Goal: Task Accomplishment & Management: Manage account settings

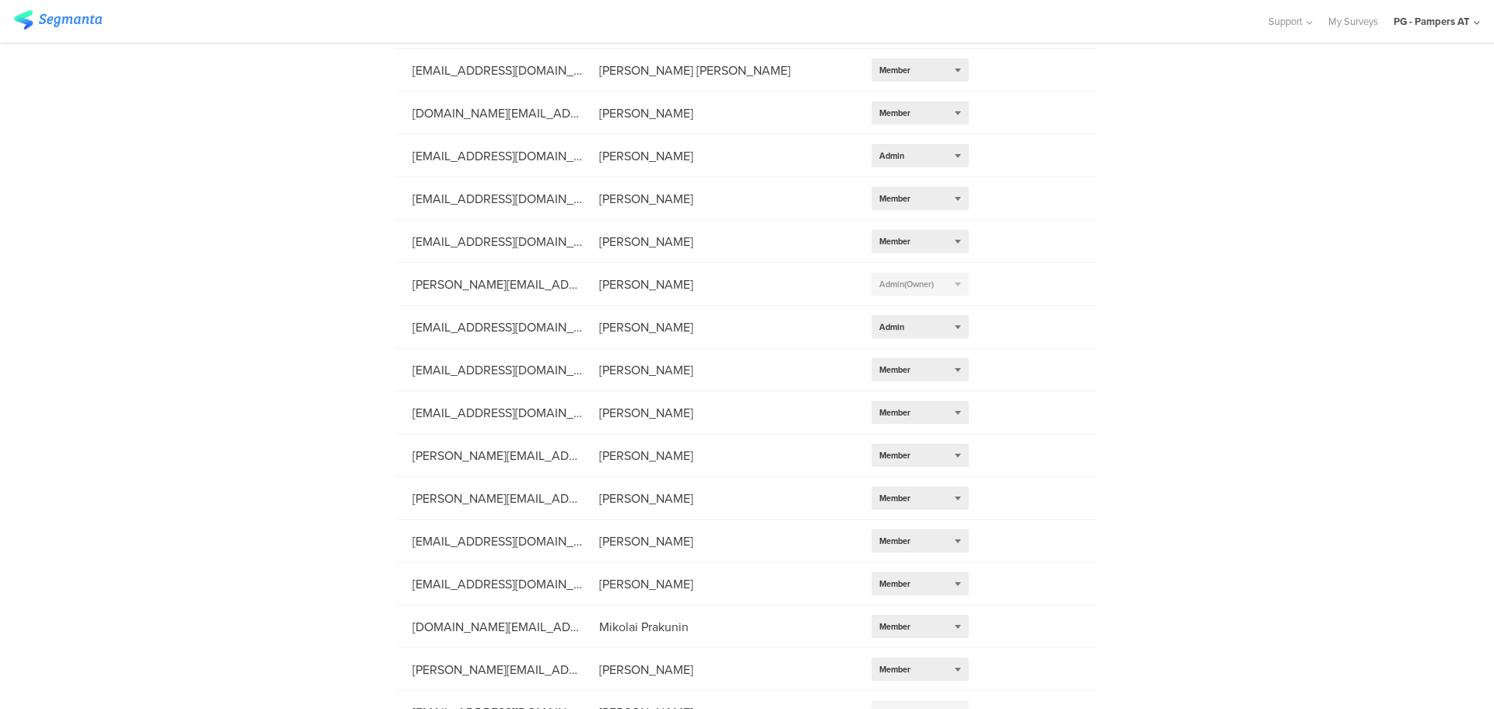
scroll to position [724, 0]
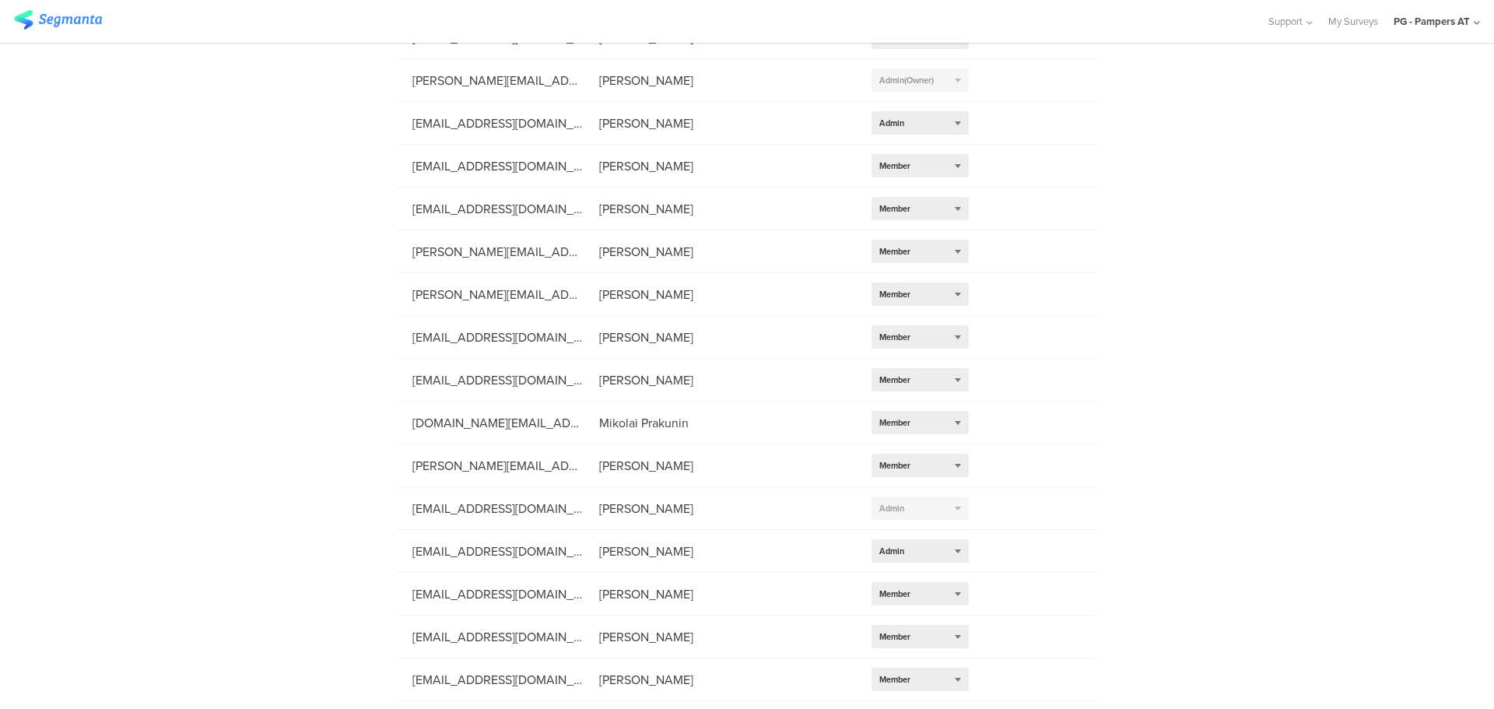
click at [1447, 21] on div "PG - Pampers AT" at bounding box center [1432, 21] width 76 height 15
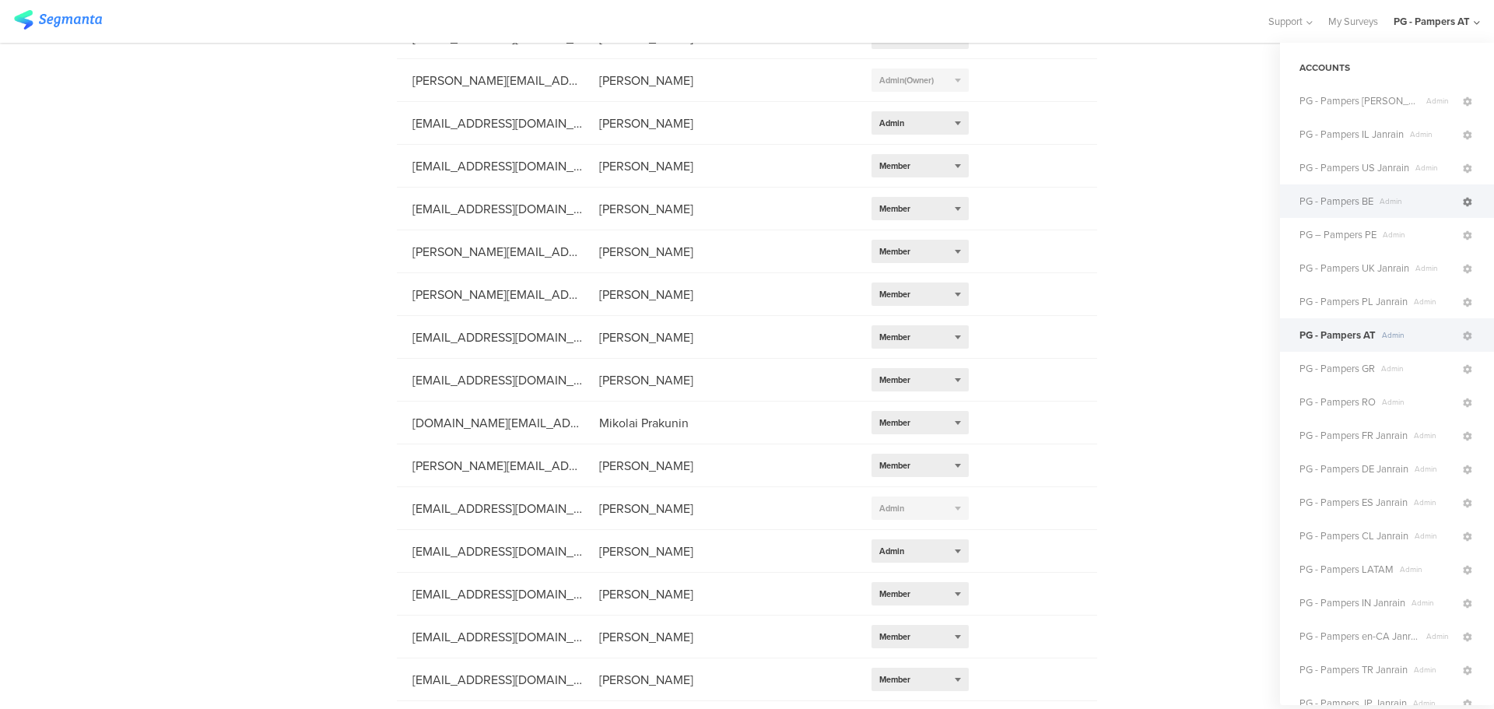
click at [1463, 200] on icon at bounding box center [1467, 202] width 9 height 9
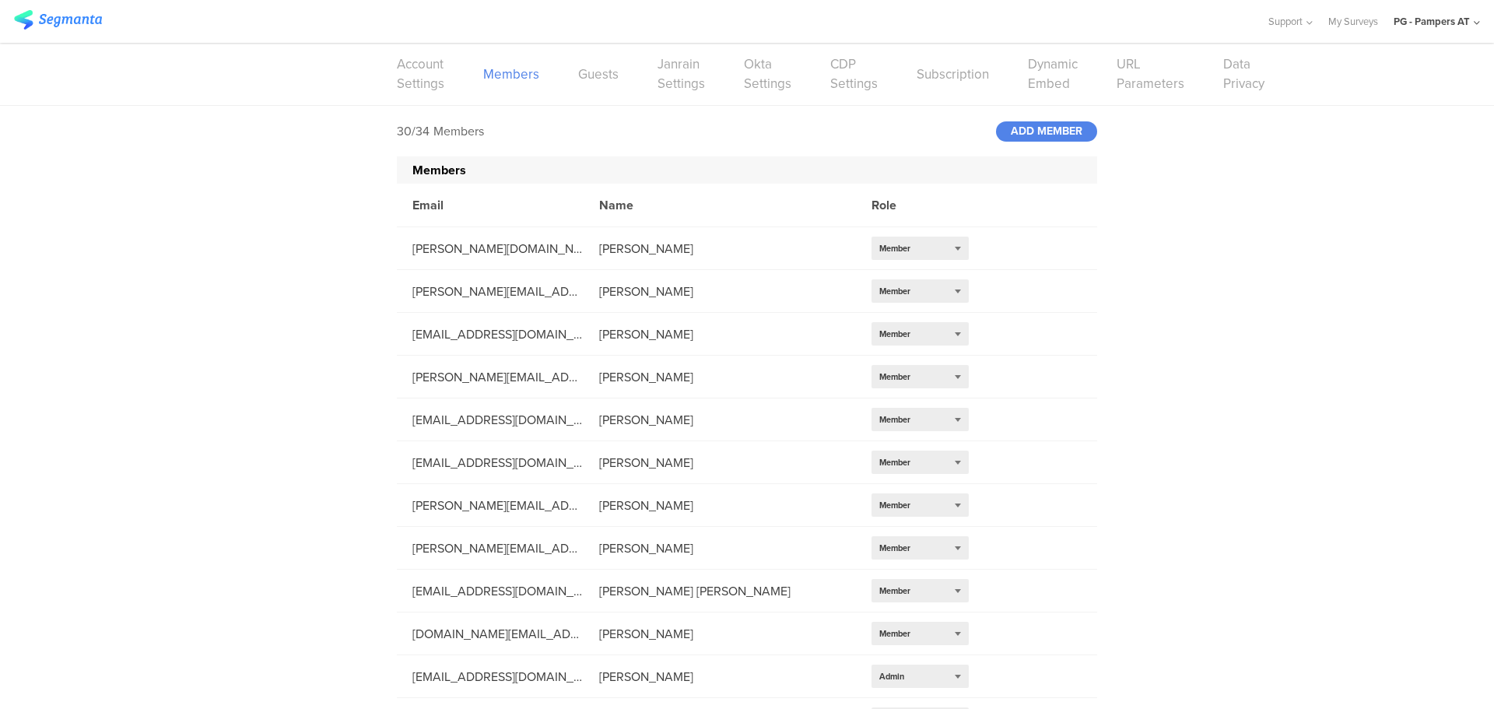
scroll to position [802, 0]
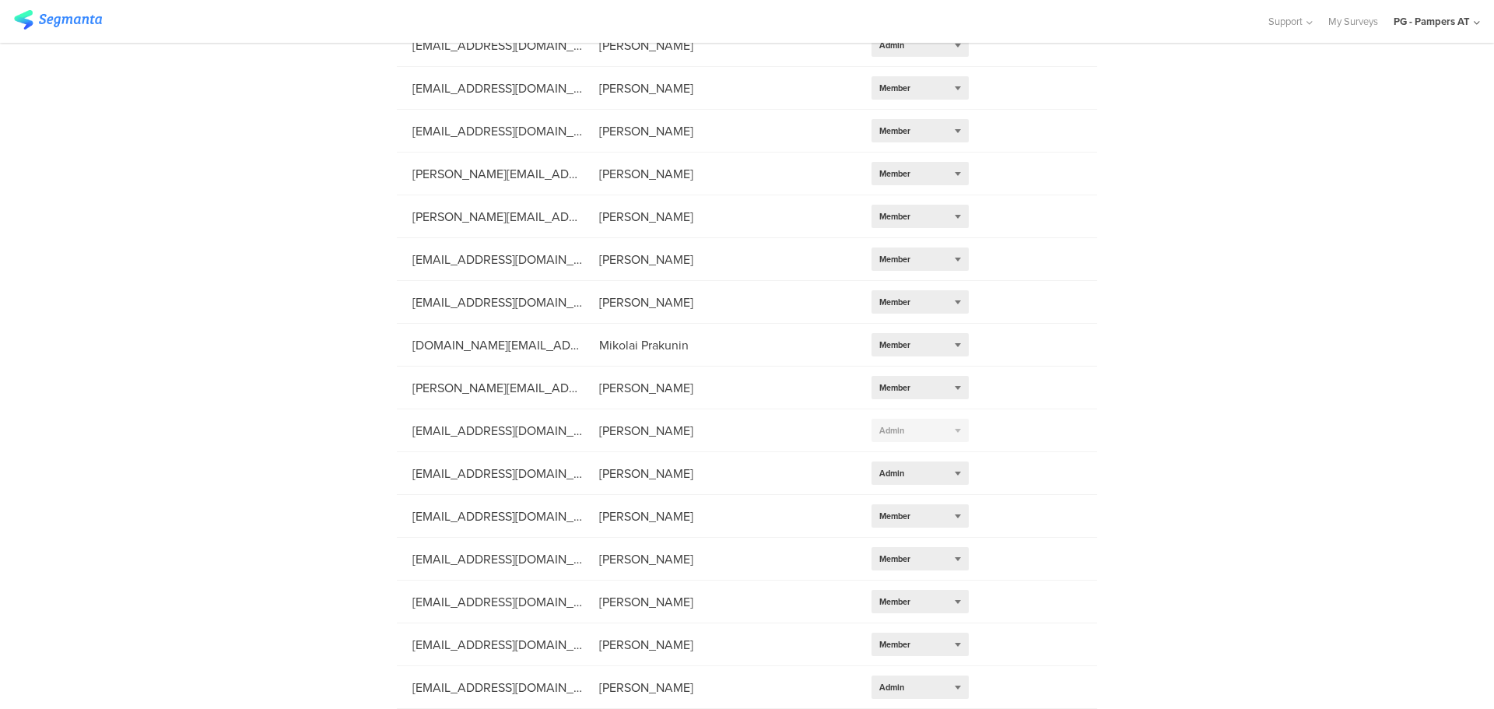
click at [1439, 19] on div "PG - Pampers AT" at bounding box center [1432, 21] width 76 height 15
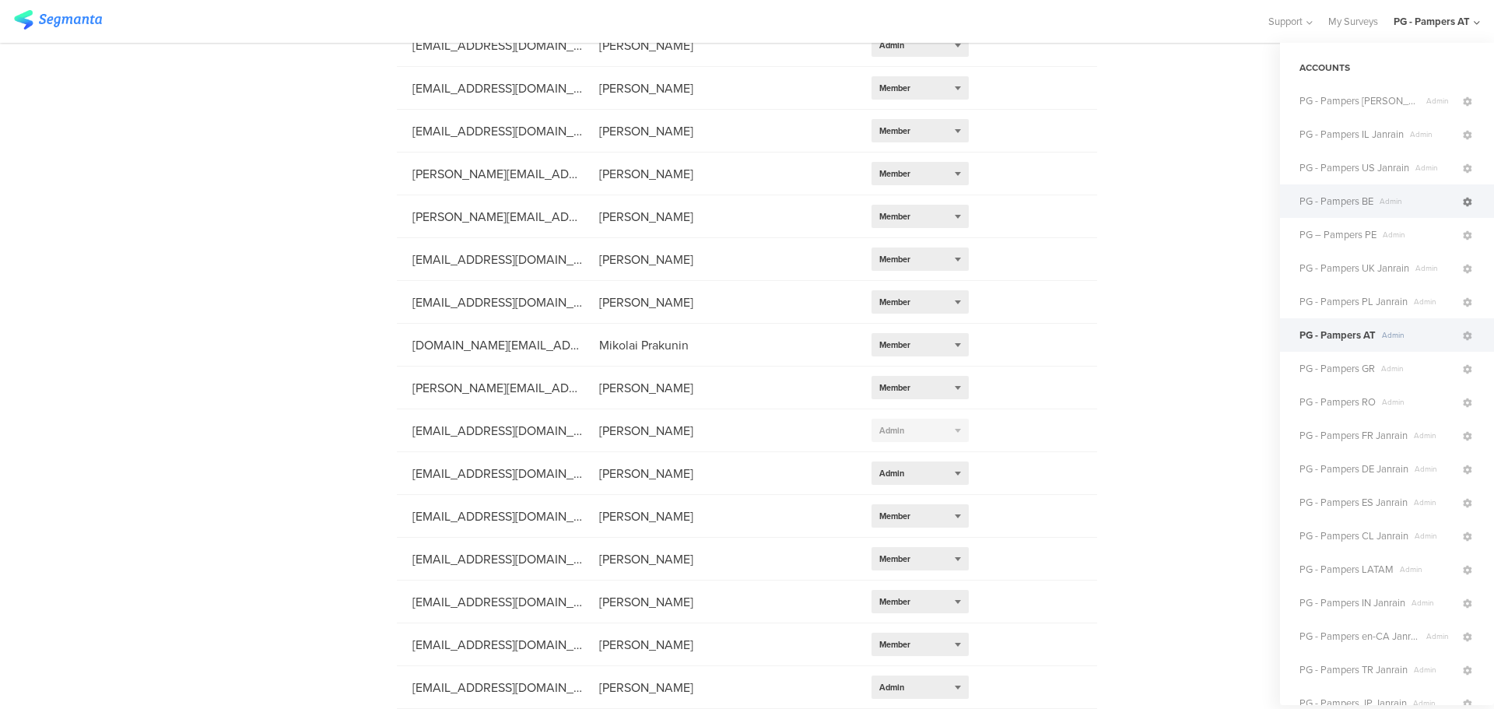
click at [1463, 202] on icon at bounding box center [1467, 202] width 9 height 9
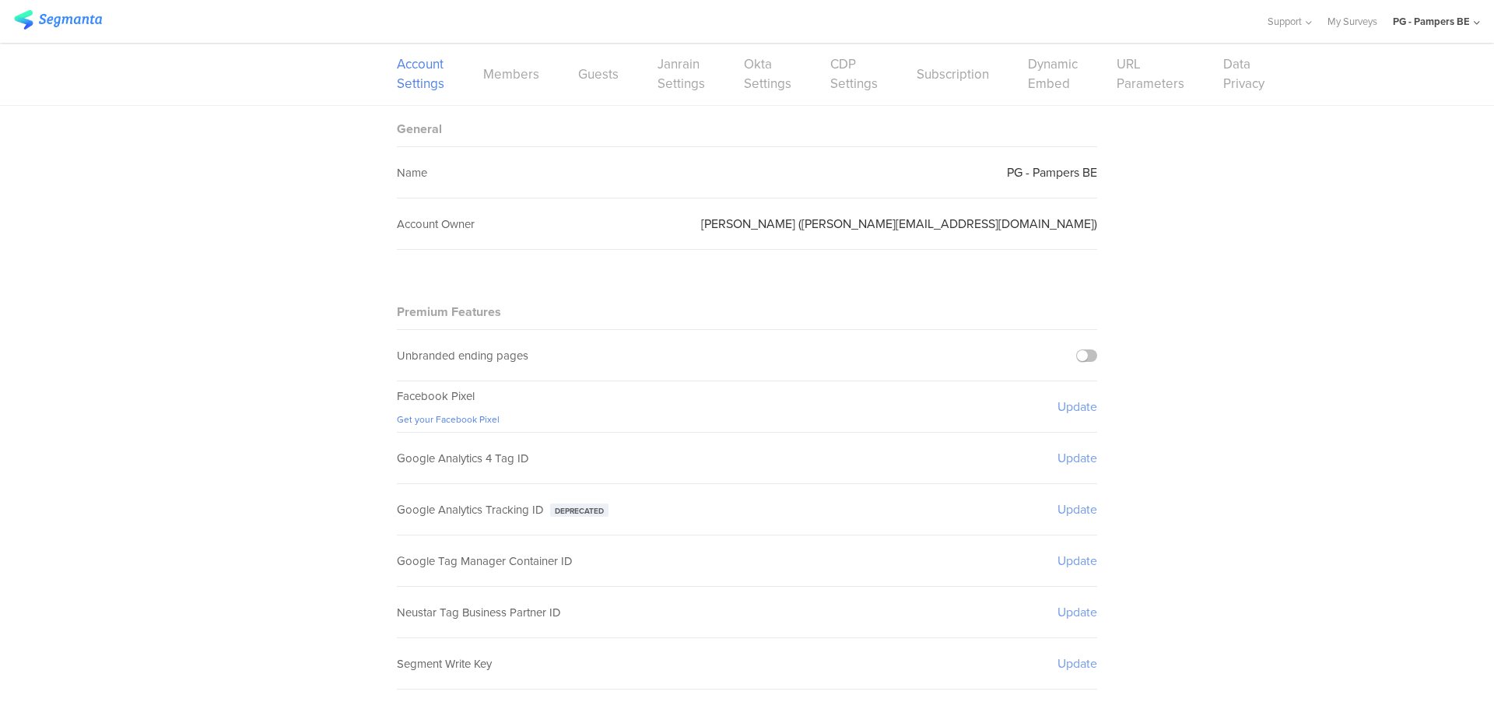
click at [511, 83] on div "Account Settings Members Guests Janrain Settings Okta Settings CDP Settings Sub…" at bounding box center [747, 74] width 700 height 62
click at [520, 74] on link "Members" at bounding box center [511, 74] width 56 height 19
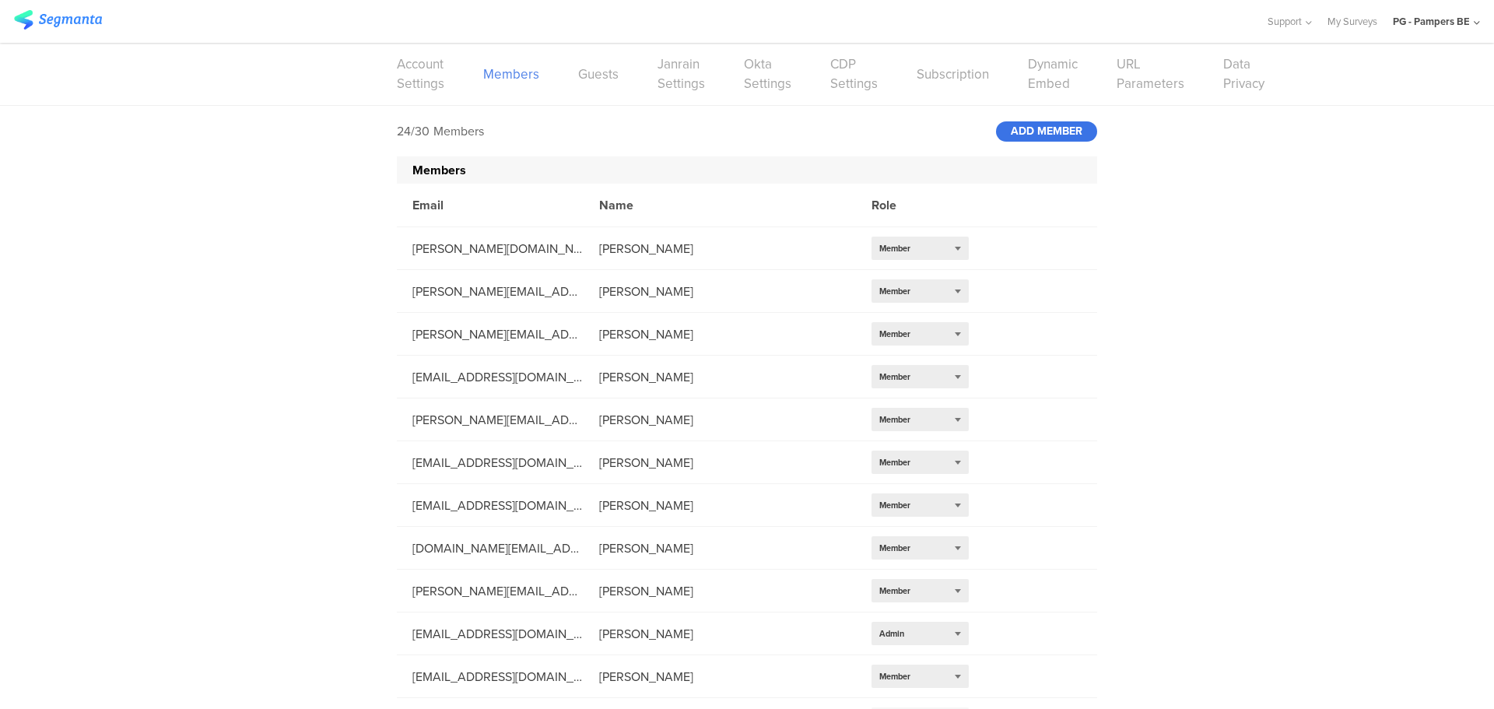
click at [1079, 128] on div "ADD MEMBER" at bounding box center [1046, 131] width 101 height 20
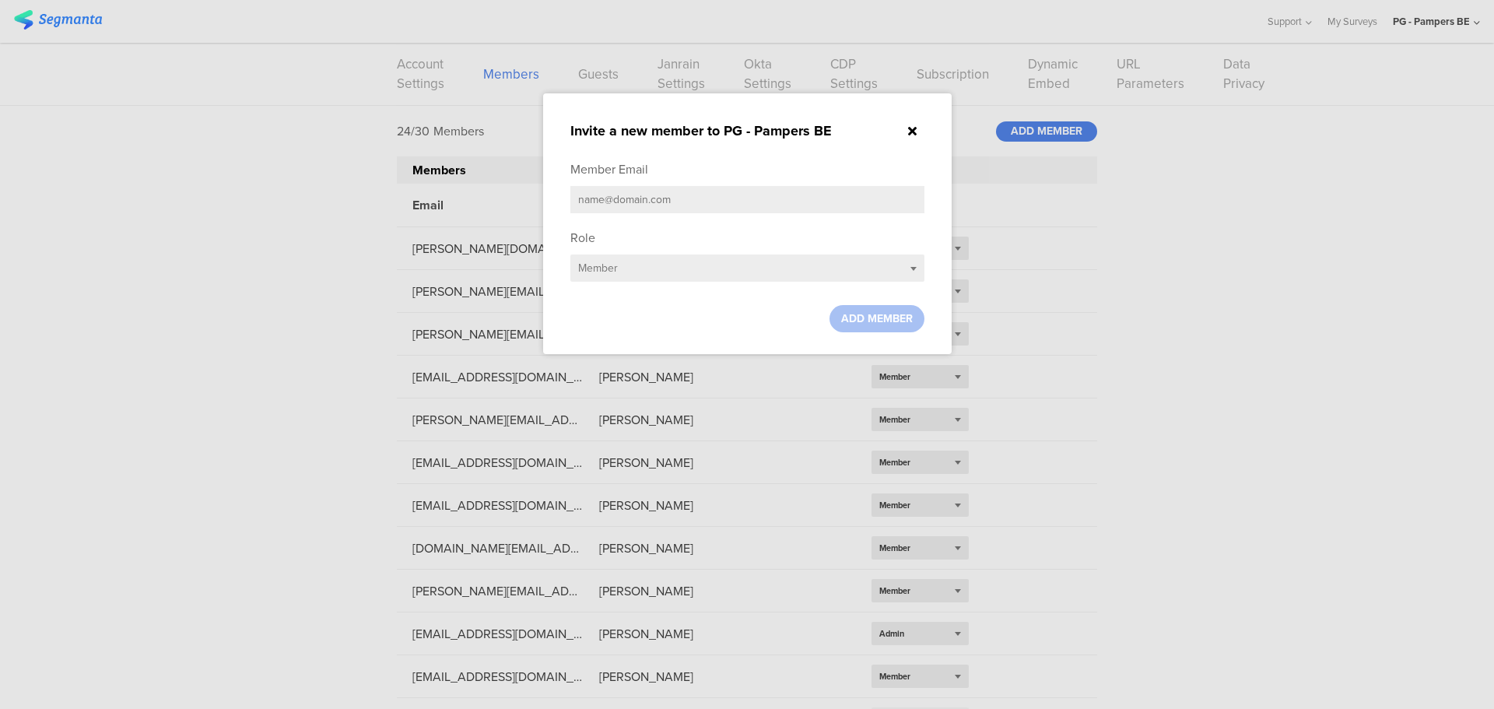
click at [733, 202] on input "text" at bounding box center [747, 199] width 354 height 27
paste input "[EMAIL_ADDRESS][DOMAIN_NAME]"
type input "[EMAIL_ADDRESS][DOMAIN_NAME]"
click at [731, 280] on div "Role Select role... Member" at bounding box center [747, 259] width 354 height 61
click at [724, 275] on div "Select role... Member" at bounding box center [747, 267] width 354 height 27
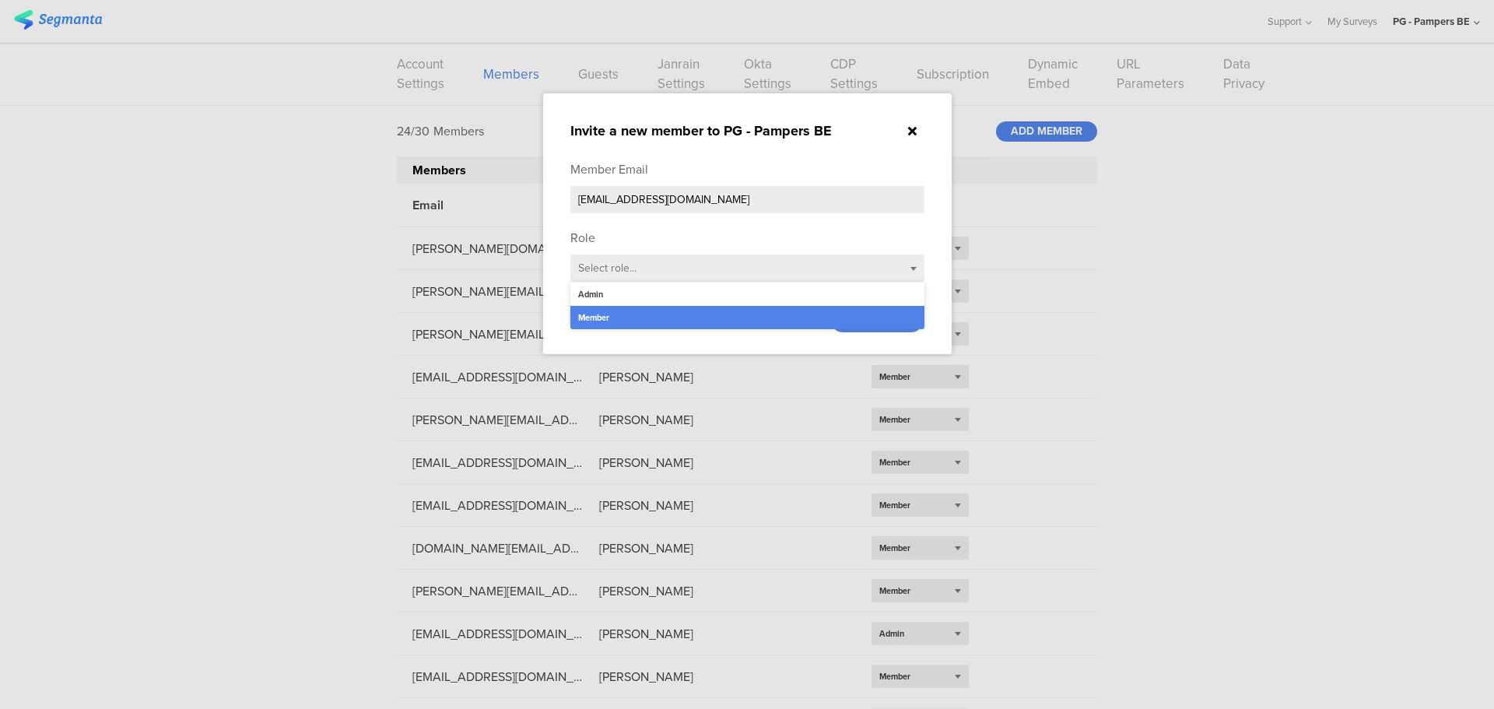
click at [722, 306] on div "Member" at bounding box center [747, 317] width 354 height 23
click at [711, 275] on div "Select role... Member" at bounding box center [747, 267] width 354 height 27
click at [706, 298] on div "Admin" at bounding box center [747, 293] width 354 height 23
click at [870, 324] on span "ADD MEMBER" at bounding box center [877, 318] width 72 height 16
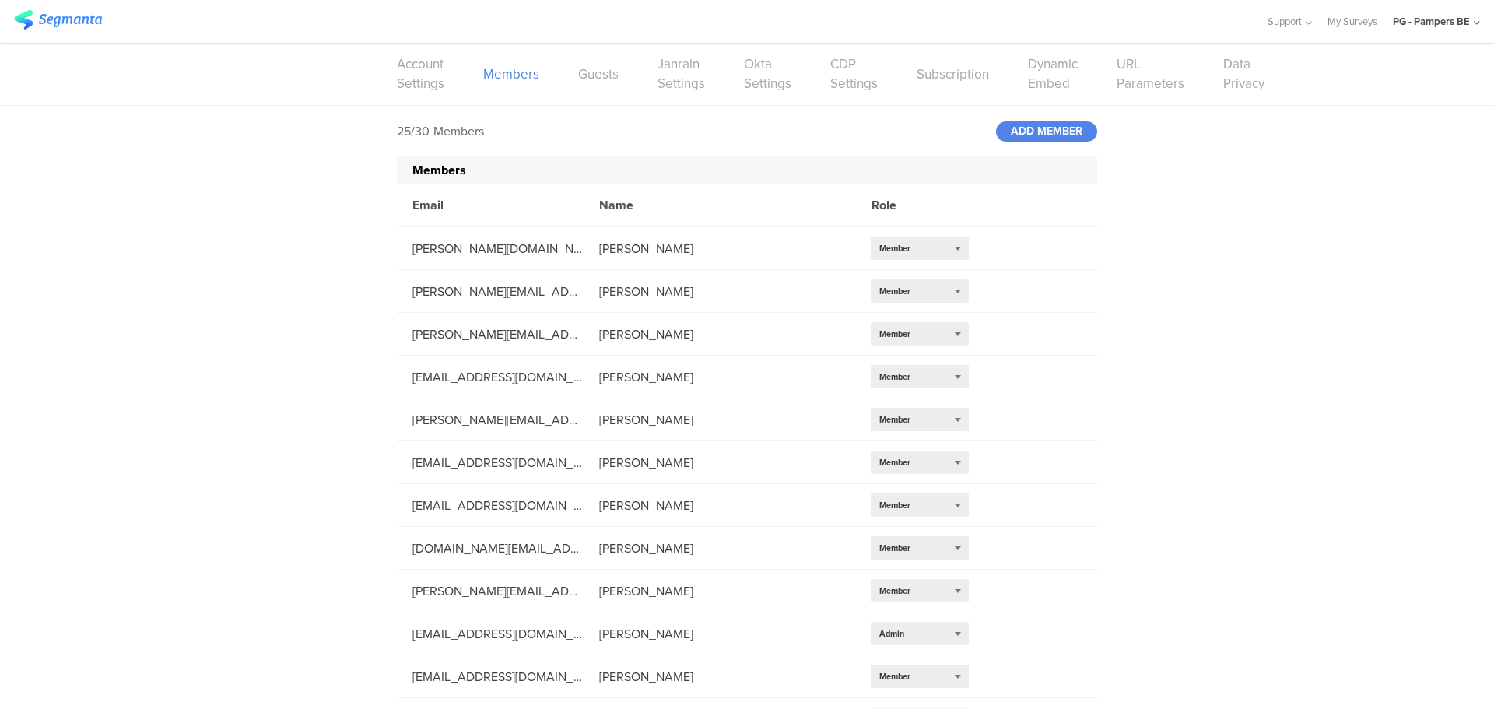
scroll to position [588, 0]
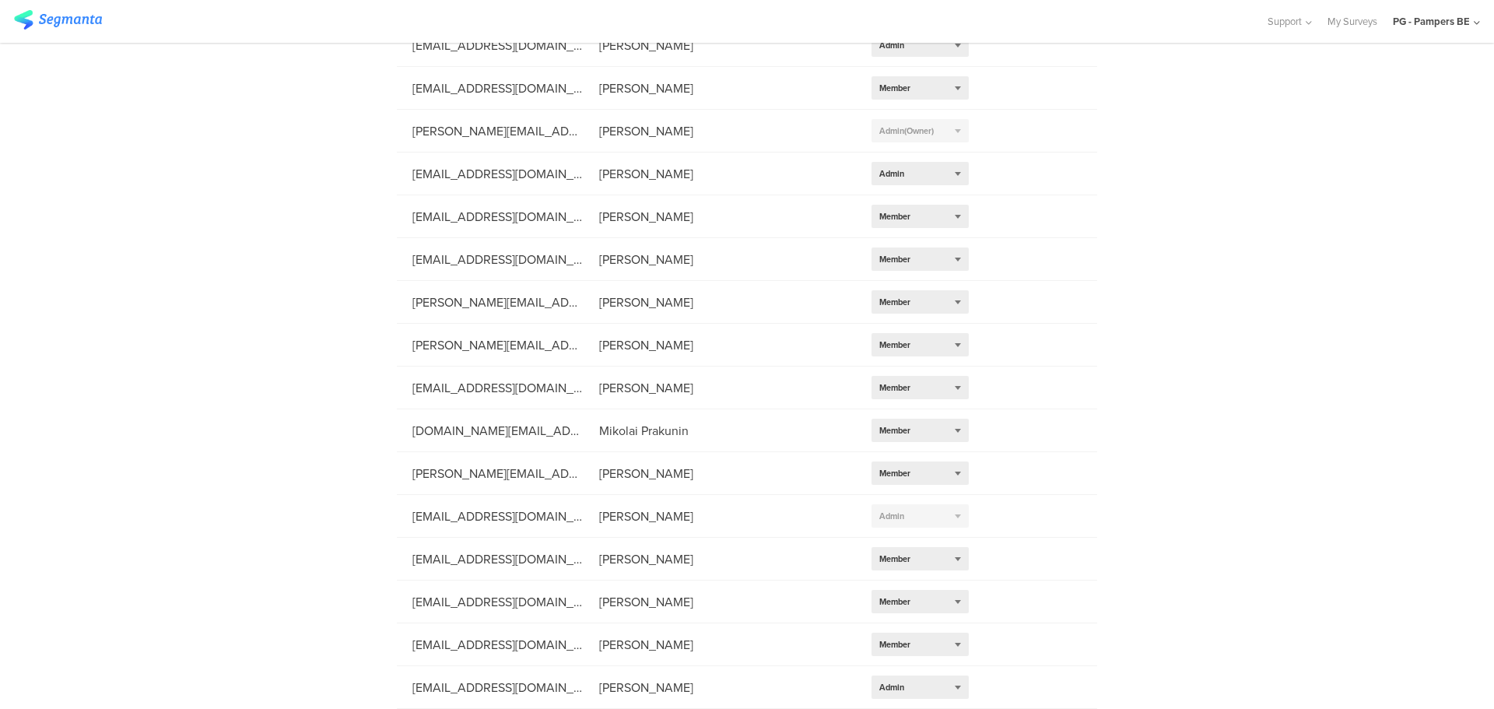
click at [1457, 18] on div "PG - Pampers BE" at bounding box center [1431, 21] width 77 height 15
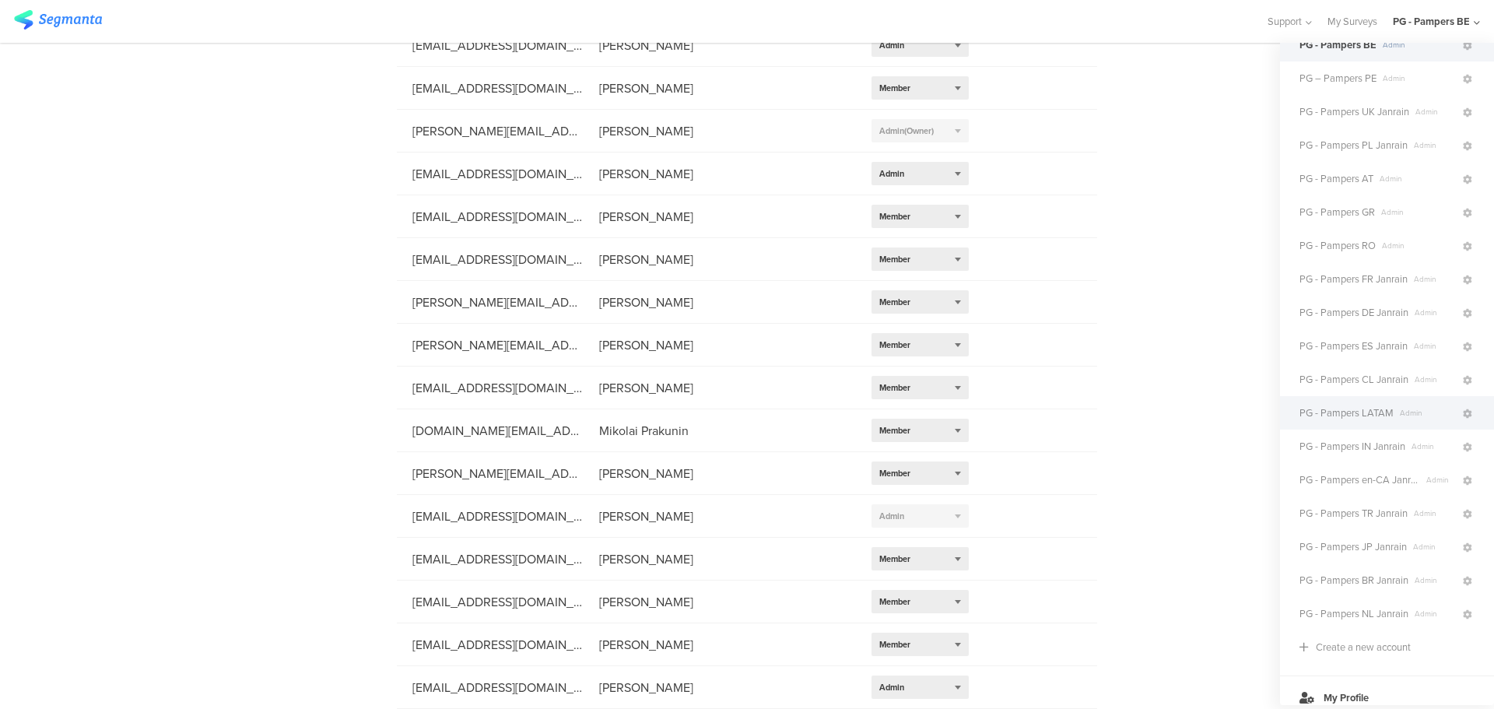
scroll to position [224, 0]
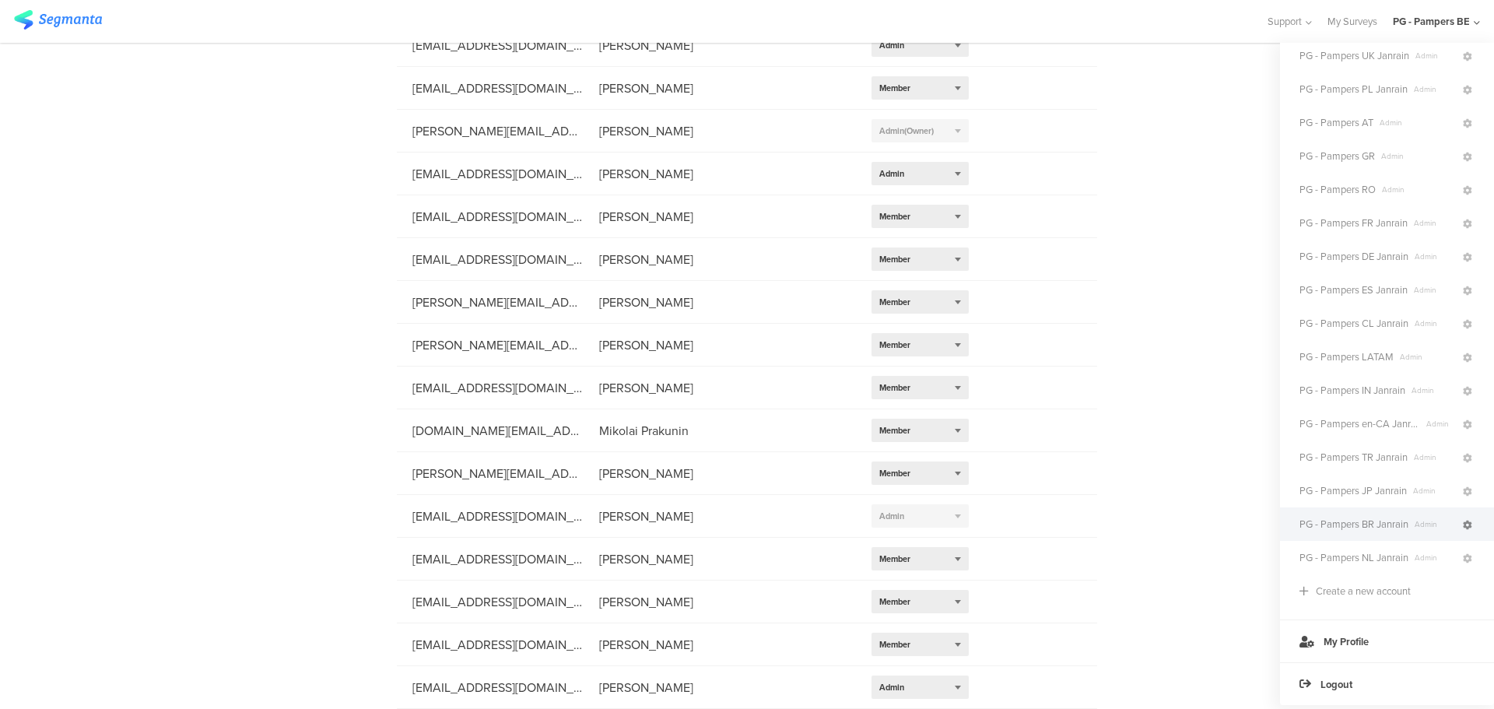
click at [1463, 521] on icon at bounding box center [1467, 525] width 9 height 9
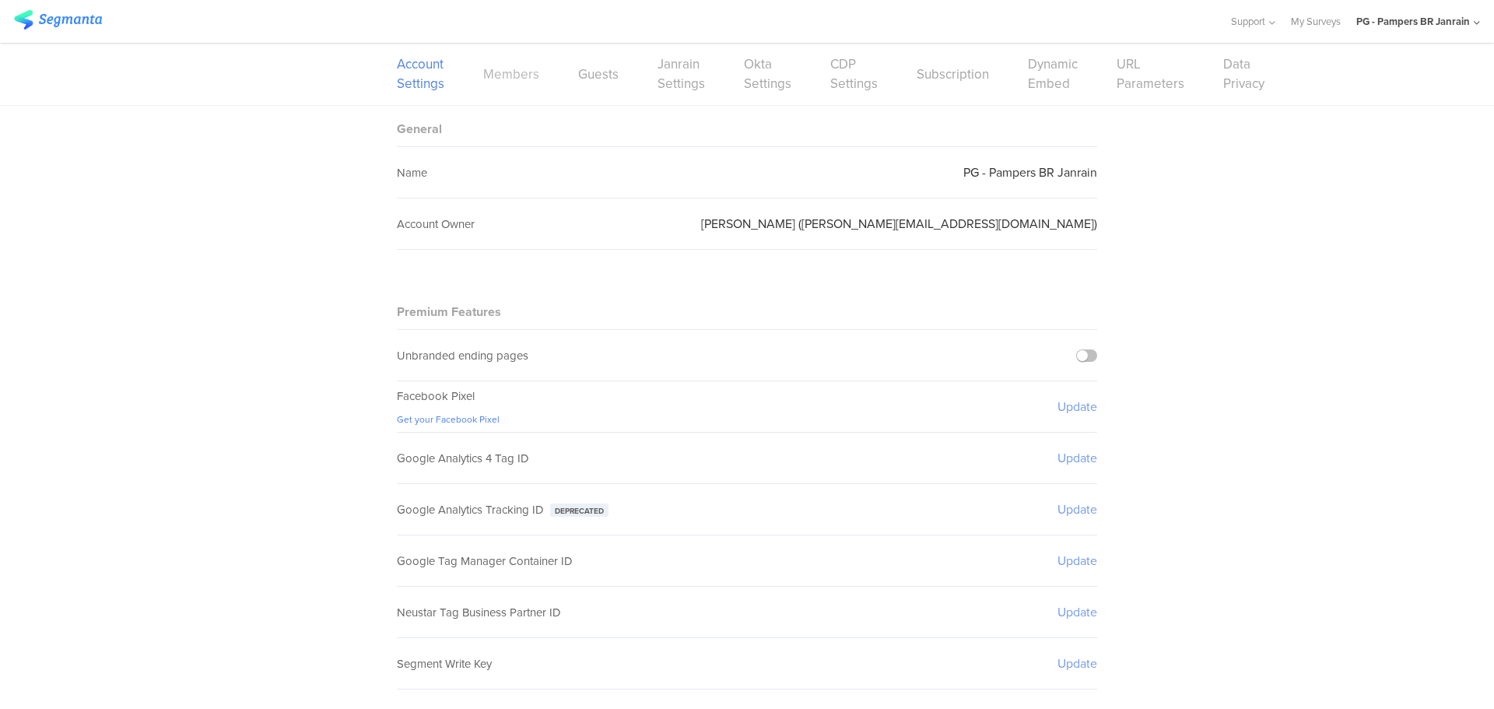
click at [503, 75] on link "Members" at bounding box center [511, 74] width 56 height 19
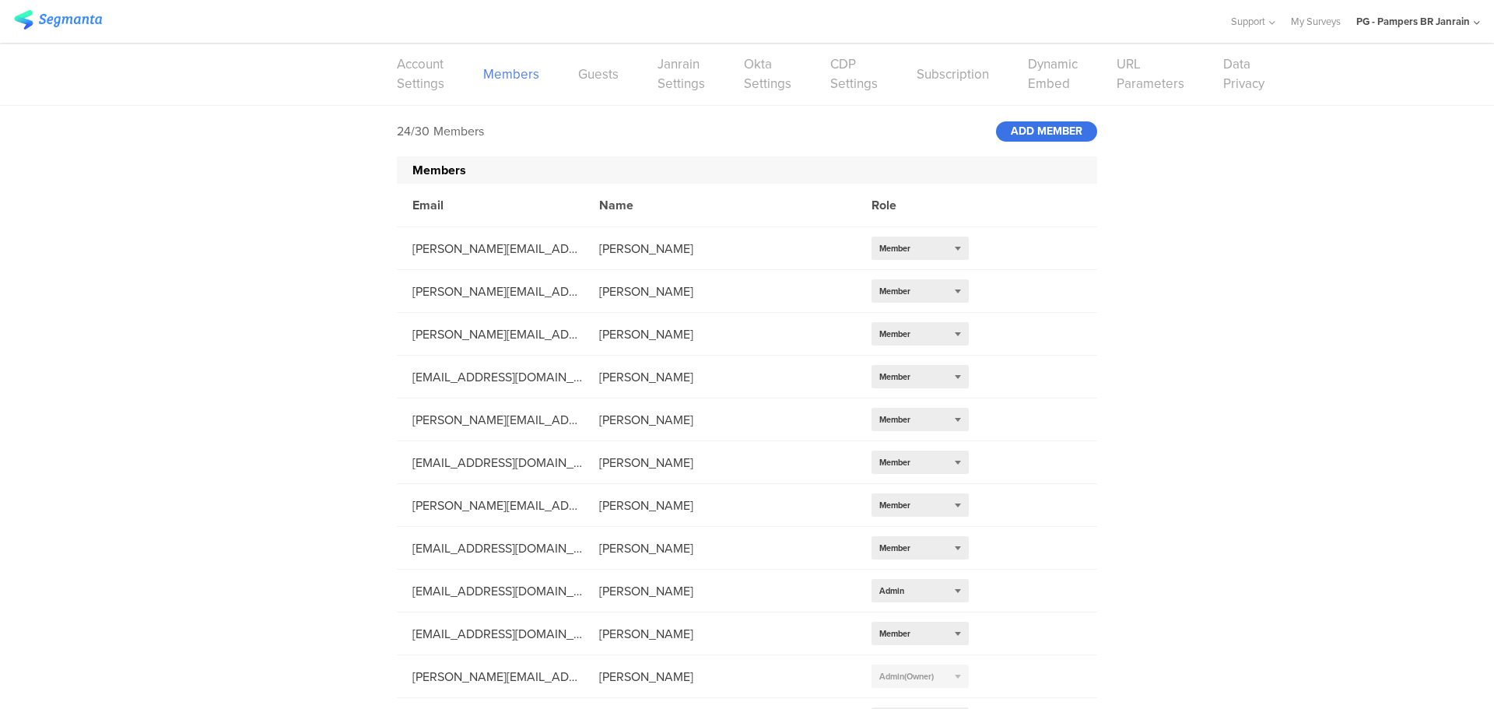
click at [1054, 133] on div "ADD MEMBER" at bounding box center [1046, 131] width 101 height 20
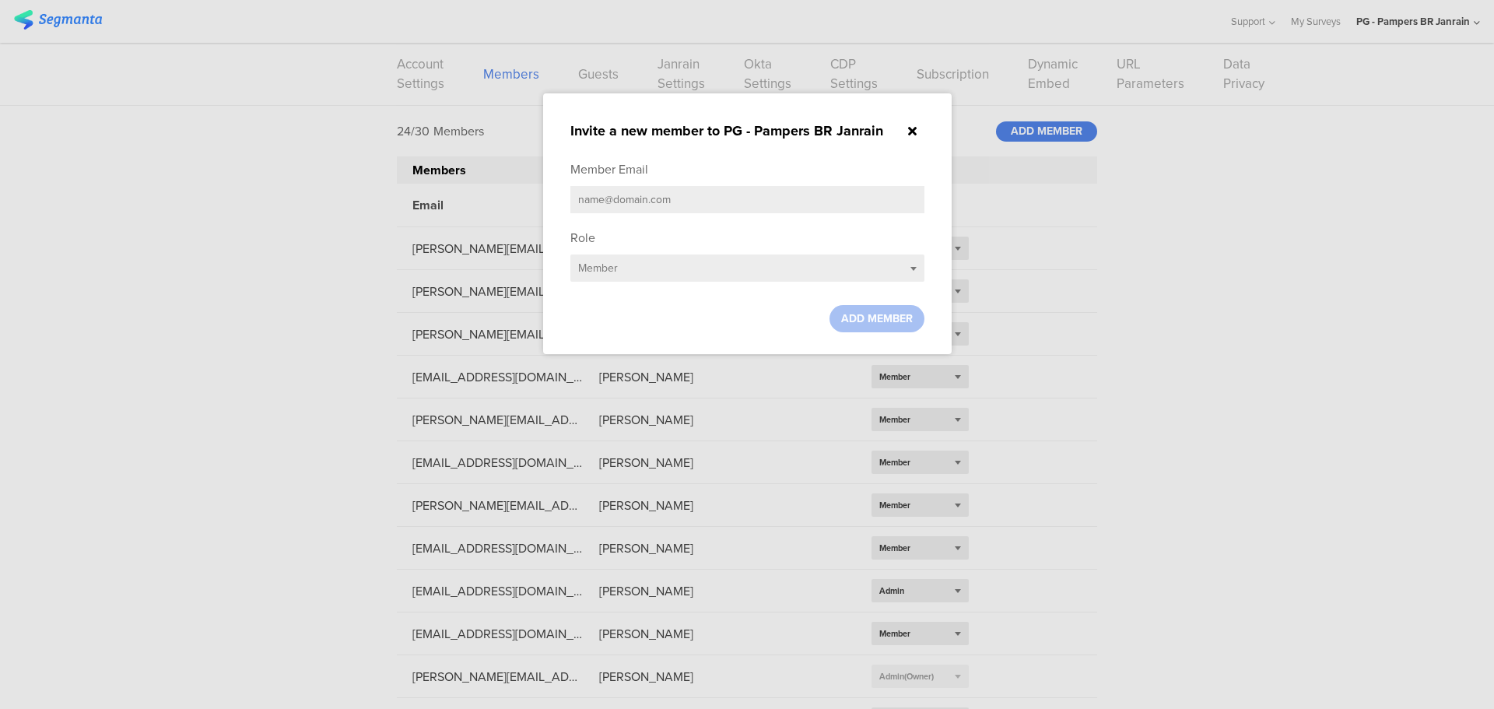
click at [735, 210] on input "text" at bounding box center [747, 199] width 354 height 27
paste input "[EMAIL_ADDRESS][DOMAIN_NAME]"
type input "[EMAIL_ADDRESS][DOMAIN_NAME]"
click at [670, 271] on div "Select role... Member" at bounding box center [747, 267] width 354 height 27
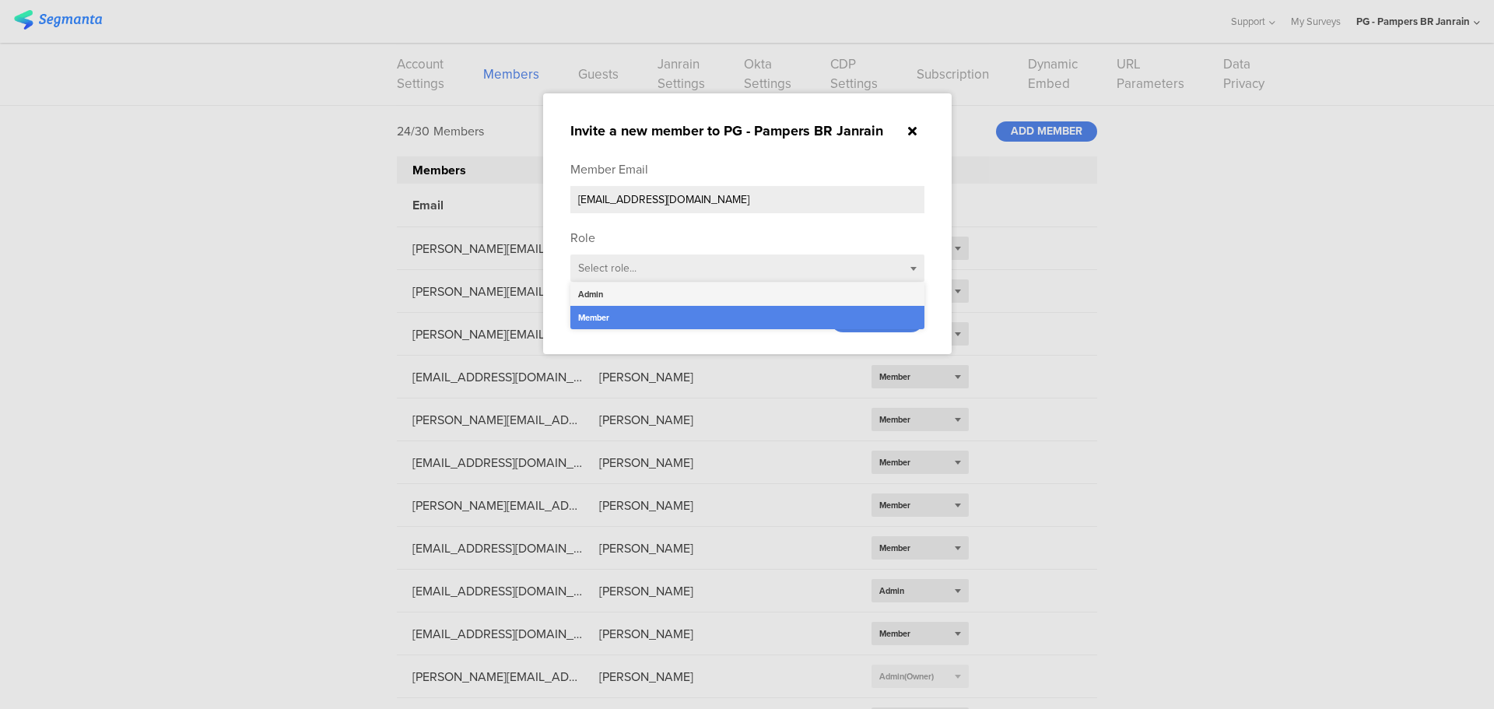
click at [659, 295] on div "Admin" at bounding box center [747, 293] width 354 height 23
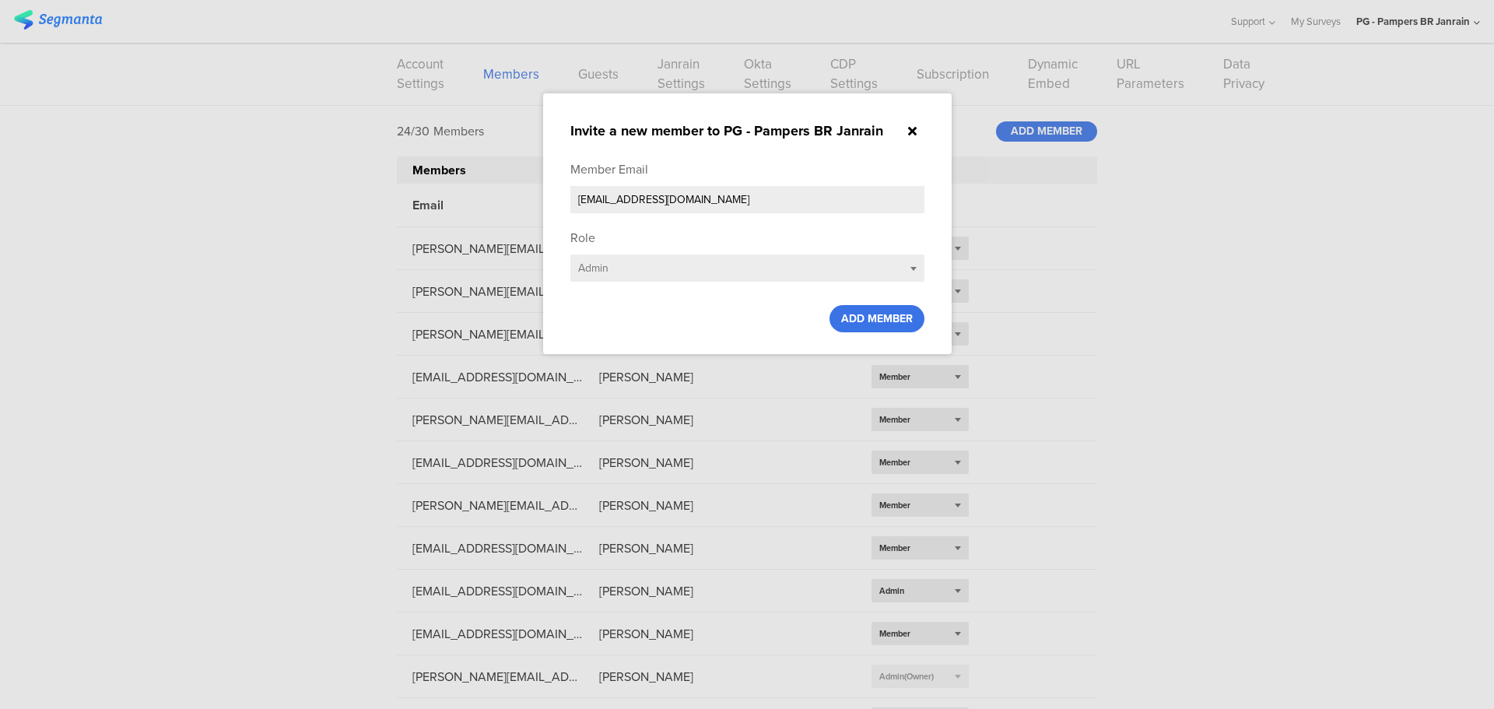
click at [908, 325] on div "ADD MEMBER" at bounding box center [876, 318] width 95 height 27
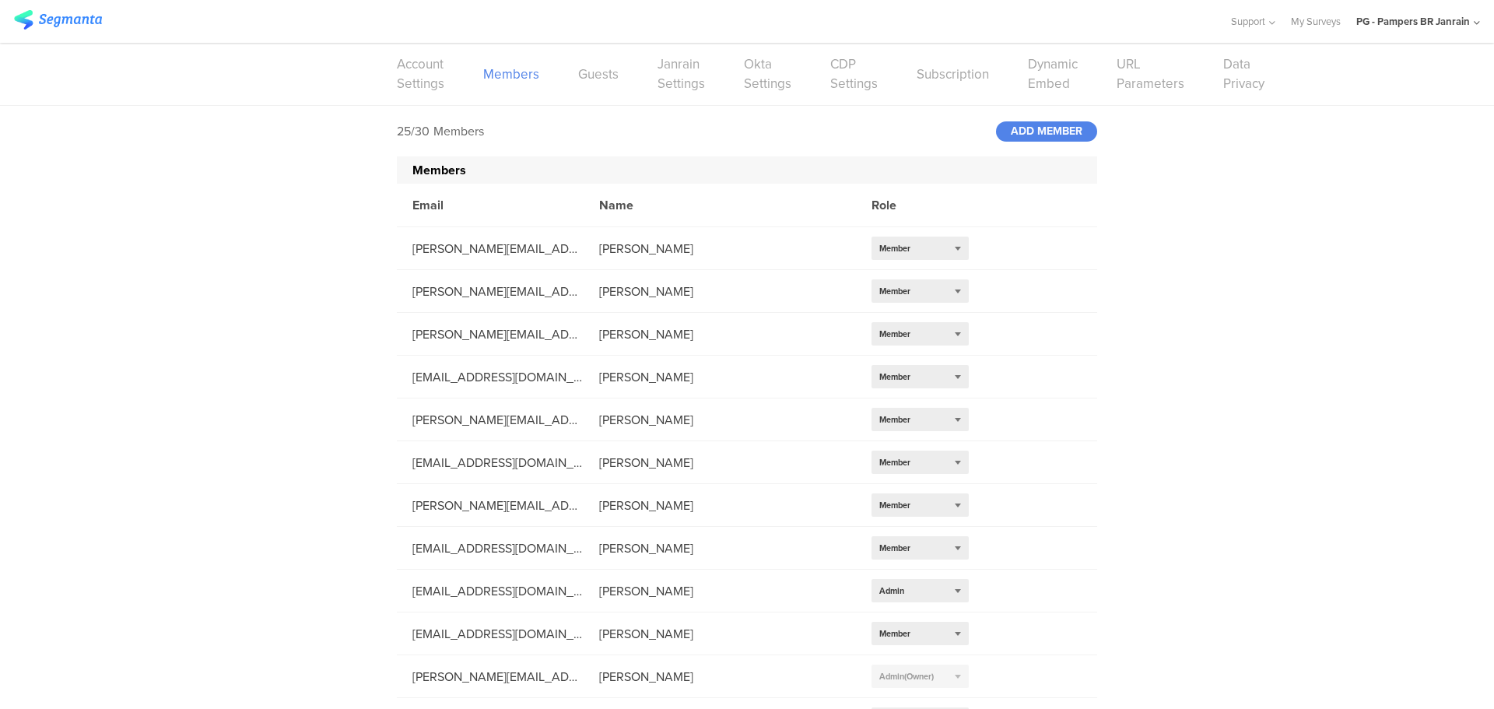
scroll to position [588, 0]
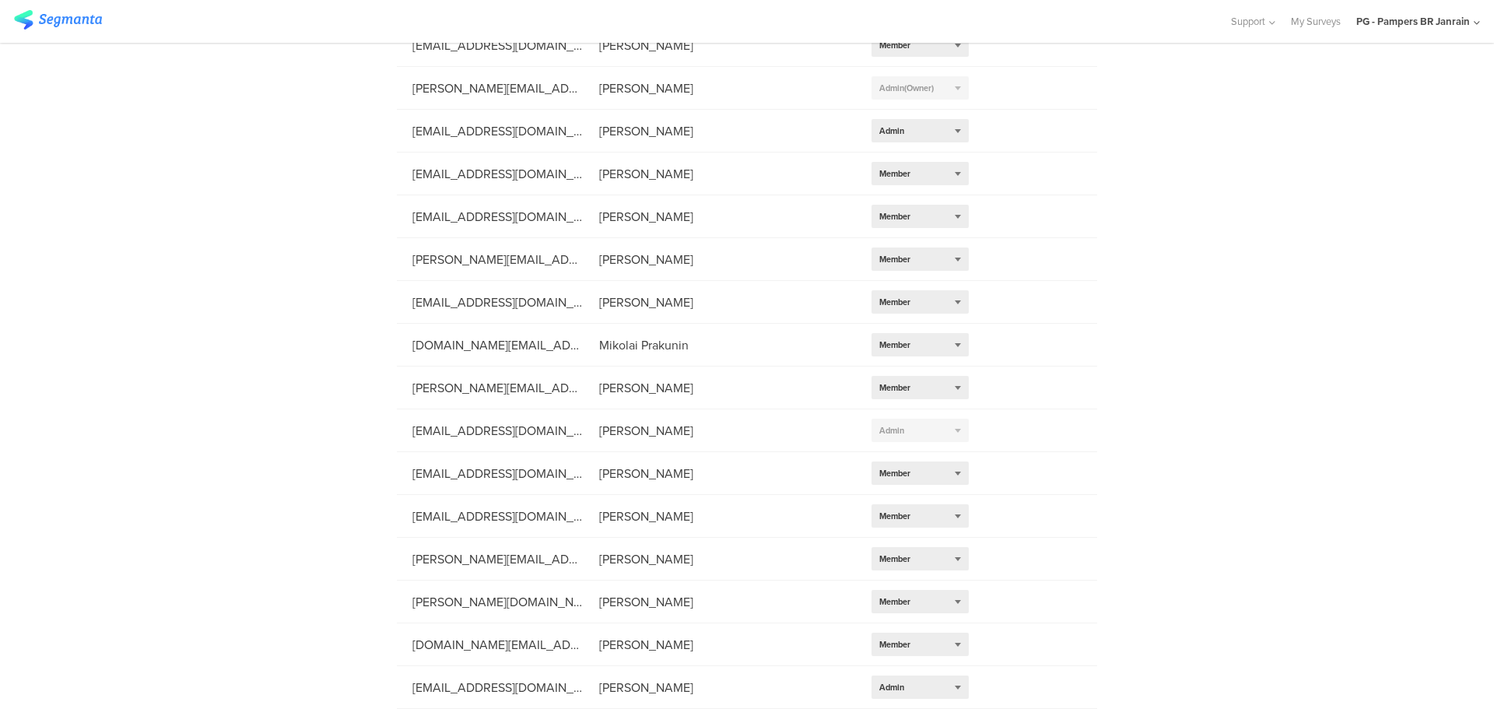
click at [1447, 22] on div "PG - Pampers BR Janrain" at bounding box center [1413, 21] width 114 height 15
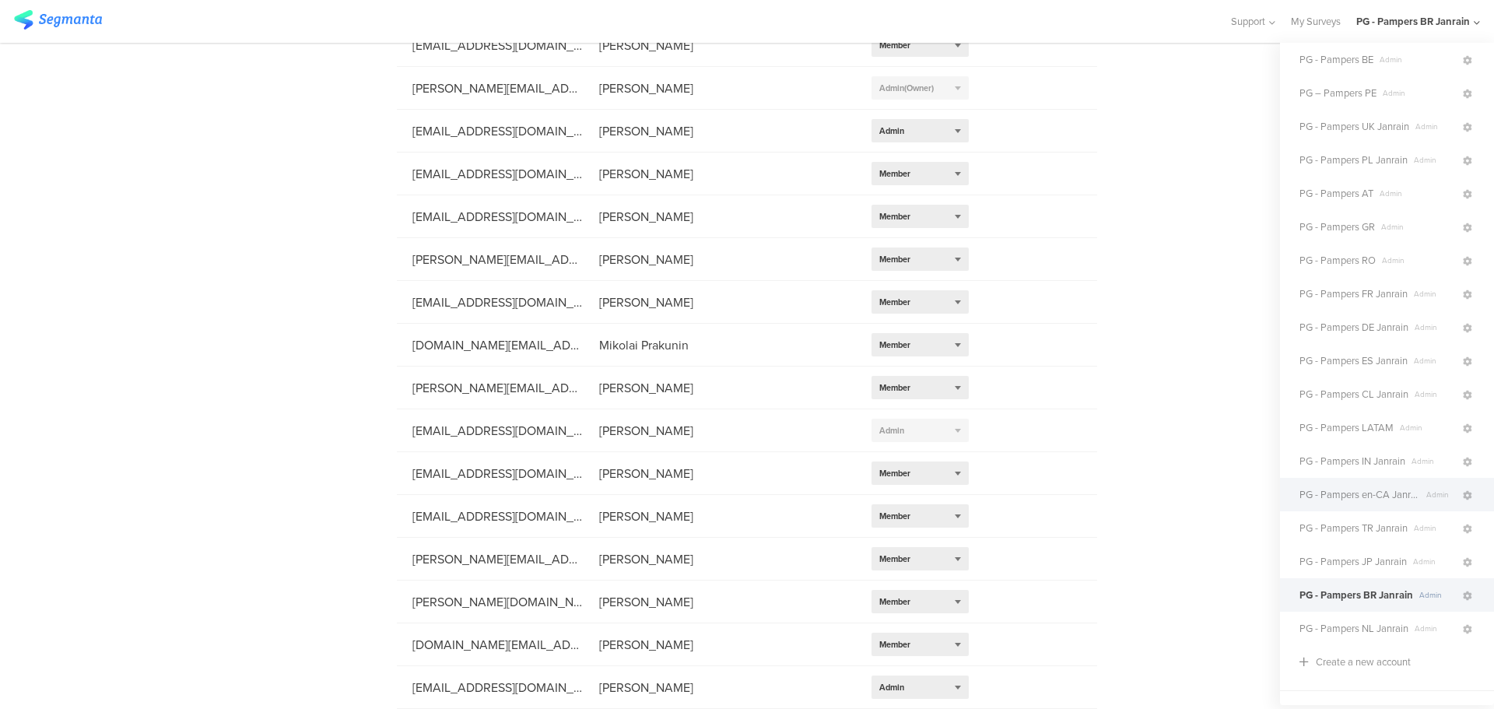
scroll to position [68, 0]
click at [1463, 468] on icon at bounding box center [1467, 468] width 9 height 9
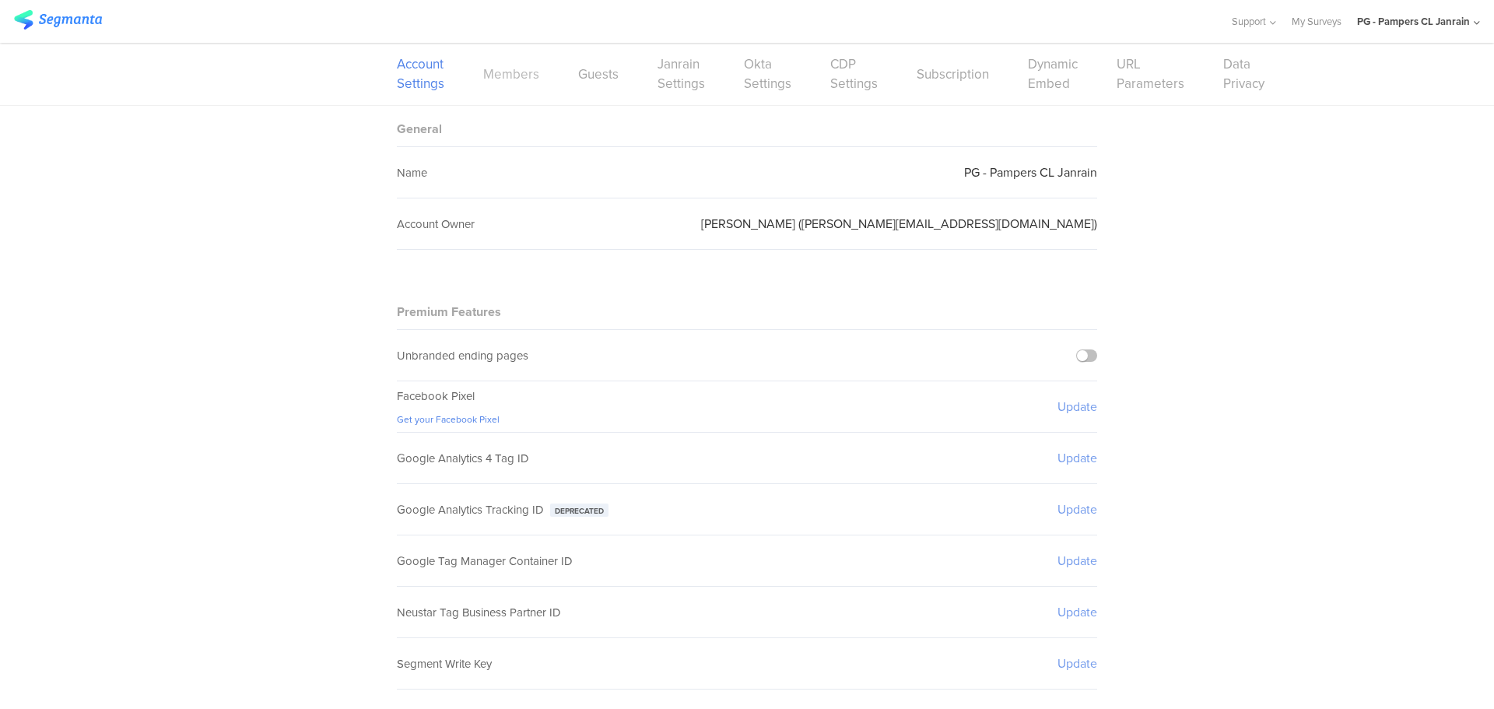
click at [494, 76] on link "Members" at bounding box center [511, 74] width 56 height 19
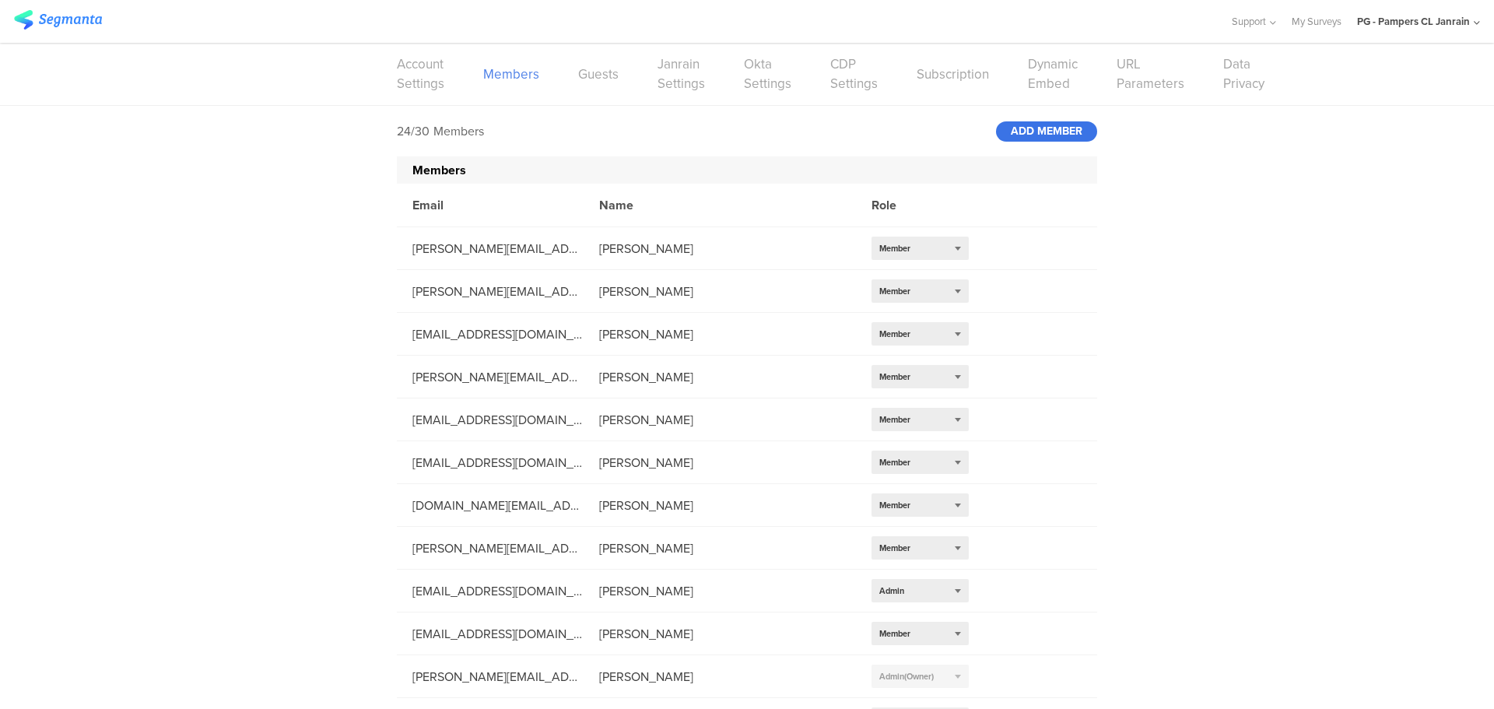
click at [1028, 132] on div "ADD MEMBER" at bounding box center [1046, 131] width 101 height 20
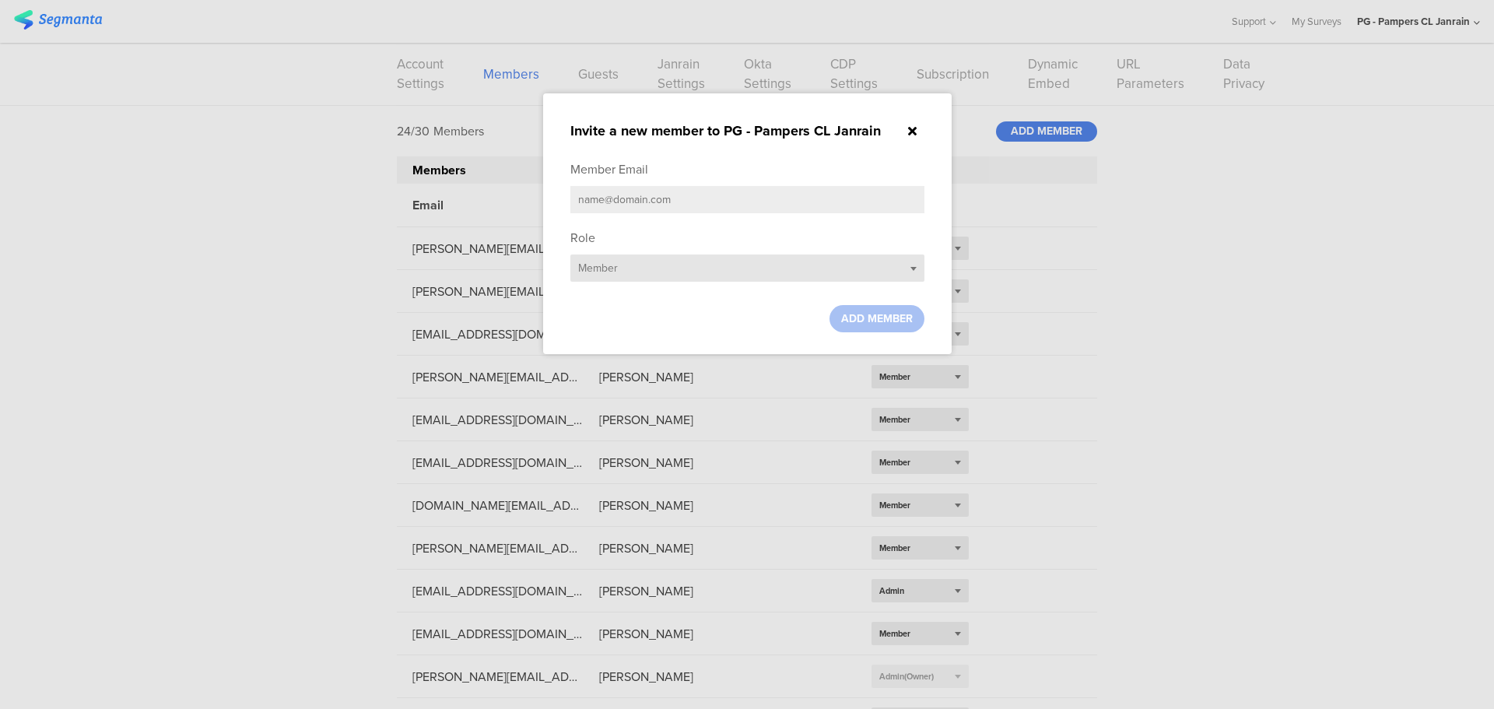
click at [701, 272] on div "Select role... Member" at bounding box center [747, 267] width 354 height 27
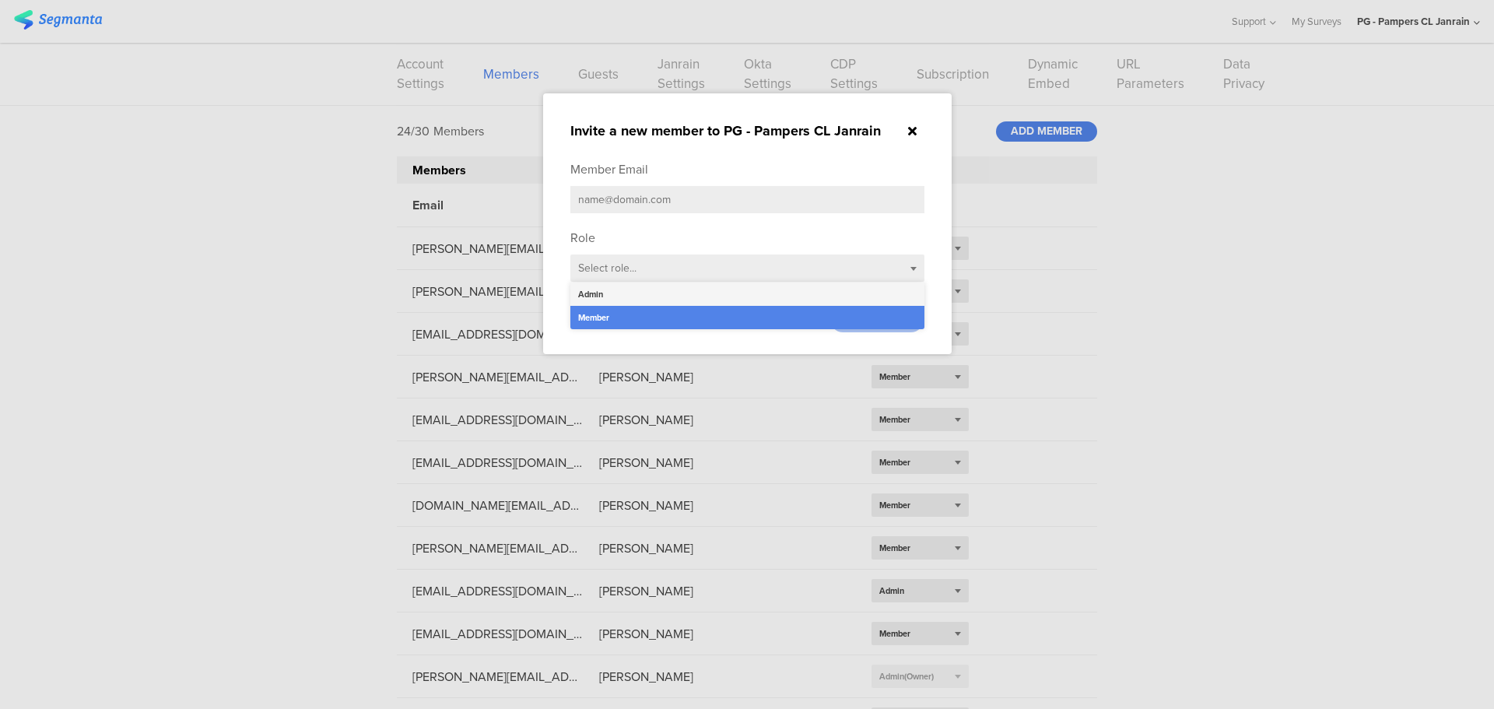
click at [634, 296] on div "Admin" at bounding box center [747, 293] width 354 height 23
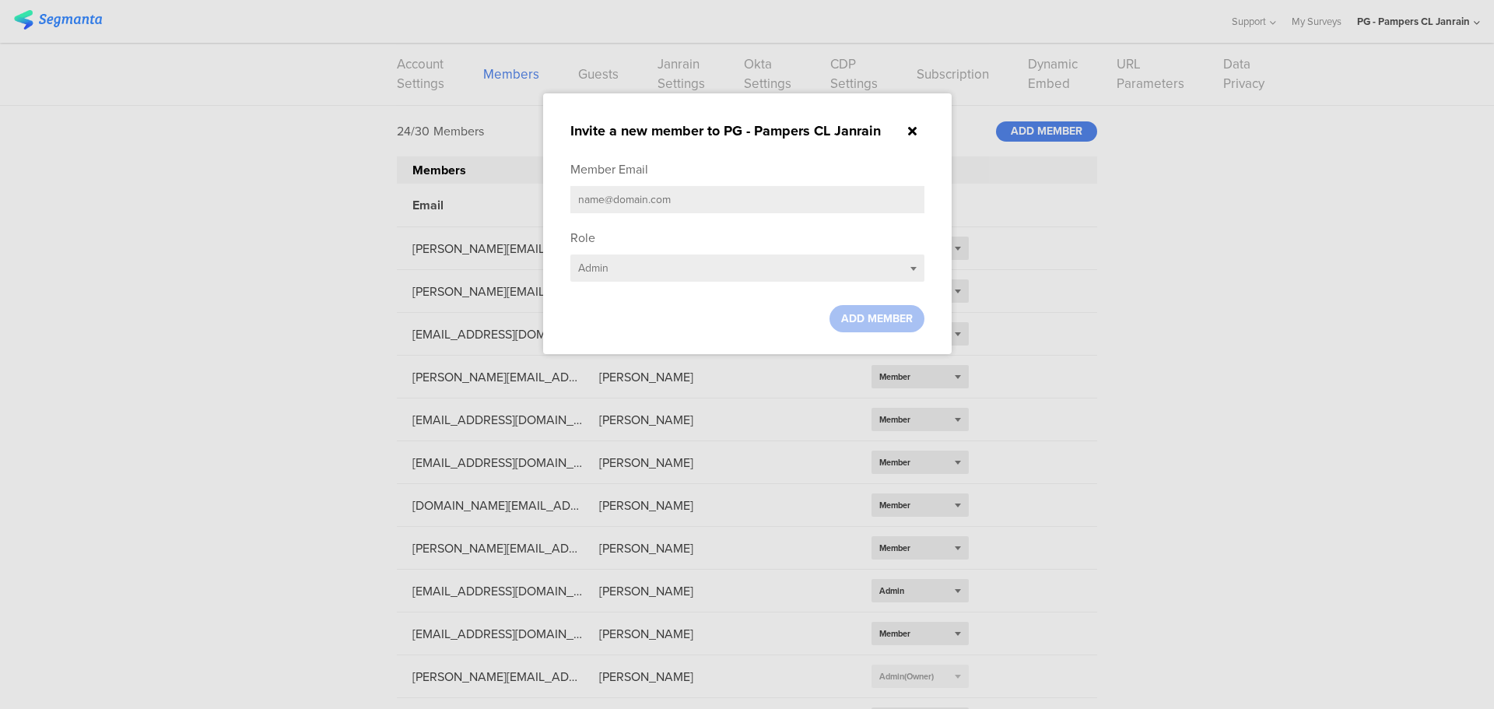
click at [633, 176] on div "Member Email" at bounding box center [609, 169] width 78 height 18
click at [644, 194] on input "text" at bounding box center [747, 199] width 354 height 27
paste input "[EMAIL_ADDRESS][DOMAIN_NAME]"
type input "[EMAIL_ADDRESS][DOMAIN_NAME]"
click at [877, 315] on span "ADD MEMBER" at bounding box center [877, 318] width 72 height 16
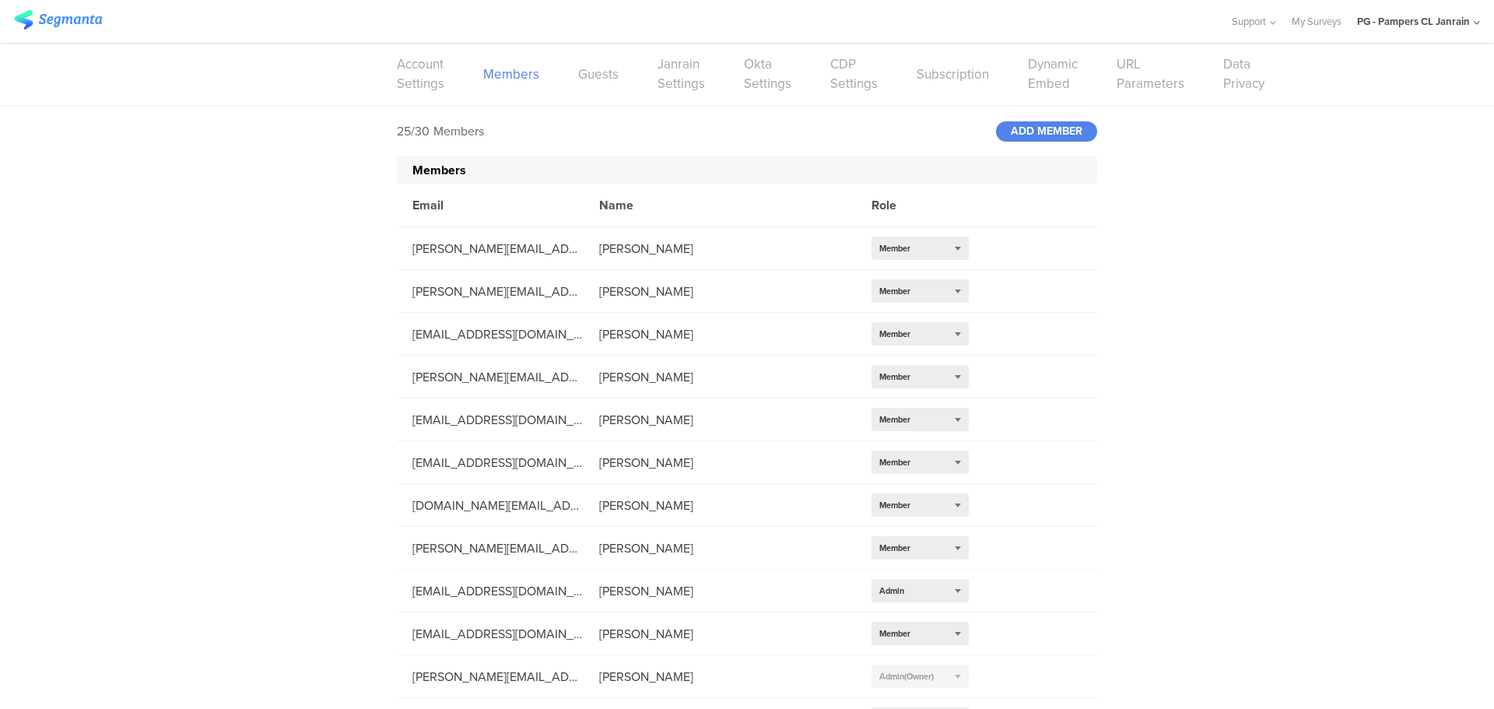
scroll to position [588, 0]
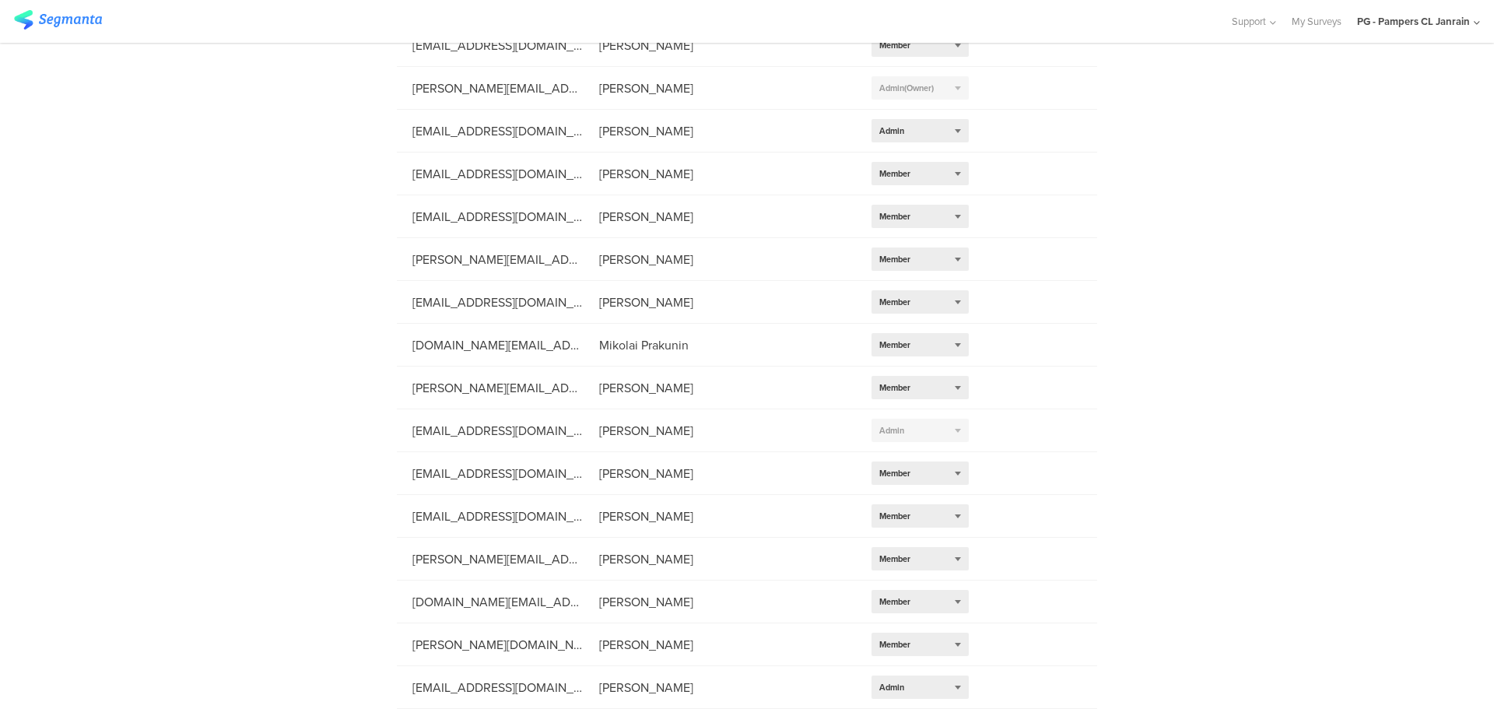
click at [1474, 24] on icon at bounding box center [1477, 23] width 6 height 12
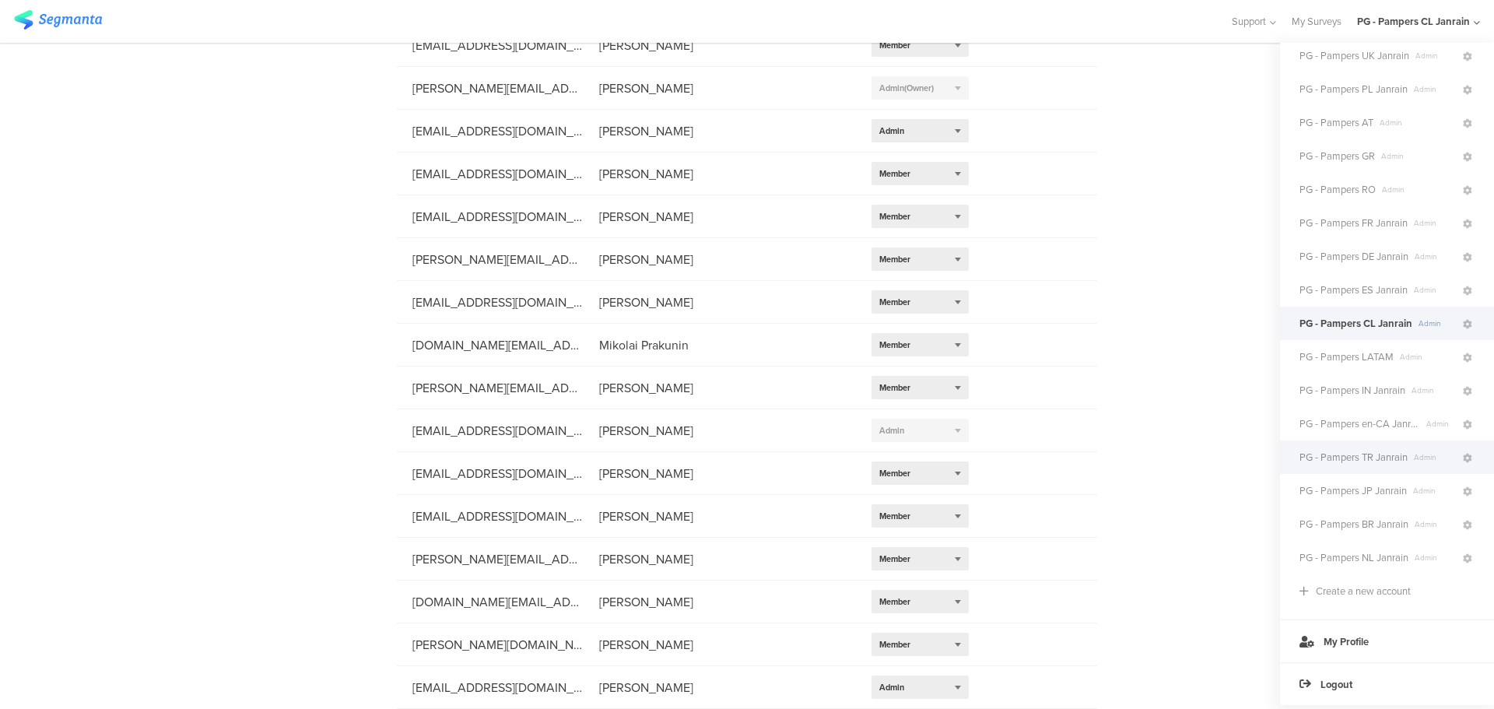
scroll to position [146, 0]
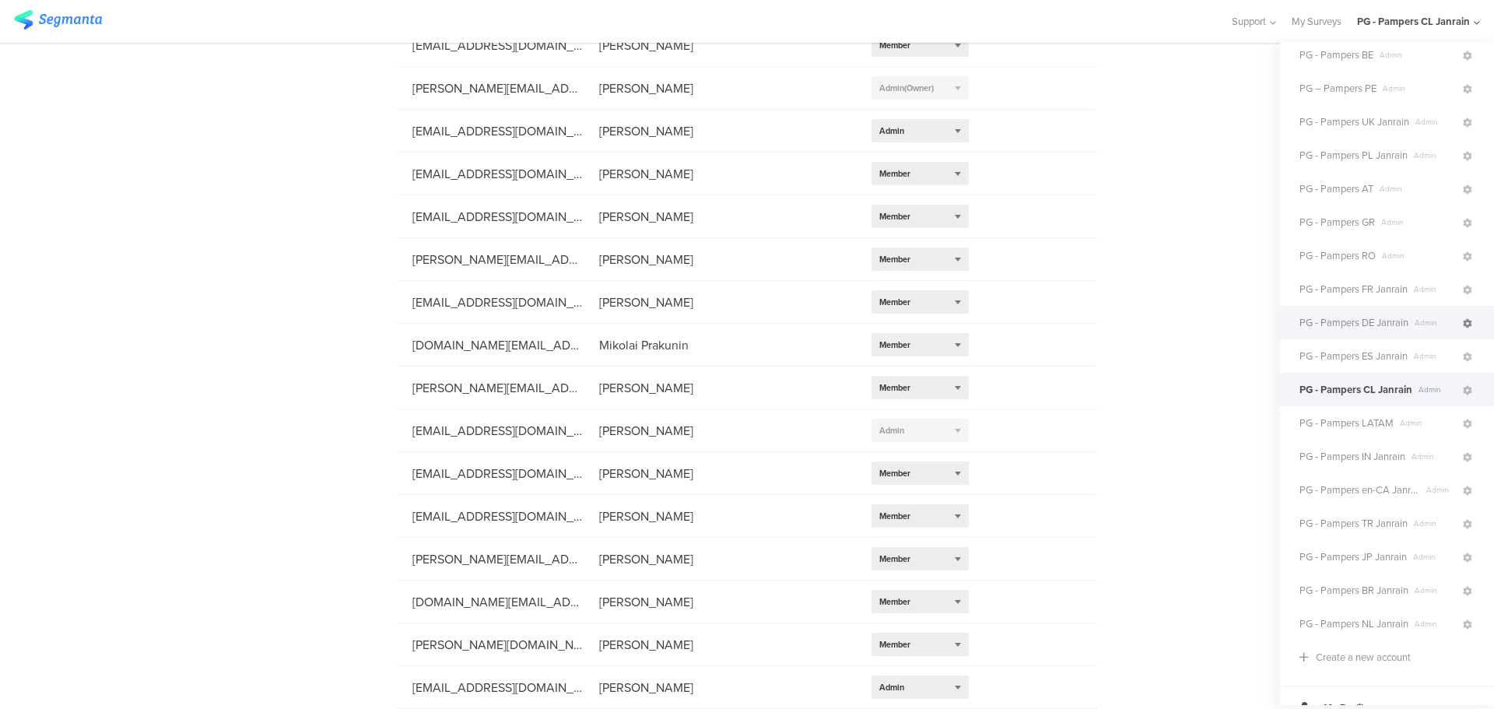
click at [1463, 324] on icon at bounding box center [1467, 323] width 9 height 9
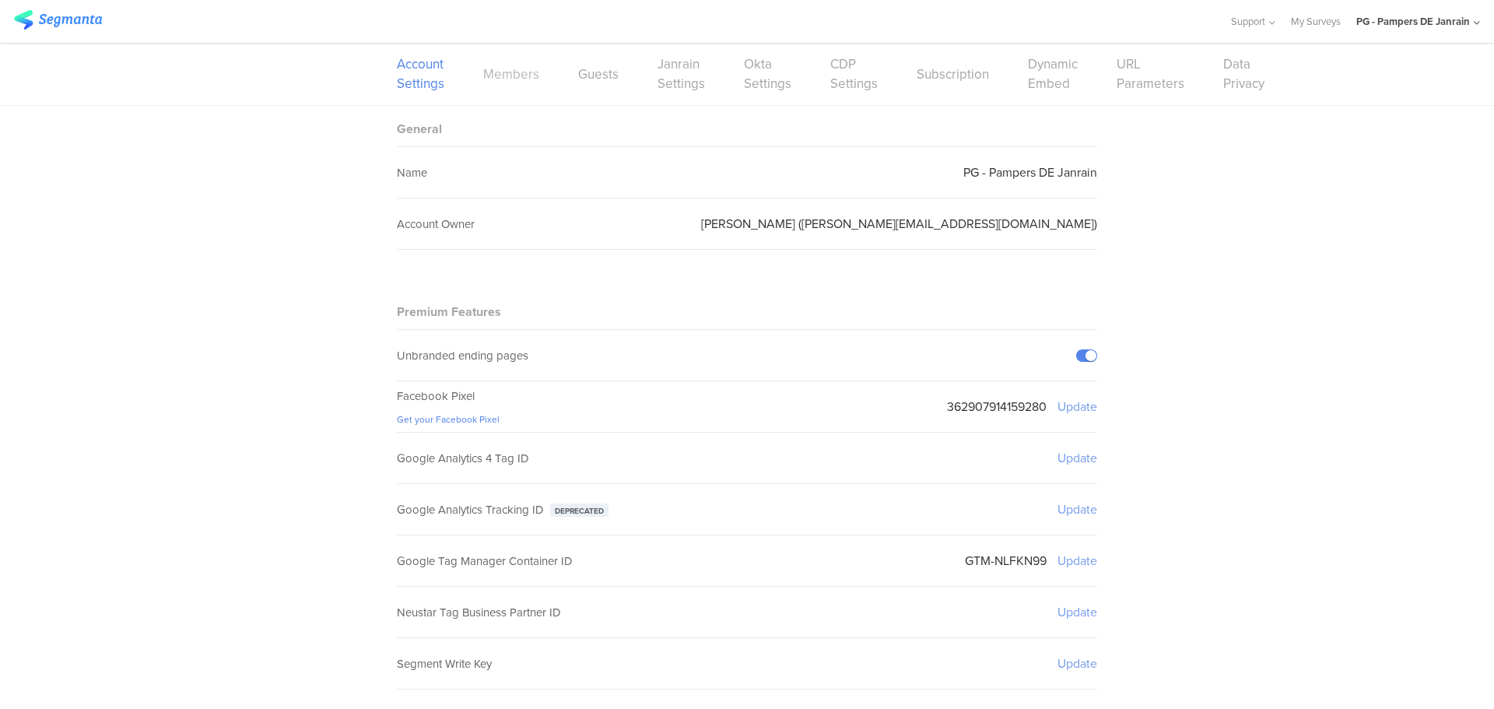
click at [493, 74] on link "Members" at bounding box center [511, 74] width 56 height 19
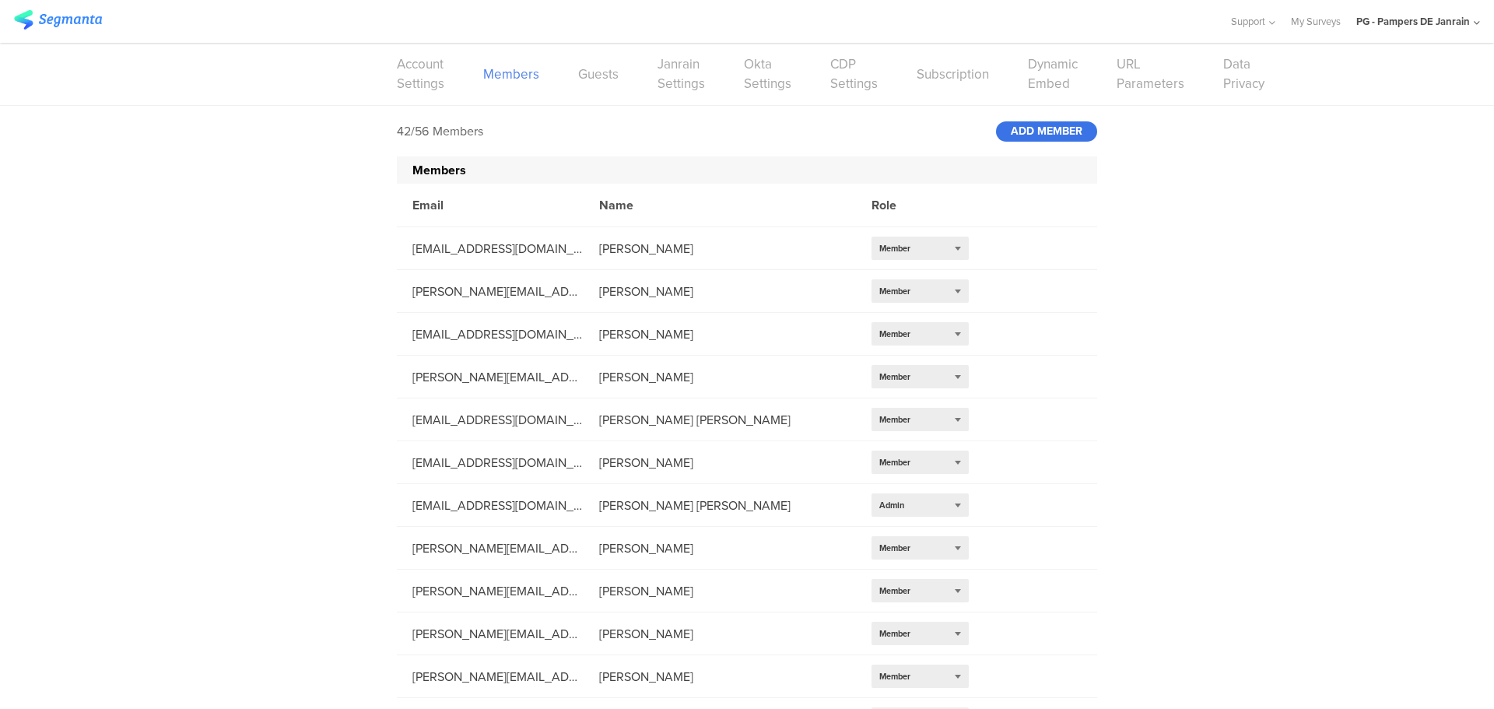
click at [1059, 129] on div "ADD MEMBER" at bounding box center [1046, 131] width 101 height 20
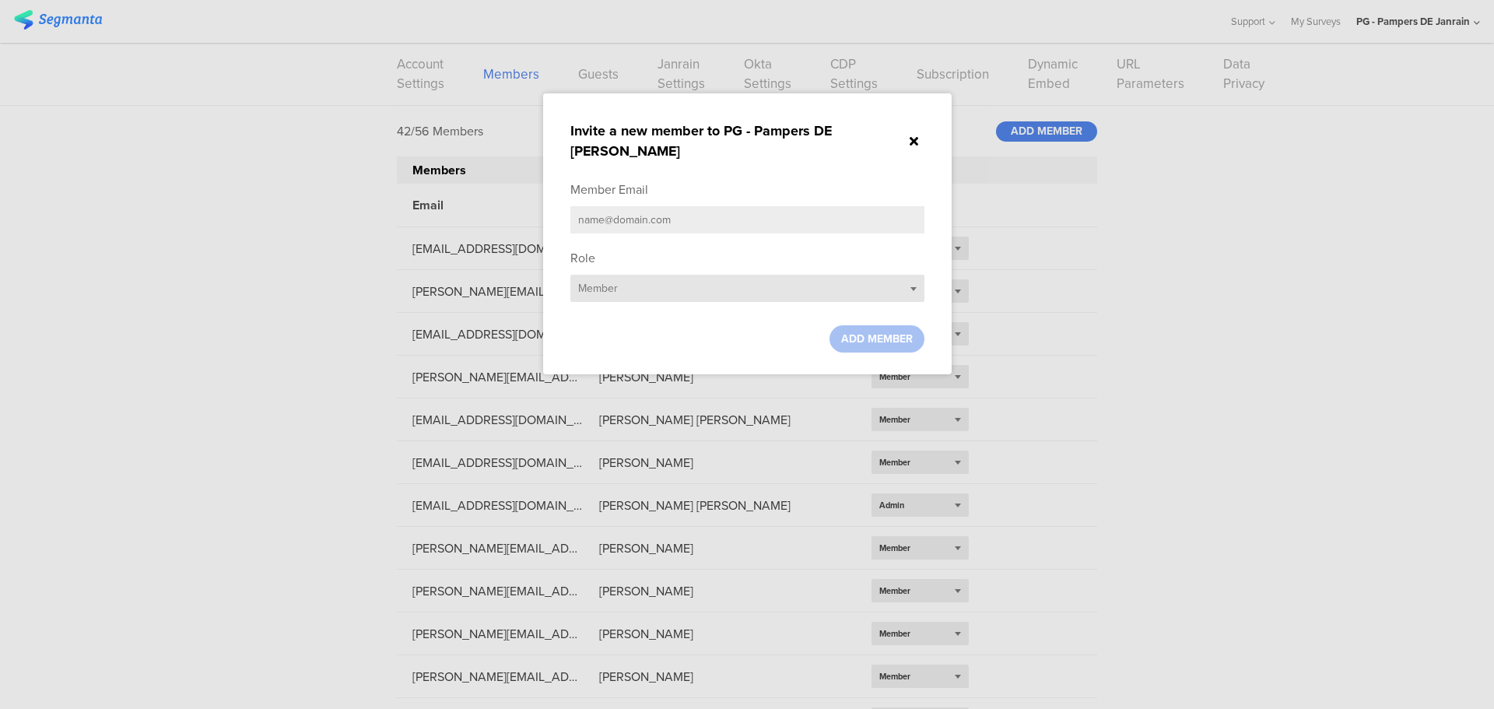
click at [644, 275] on div "Select role... Member" at bounding box center [747, 288] width 354 height 27
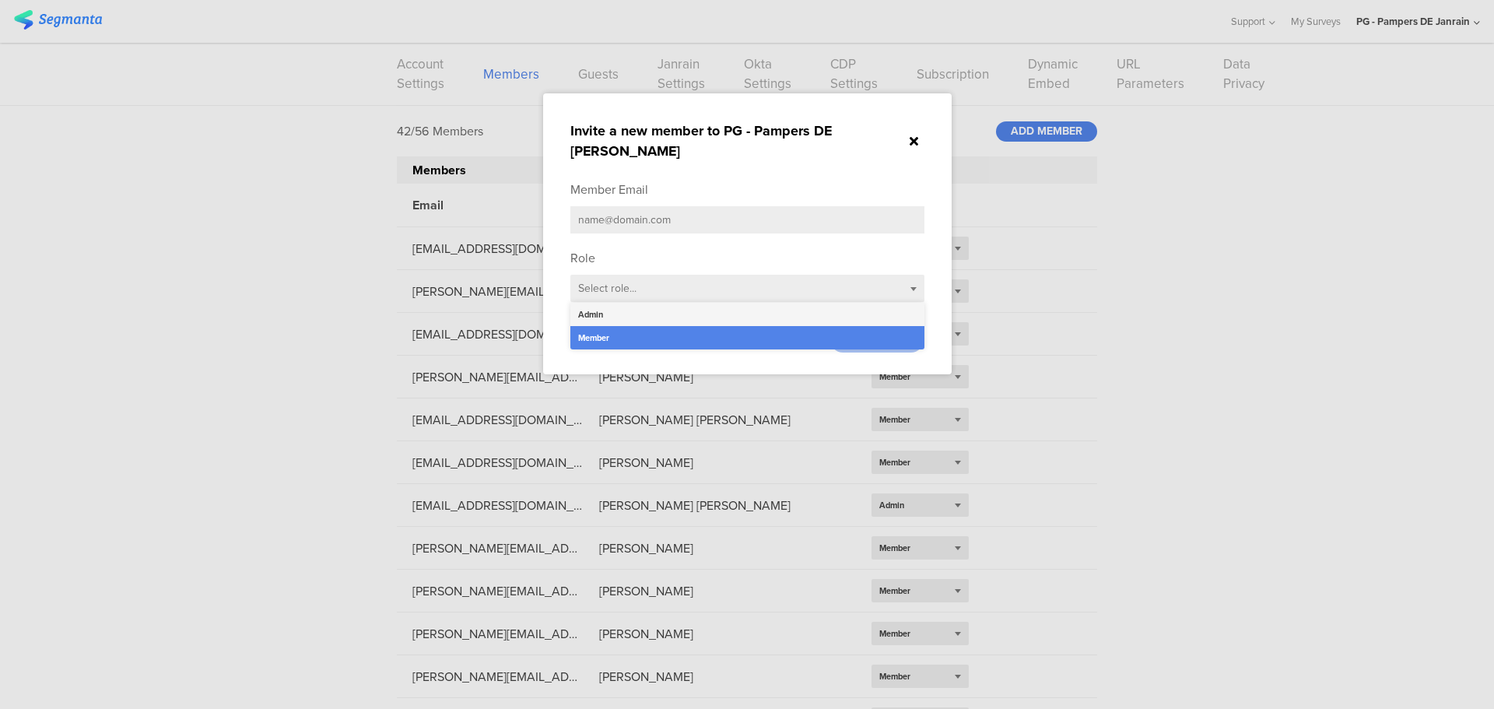
click at [632, 303] on div "Admin" at bounding box center [747, 314] width 354 height 23
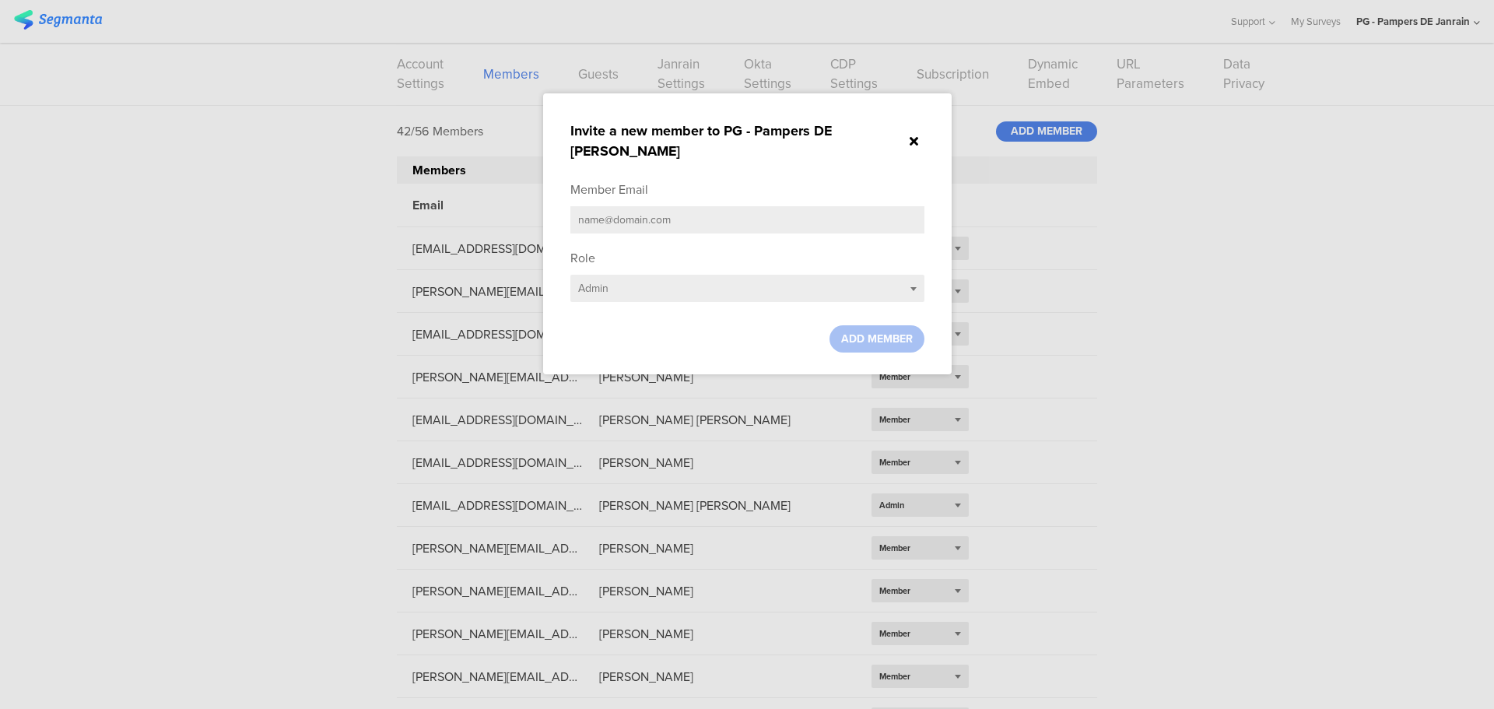
click at [625, 206] on input "text" at bounding box center [747, 219] width 354 height 27
paste input "[EMAIL_ADDRESS][DOMAIN_NAME]"
type input "[EMAIL_ADDRESS][DOMAIN_NAME]"
click at [903, 326] on div "ADD MEMBER" at bounding box center [876, 338] width 95 height 27
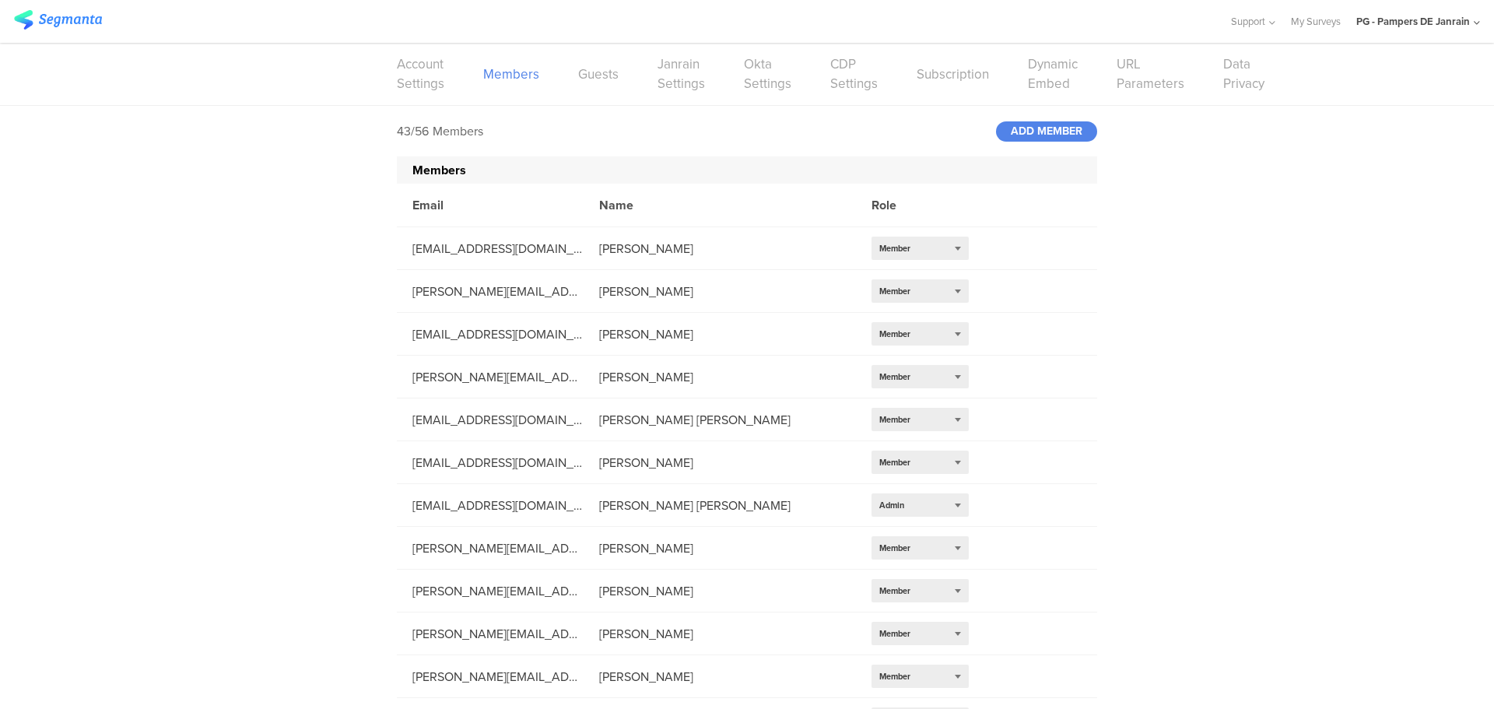
click at [1444, 10] on div "PG - Pampers DE Janrain" at bounding box center [1418, 21] width 124 height 43
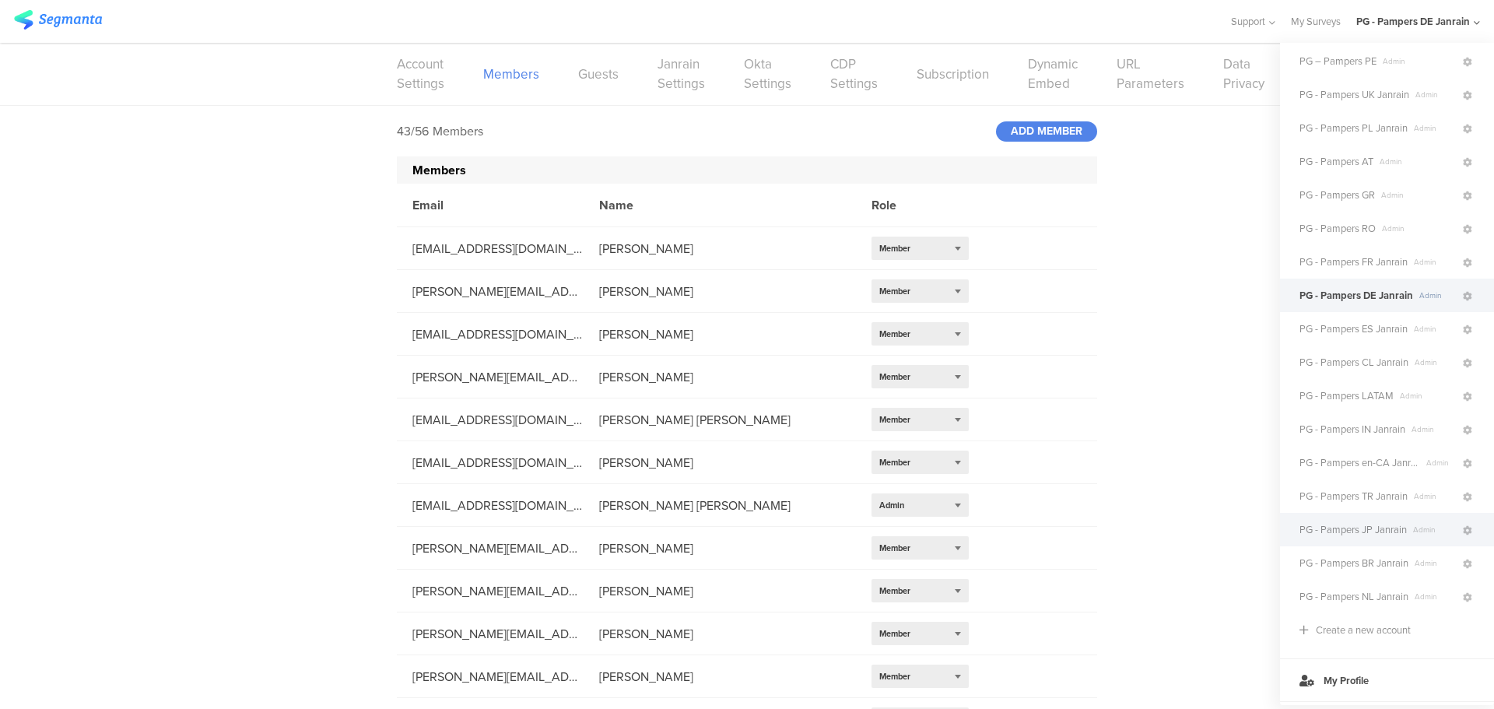
scroll to position [146, 0]
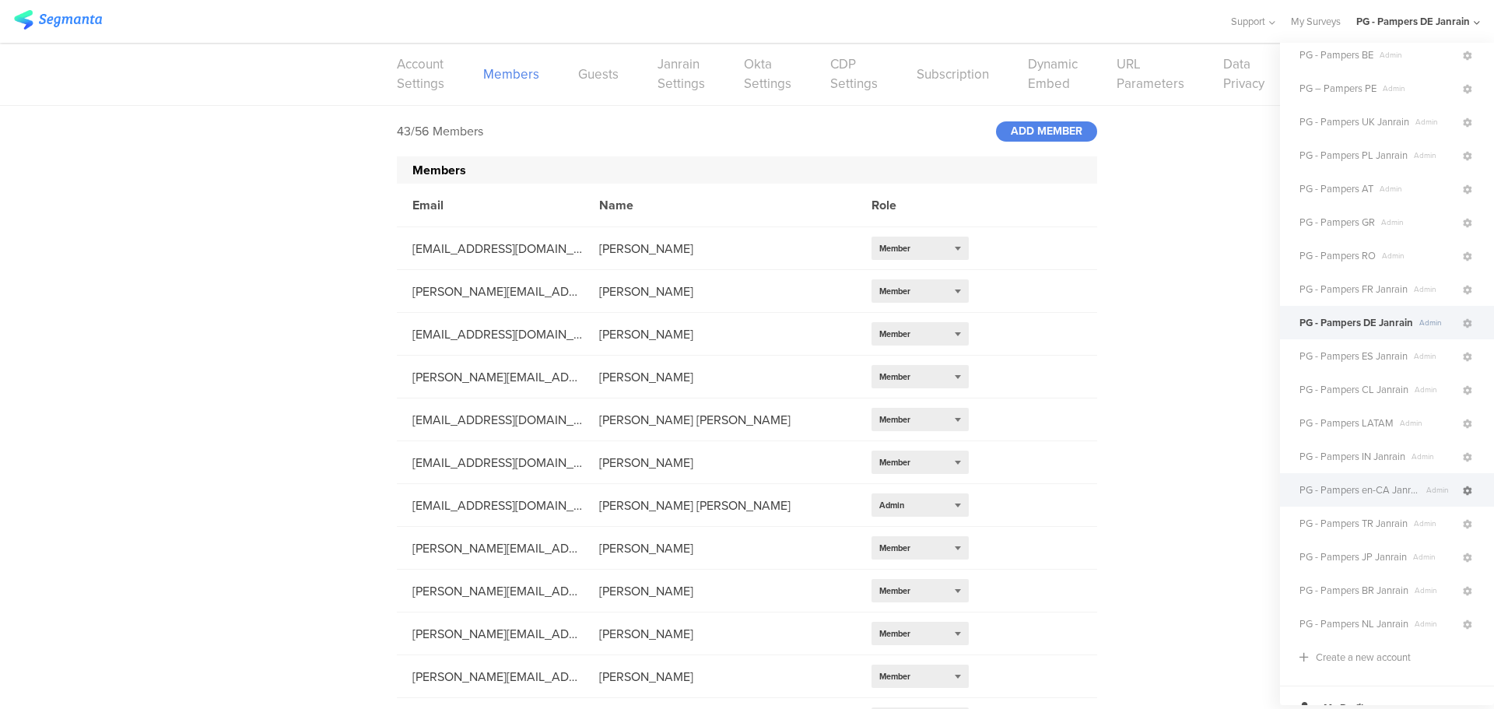
click at [1463, 492] on icon at bounding box center [1467, 490] width 9 height 9
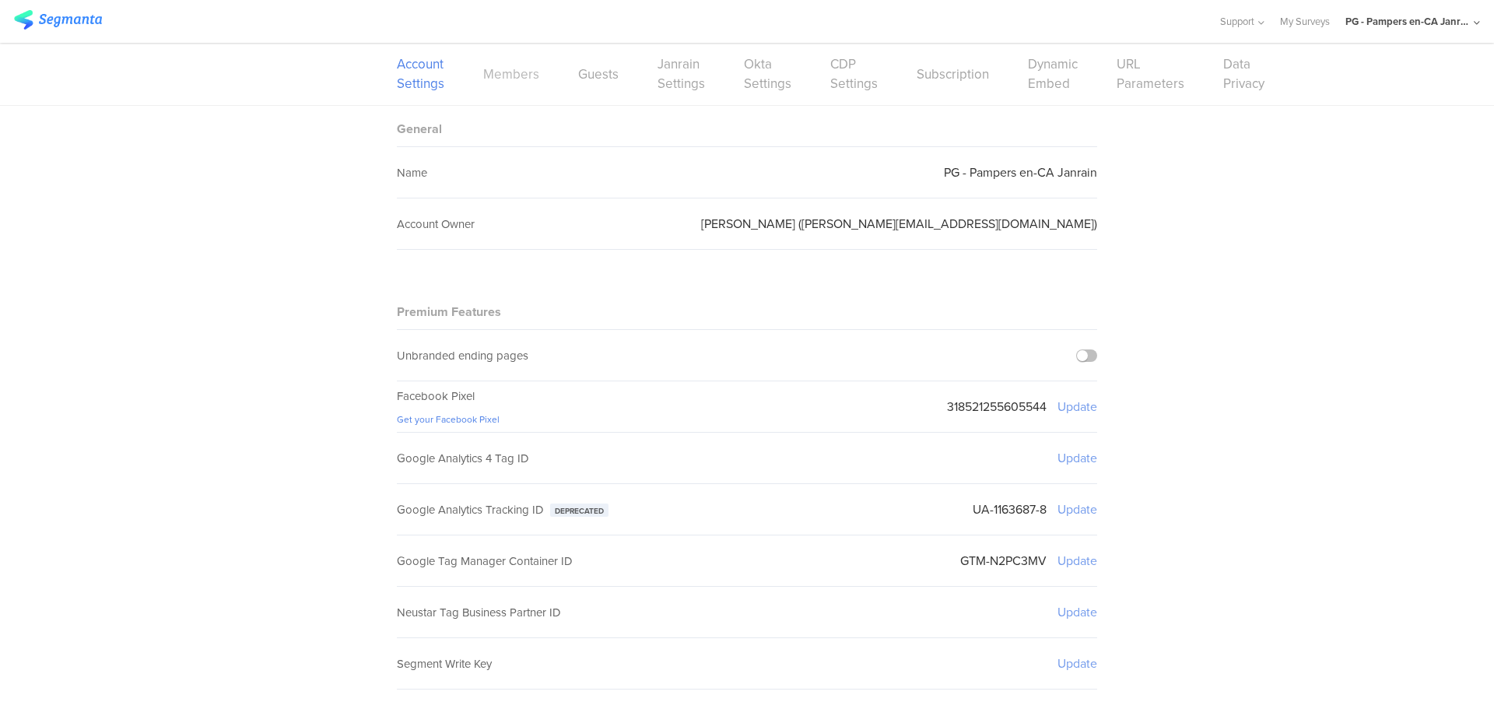
click at [515, 78] on link "Members" at bounding box center [511, 74] width 56 height 19
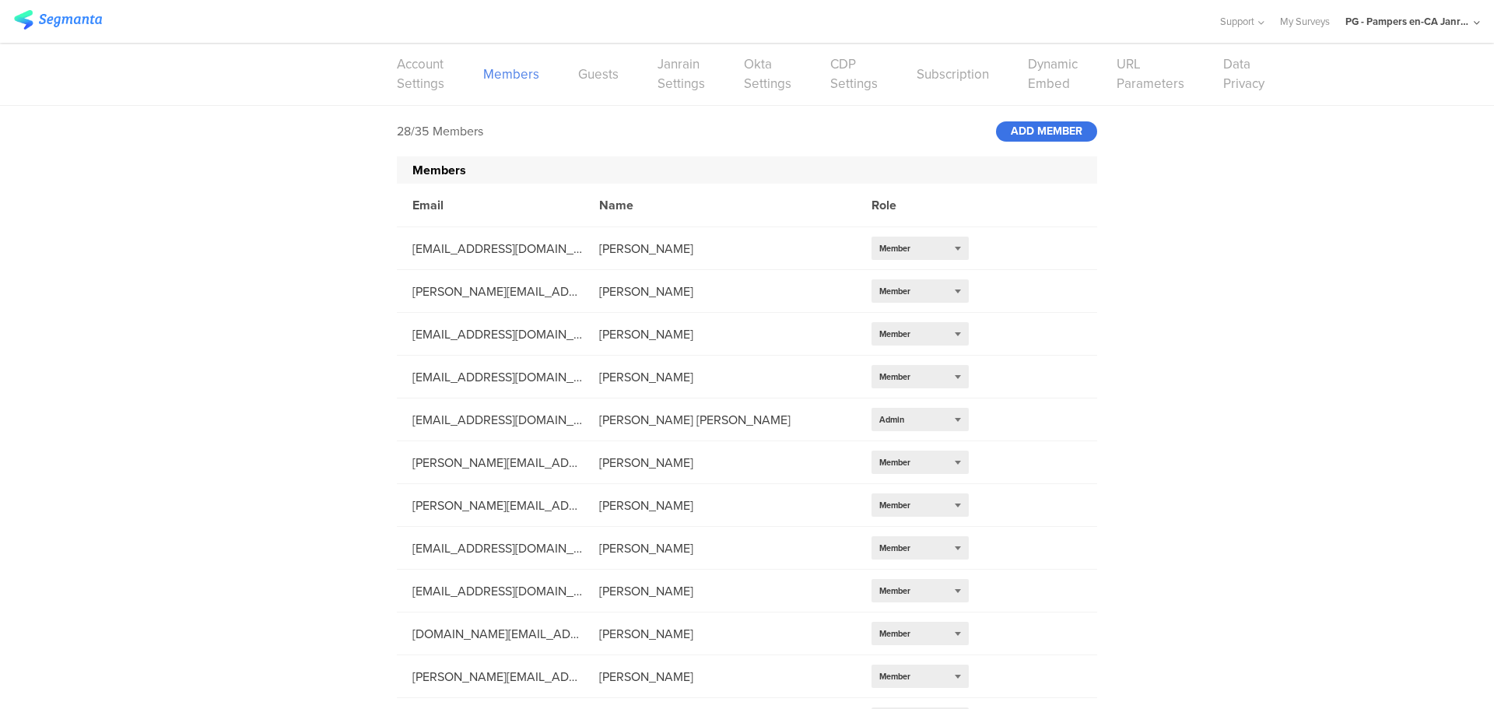
click at [1034, 133] on div "ADD MEMBER" at bounding box center [1046, 131] width 101 height 20
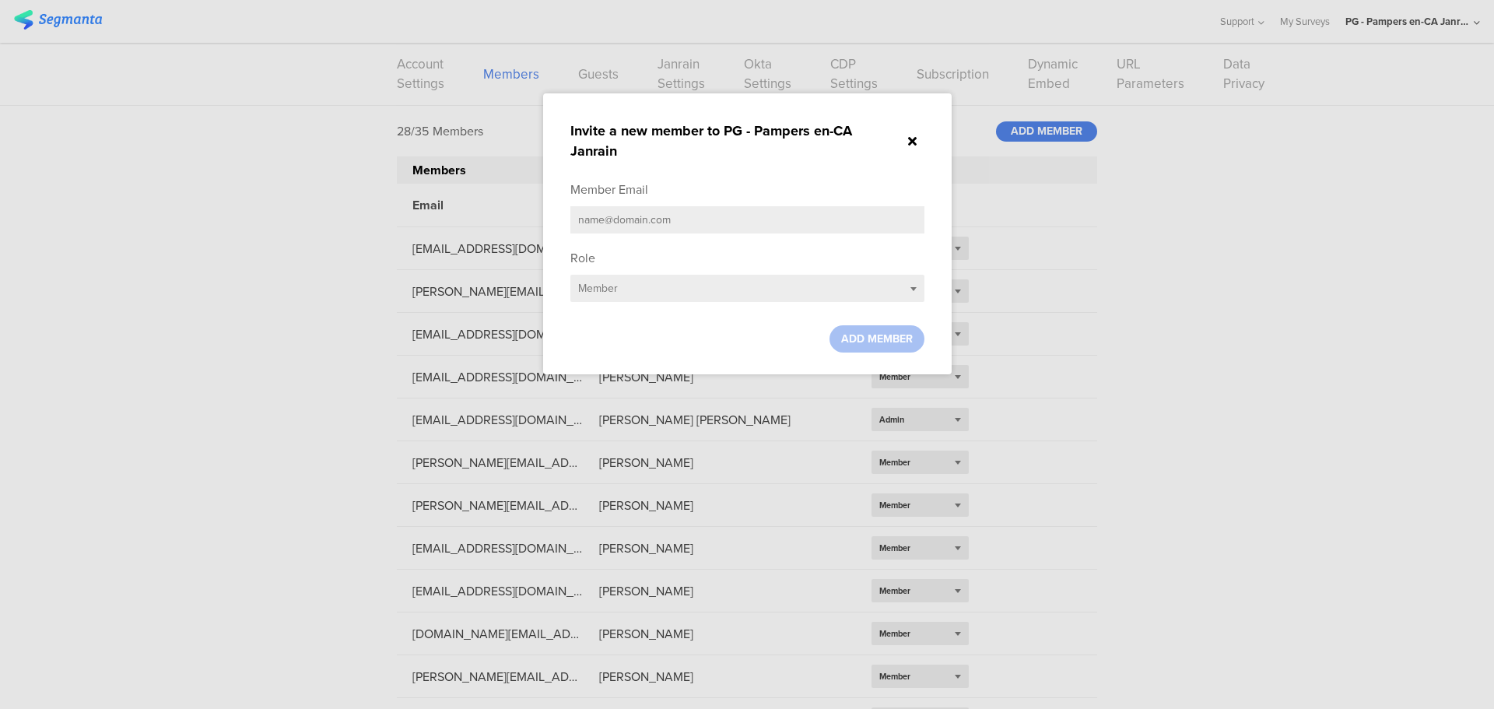
click at [684, 218] on input "text" at bounding box center [747, 219] width 354 height 27
paste input "[EMAIL_ADDRESS][DOMAIN_NAME]"
type input "[EMAIL_ADDRESS][DOMAIN_NAME]"
click at [661, 284] on div "Select role... Member" at bounding box center [747, 288] width 354 height 27
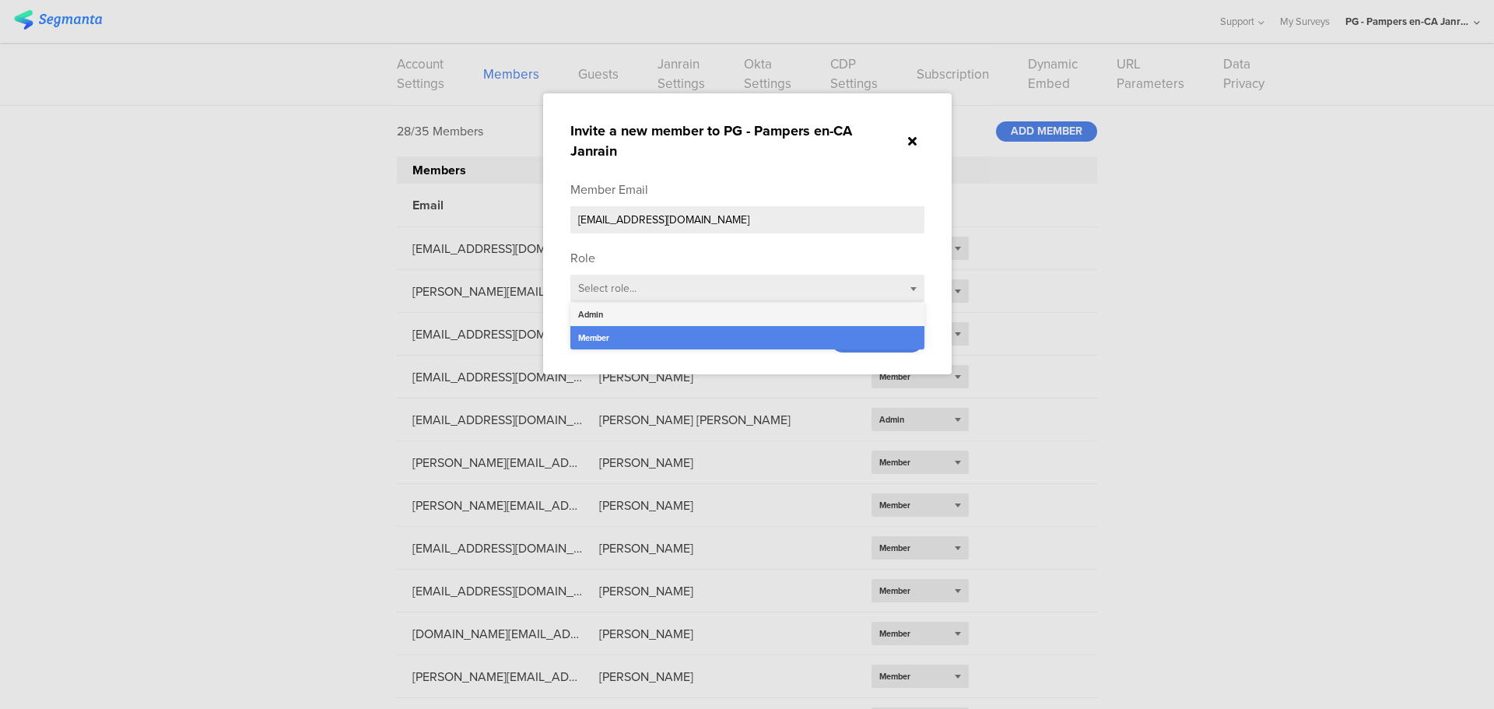
click at [655, 310] on div "Admin" at bounding box center [747, 314] width 354 height 23
click at [875, 339] on span "ADD MEMBER" at bounding box center [877, 339] width 72 height 16
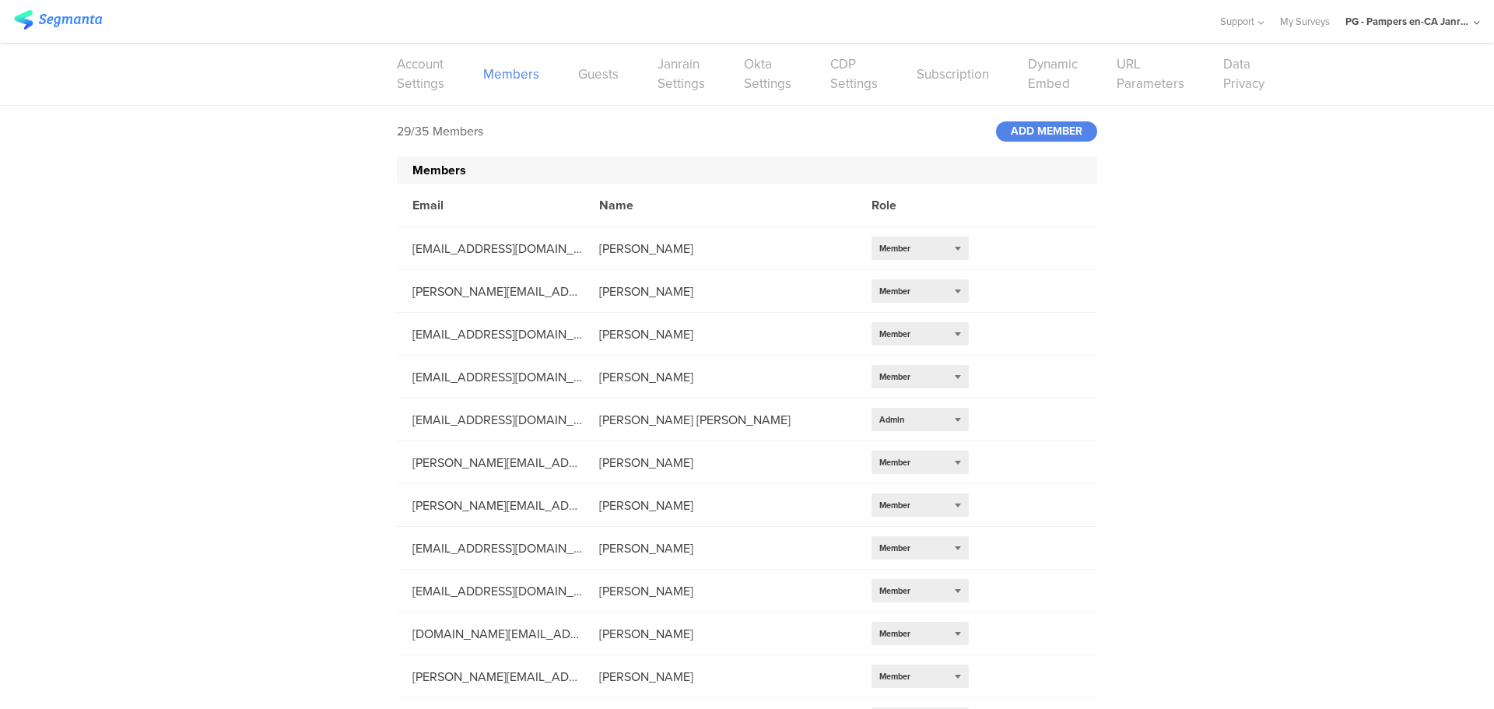
scroll to position [759, 0]
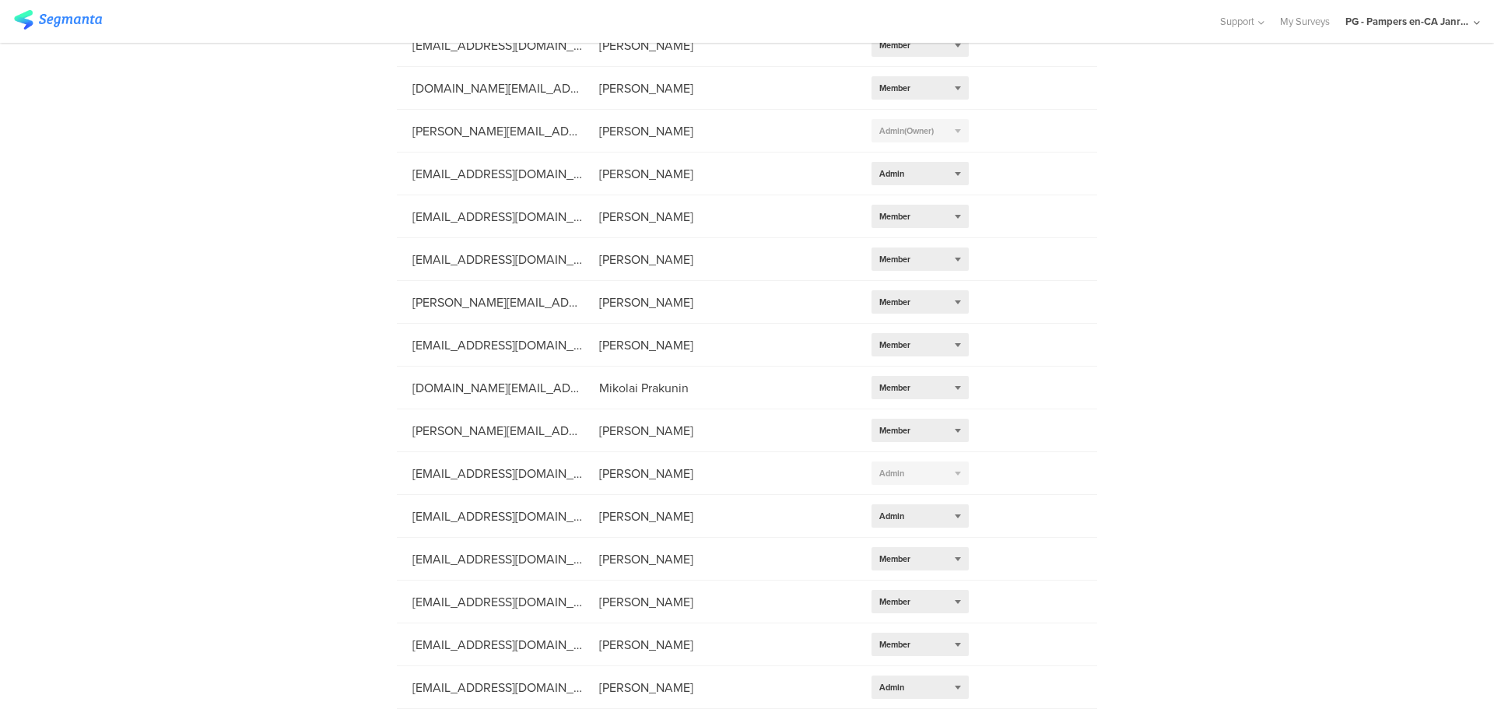
click at [1447, 19] on div "PG - Pampers en-CA Janrain" at bounding box center [1407, 21] width 125 height 15
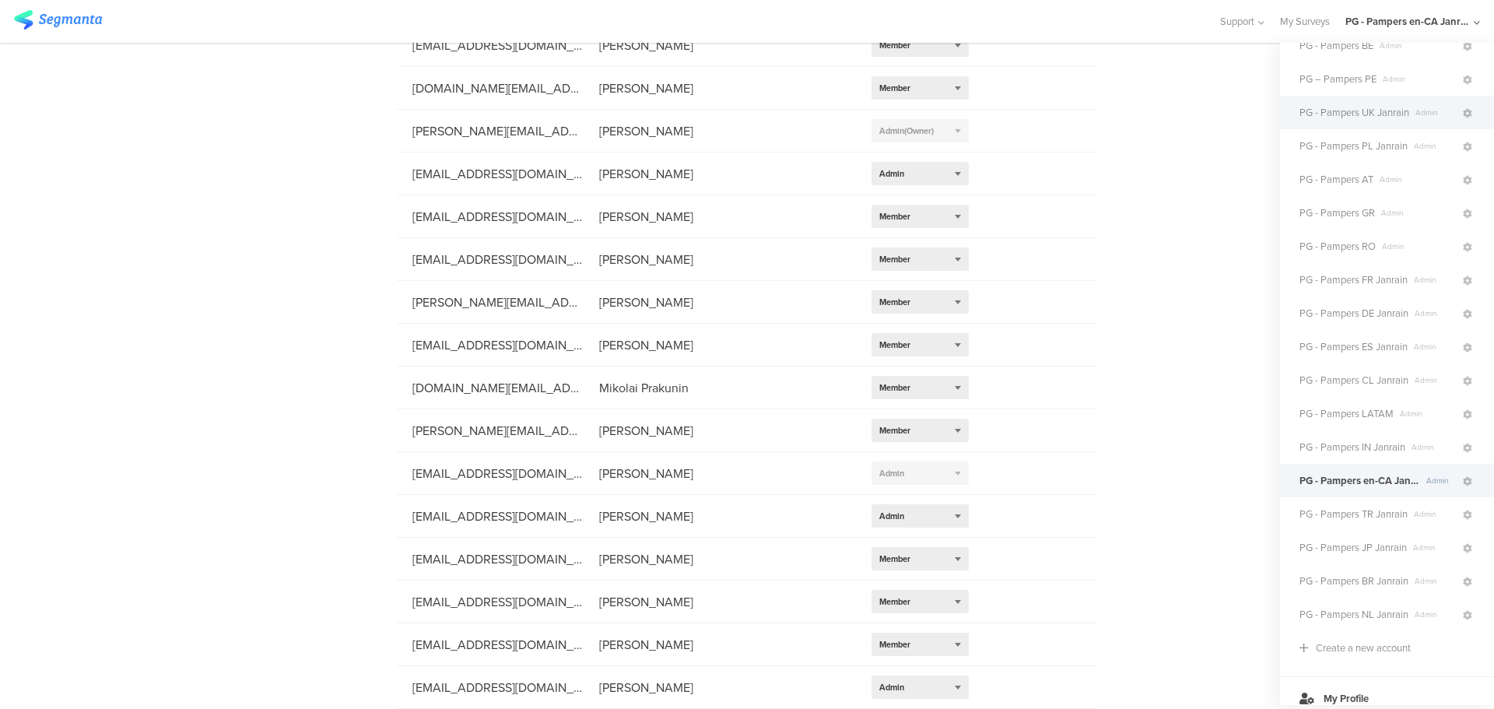
scroll to position [224, 0]
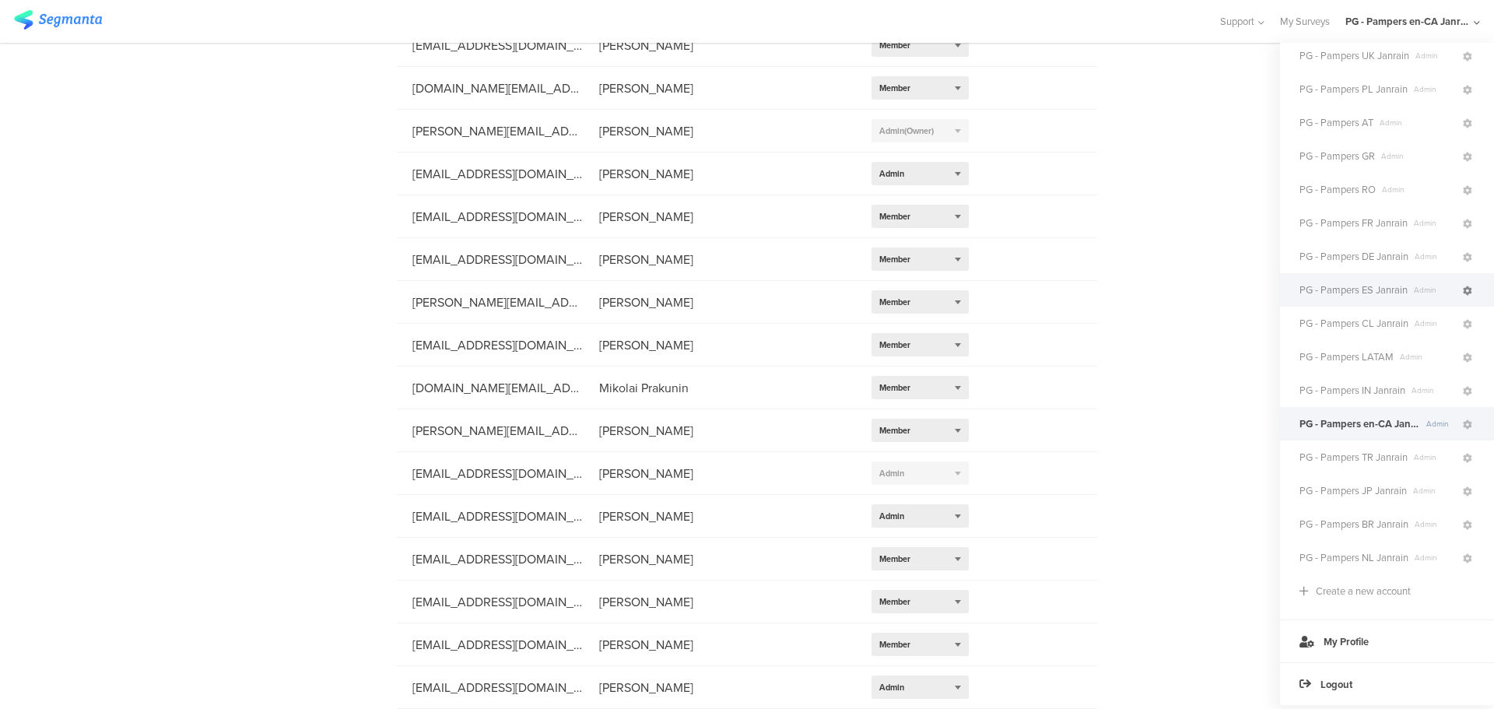
click at [1463, 286] on icon at bounding box center [1467, 290] width 9 height 9
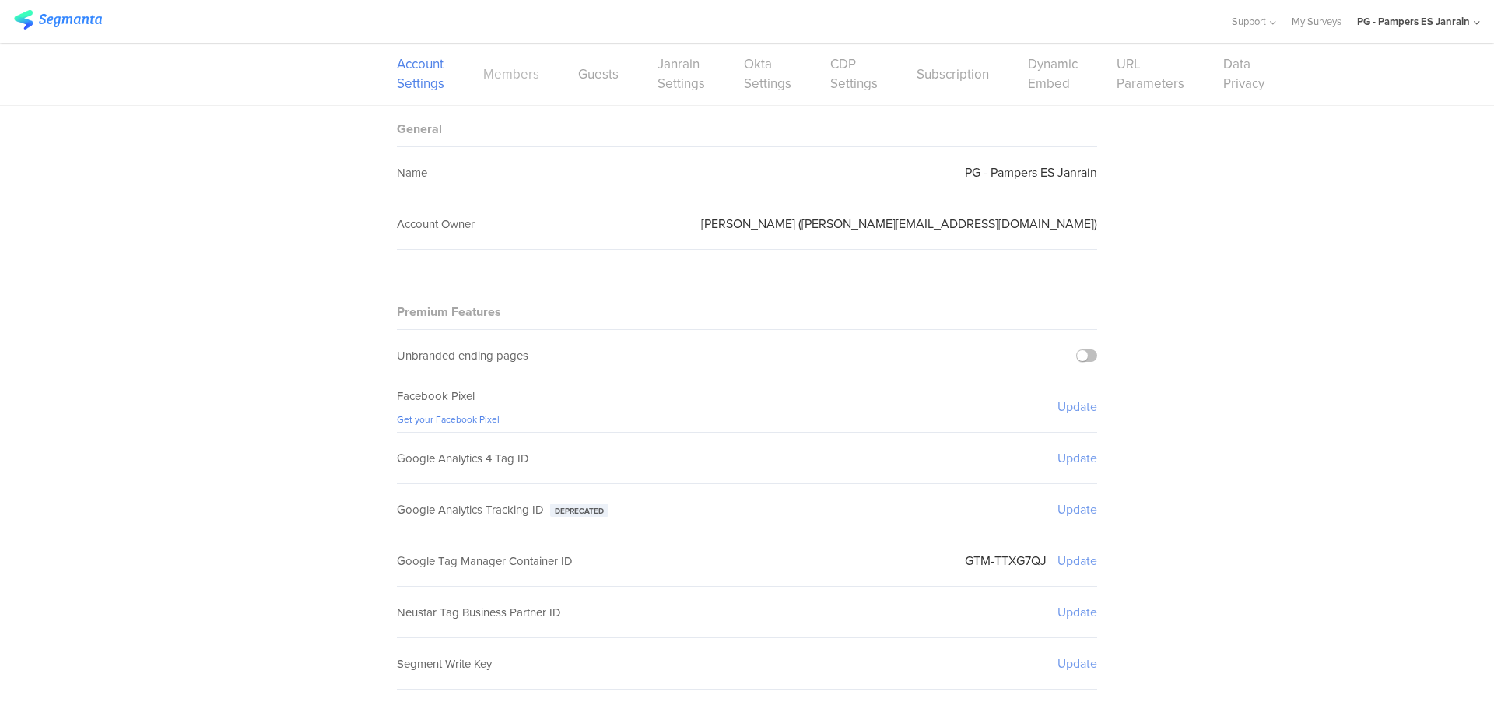
click at [511, 78] on link "Members" at bounding box center [511, 74] width 56 height 19
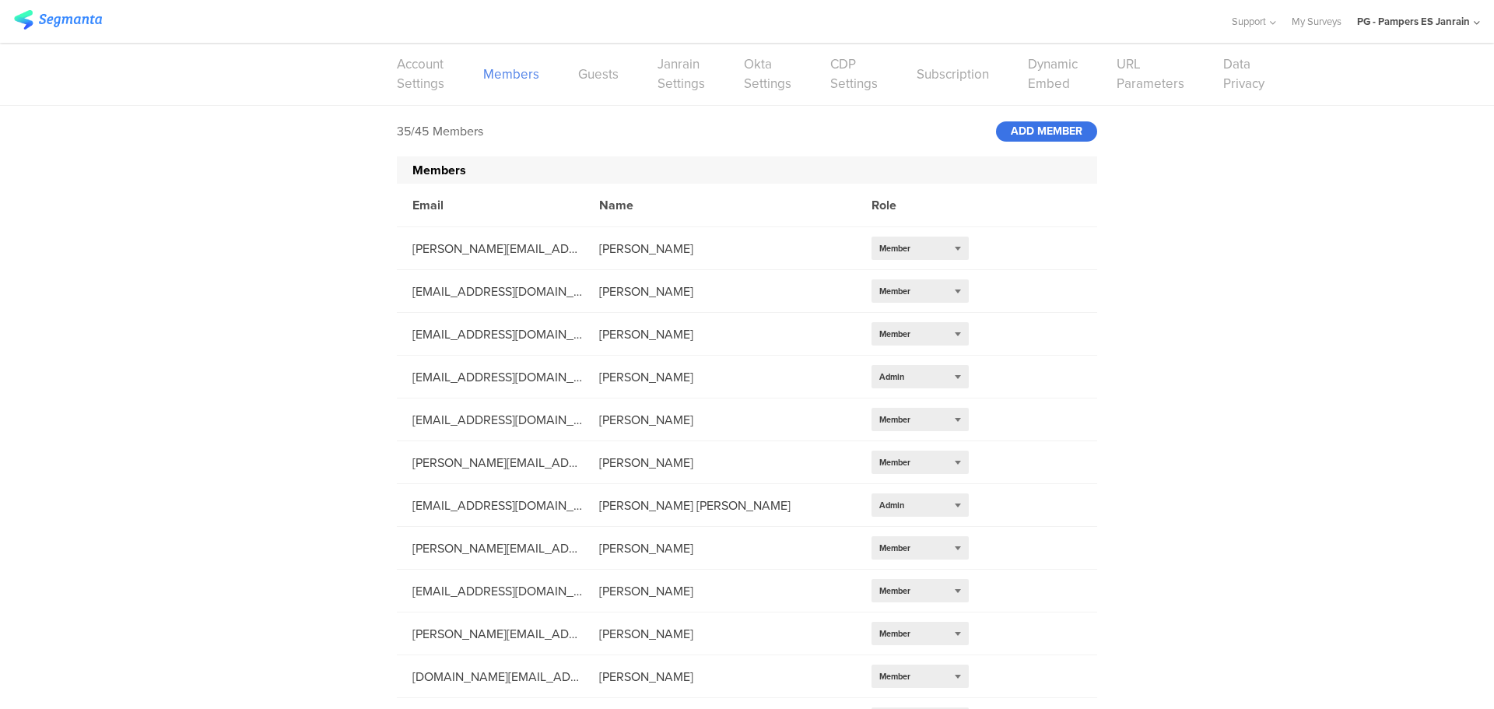
click at [1062, 132] on div "ADD MEMBER" at bounding box center [1046, 131] width 101 height 20
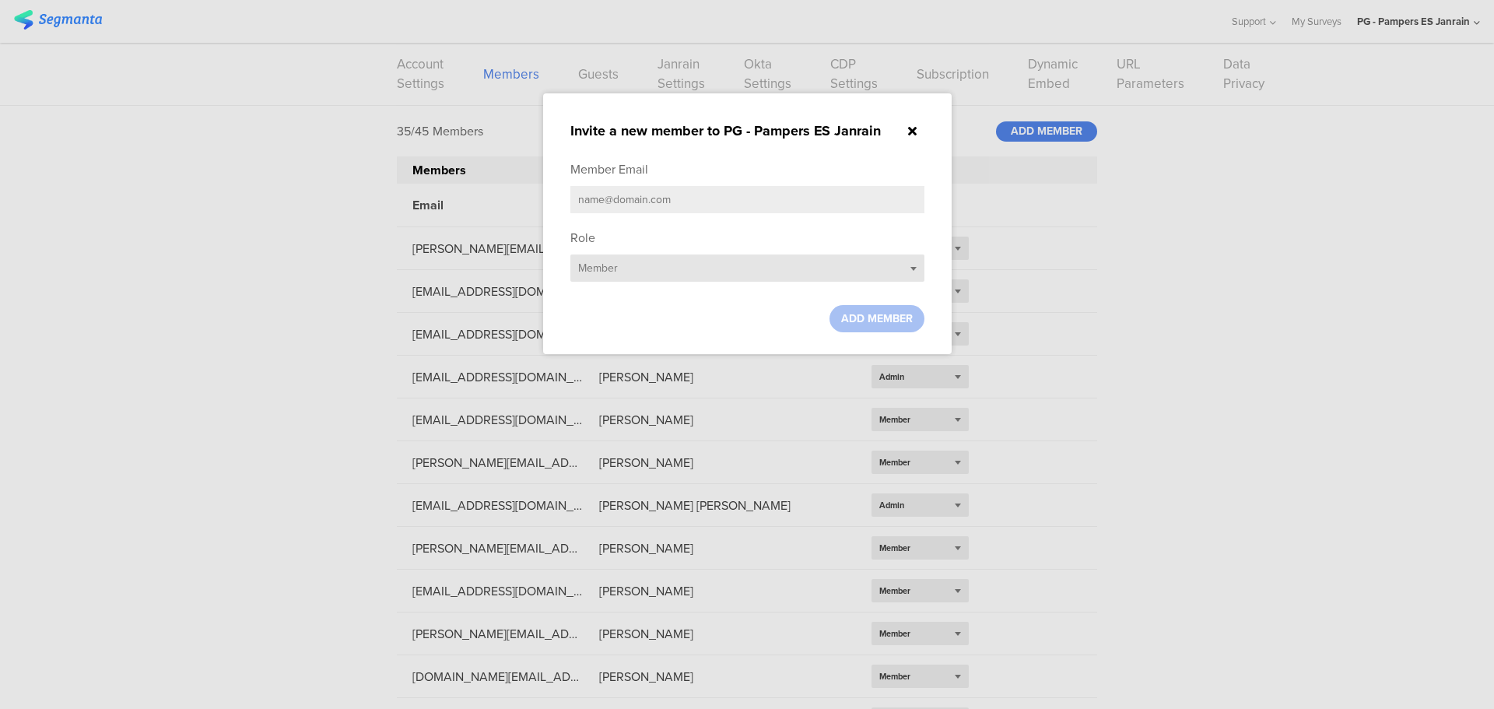
click at [698, 269] on div "Select role... Member" at bounding box center [747, 267] width 354 height 27
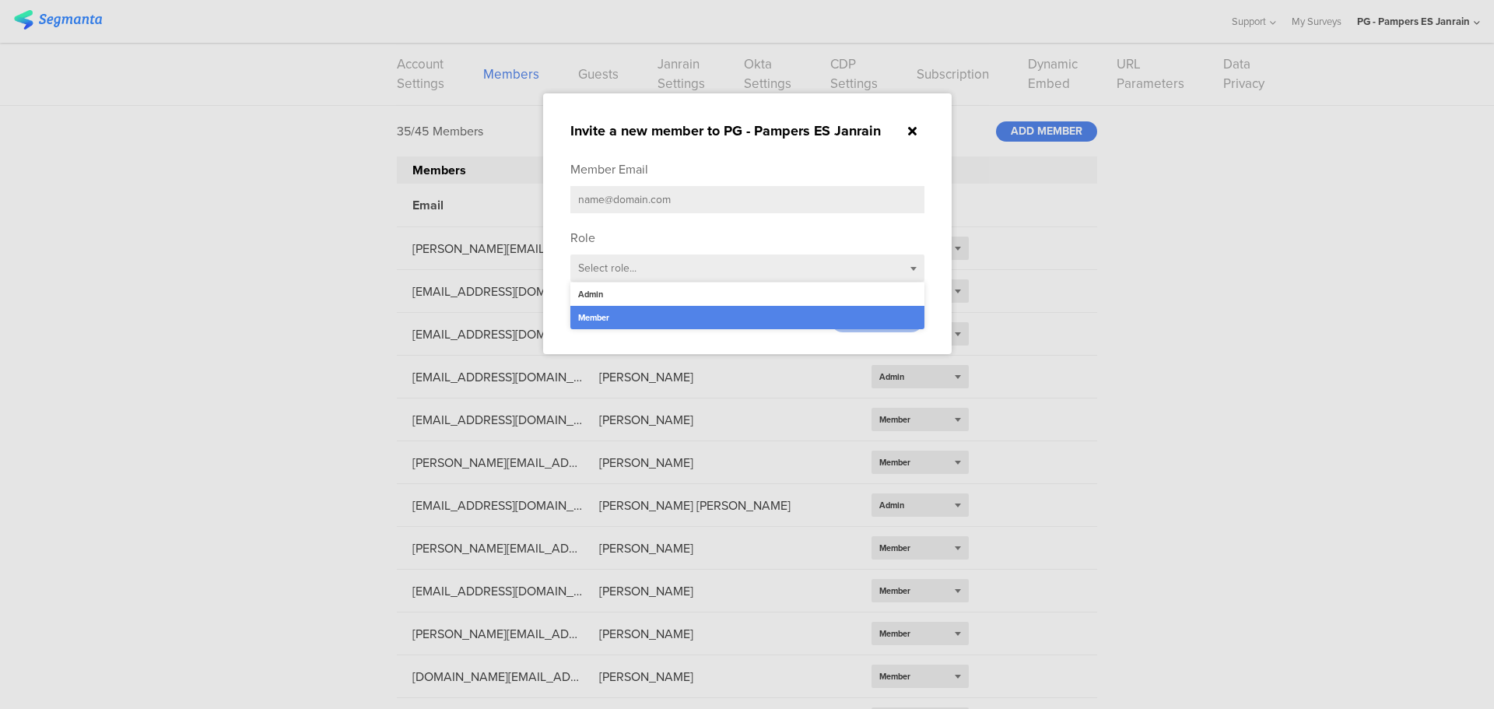
click at [626, 280] on div "Role Select role... Member Admin Member" at bounding box center [747, 259] width 354 height 61
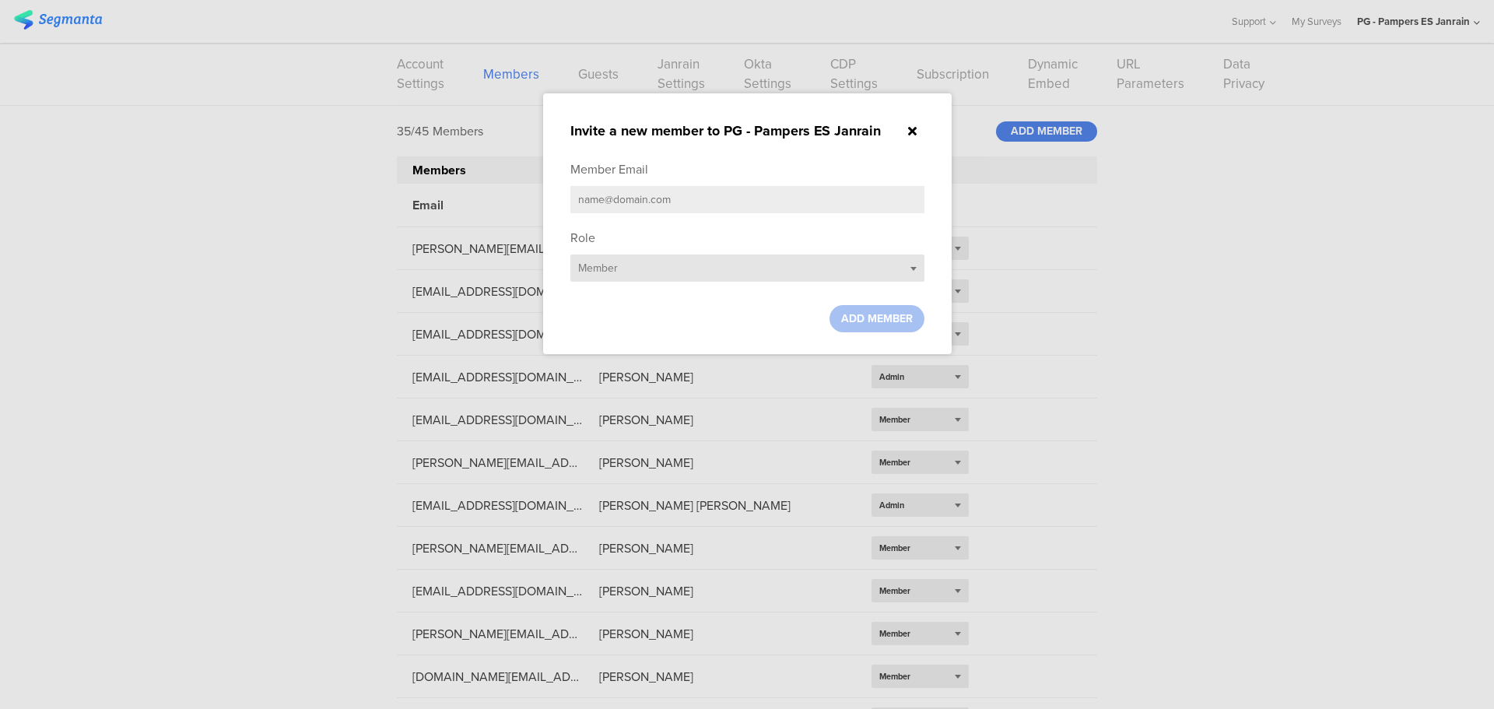
drag, startPoint x: 606, startPoint y: 266, endPoint x: 602, endPoint y: 275, distance: 10.1
click at [605, 266] on span "Member" at bounding box center [598, 268] width 40 height 16
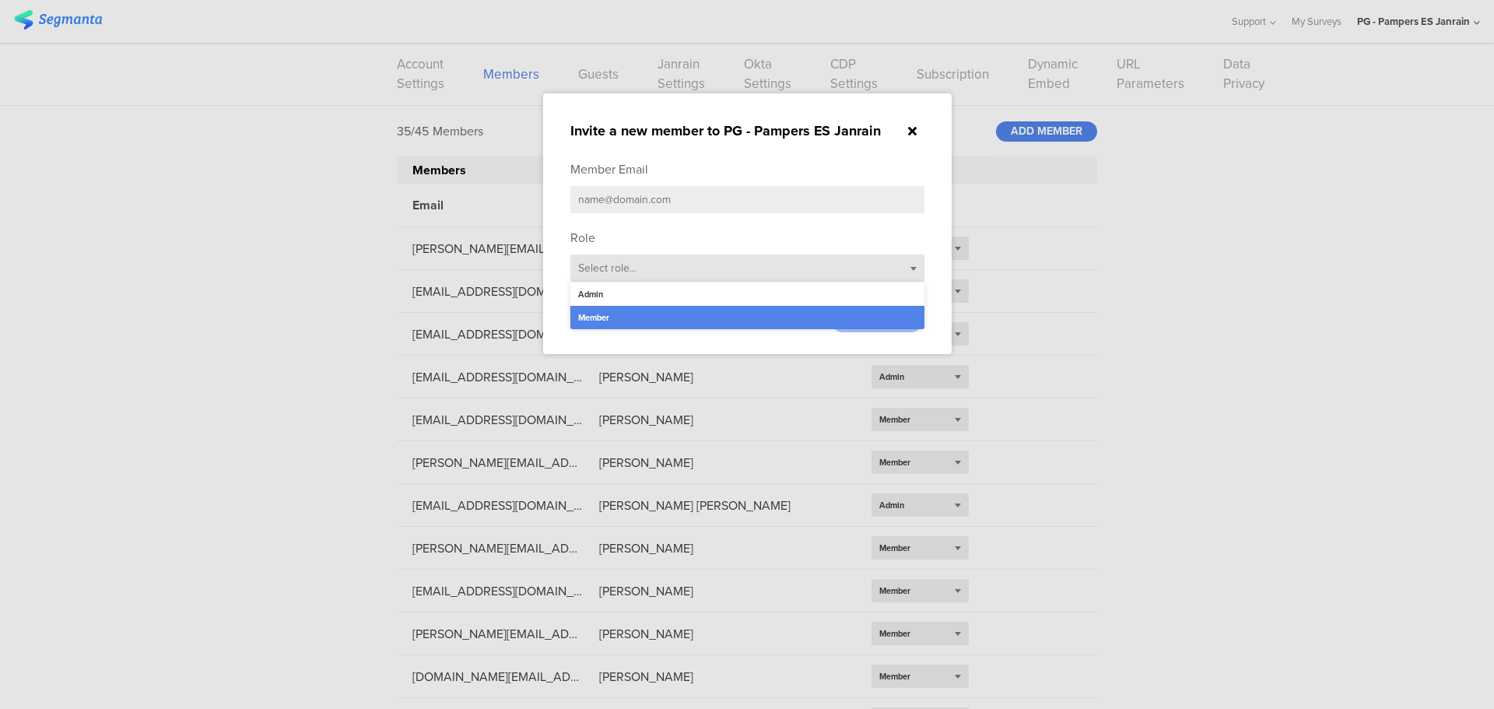
click at [592, 298] on div "Admin" at bounding box center [747, 293] width 354 height 23
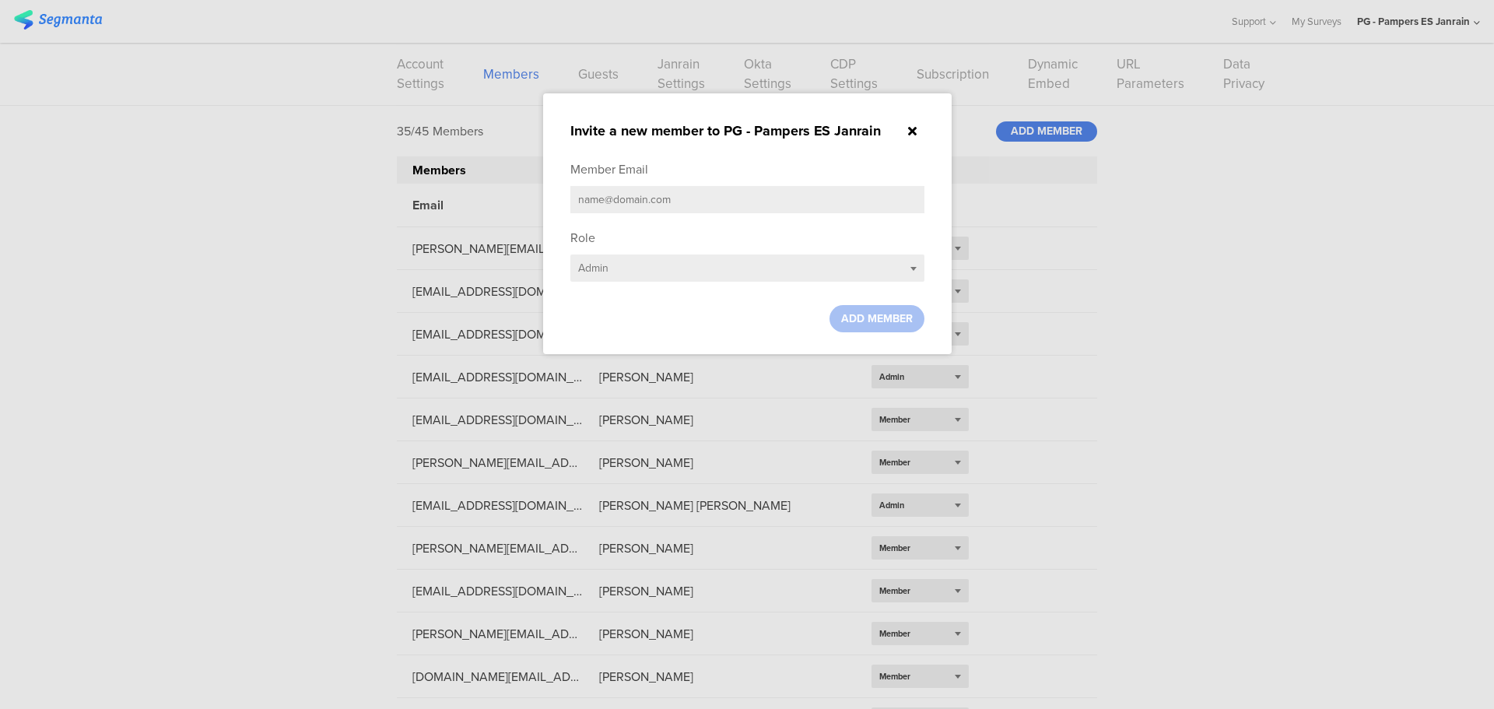
click at [618, 184] on div "Member Email" at bounding box center [747, 190] width 354 height 61
click at [625, 206] on input "text" at bounding box center [747, 199] width 354 height 27
paste input "[EMAIL_ADDRESS][DOMAIN_NAME]"
type input "[EMAIL_ADDRESS][DOMAIN_NAME]"
click at [871, 326] on div "ADD MEMBER" at bounding box center [876, 318] width 95 height 27
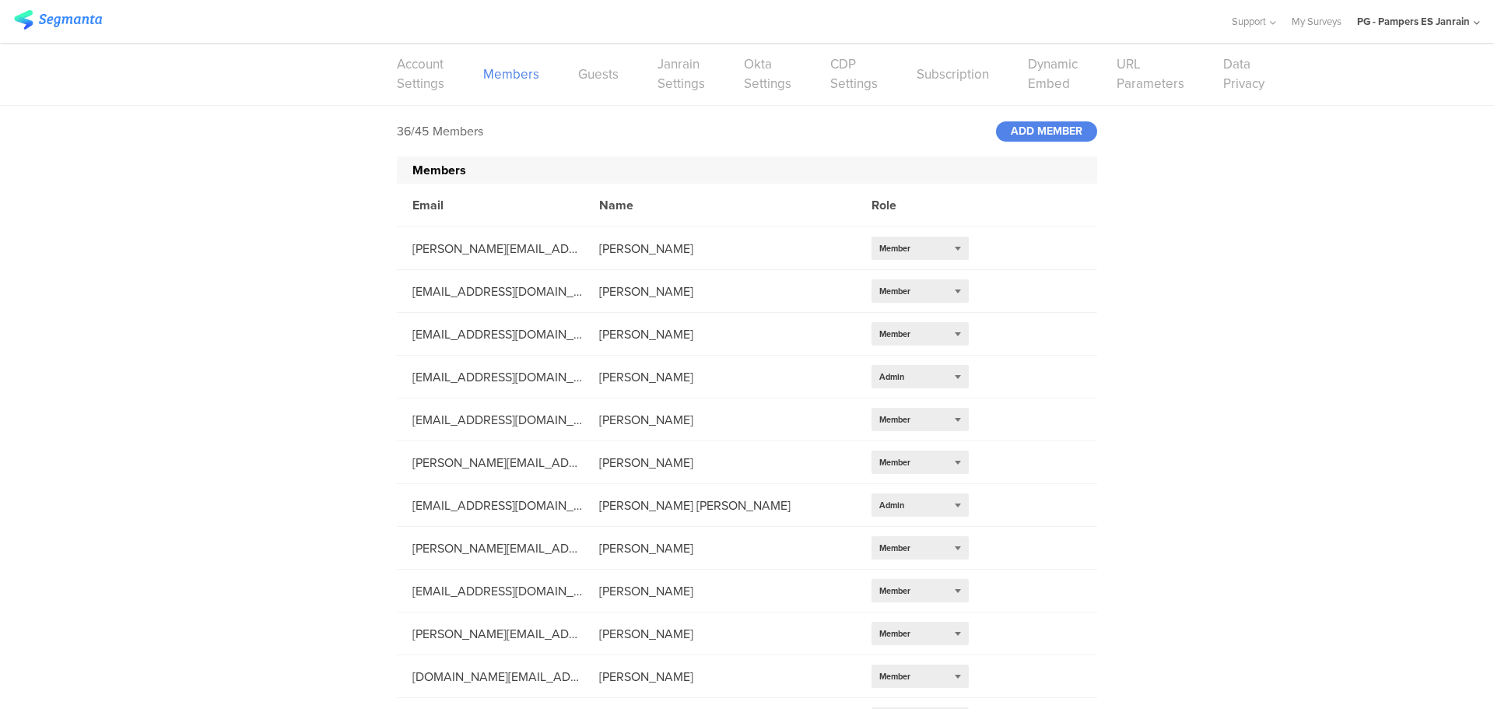
scroll to position [1059, 0]
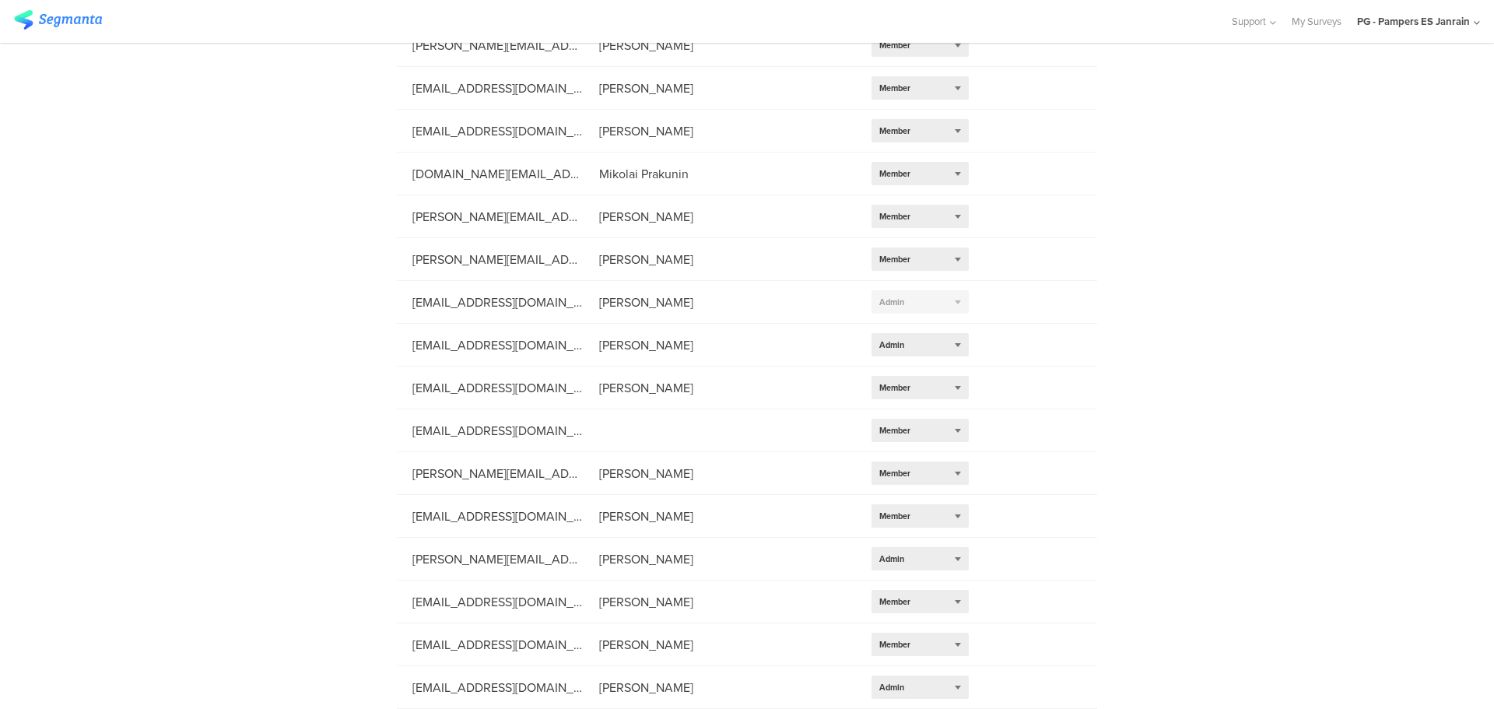
click at [1439, 14] on div "PG - Pampers ES Janrain" at bounding box center [1413, 21] width 113 height 15
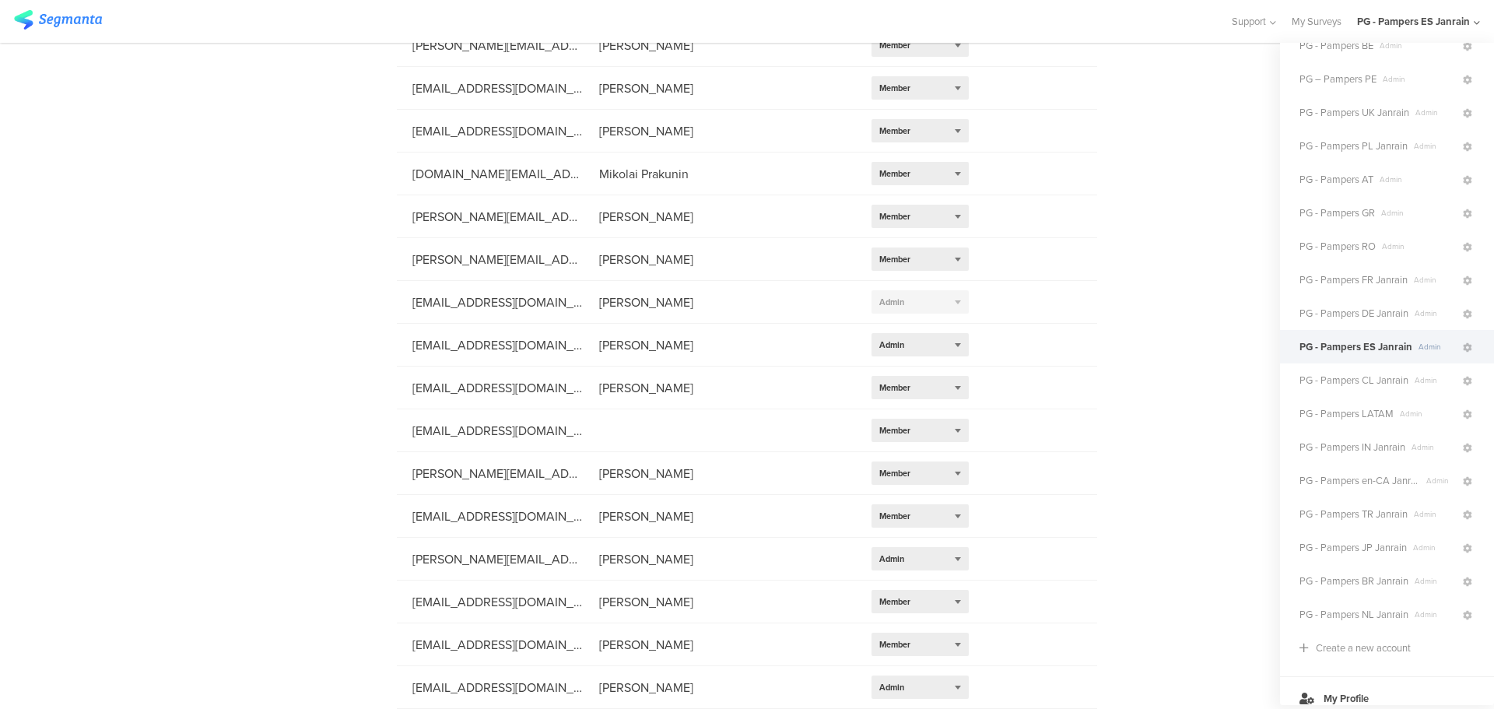
scroll to position [224, 0]
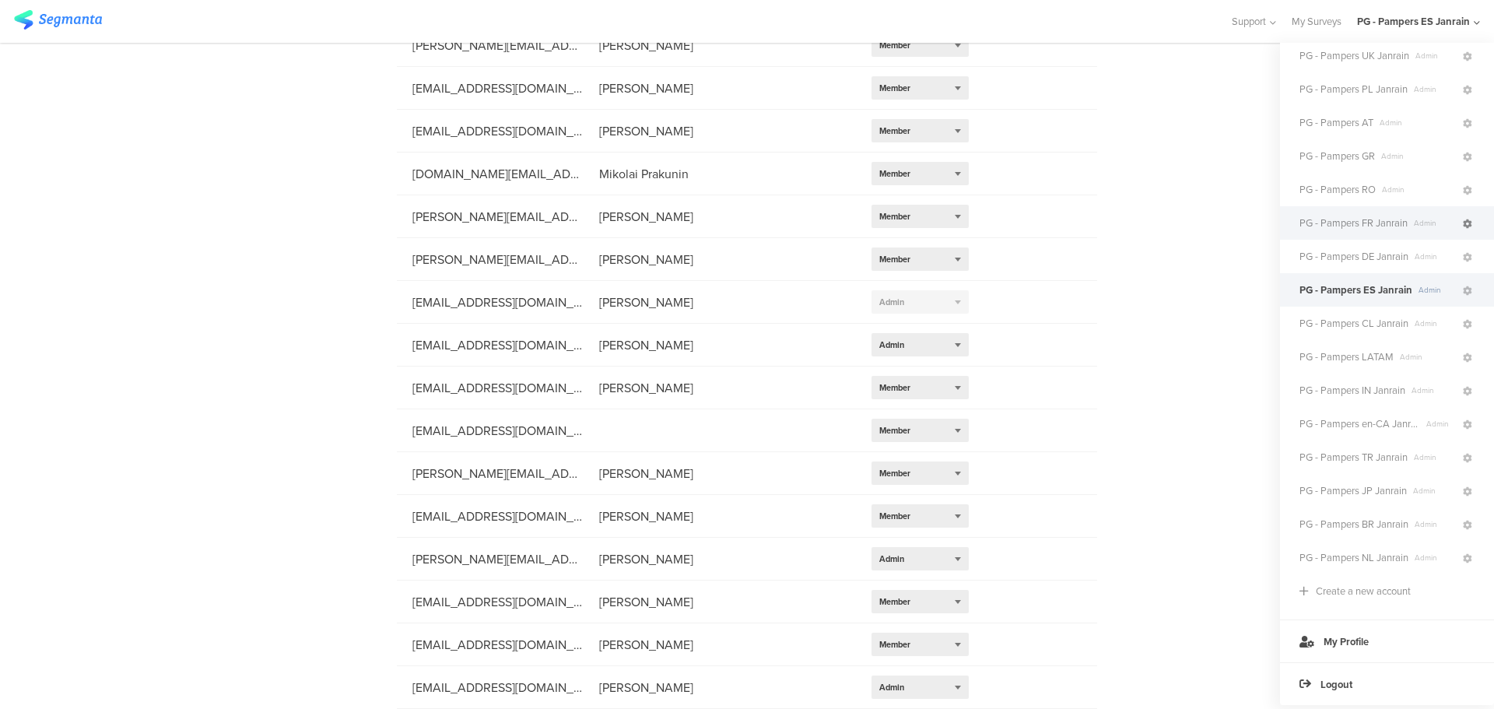
click at [1463, 219] on icon at bounding box center [1467, 223] width 9 height 9
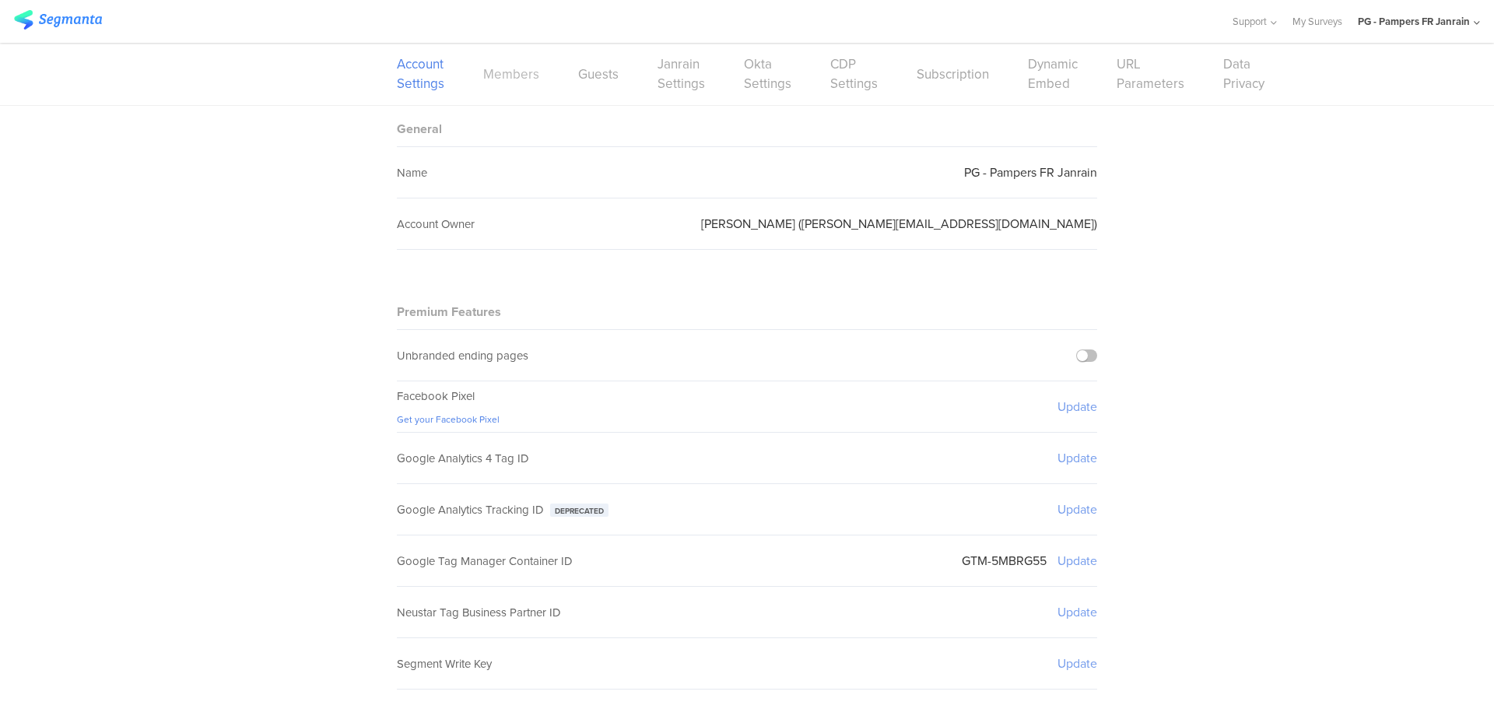
click at [506, 72] on link "Members" at bounding box center [511, 74] width 56 height 19
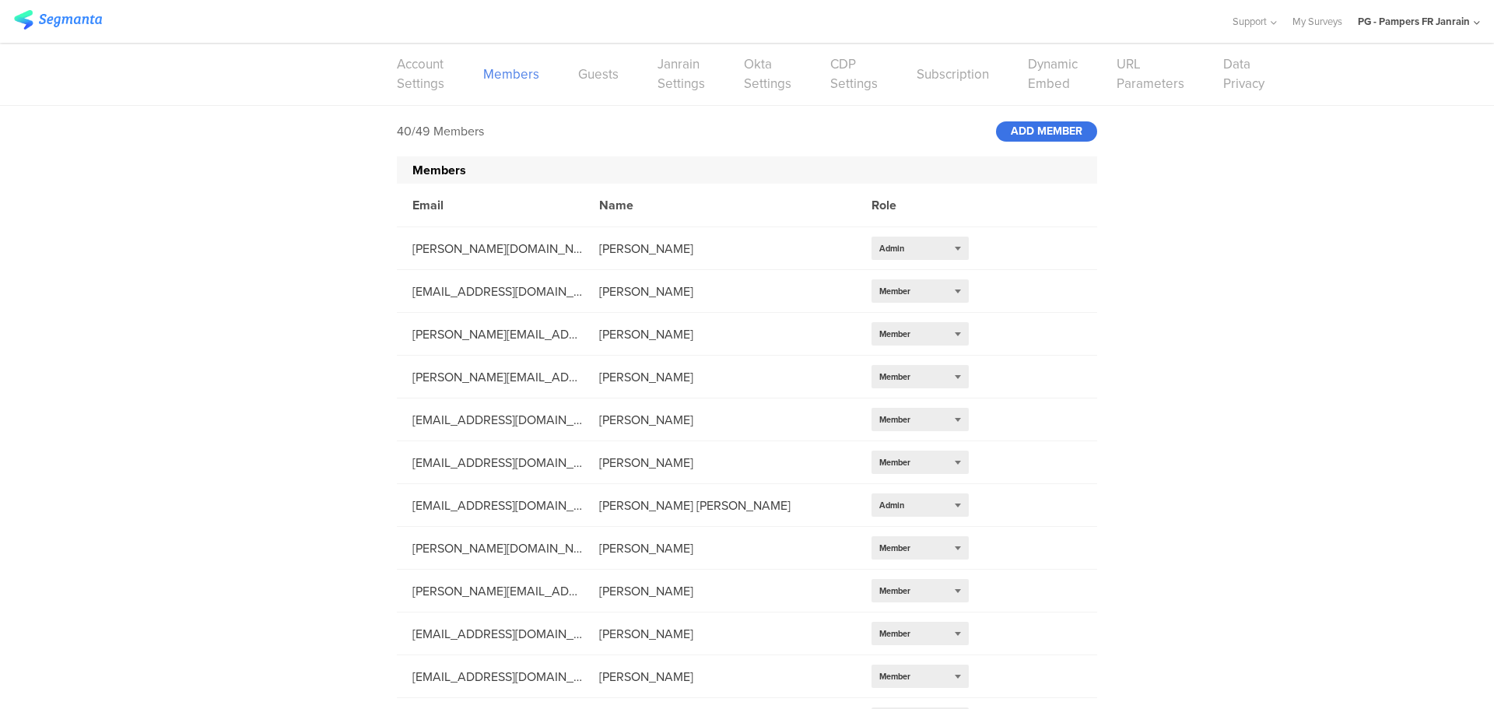
click at [1050, 129] on div "ADD MEMBER" at bounding box center [1046, 131] width 101 height 20
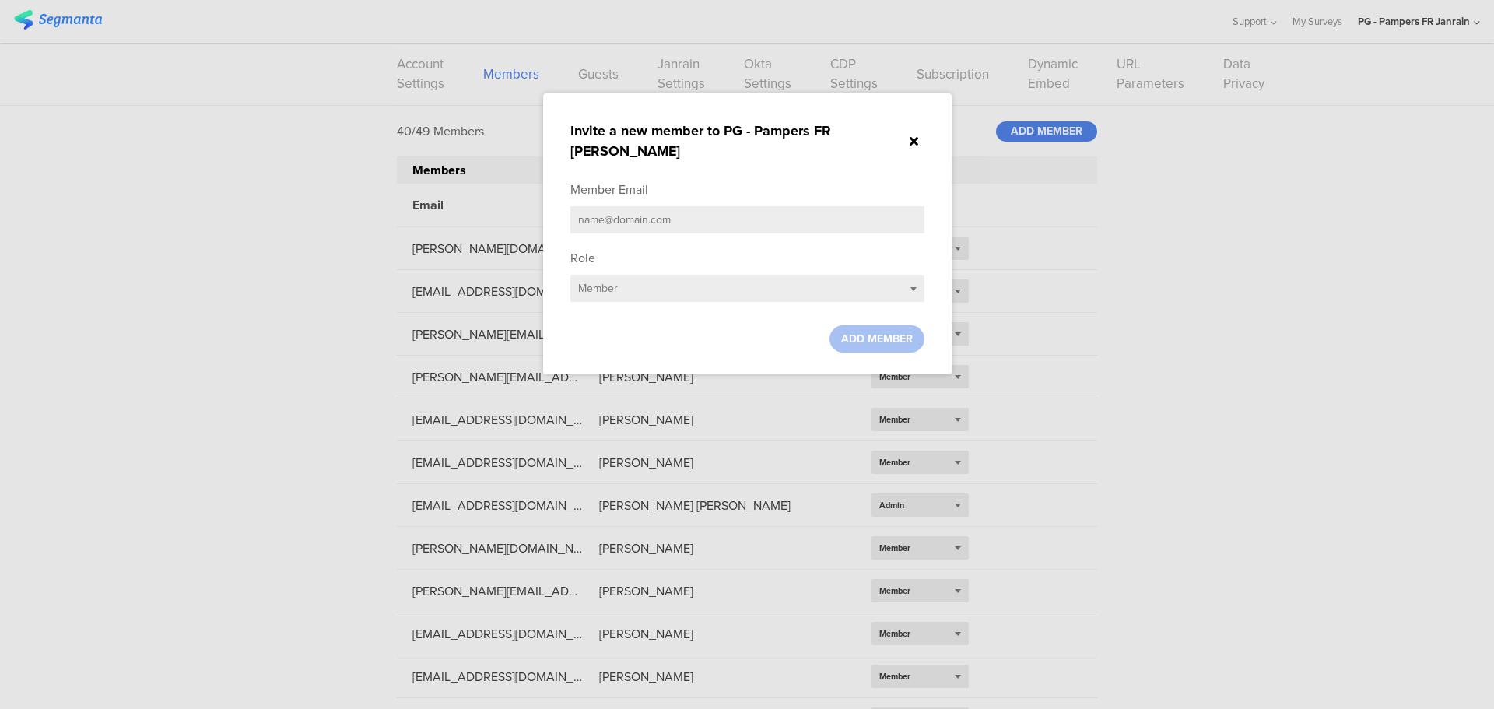
click at [644, 221] on ng-transclude "Member Email Role Select role... Member ADD MEMBER" at bounding box center [747, 267] width 354 height 172
click at [641, 206] on input "text" at bounding box center [747, 219] width 354 height 27
paste input "[EMAIL_ADDRESS][DOMAIN_NAME]"
type input "[EMAIL_ADDRESS][DOMAIN_NAME]"
click at [630, 275] on div "Select role... Member" at bounding box center [747, 288] width 354 height 27
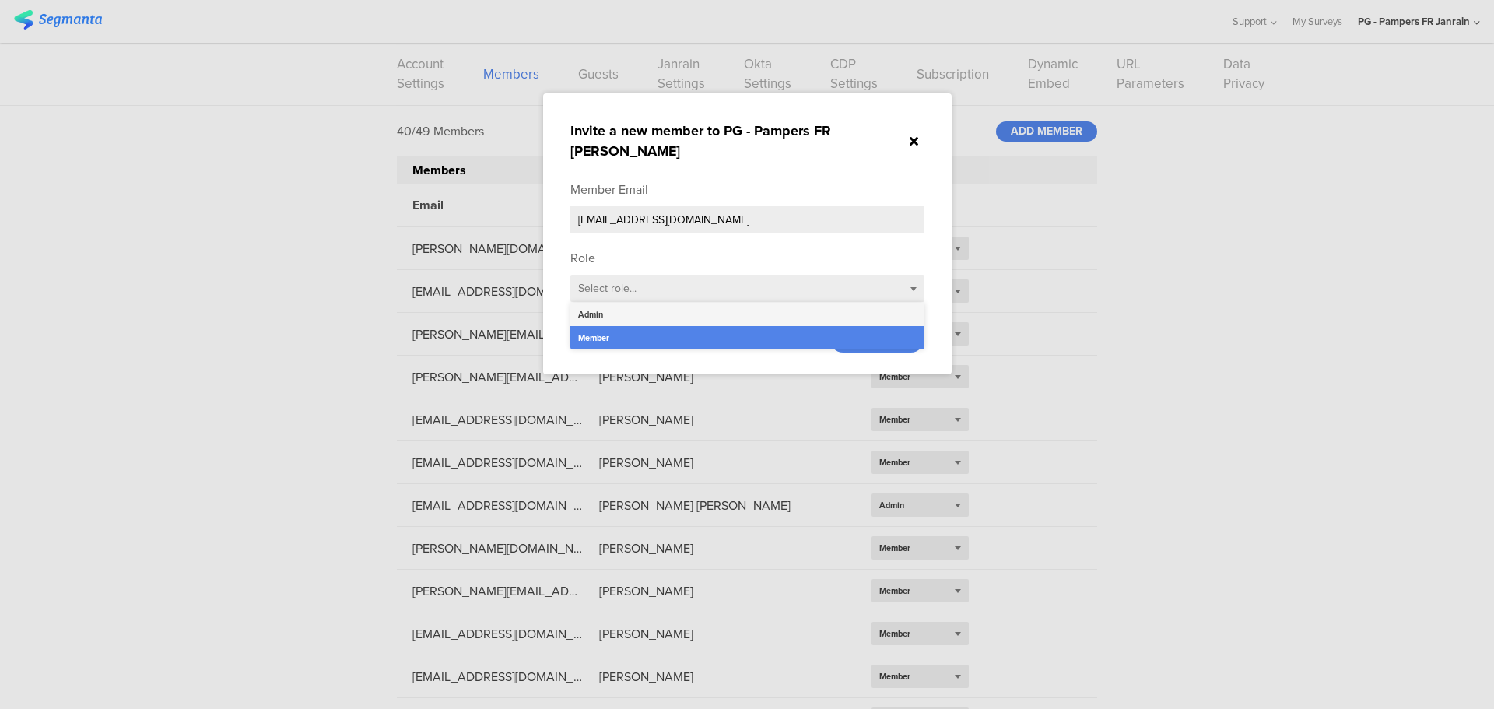
click at [630, 303] on div "Admin" at bounding box center [747, 314] width 354 height 23
click at [879, 331] on span "ADD MEMBER" at bounding box center [877, 339] width 72 height 16
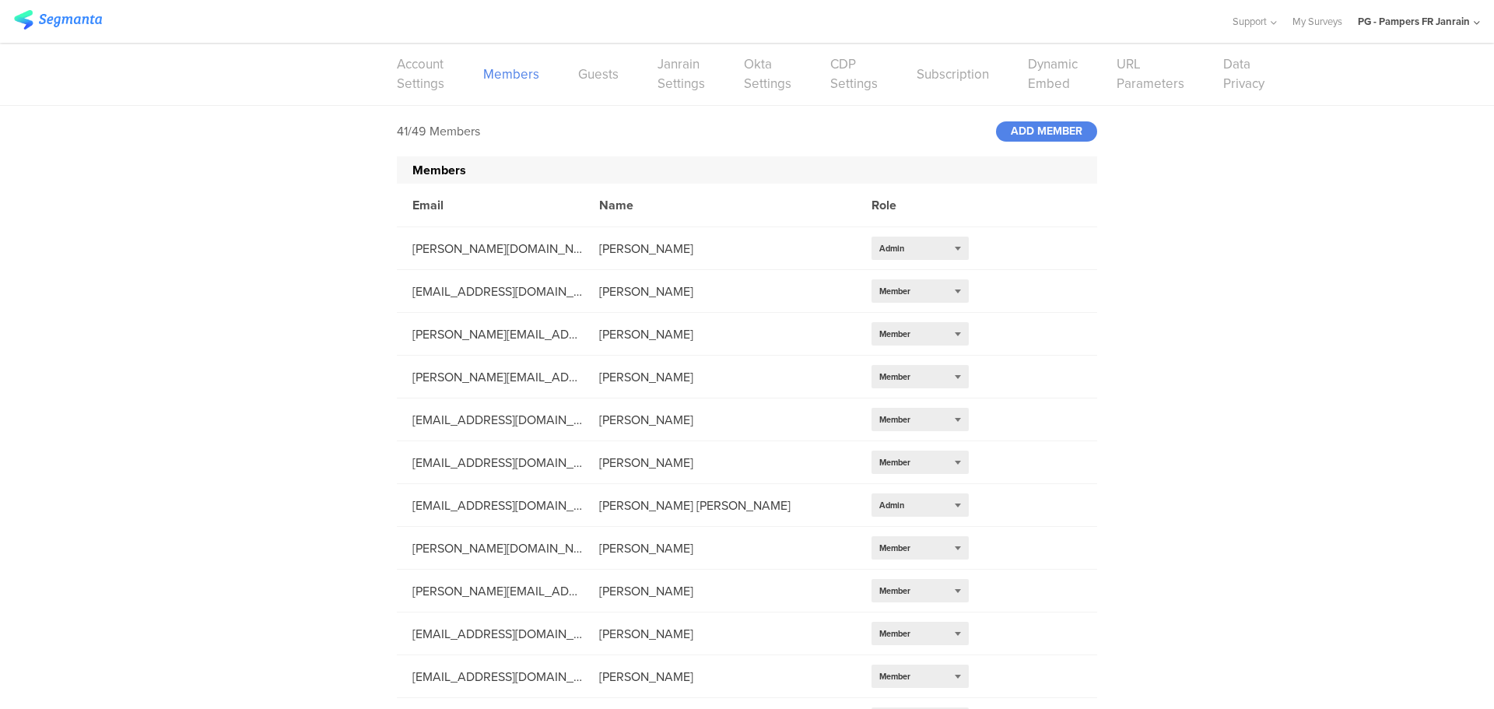
click at [1439, 19] on div "PG - Pampers FR Janrain" at bounding box center [1414, 21] width 112 height 15
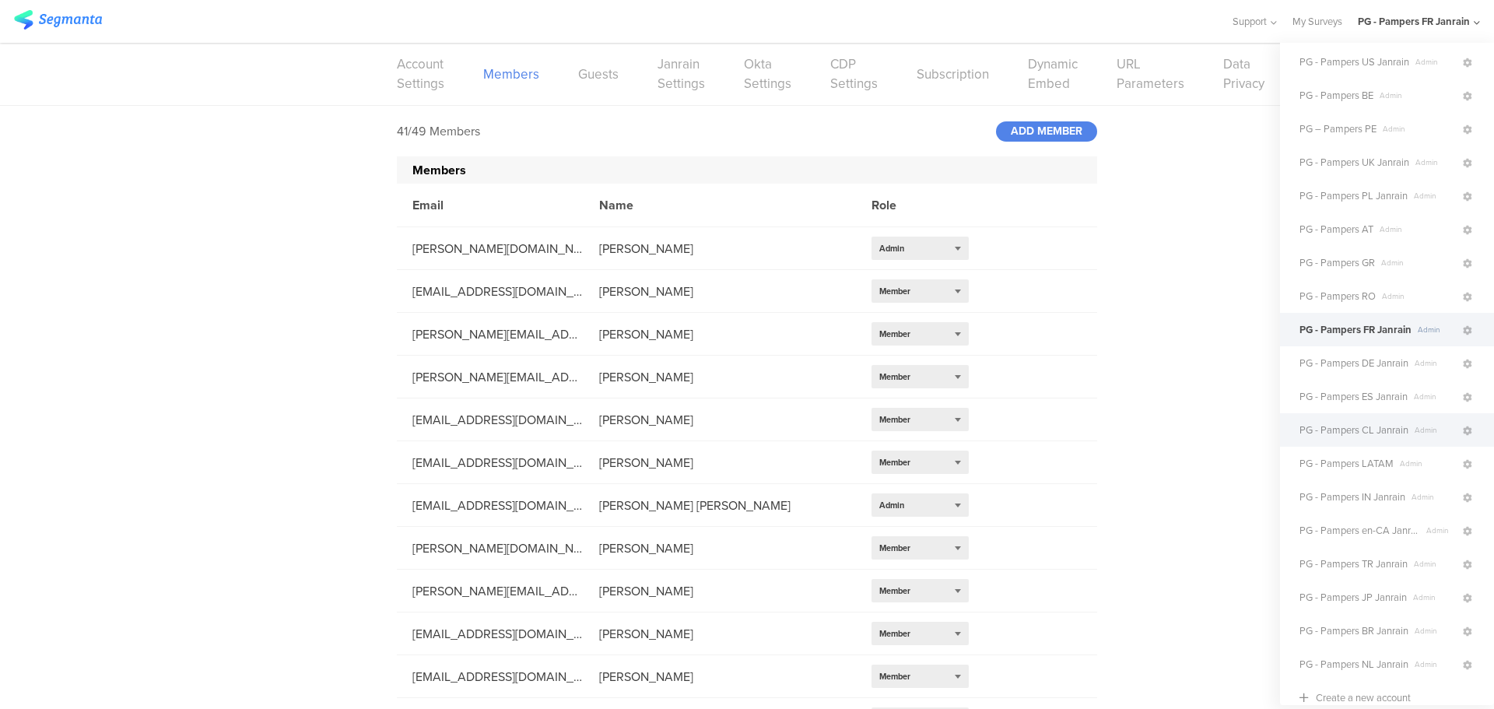
scroll to position [68, 0]
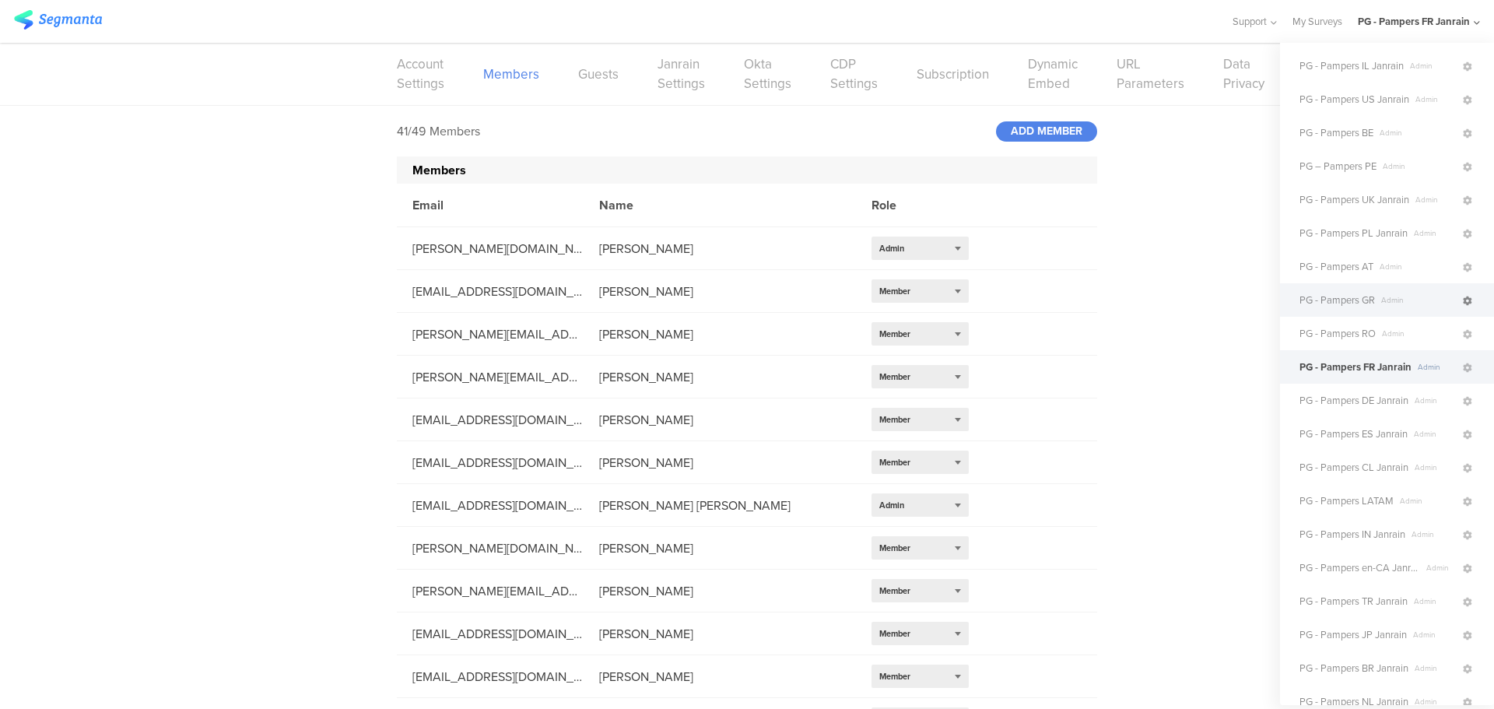
click at [1463, 301] on icon at bounding box center [1467, 300] width 9 height 9
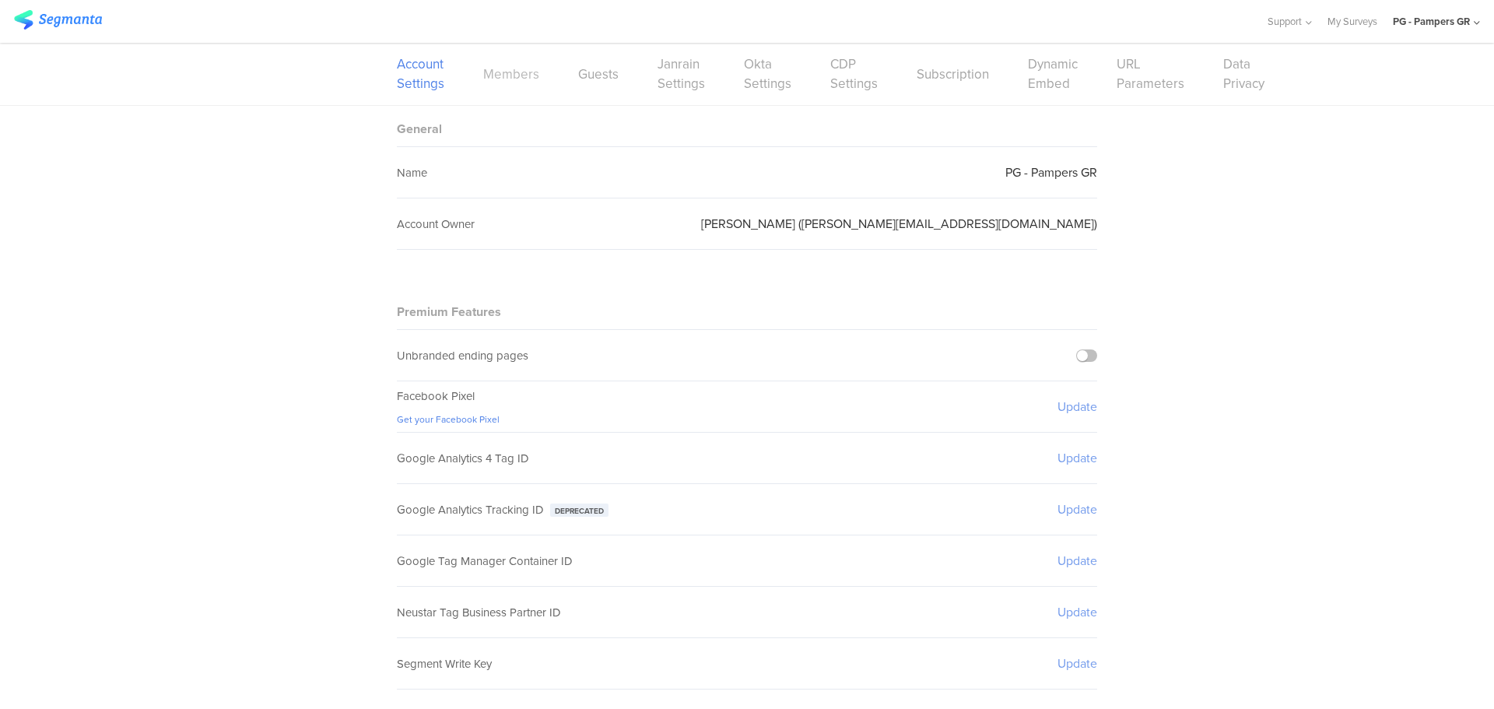
click at [507, 66] on link "Members" at bounding box center [511, 74] width 56 height 19
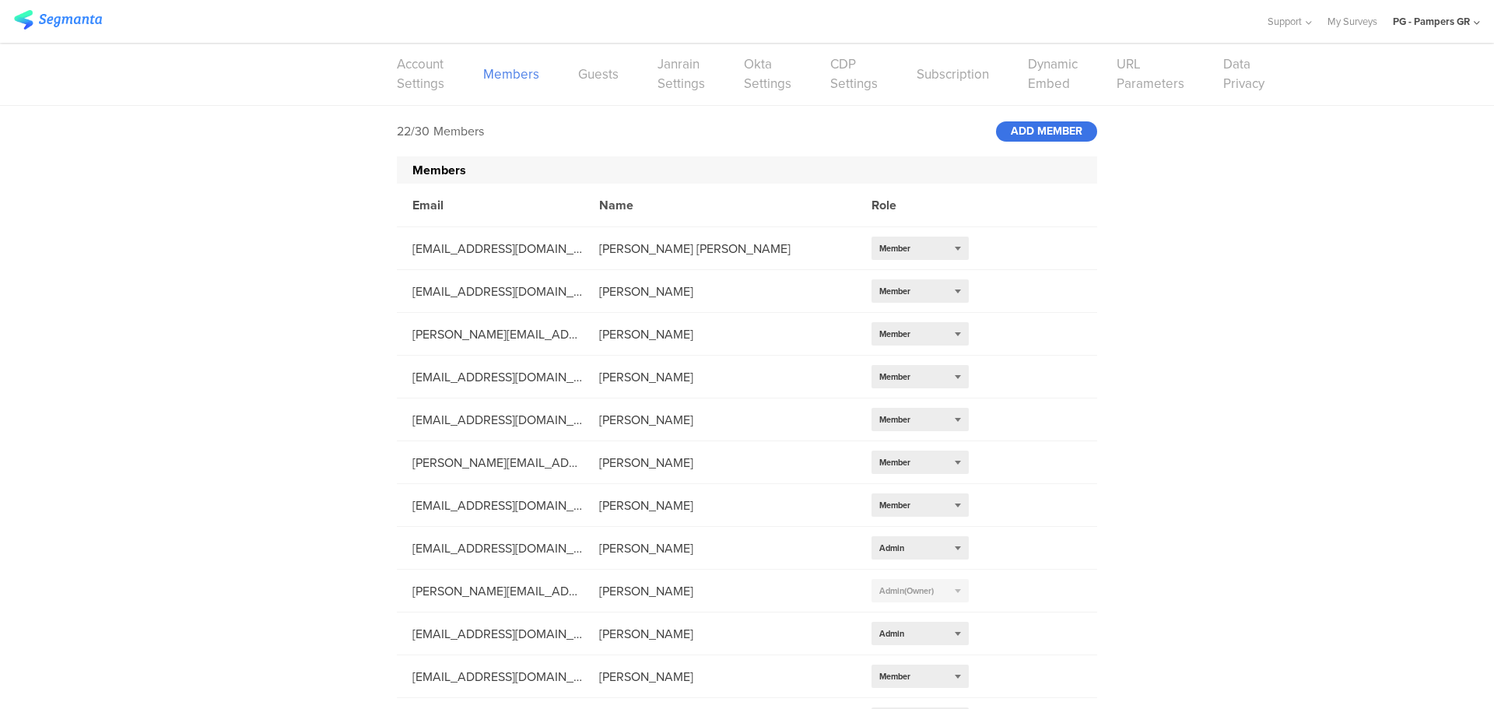
click at [1048, 132] on div "ADD MEMBER" at bounding box center [1046, 131] width 101 height 20
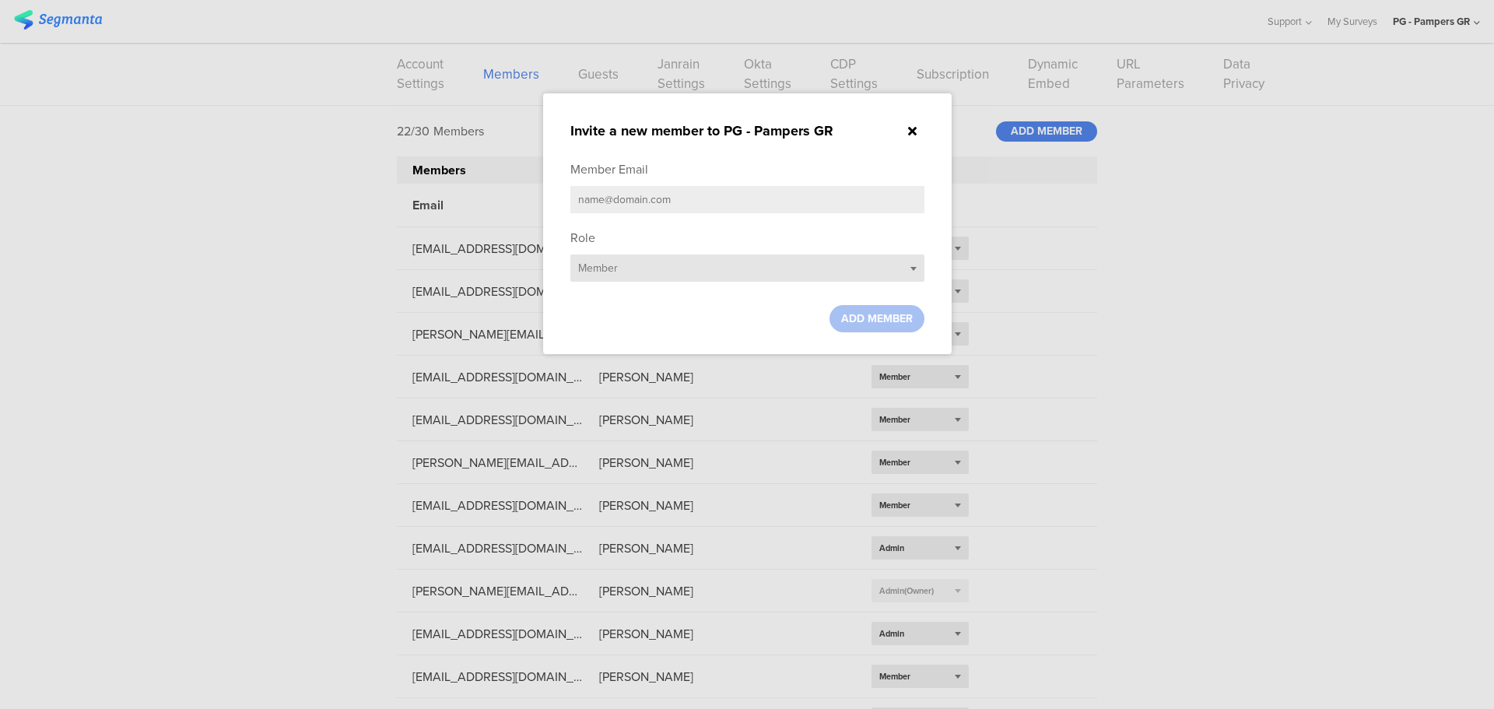
click at [637, 256] on div "Select role... Member" at bounding box center [747, 267] width 354 height 27
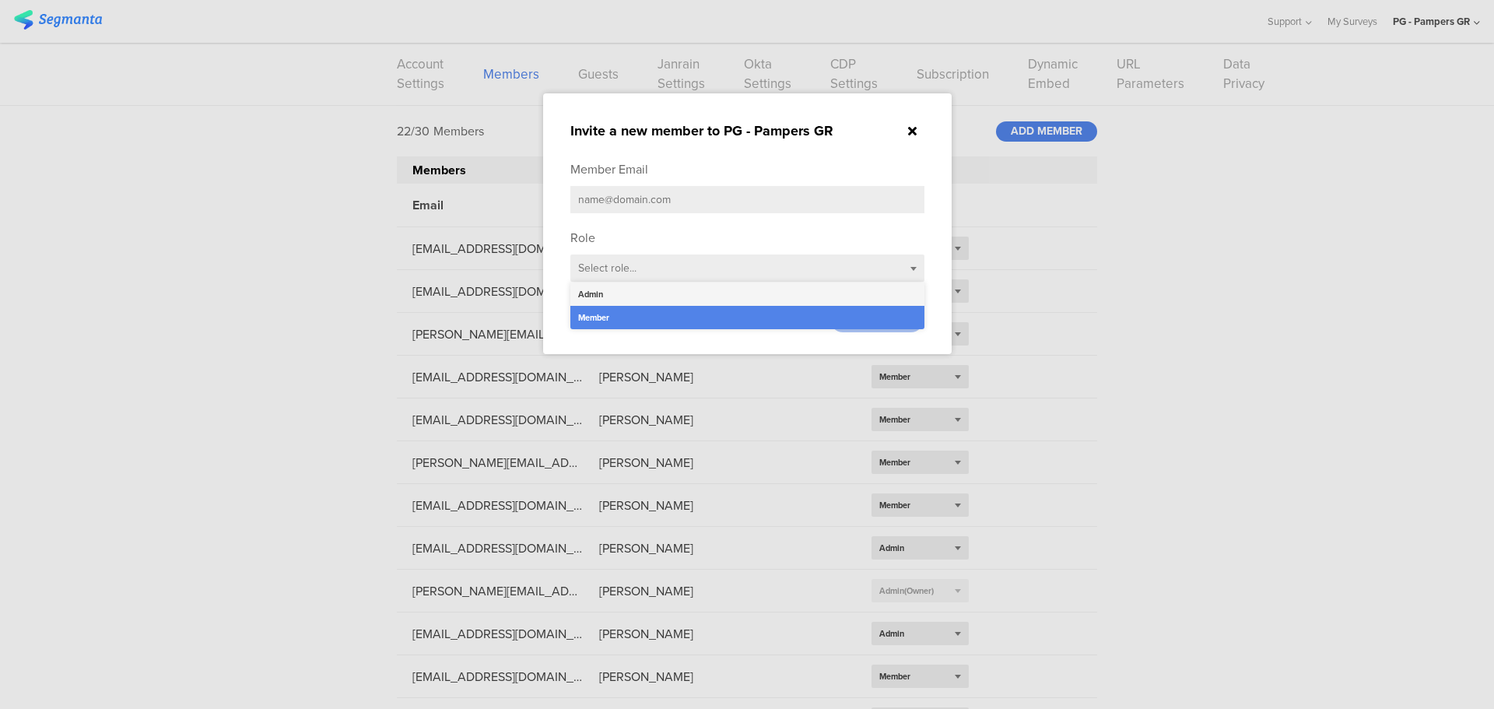
click at [626, 286] on div "Admin" at bounding box center [747, 293] width 354 height 23
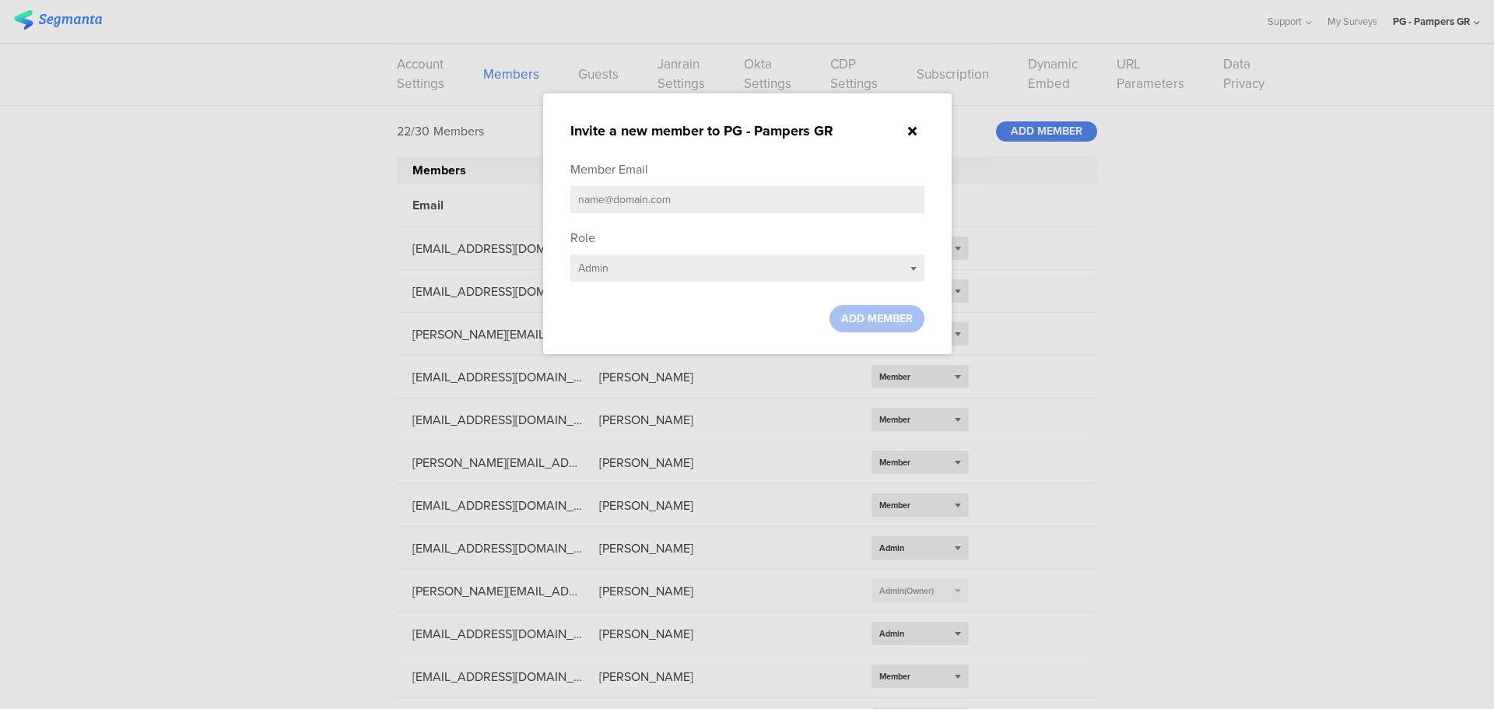
click at [626, 200] on input "text" at bounding box center [747, 199] width 354 height 27
paste input "[EMAIL_ADDRESS][DOMAIN_NAME]"
type input "[EMAIL_ADDRESS][DOMAIN_NAME]"
click at [876, 317] on span "ADD MEMBER" at bounding box center [877, 318] width 72 height 16
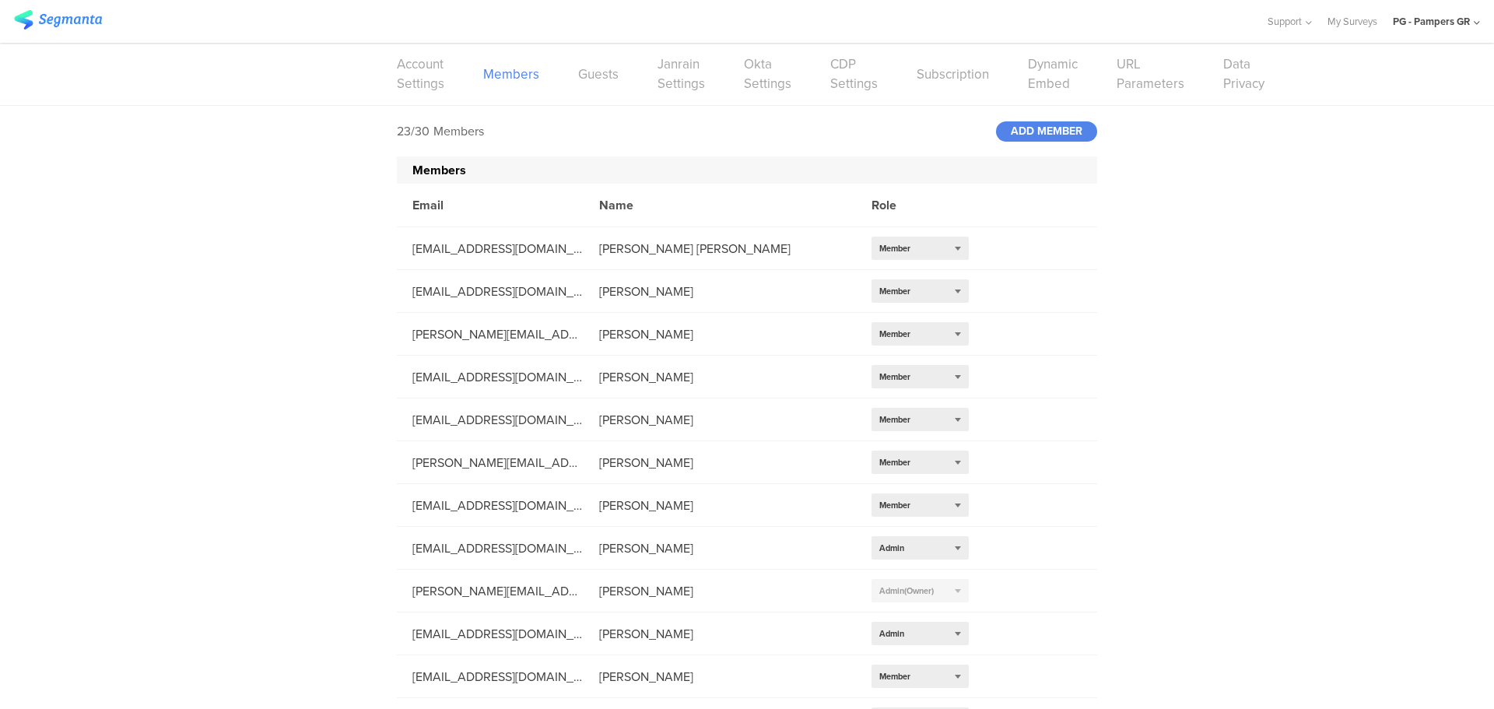
click at [1446, 21] on div "PG - Pampers GR" at bounding box center [1431, 21] width 77 height 15
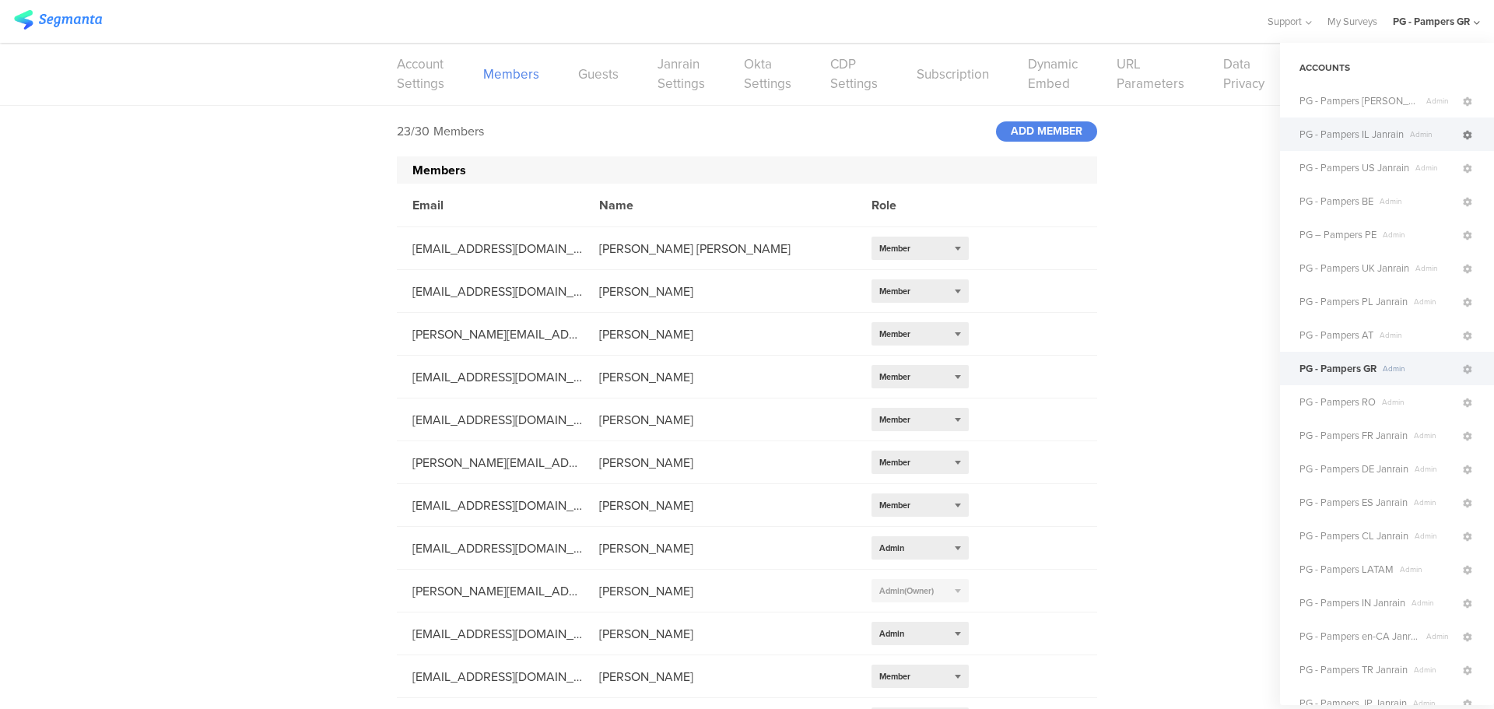
click at [1463, 139] on icon at bounding box center [1467, 135] width 9 height 9
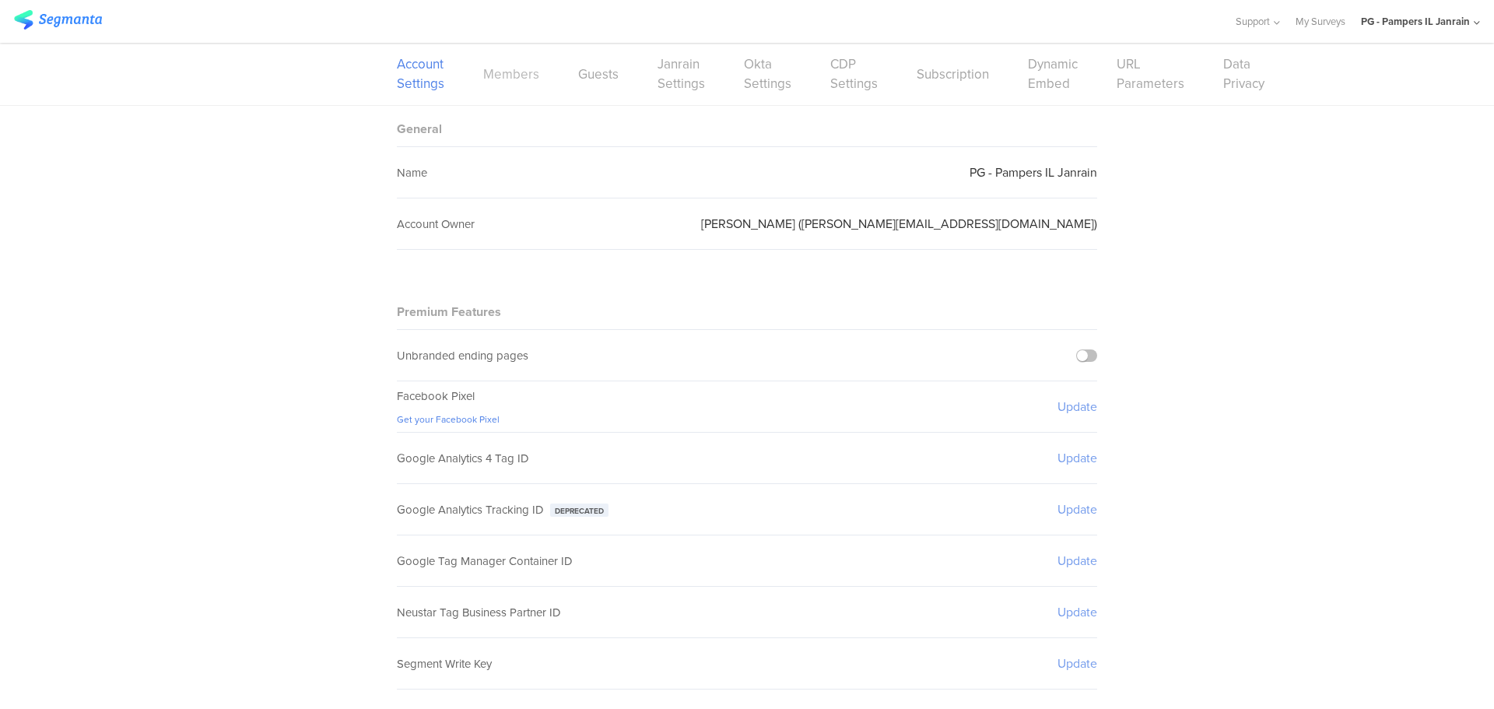
click at [511, 73] on link "Members" at bounding box center [511, 74] width 56 height 19
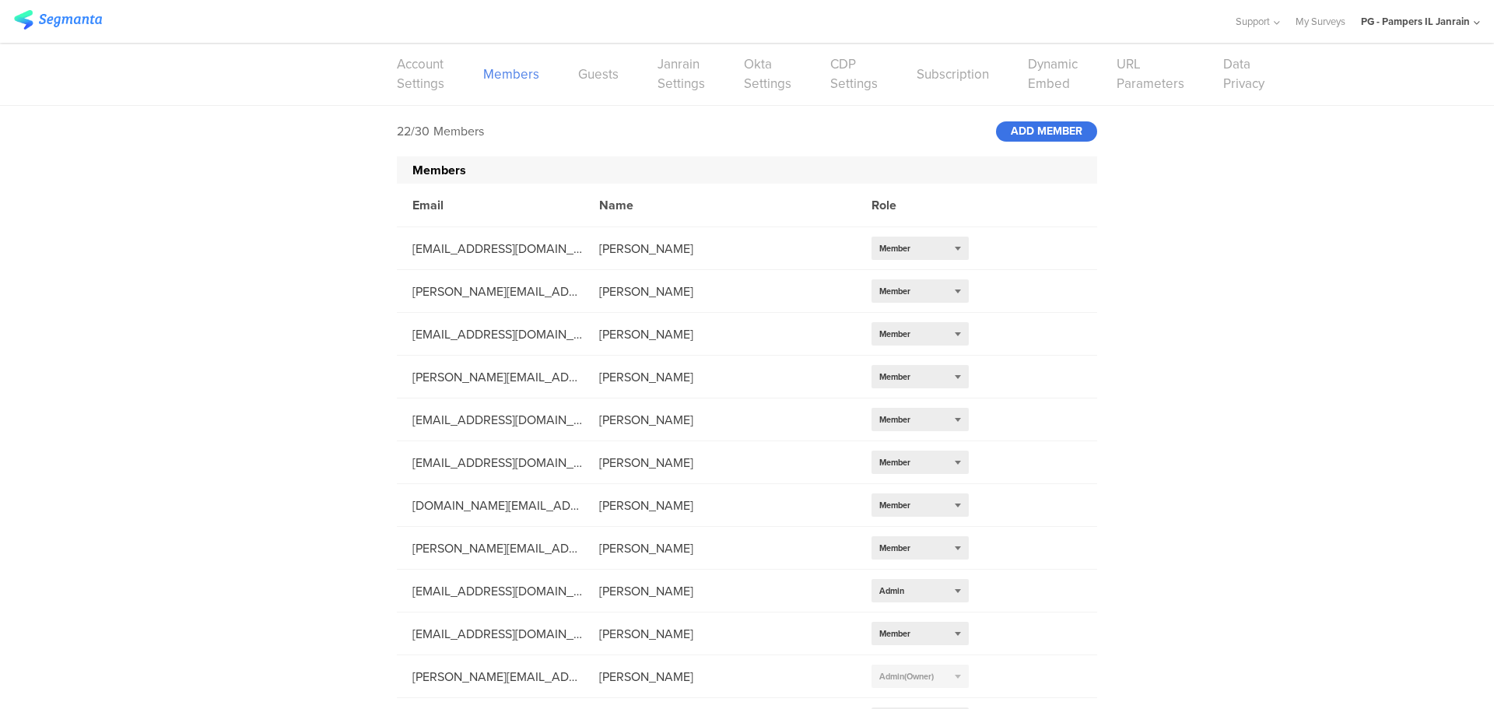
click at [1043, 135] on div "ADD MEMBER" at bounding box center [1046, 131] width 101 height 20
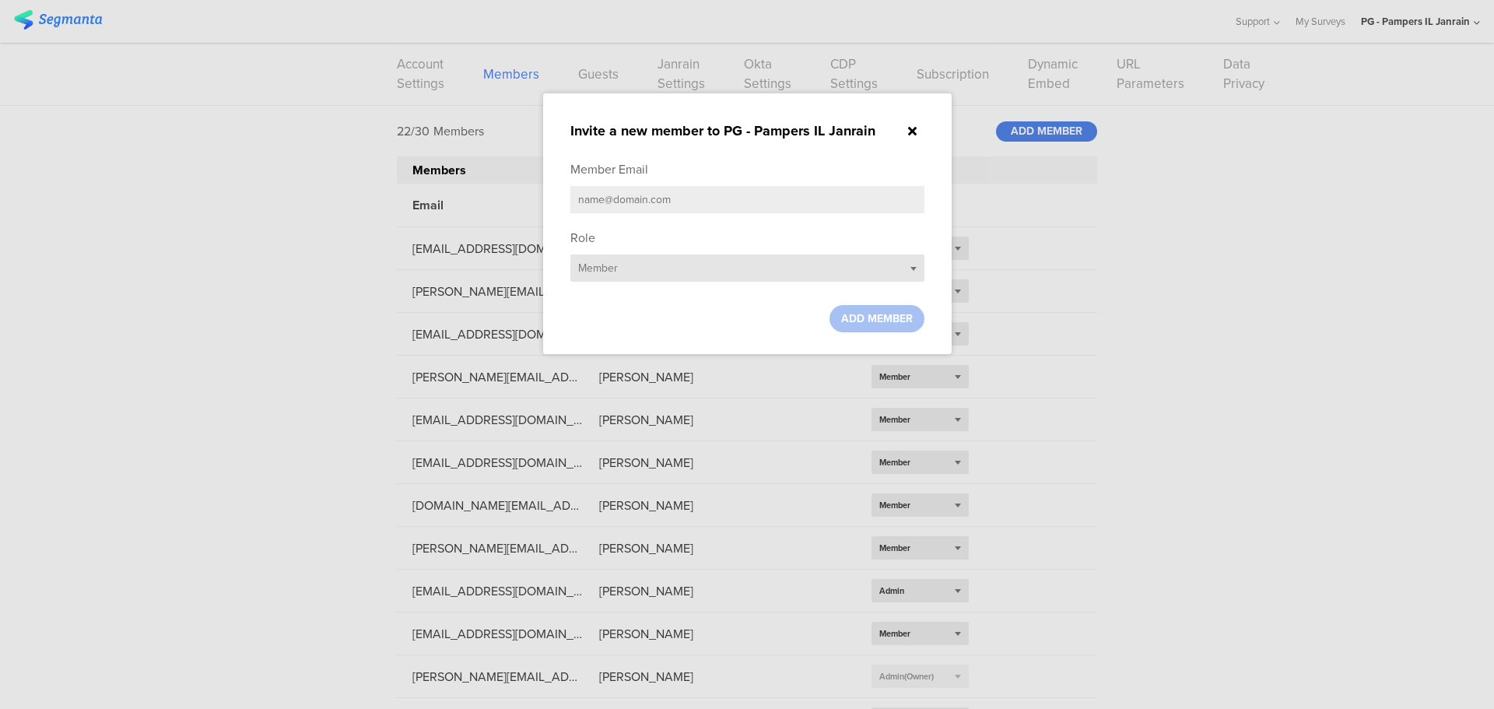
click at [752, 268] on div "Select role... Member" at bounding box center [747, 267] width 354 height 27
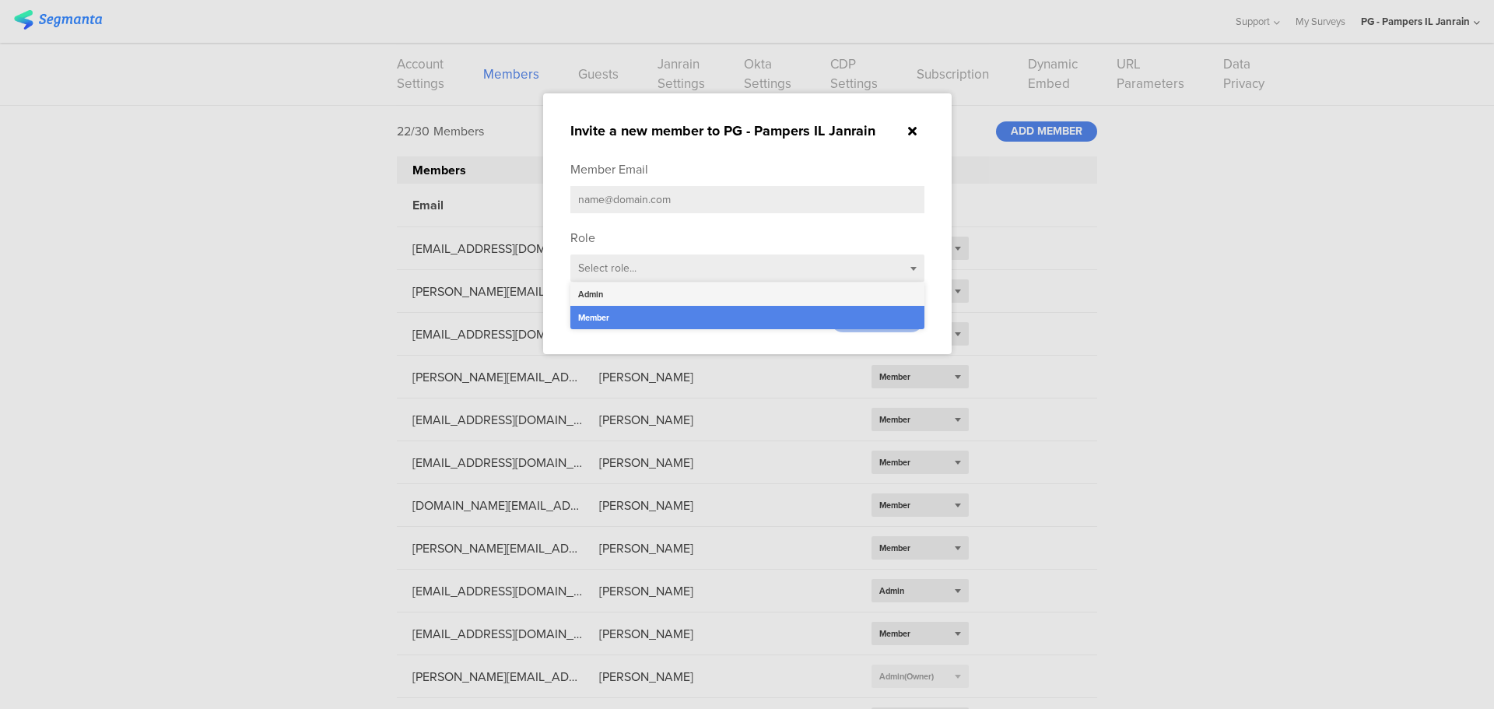
click at [608, 289] on div "Admin" at bounding box center [747, 293] width 354 height 23
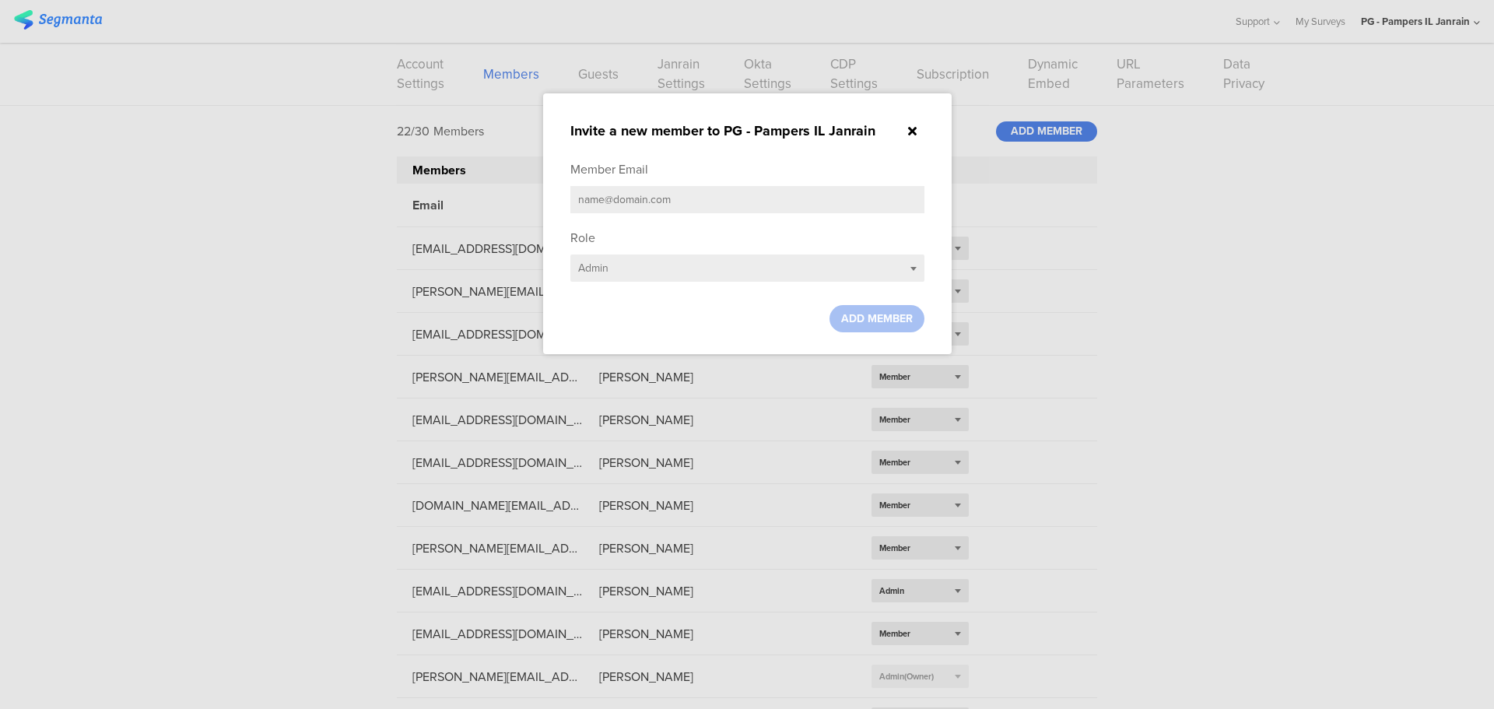
click at [594, 191] on input "text" at bounding box center [747, 199] width 354 height 27
paste input "[EMAIL_ADDRESS][DOMAIN_NAME]"
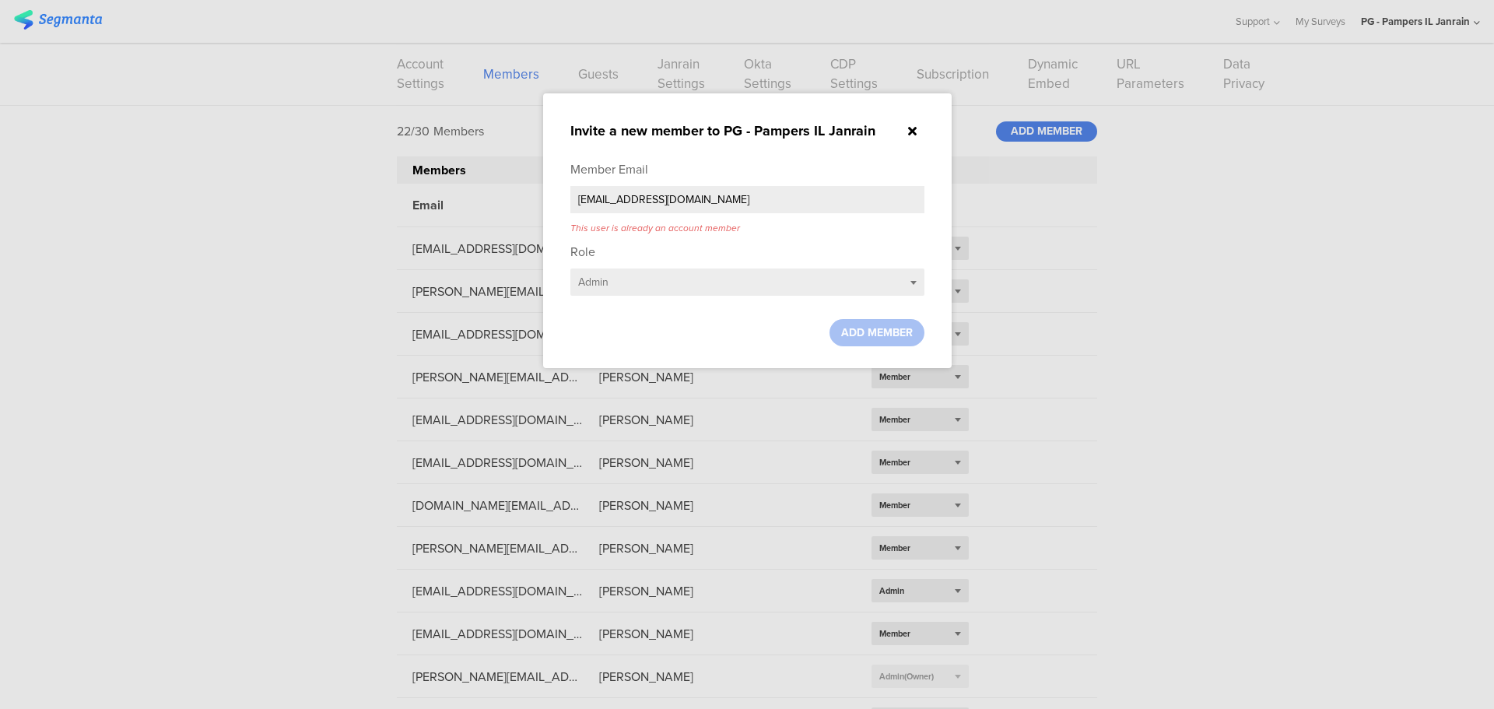
drag, startPoint x: 717, startPoint y: 207, endPoint x: 454, endPoint y: 205, distance: 263.0
click at [457, 206] on div "Invite a new member to PG - Pampers IL Janrain Member Email gupta.a.49@pg.com T…" at bounding box center [747, 354] width 1494 height 709
type input "[EMAIL_ADDRESS][DOMAIN_NAME]"
click at [910, 132] on icon at bounding box center [912, 131] width 9 height 12
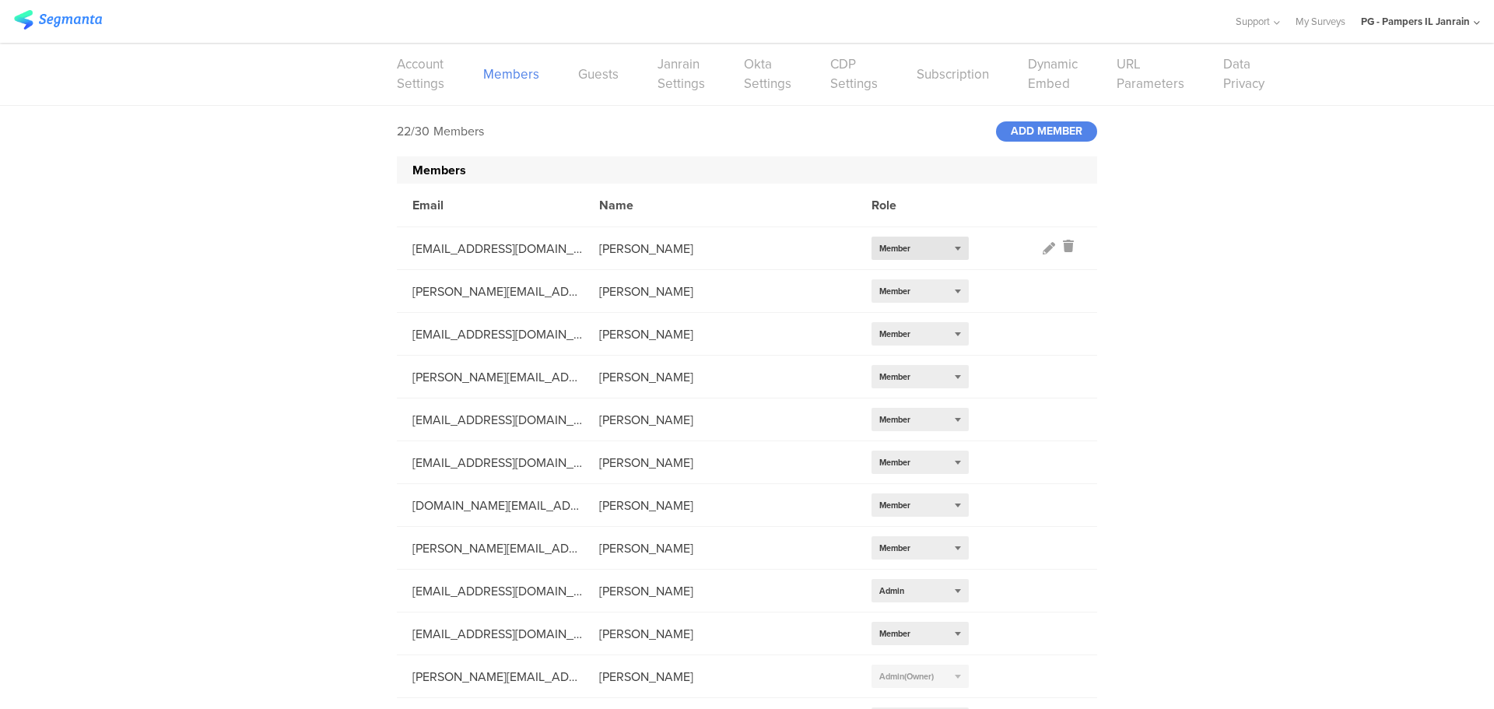
click at [905, 247] on span "Member" at bounding box center [894, 248] width 31 height 12
click at [897, 272] on div "Admin" at bounding box center [920, 272] width 97 height 23
click at [1043, 249] on icon at bounding box center [1049, 248] width 12 height 12
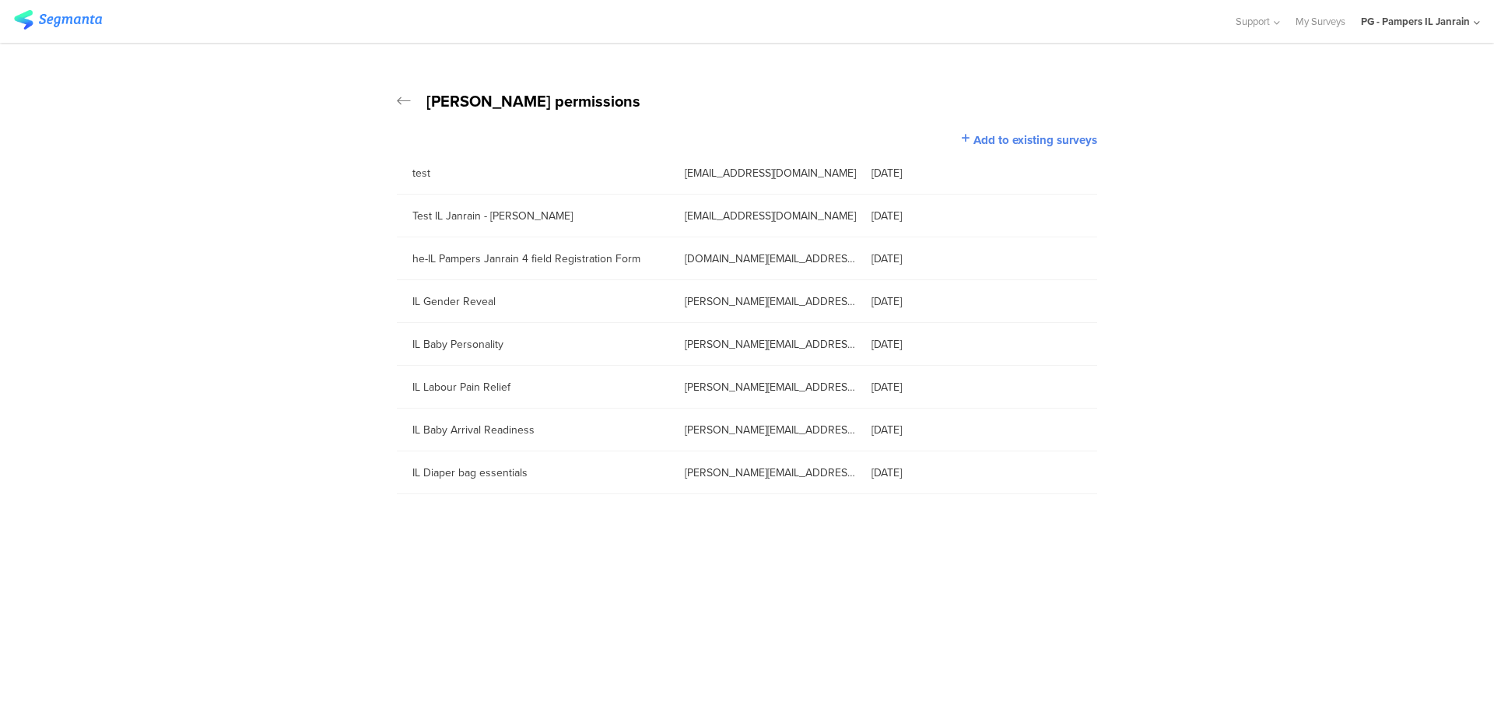
click at [1457, 21] on div "PG - Pampers IL Janrain" at bounding box center [1415, 21] width 109 height 15
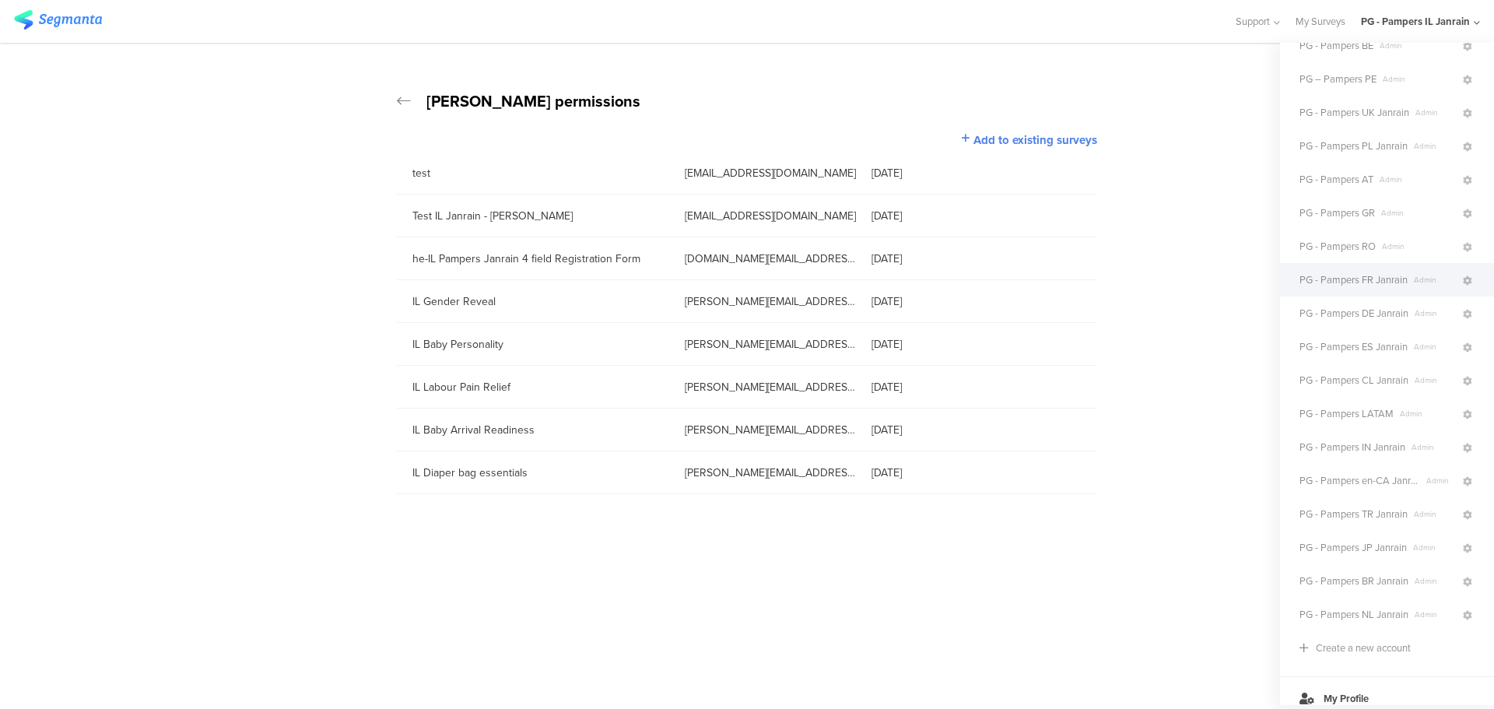
scroll to position [224, 0]
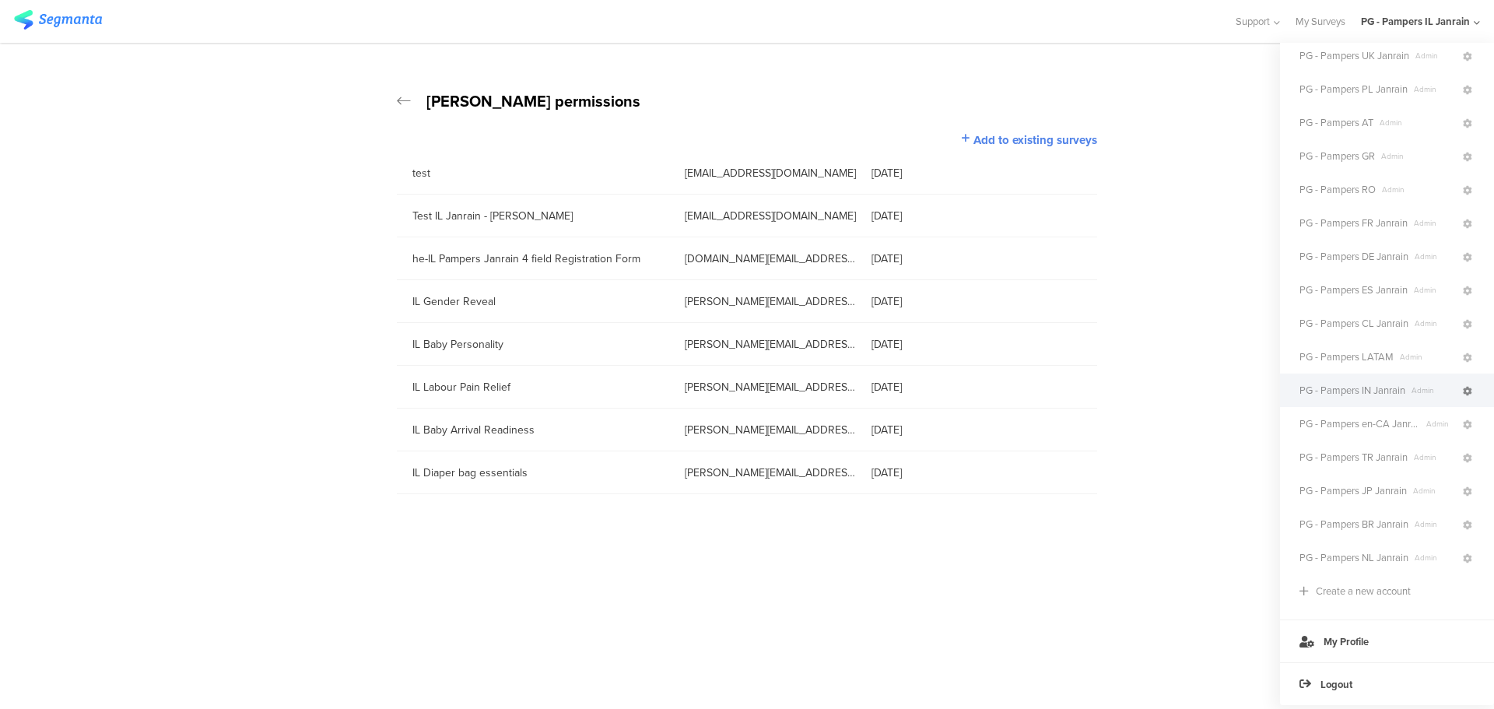
click at [1463, 387] on icon at bounding box center [1467, 391] width 9 height 9
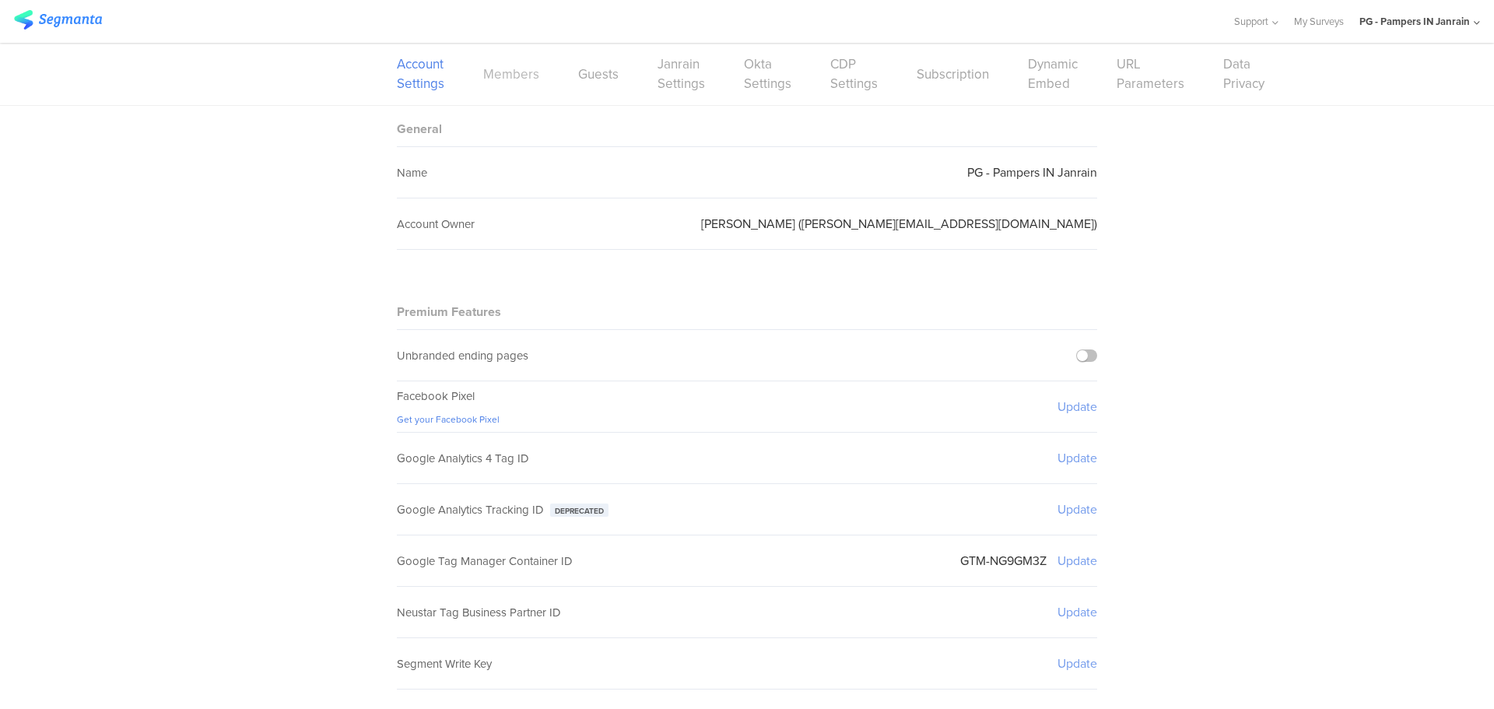
click at [504, 77] on link "Members" at bounding box center [511, 74] width 56 height 19
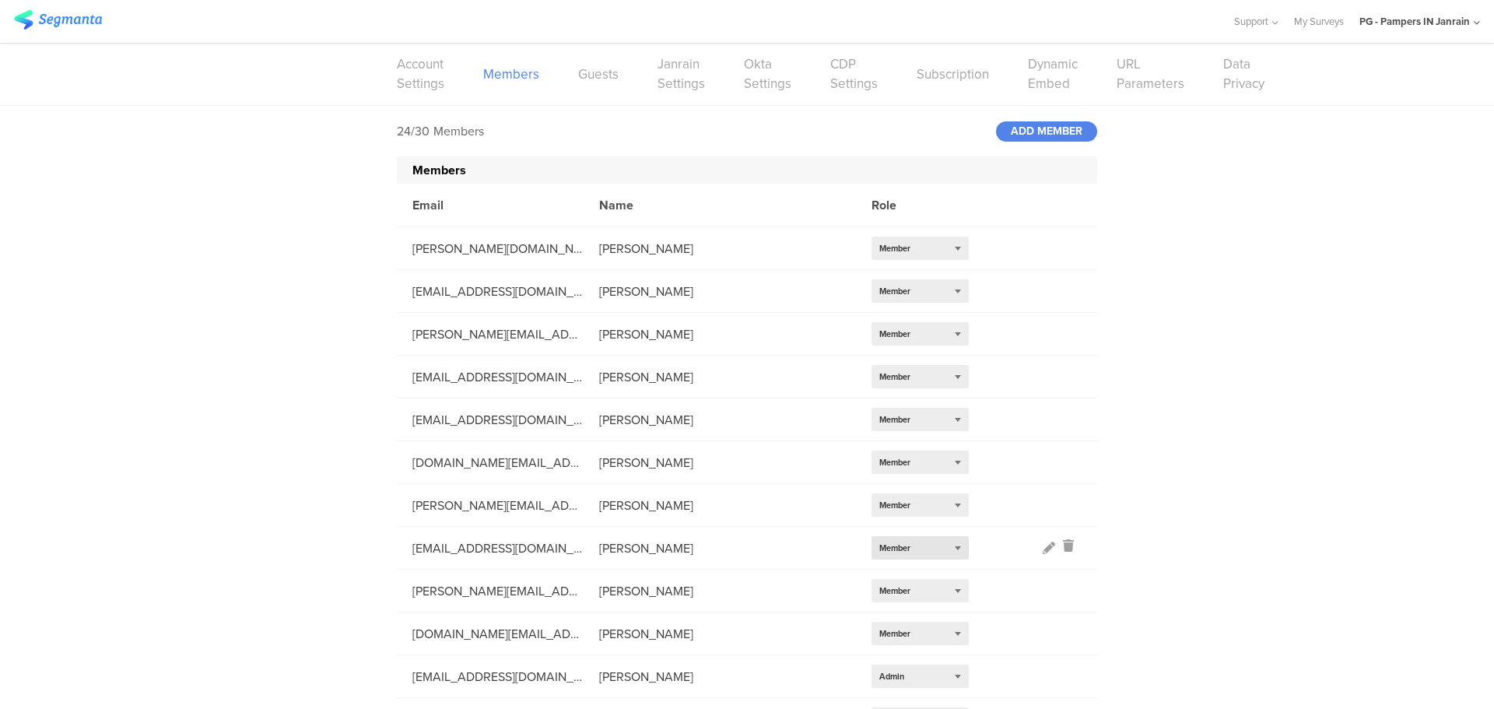
click at [890, 545] on span "Member" at bounding box center [894, 548] width 31 height 12
click at [889, 567] on div "Admin" at bounding box center [920, 571] width 97 height 23
click at [1213, 383] on div "24/30 Members ADD MEMBER Members Email Name Role csordas.lc@pg.com Lilla Csordá…" at bounding box center [747, 680] width 1494 height 1149
click at [1453, 19] on div "PG - Pampers IN Janrain" at bounding box center [1414, 21] width 110 height 15
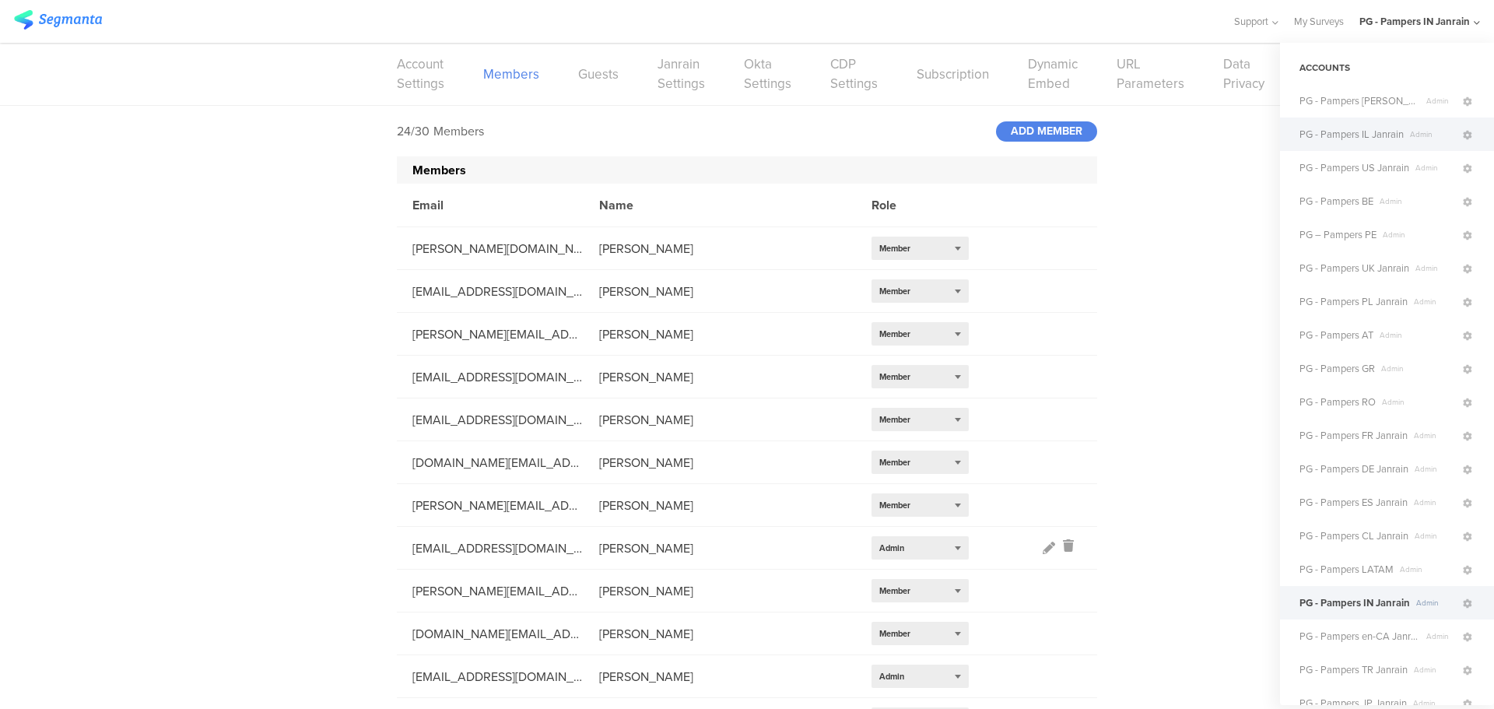
click at [1370, 138] on span "PG - Pampers IL Janrain" at bounding box center [1351, 134] width 104 height 15
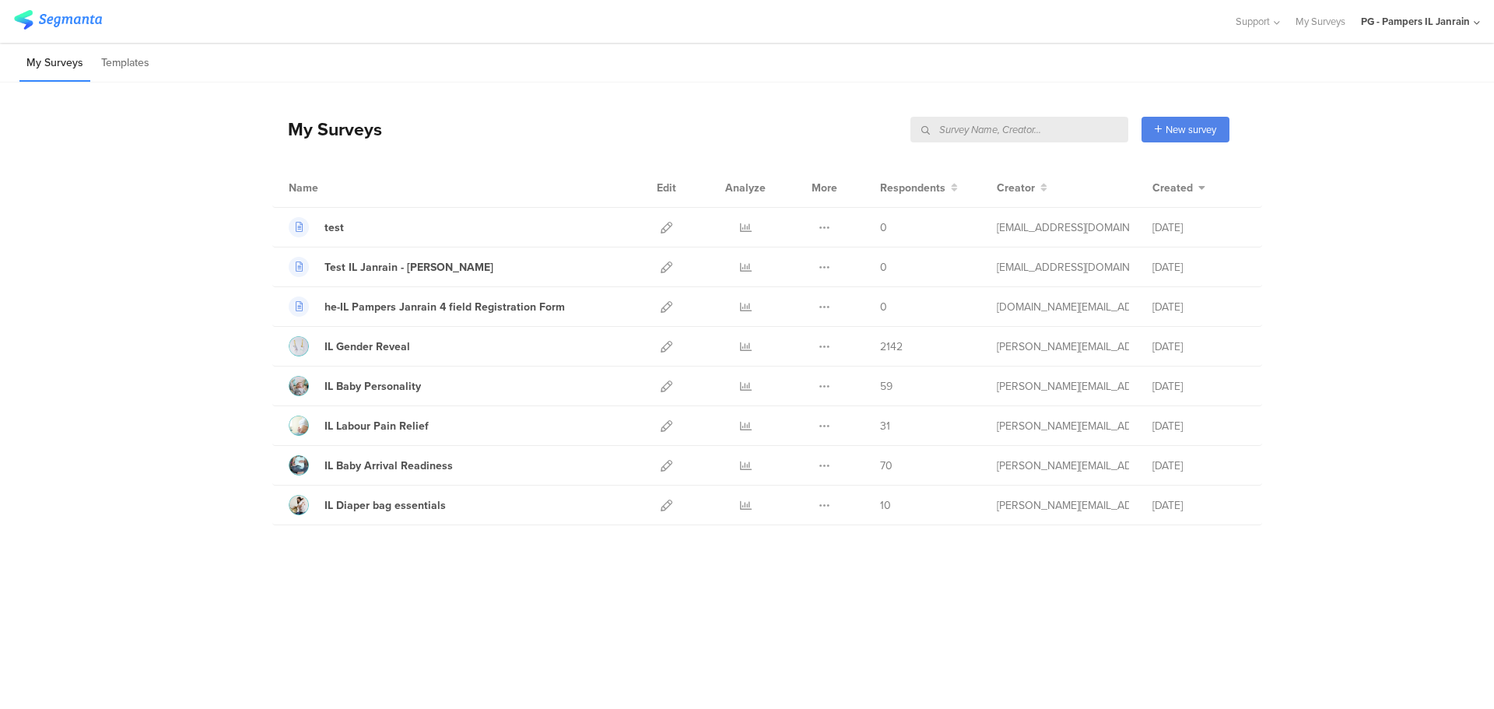
click at [1464, 16] on div "PG - Pampers IL Janrain" at bounding box center [1415, 21] width 109 height 15
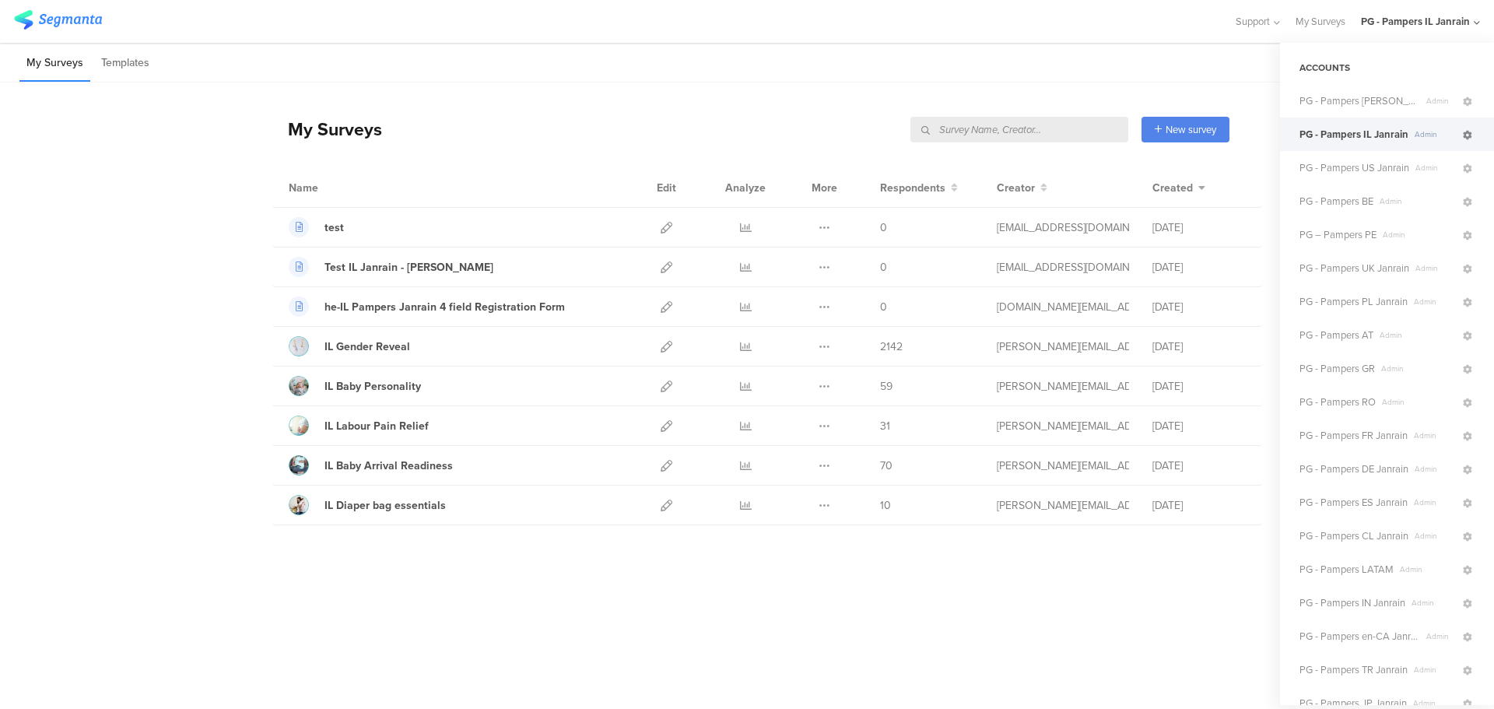
click at [1463, 134] on icon at bounding box center [1467, 135] width 9 height 9
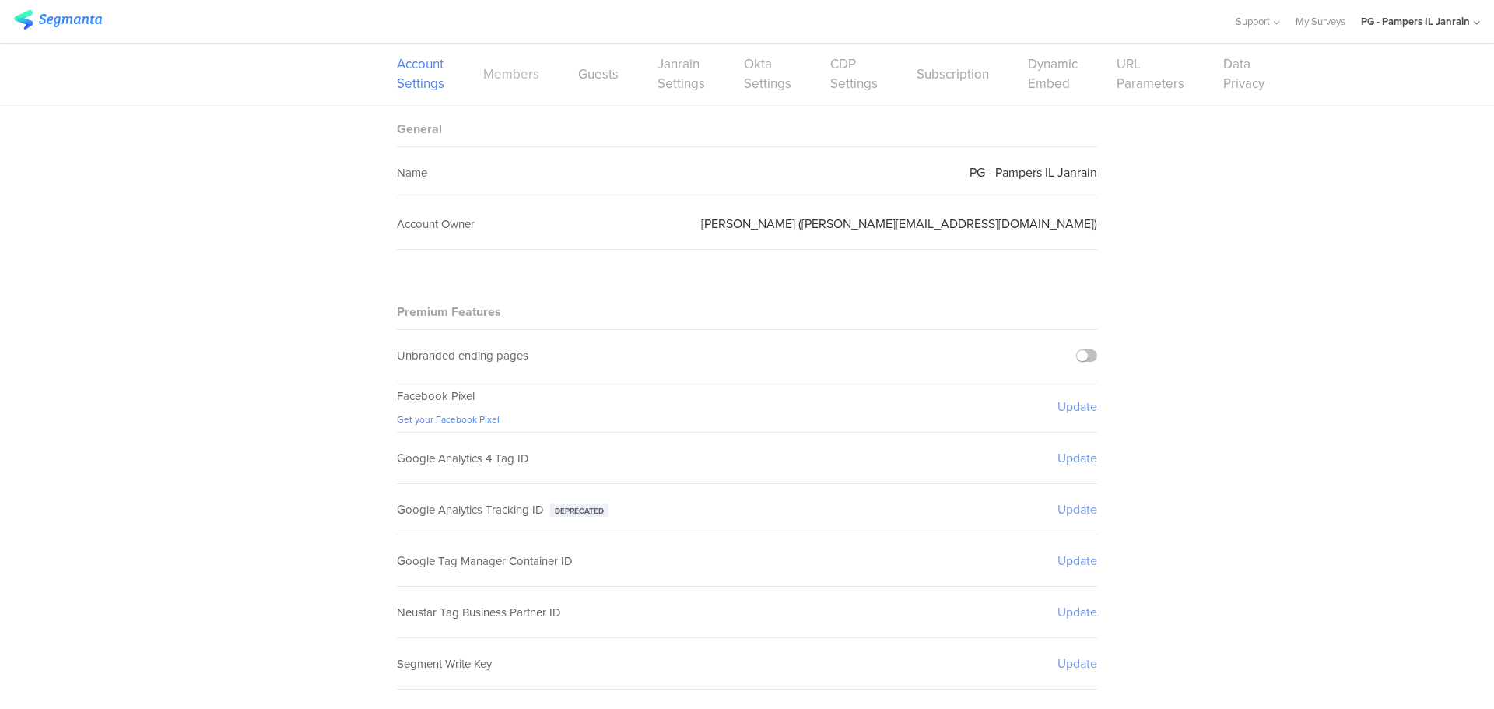
click at [524, 78] on link "Members" at bounding box center [511, 74] width 56 height 19
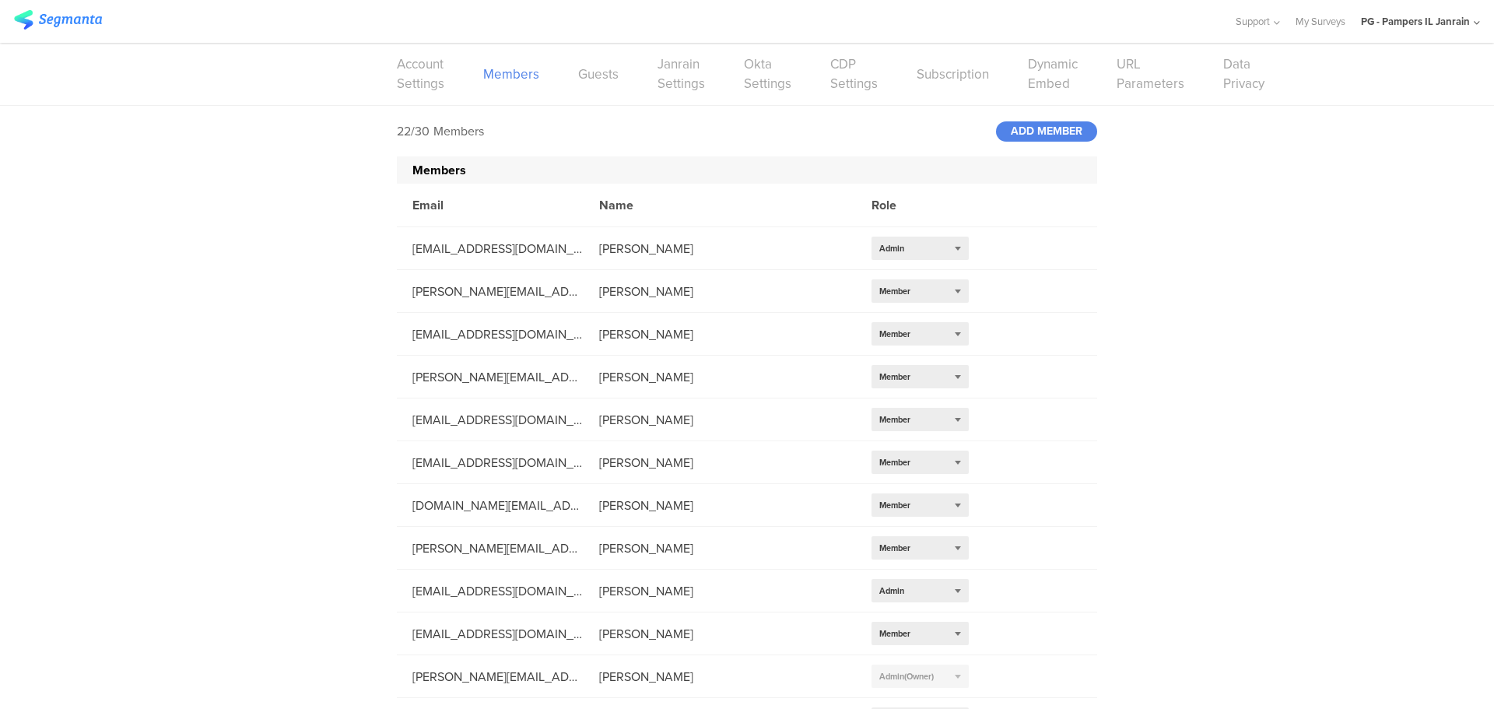
click at [1461, 21] on div "PG - Pampers IL Janrain" at bounding box center [1415, 21] width 109 height 15
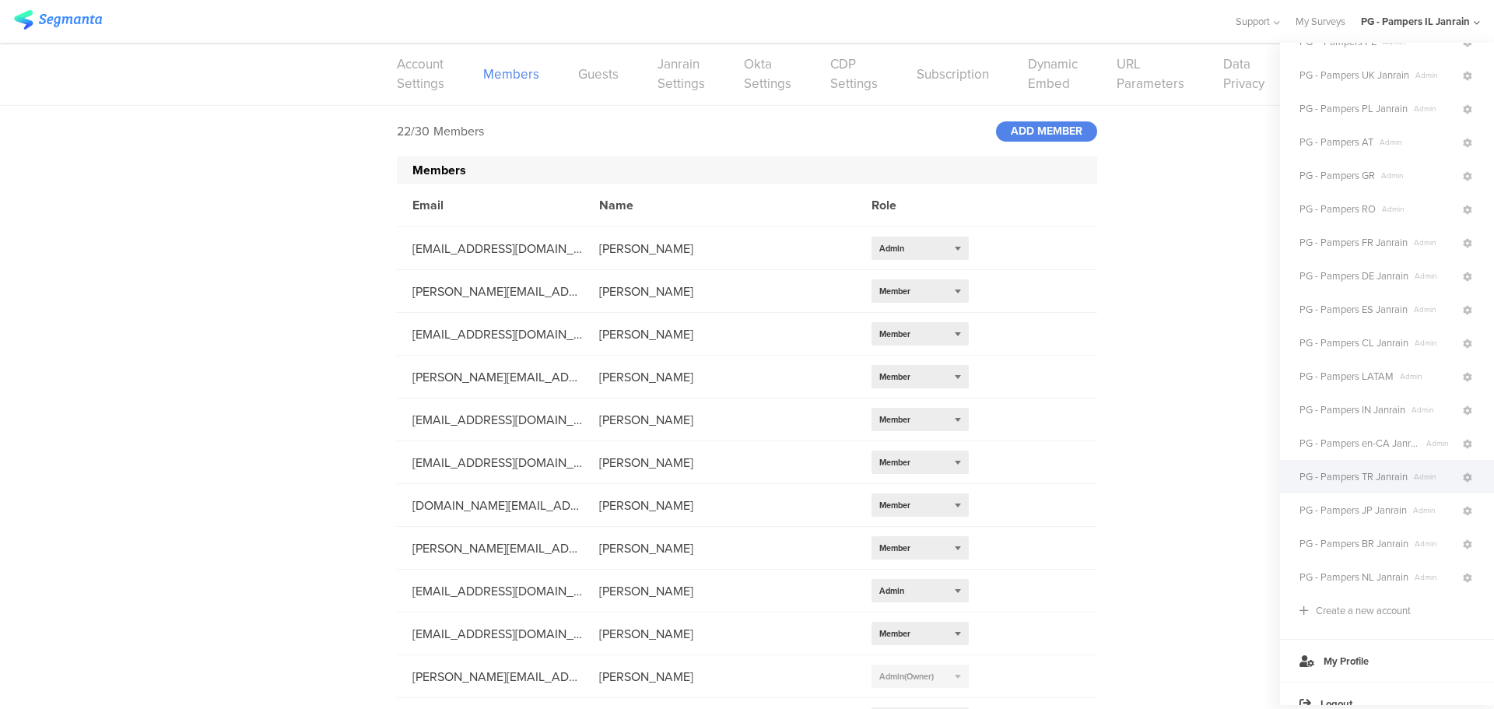
scroll to position [224, 0]
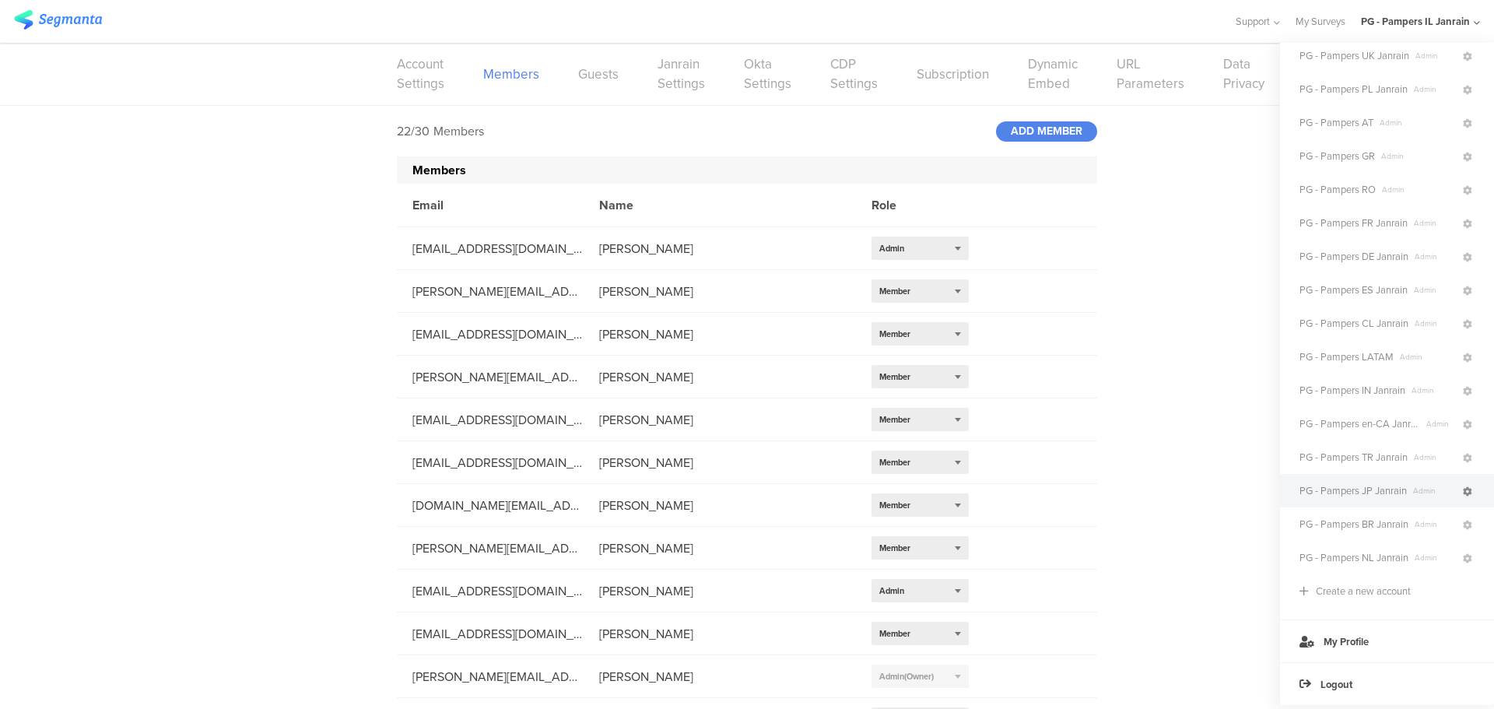
click at [1463, 487] on icon at bounding box center [1467, 491] width 9 height 9
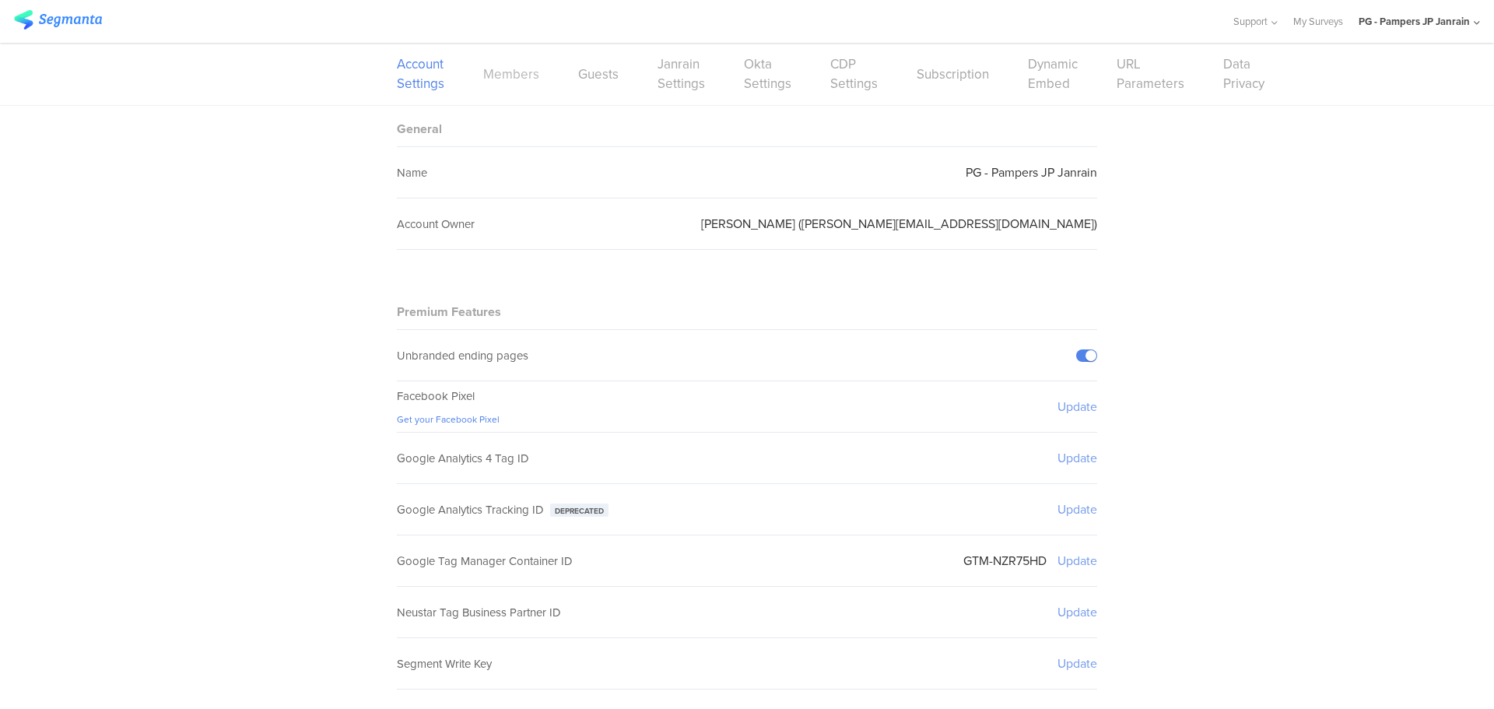
click at [501, 77] on link "Members" at bounding box center [511, 74] width 56 height 19
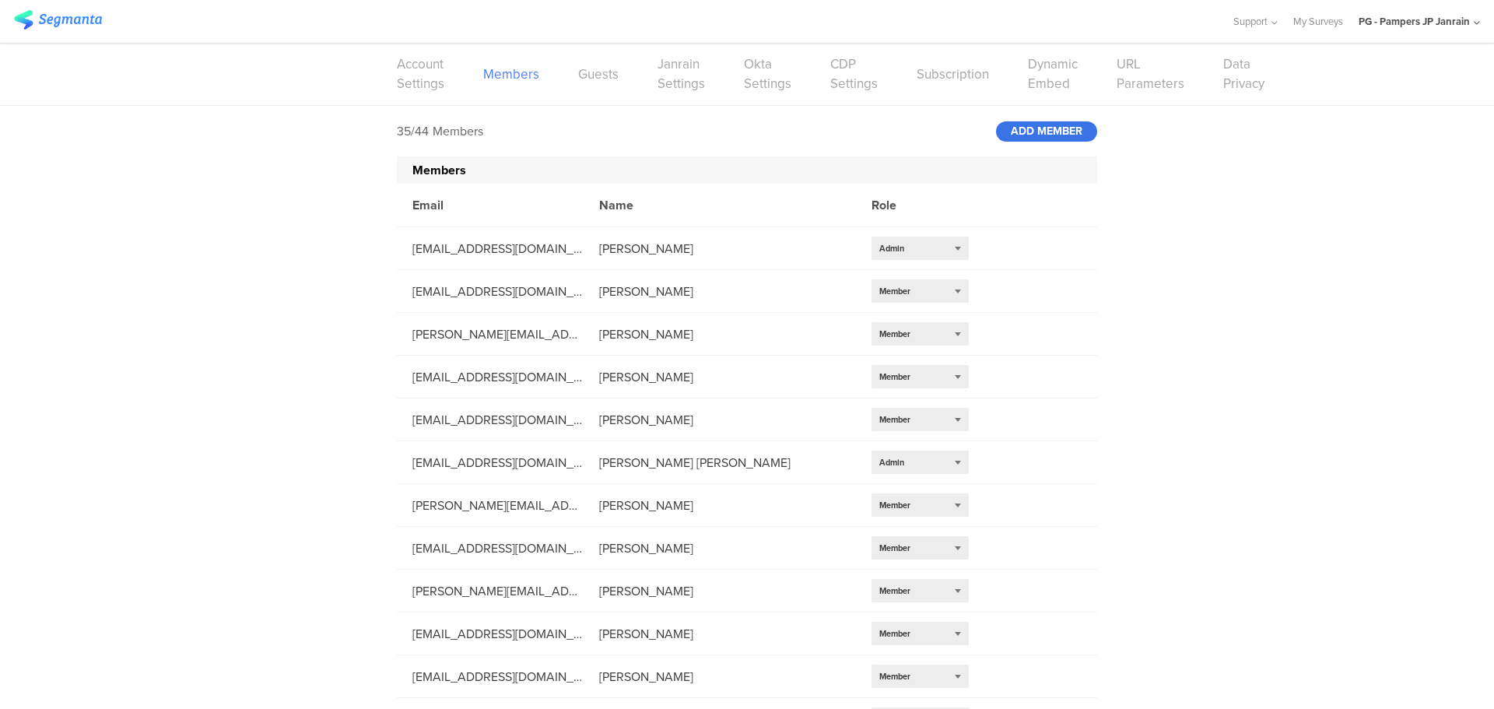
click at [1032, 126] on div "ADD MEMBER" at bounding box center [1046, 131] width 101 height 20
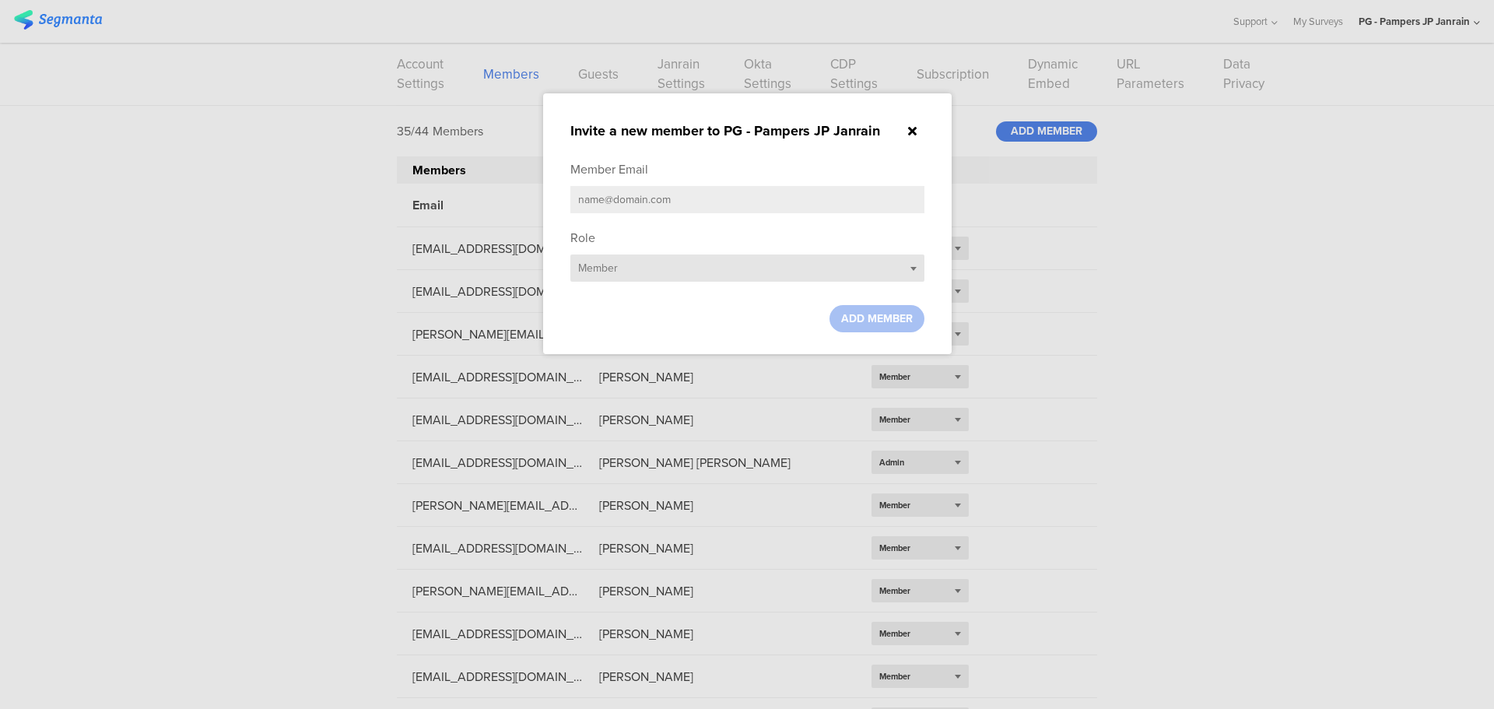
click at [822, 271] on div "Select role... Member" at bounding box center [747, 267] width 354 height 27
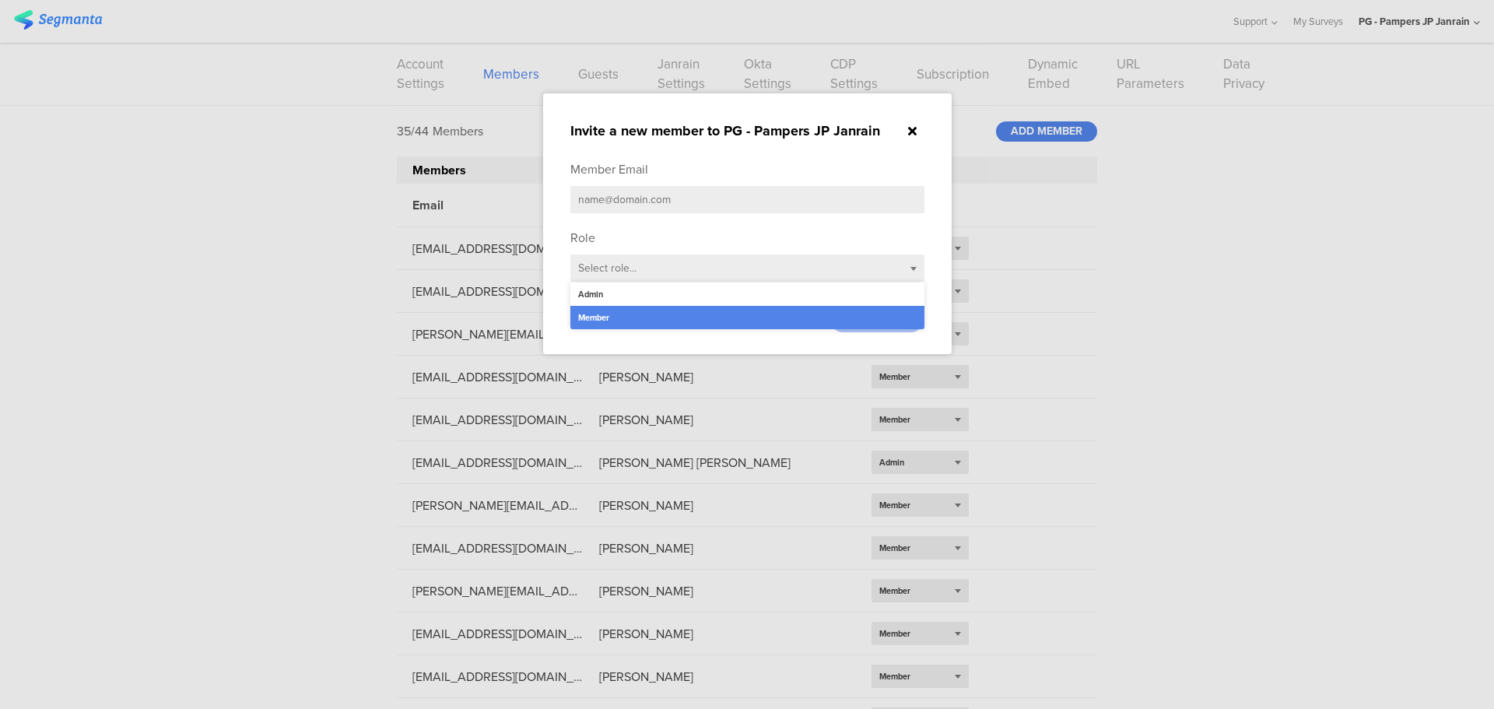
click at [700, 293] on div "Admin" at bounding box center [747, 293] width 354 height 23
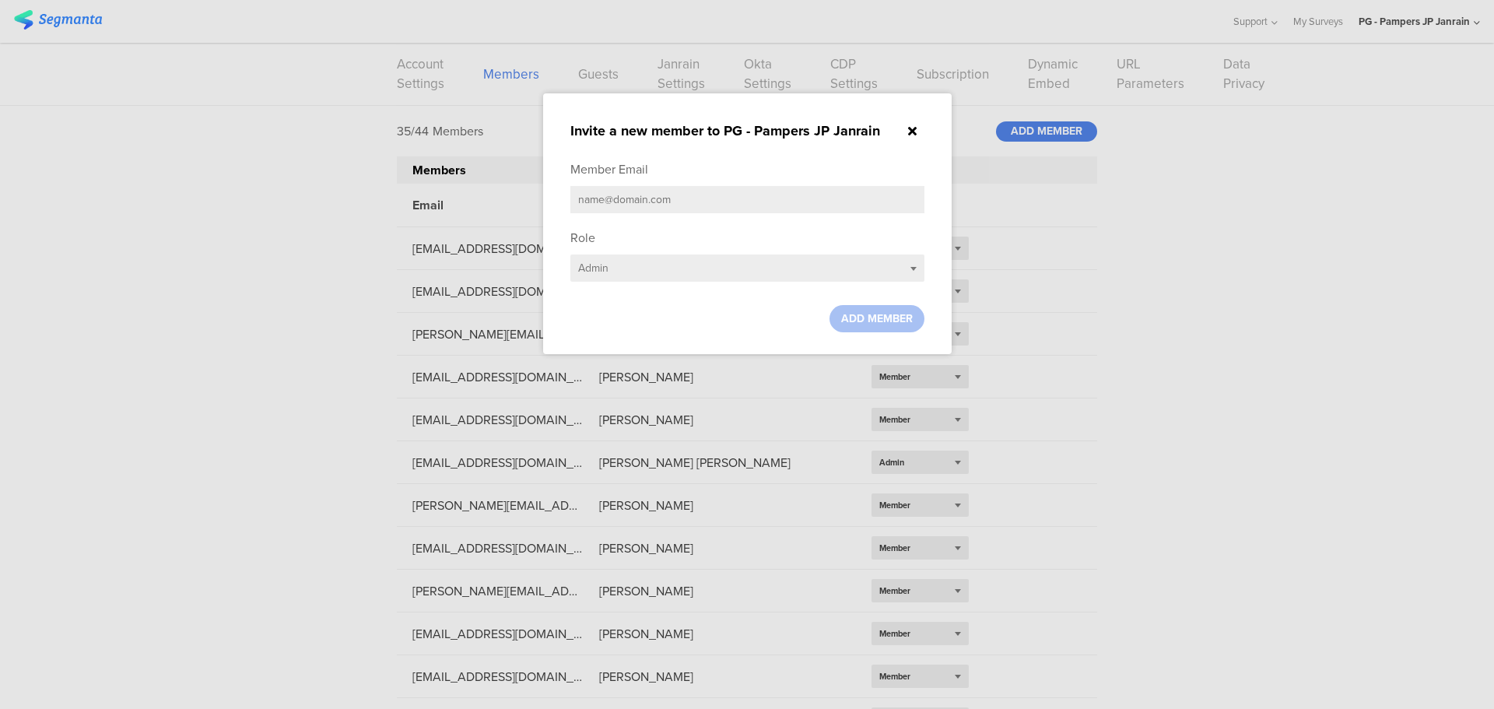
click at [662, 196] on input "text" at bounding box center [747, 199] width 354 height 27
paste input "[EMAIL_ADDRESS][DOMAIN_NAME]"
type input "[EMAIL_ADDRESS][DOMAIN_NAME]"
click at [898, 328] on div "ADD MEMBER" at bounding box center [876, 318] width 95 height 27
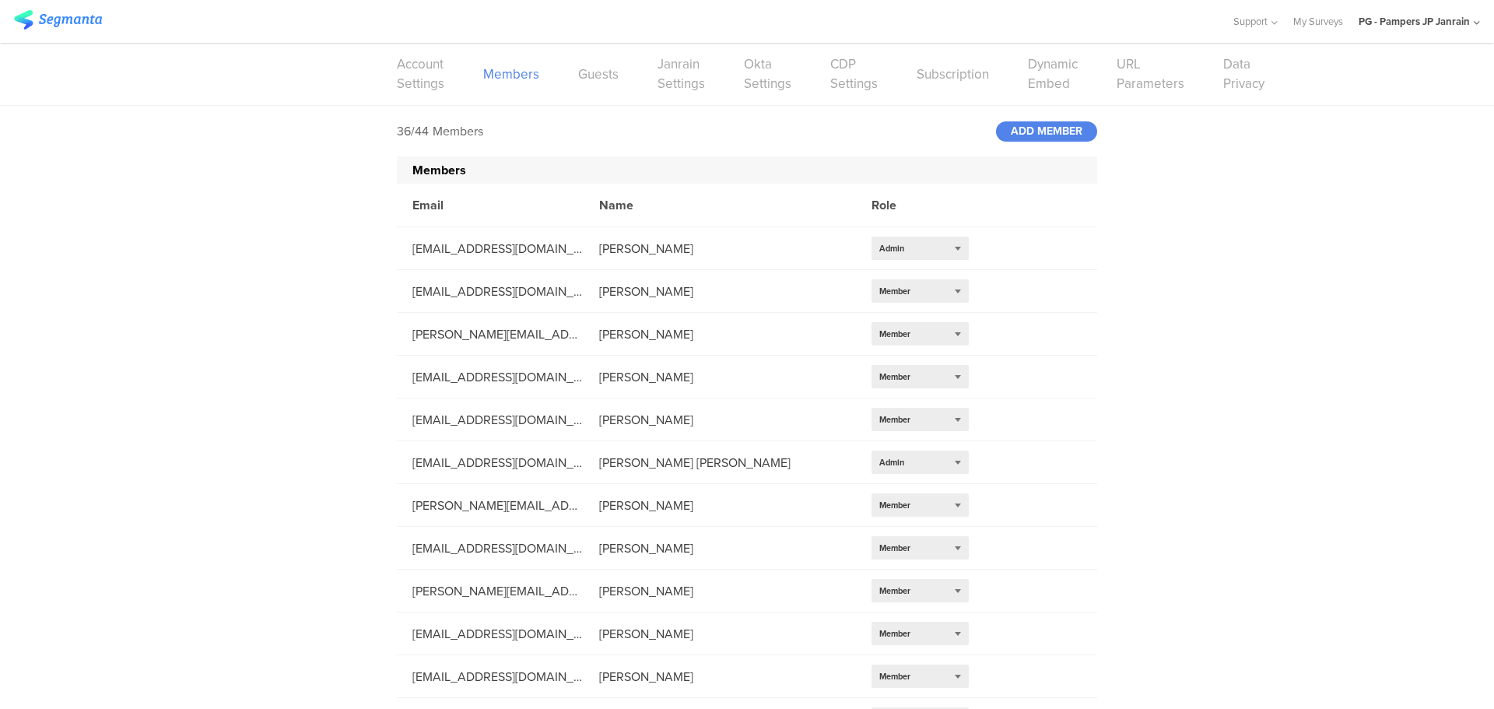
click at [1461, 21] on div "PG - Pampers JP Janrain" at bounding box center [1414, 21] width 111 height 15
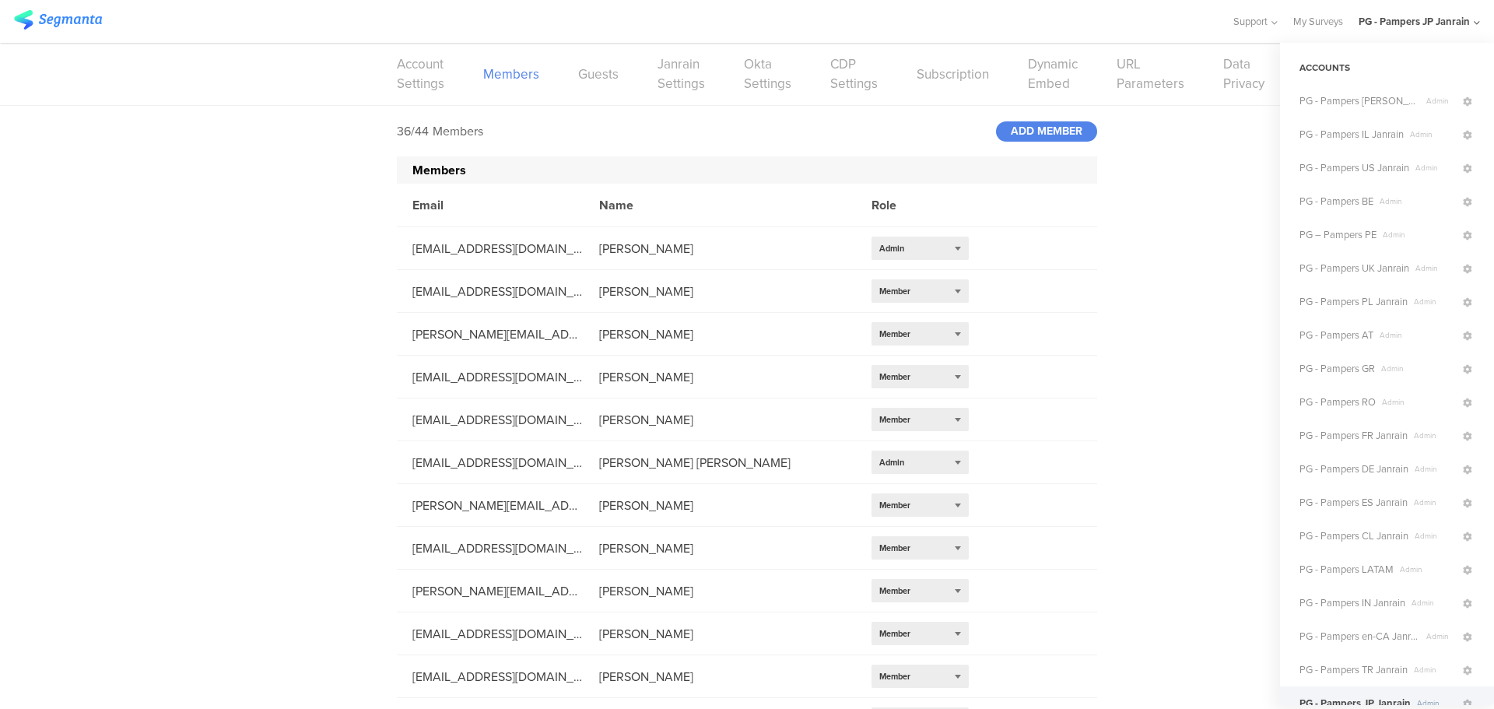
click at [1433, 22] on div "PG - Pampers JP Janrain" at bounding box center [1414, 21] width 111 height 15
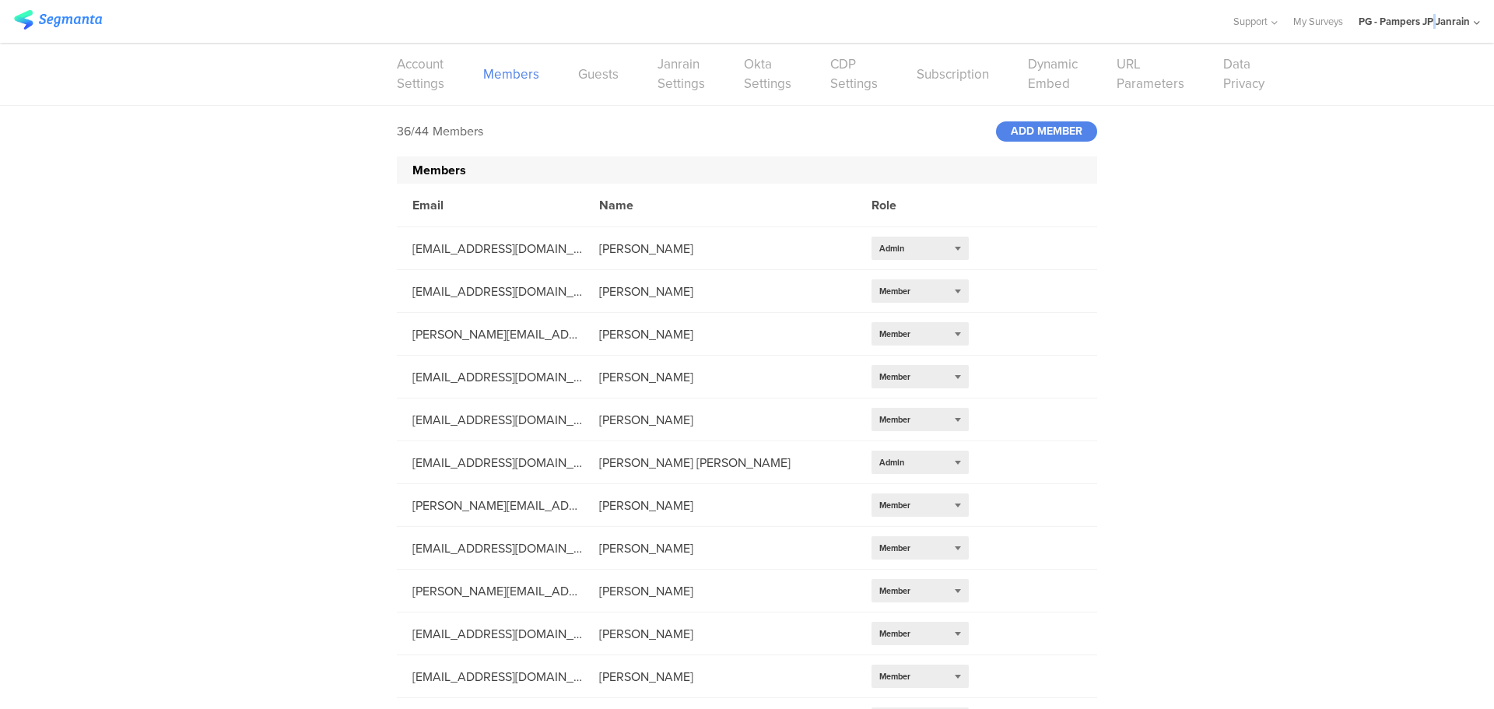
click at [1433, 22] on div "PG - Pampers JP Janrain" at bounding box center [1414, 21] width 111 height 15
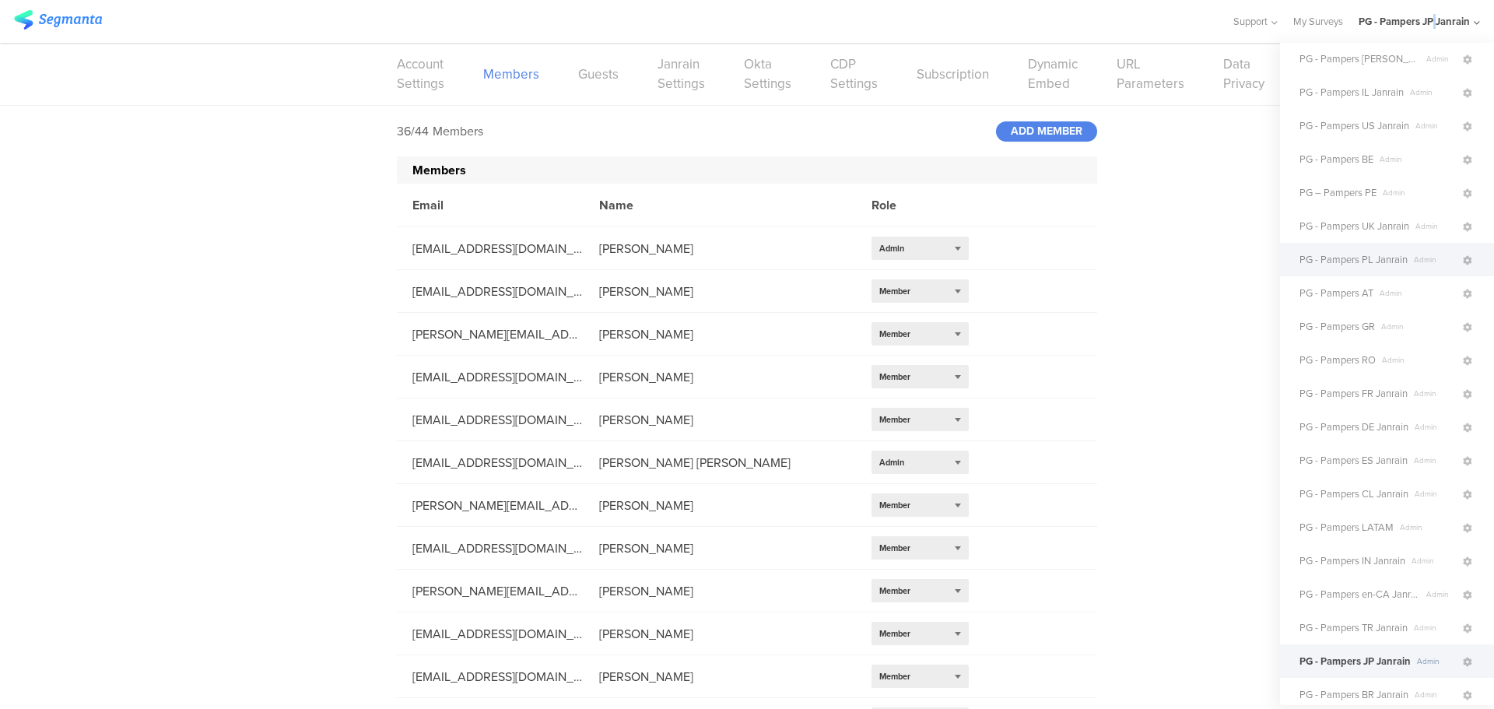
scroll to position [78, 0]
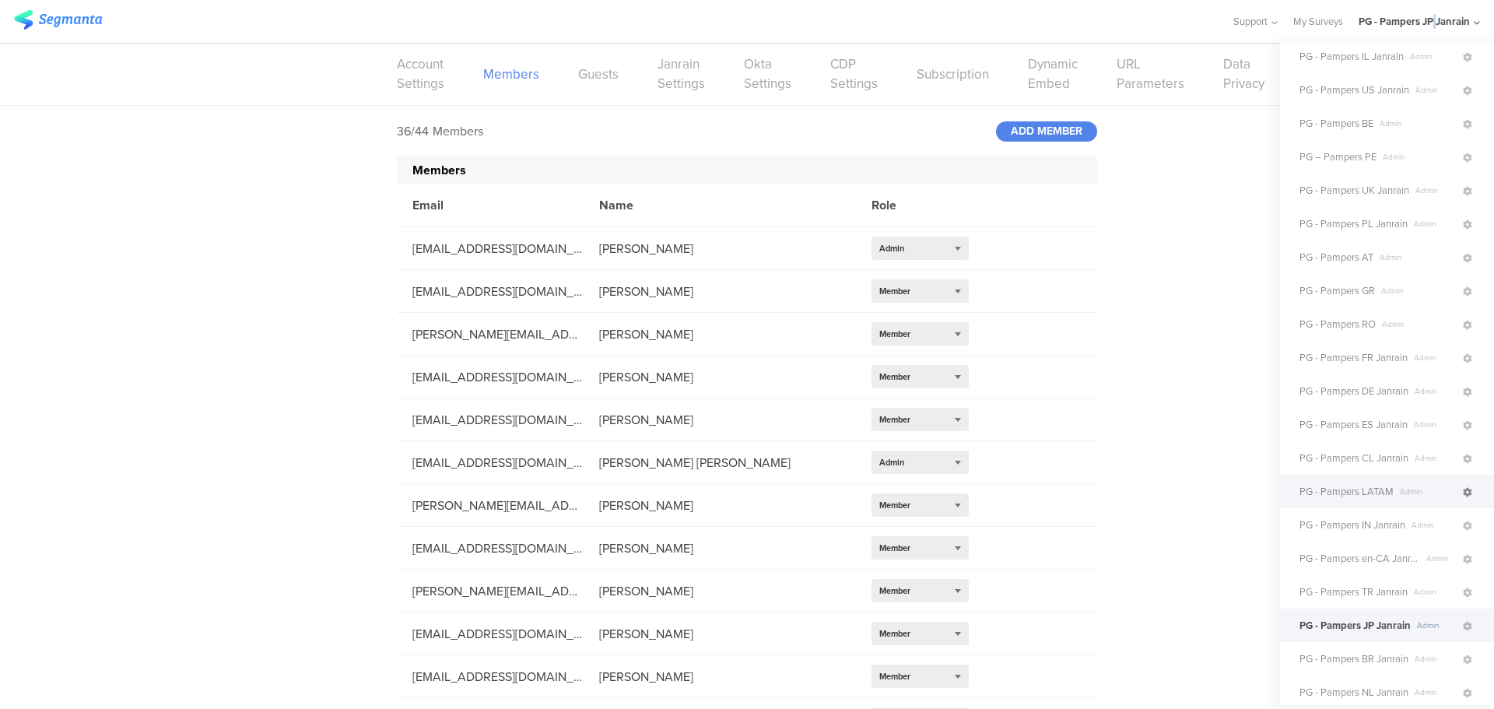
click at [1463, 491] on icon at bounding box center [1467, 492] width 9 height 9
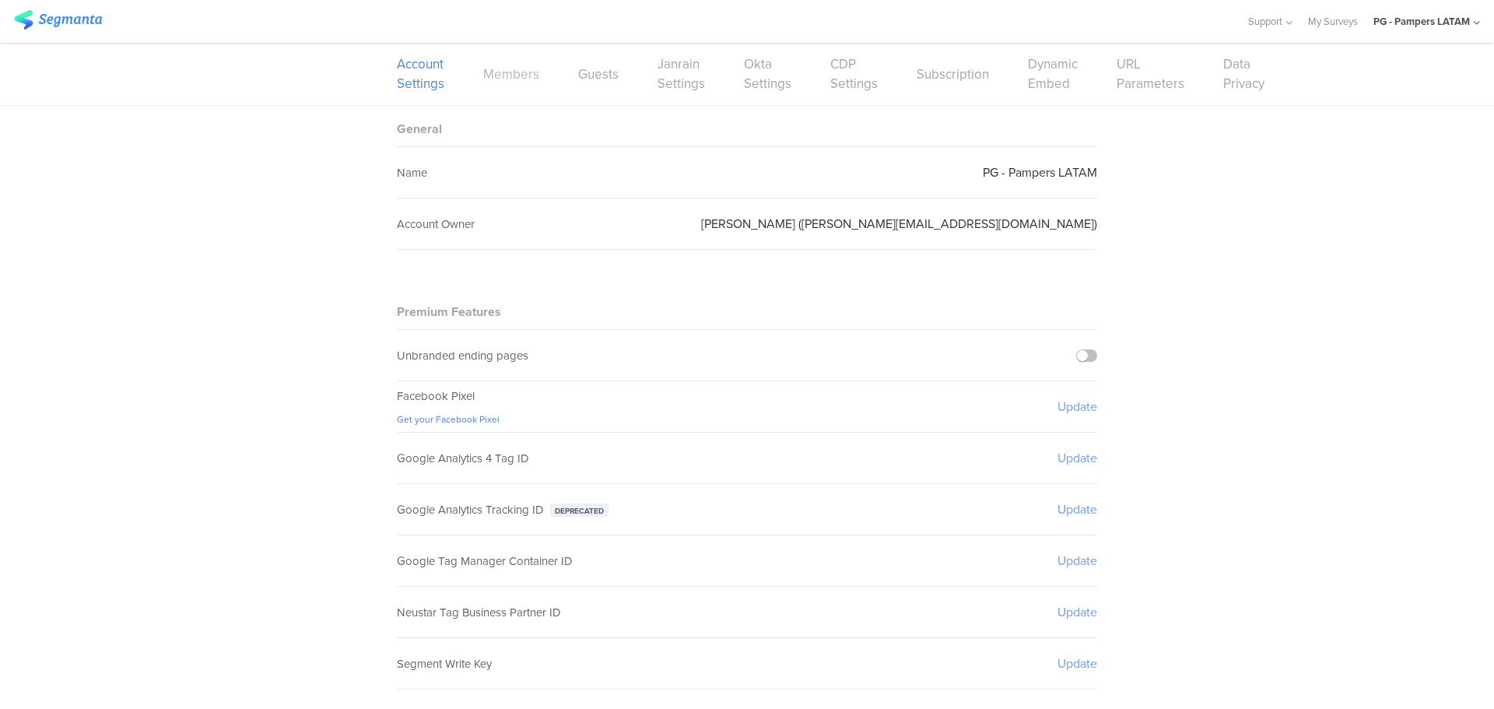
click at [513, 82] on link "Members" at bounding box center [511, 74] width 56 height 19
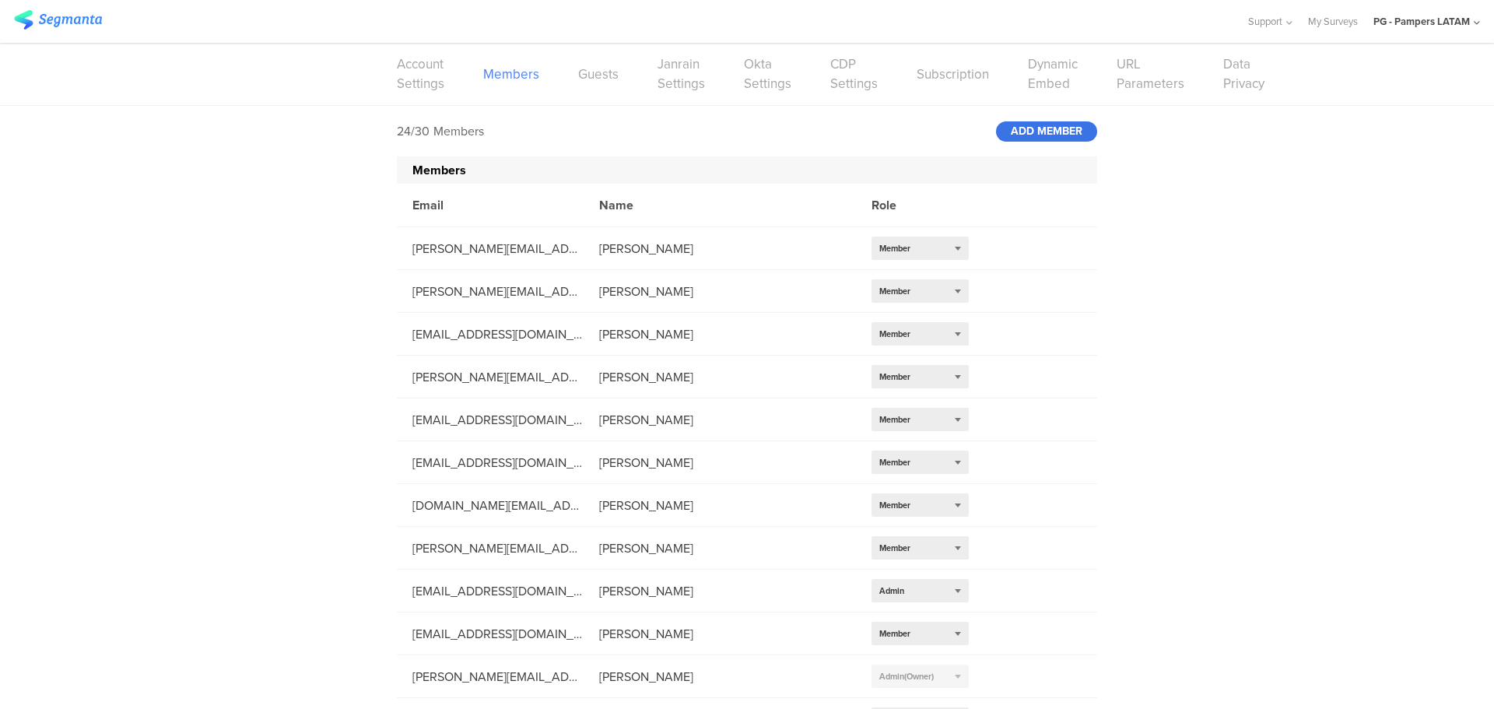
click at [1067, 125] on div "ADD MEMBER" at bounding box center [1046, 131] width 101 height 20
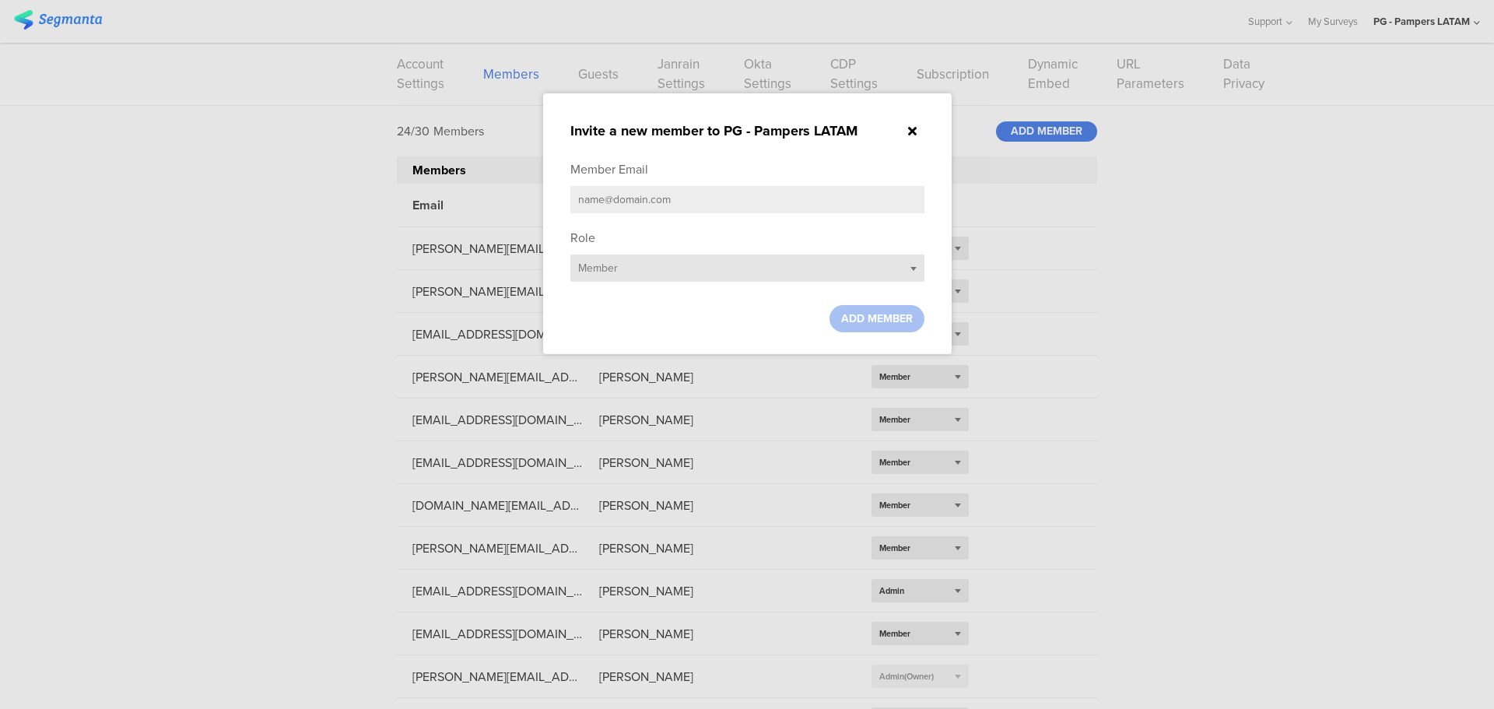
click at [814, 266] on div "Select role... Member" at bounding box center [747, 267] width 354 height 27
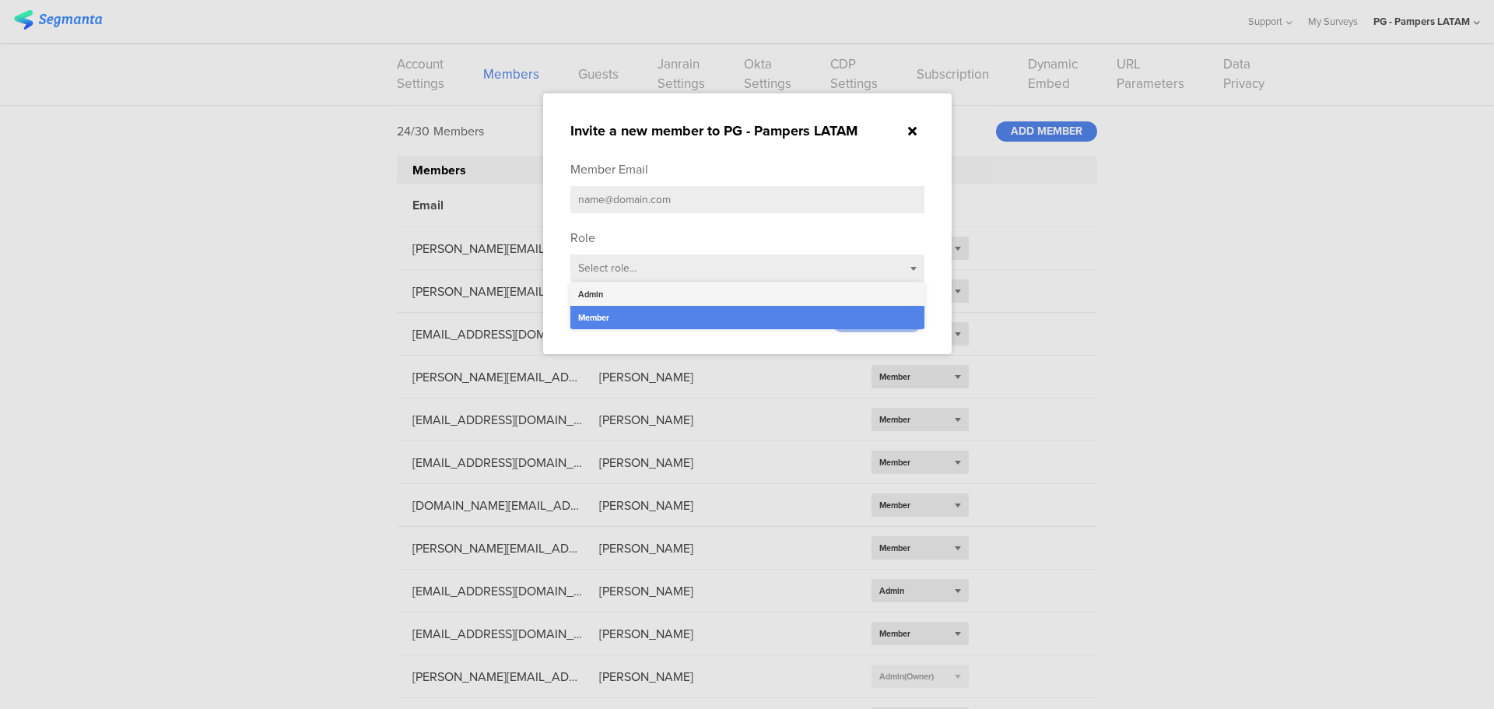
click at [668, 293] on div "Admin" at bounding box center [747, 293] width 354 height 23
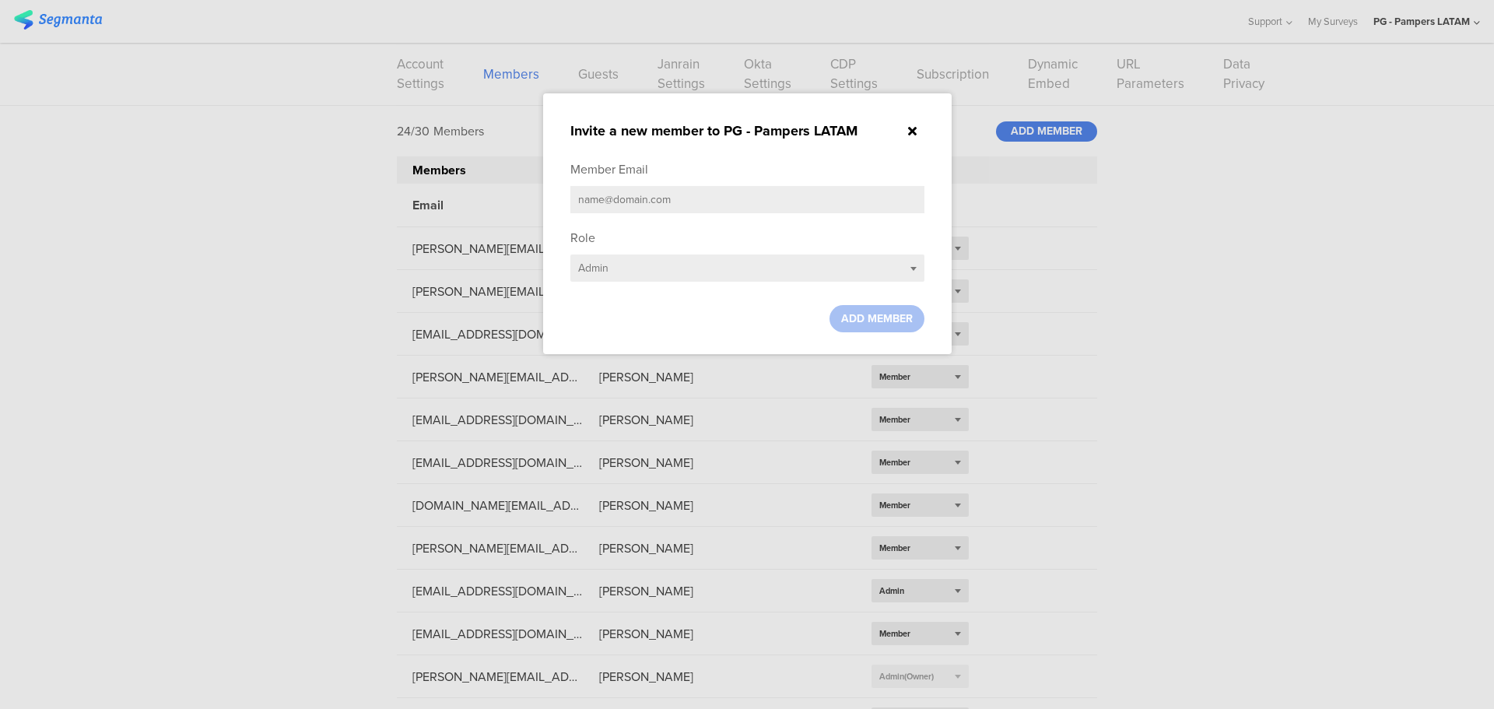
click at [658, 191] on input "text" at bounding box center [747, 199] width 354 height 27
paste input "[EMAIL_ADDRESS][DOMAIN_NAME]"
type input "[EMAIL_ADDRESS][DOMAIN_NAME]"
click at [862, 334] on sg-small-dialog "Invite a new member to PG - Pampers LATAM Member Email gupta.a.49@pg.com Role S…" at bounding box center [747, 223] width 409 height 261
click at [865, 320] on span "ADD MEMBER" at bounding box center [877, 318] width 72 height 16
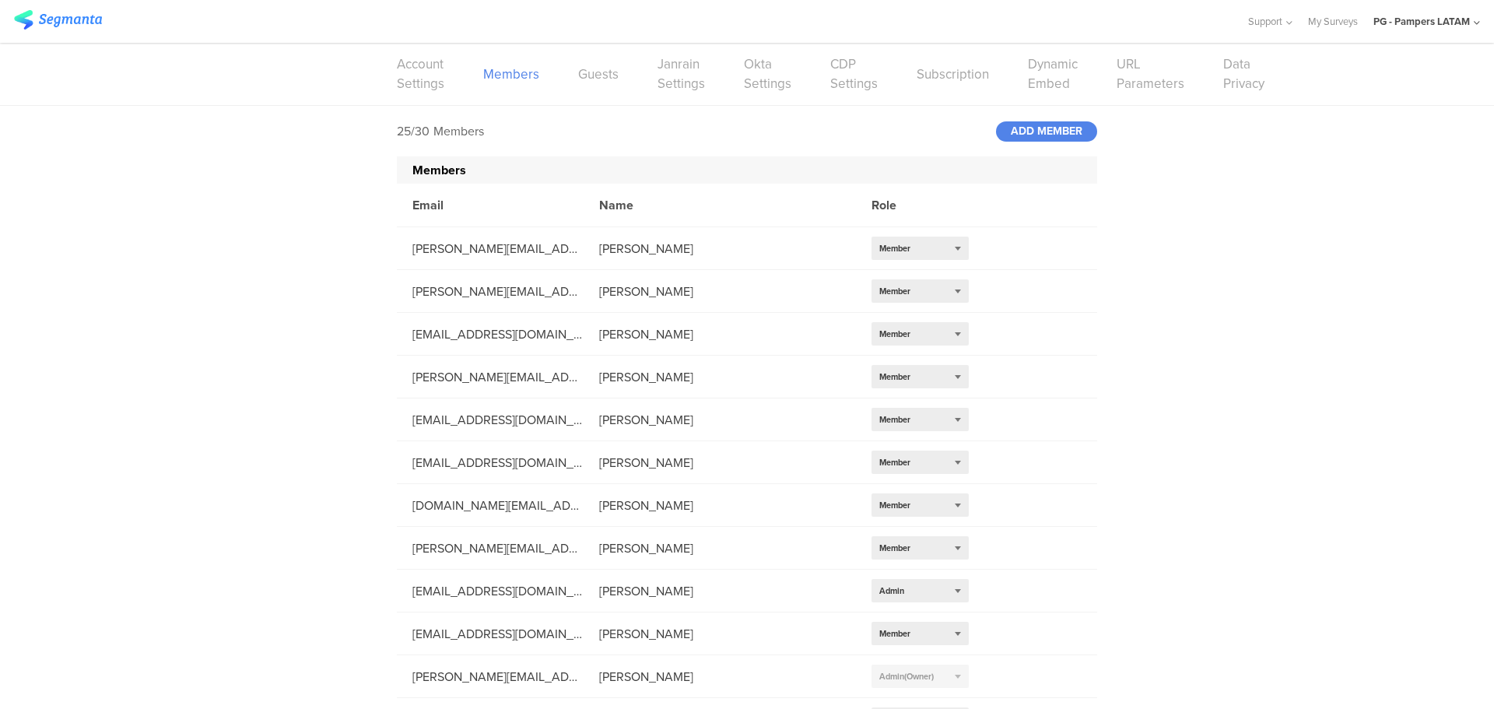
click at [1438, 14] on div "PG - Pampers LATAM" at bounding box center [1421, 21] width 96 height 15
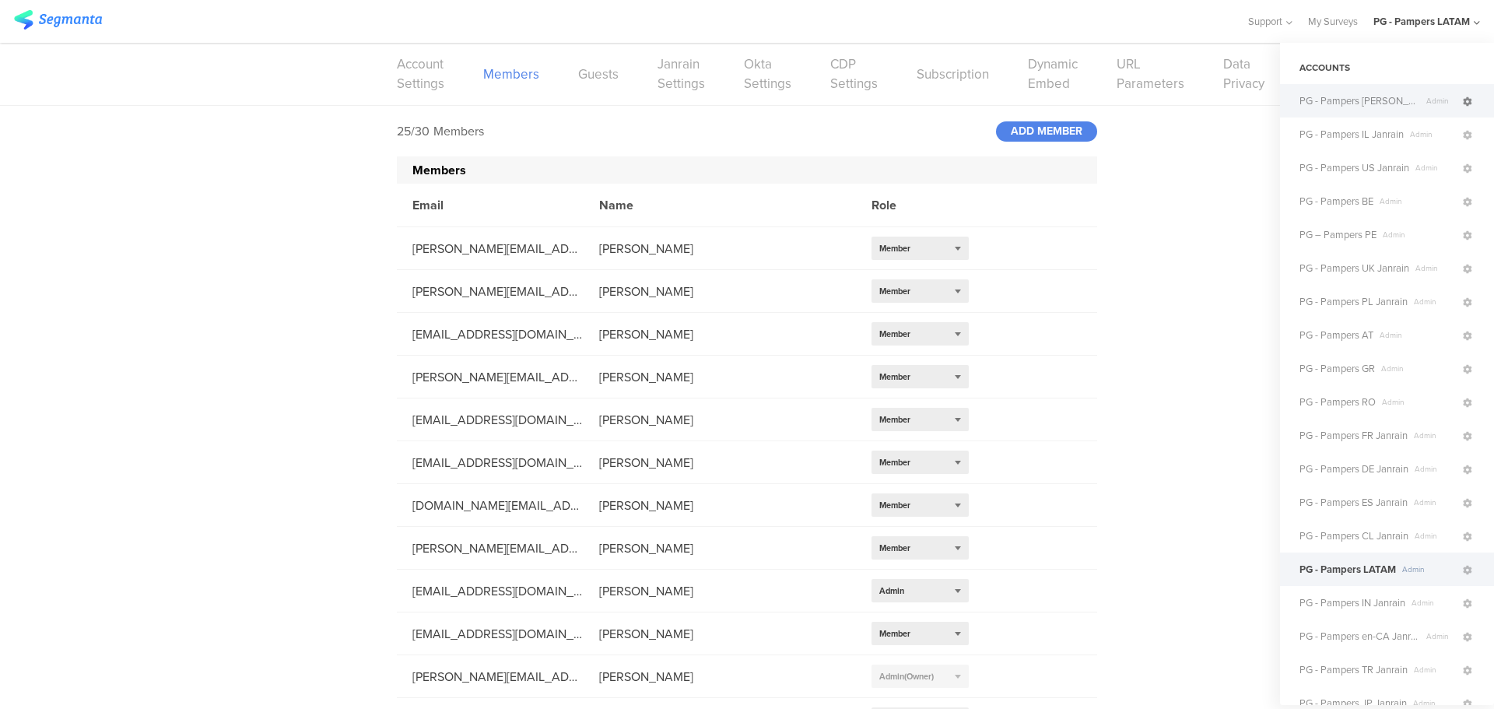
click at [1463, 102] on icon at bounding box center [1467, 101] width 9 height 9
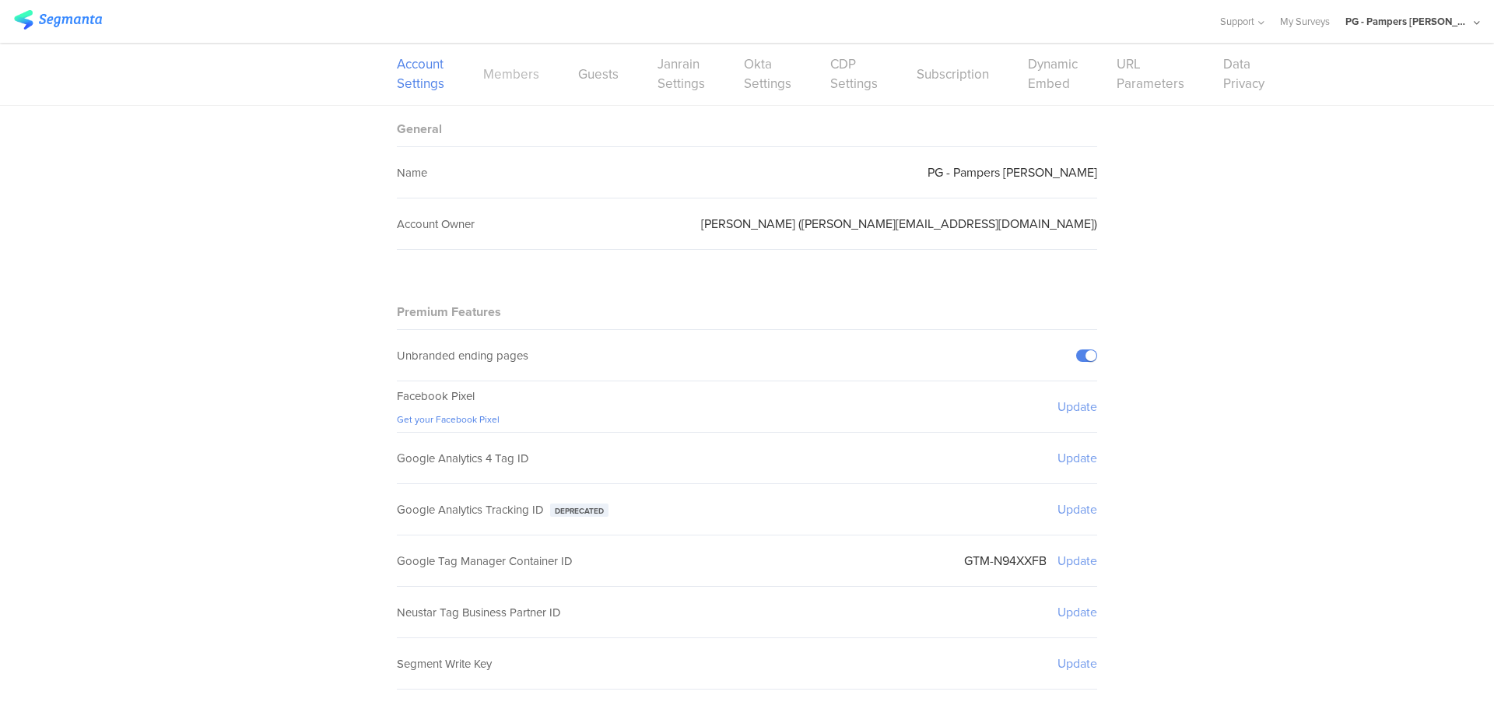
click at [528, 70] on link "Members" at bounding box center [511, 74] width 56 height 19
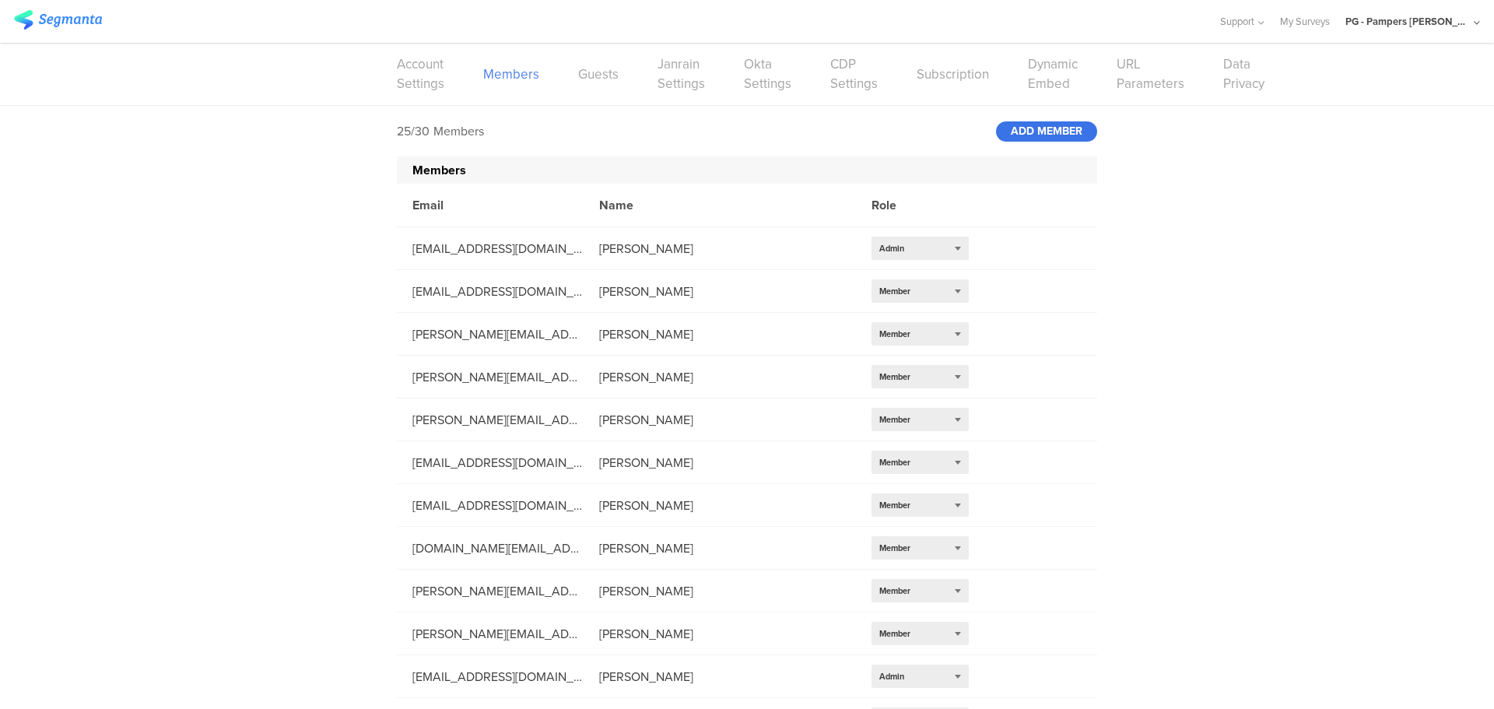
click at [1025, 135] on div "ADD MEMBER" at bounding box center [1046, 131] width 101 height 20
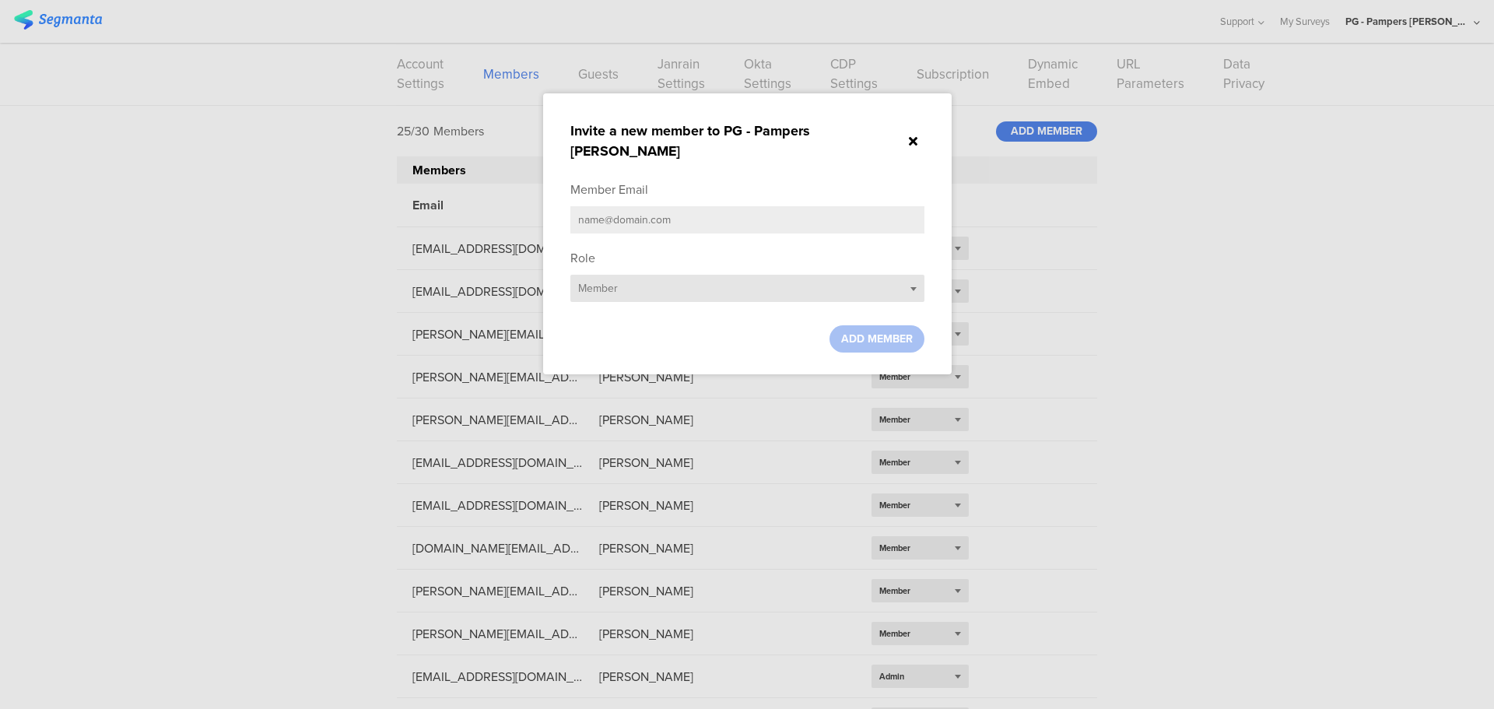
click at [685, 275] on div "Select role... Member" at bounding box center [747, 288] width 354 height 27
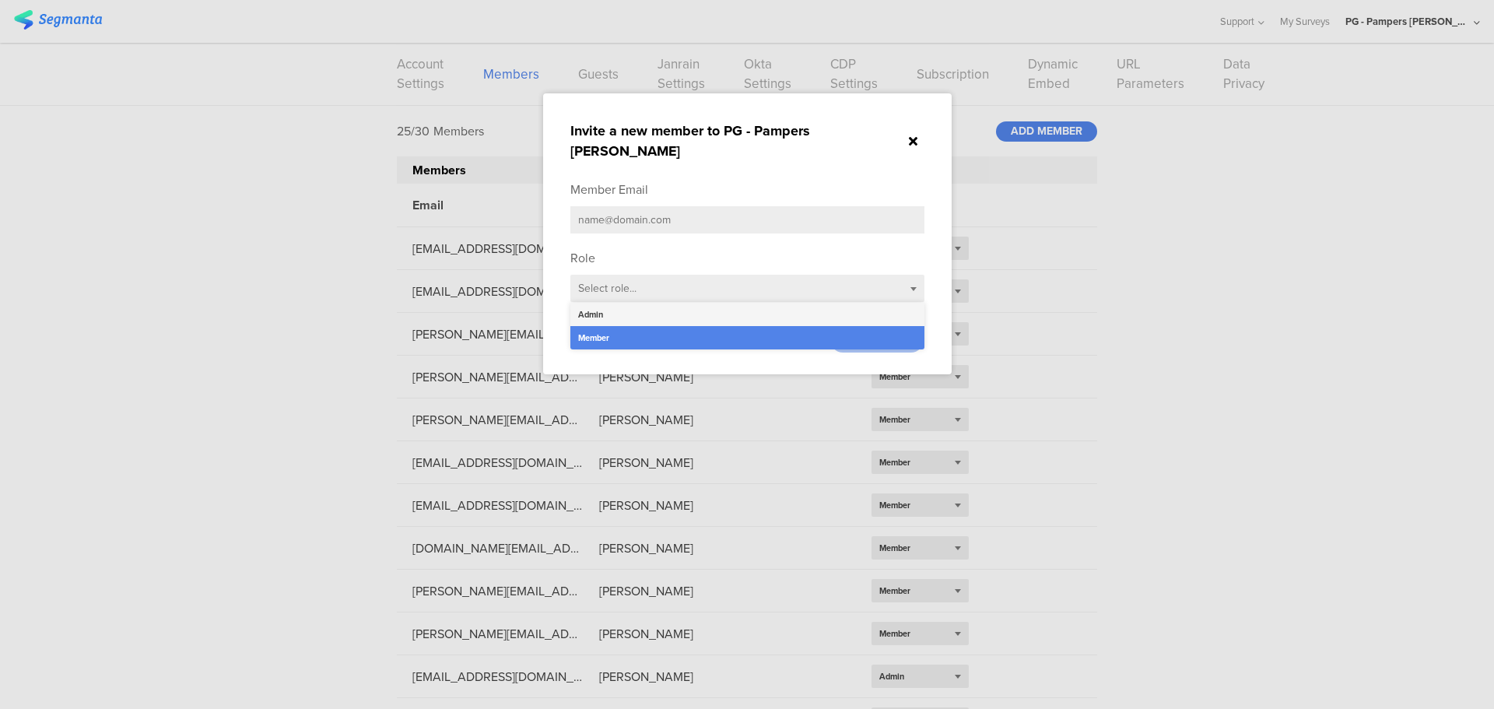
click at [629, 303] on div "Admin" at bounding box center [747, 314] width 354 height 23
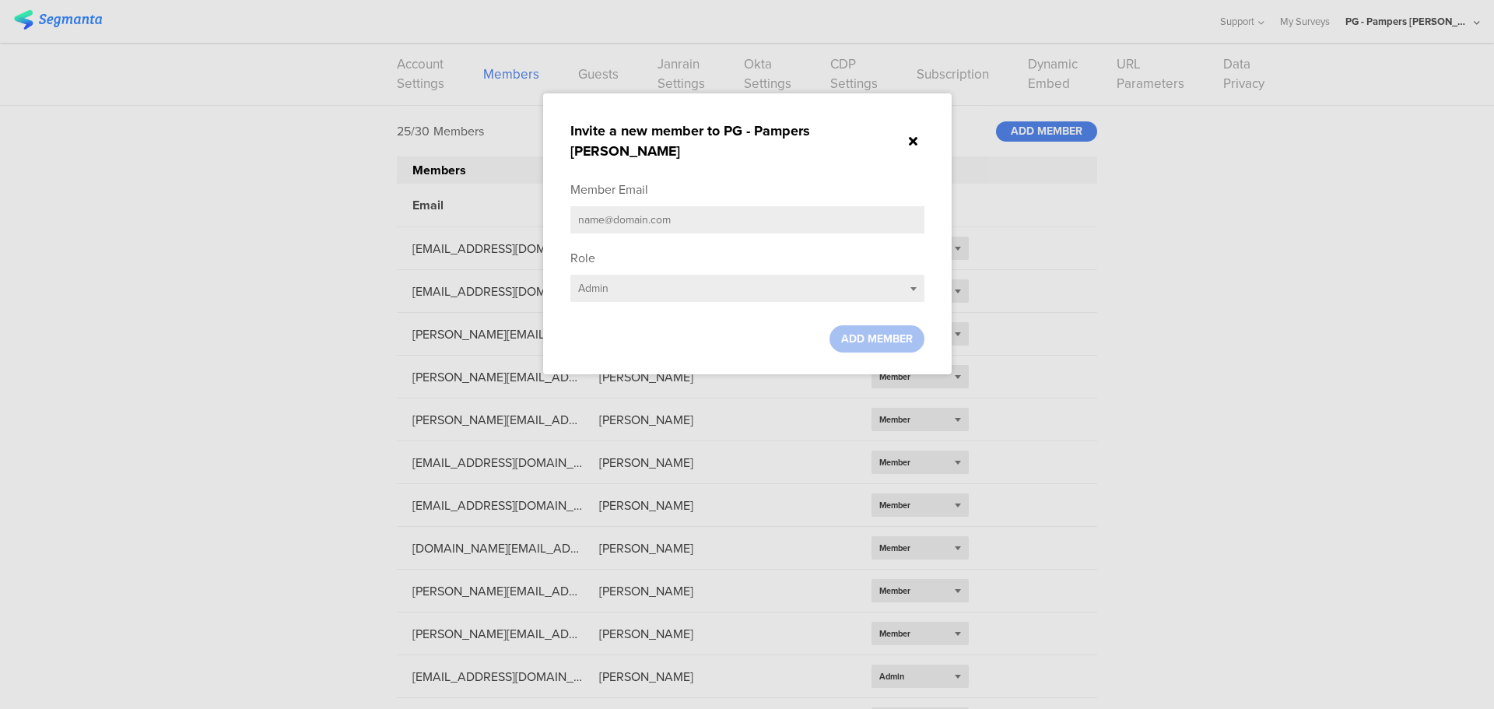
click at [616, 206] on input "text" at bounding box center [747, 219] width 354 height 27
paste input "[EMAIL_ADDRESS][DOMAIN_NAME]"
type input "[EMAIL_ADDRESS][DOMAIN_NAME]"
click at [907, 331] on span "ADD MEMBER" at bounding box center [877, 339] width 72 height 16
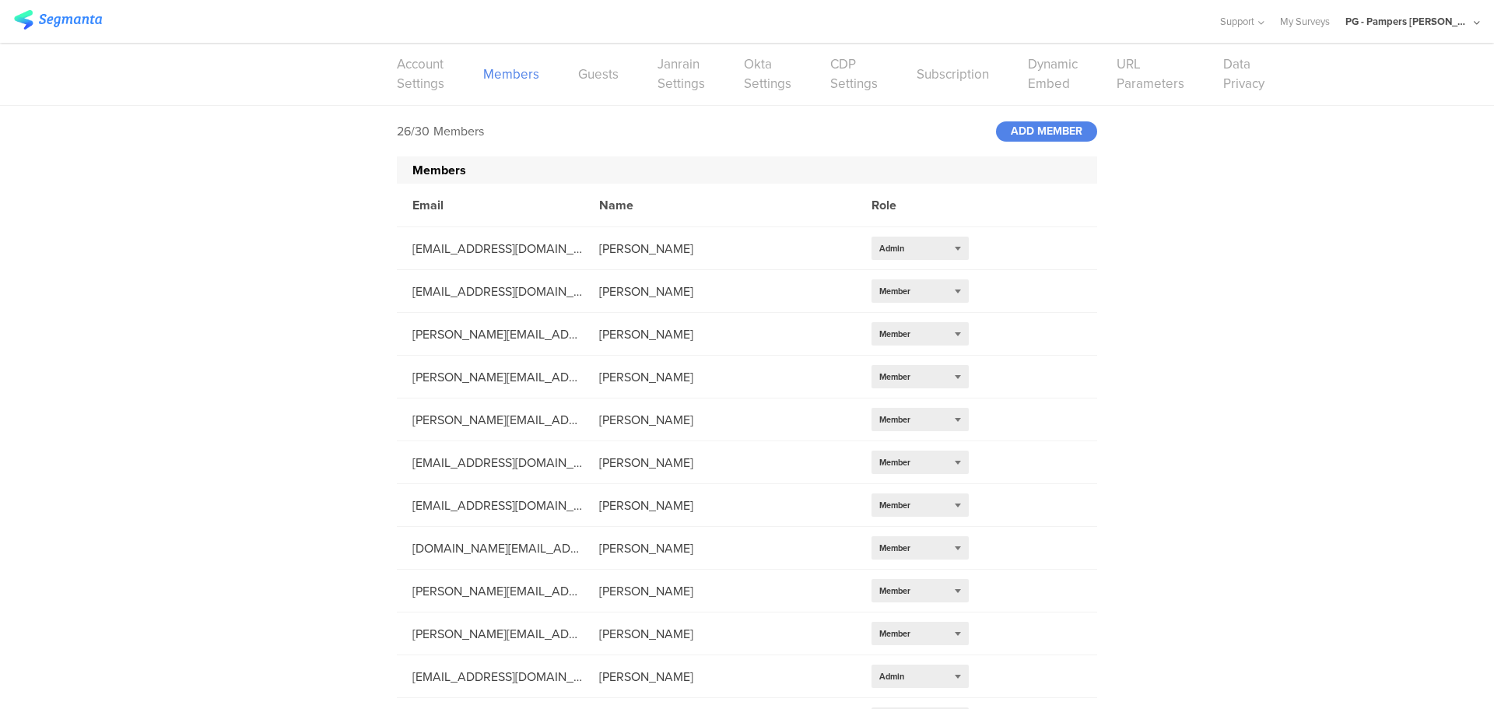
click at [1472, 21] on div "PG - Pampers [PERSON_NAME]" at bounding box center [1412, 21] width 135 height 43
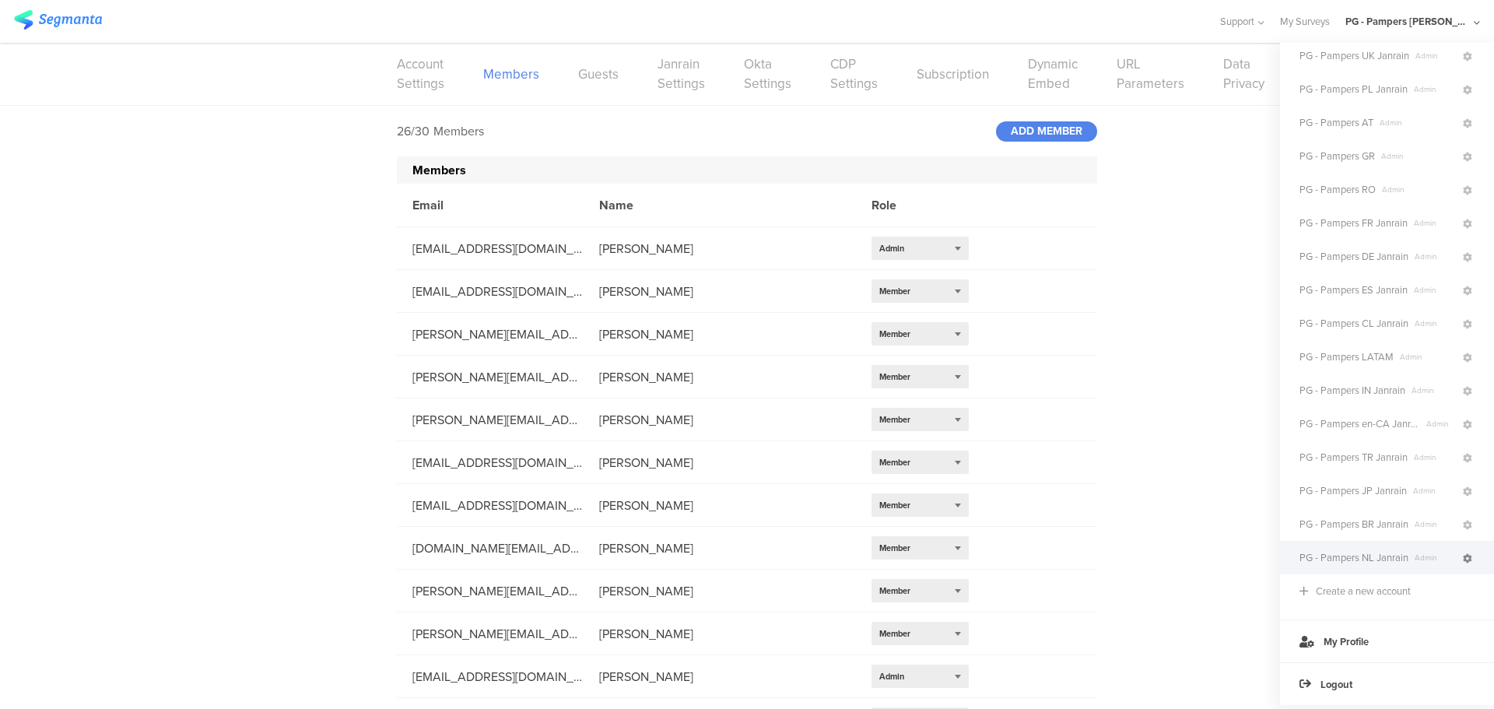
click at [1463, 554] on icon at bounding box center [1467, 558] width 9 height 9
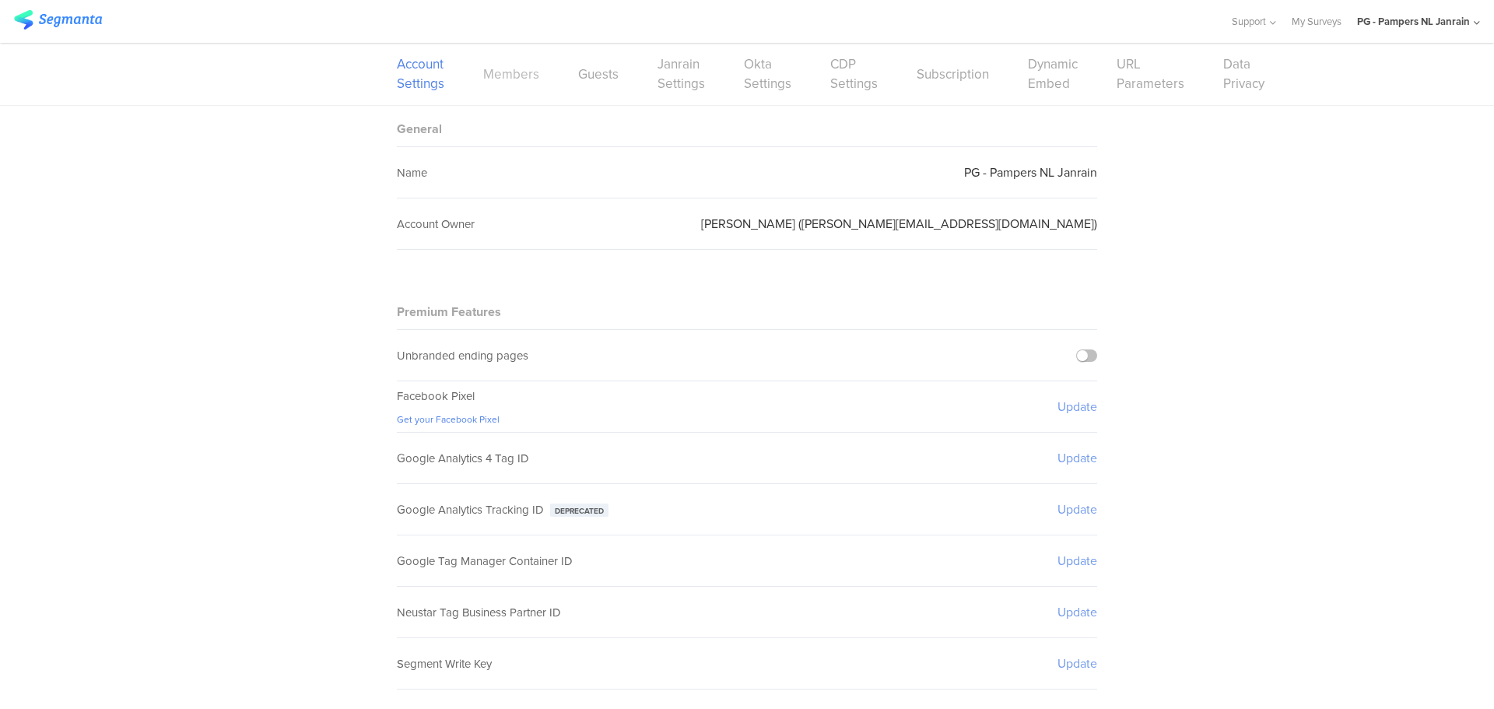
click at [500, 78] on link "Members" at bounding box center [511, 74] width 56 height 19
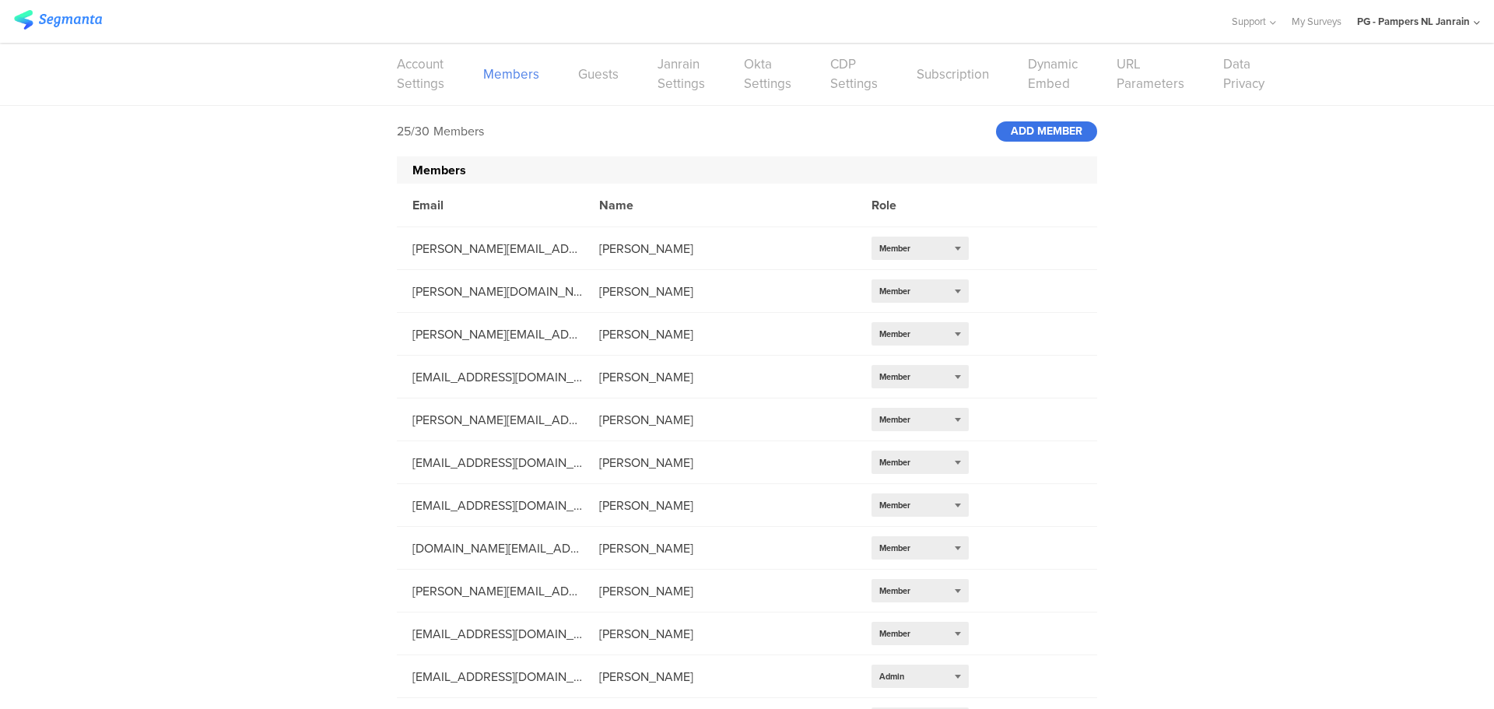
click at [1042, 135] on div "ADD MEMBER" at bounding box center [1046, 131] width 101 height 20
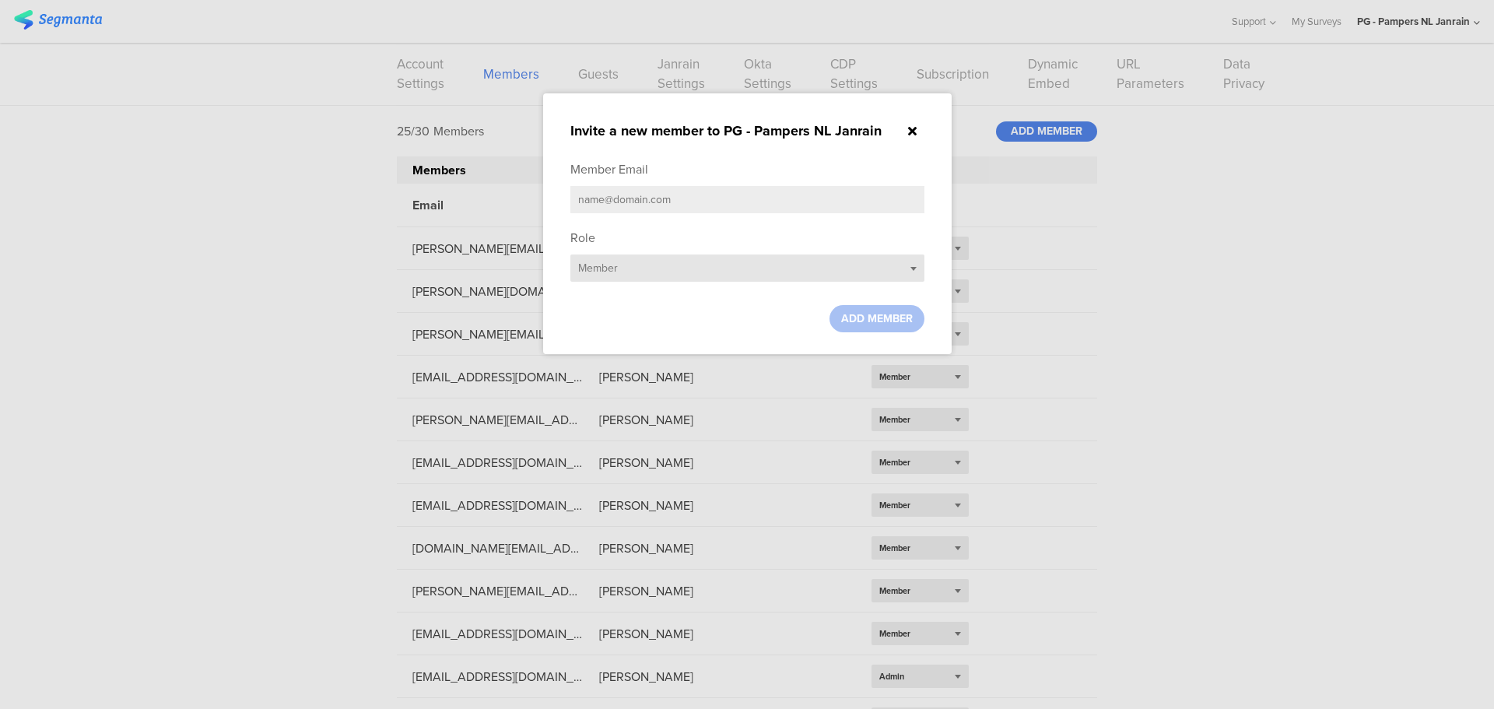
click at [844, 261] on div "Select role... Member" at bounding box center [747, 267] width 354 height 27
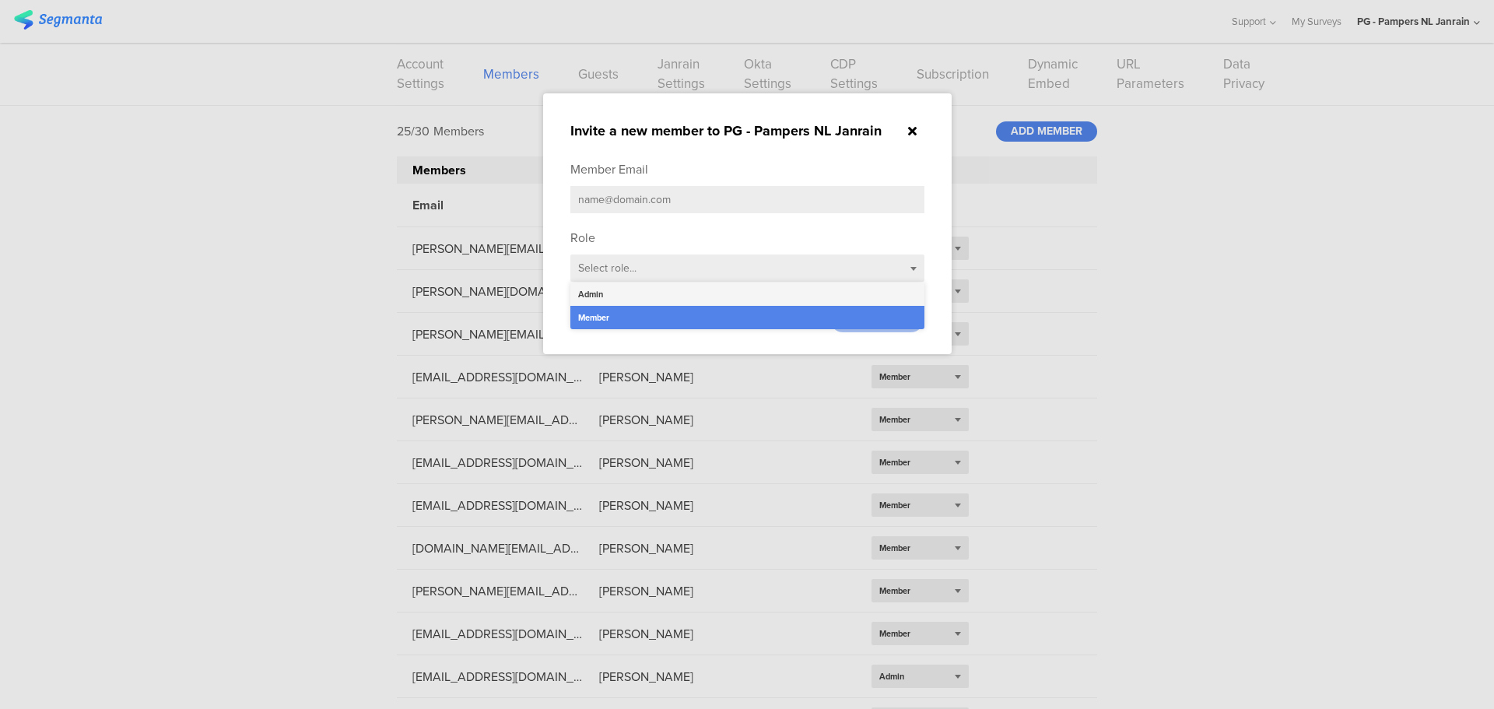
click at [683, 303] on div "Admin" at bounding box center [747, 293] width 354 height 23
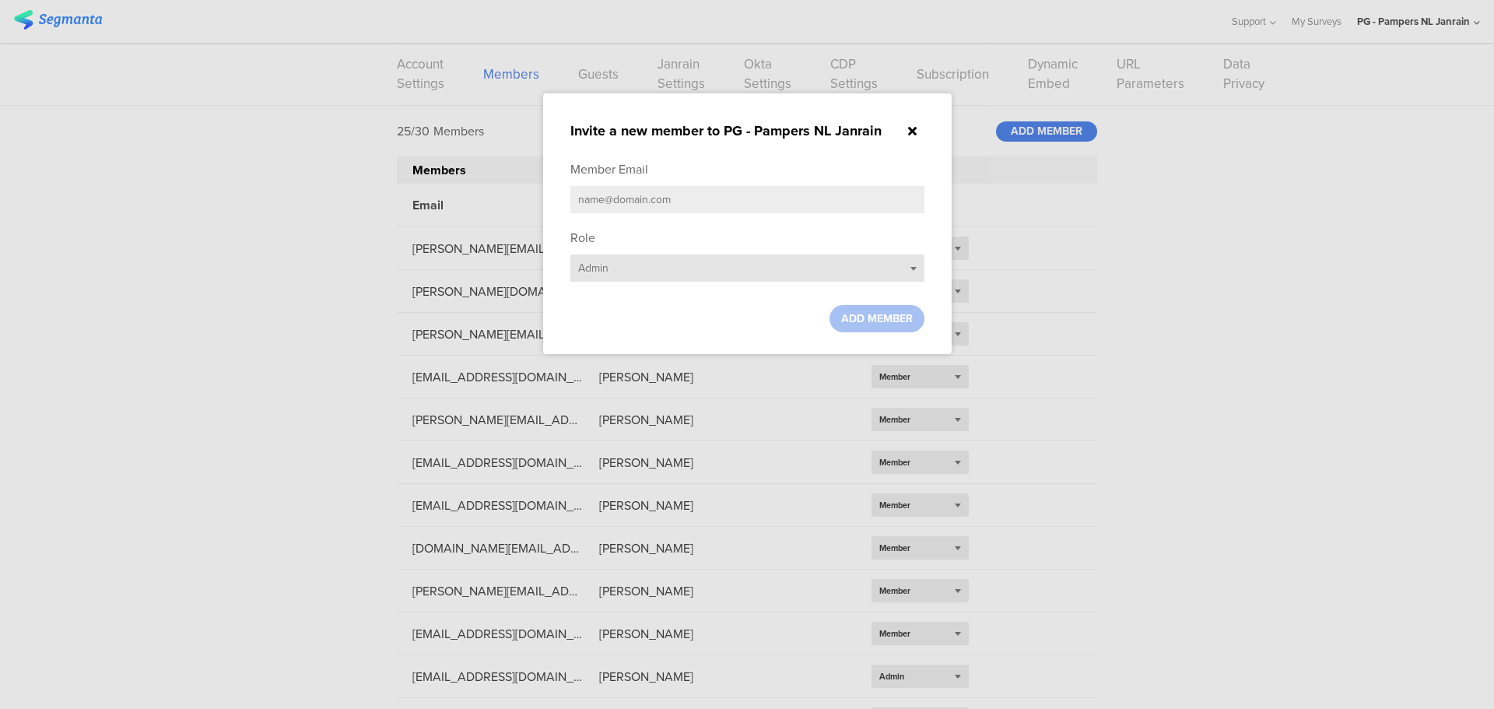
click at [645, 262] on div "Select role... Admin" at bounding box center [747, 267] width 354 height 27
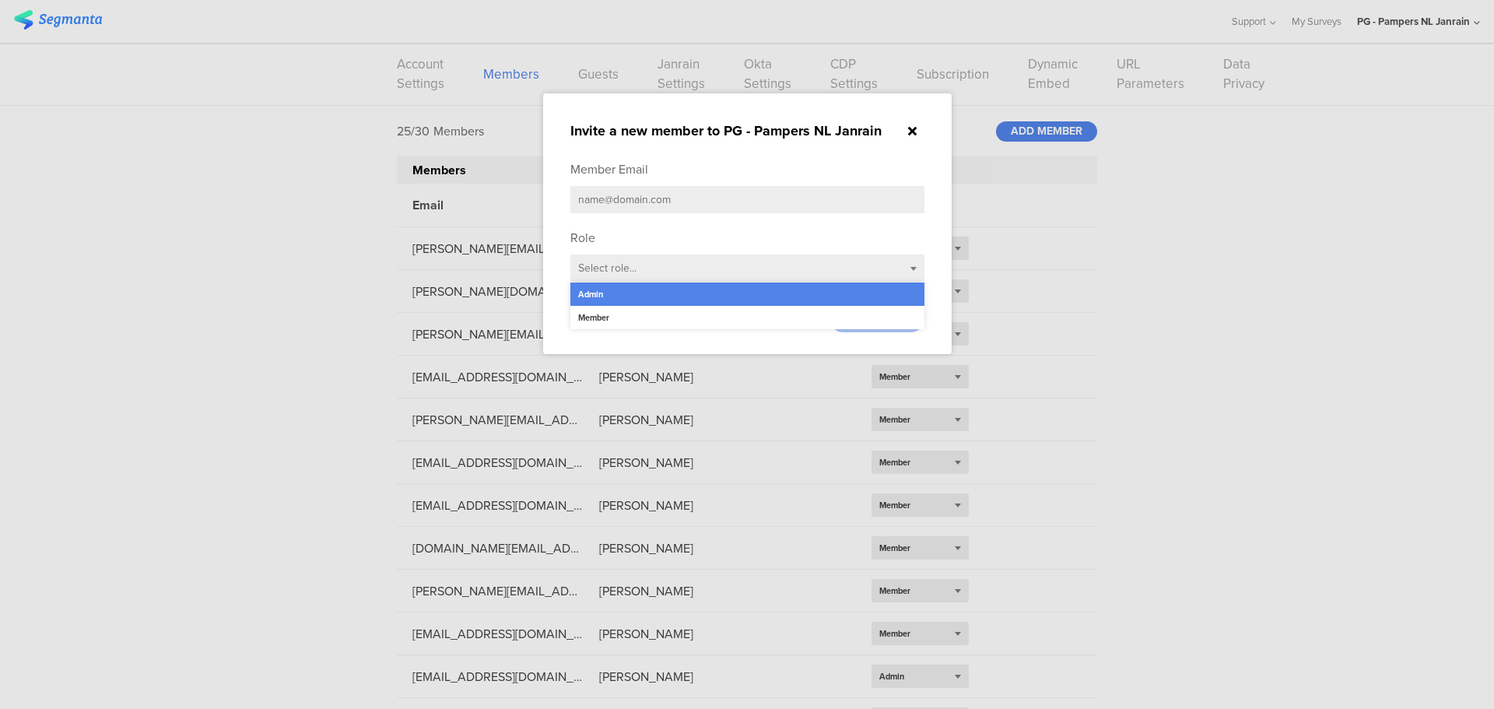
click at [654, 191] on input "text" at bounding box center [747, 199] width 354 height 27
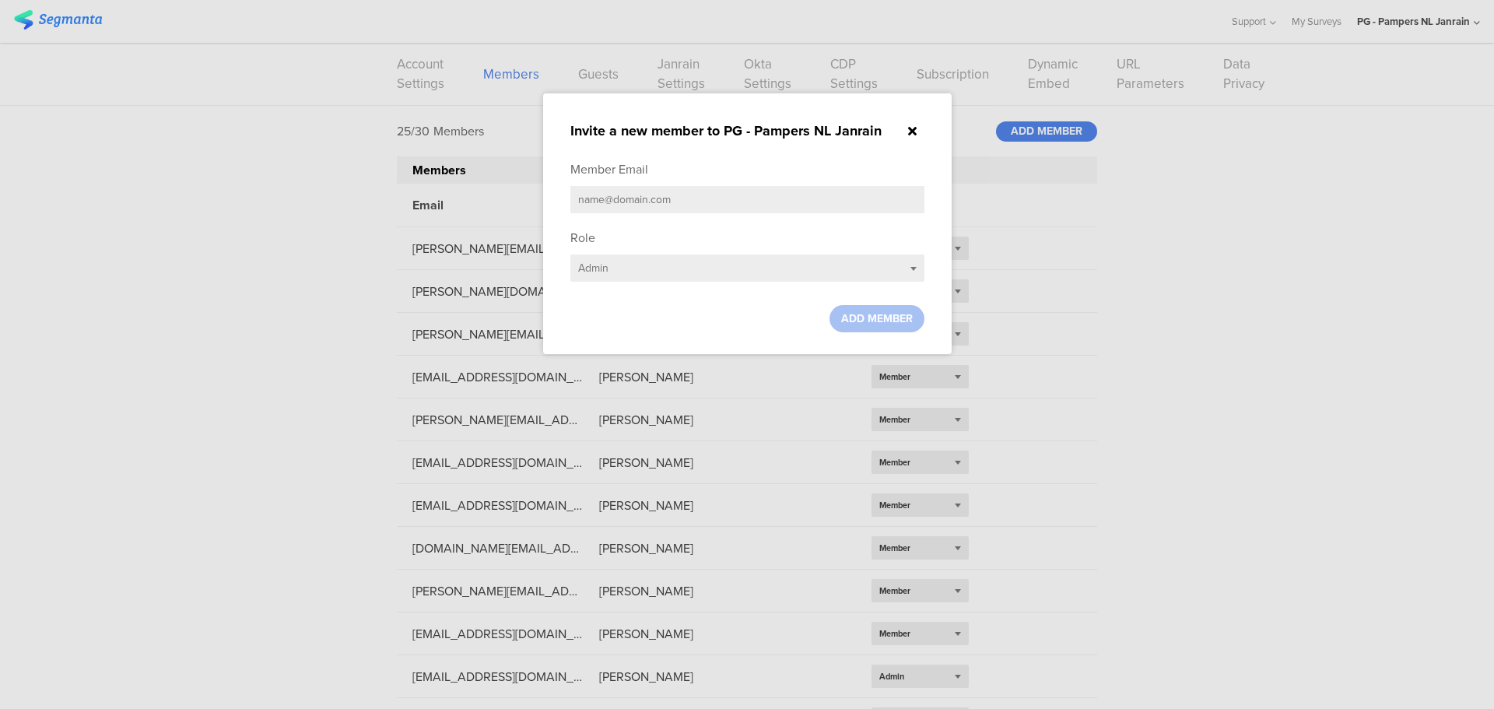
paste input "[EMAIL_ADDRESS][DOMAIN_NAME]"
type input "[EMAIL_ADDRESS][DOMAIN_NAME]"
click at [900, 321] on span "ADD MEMBER" at bounding box center [877, 318] width 72 height 16
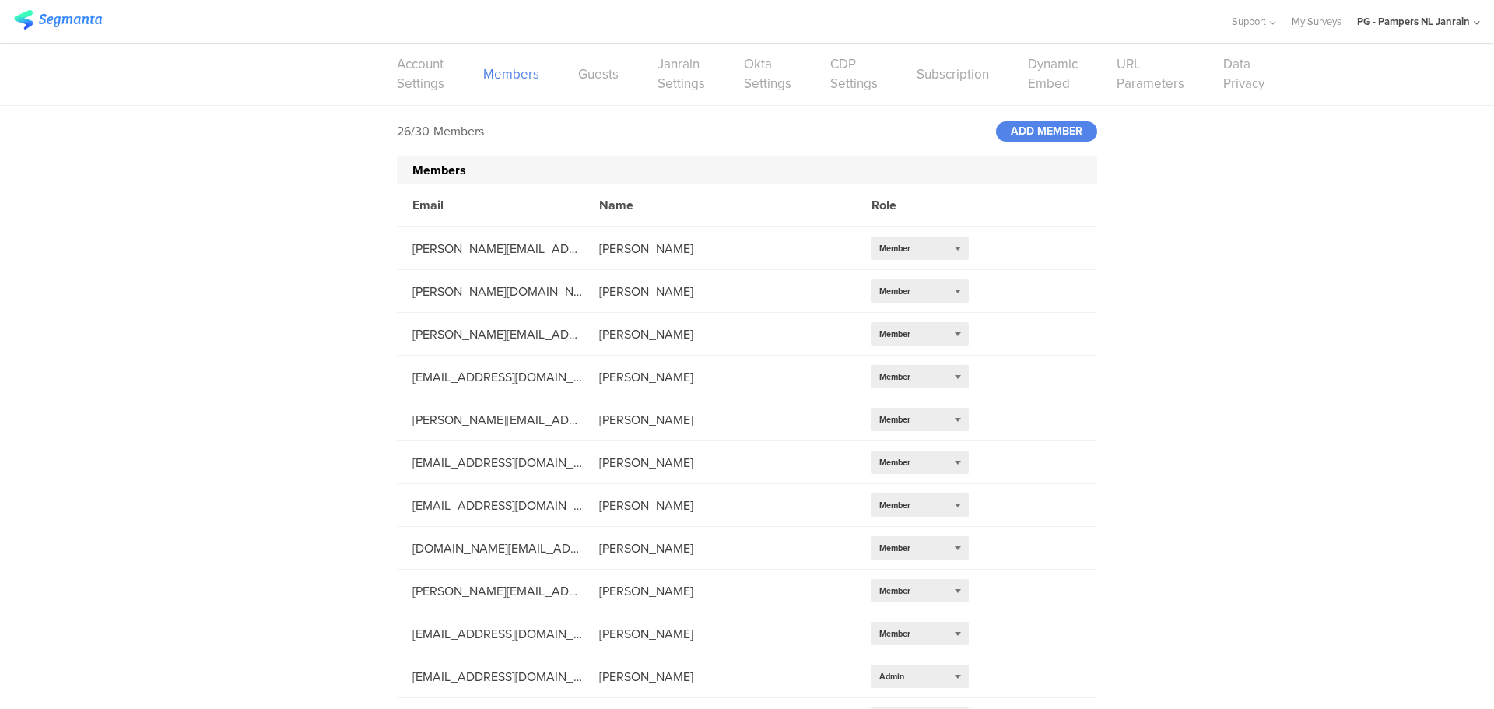
click at [1461, 25] on div "PG - Pampers NL Janrain" at bounding box center [1413, 21] width 113 height 15
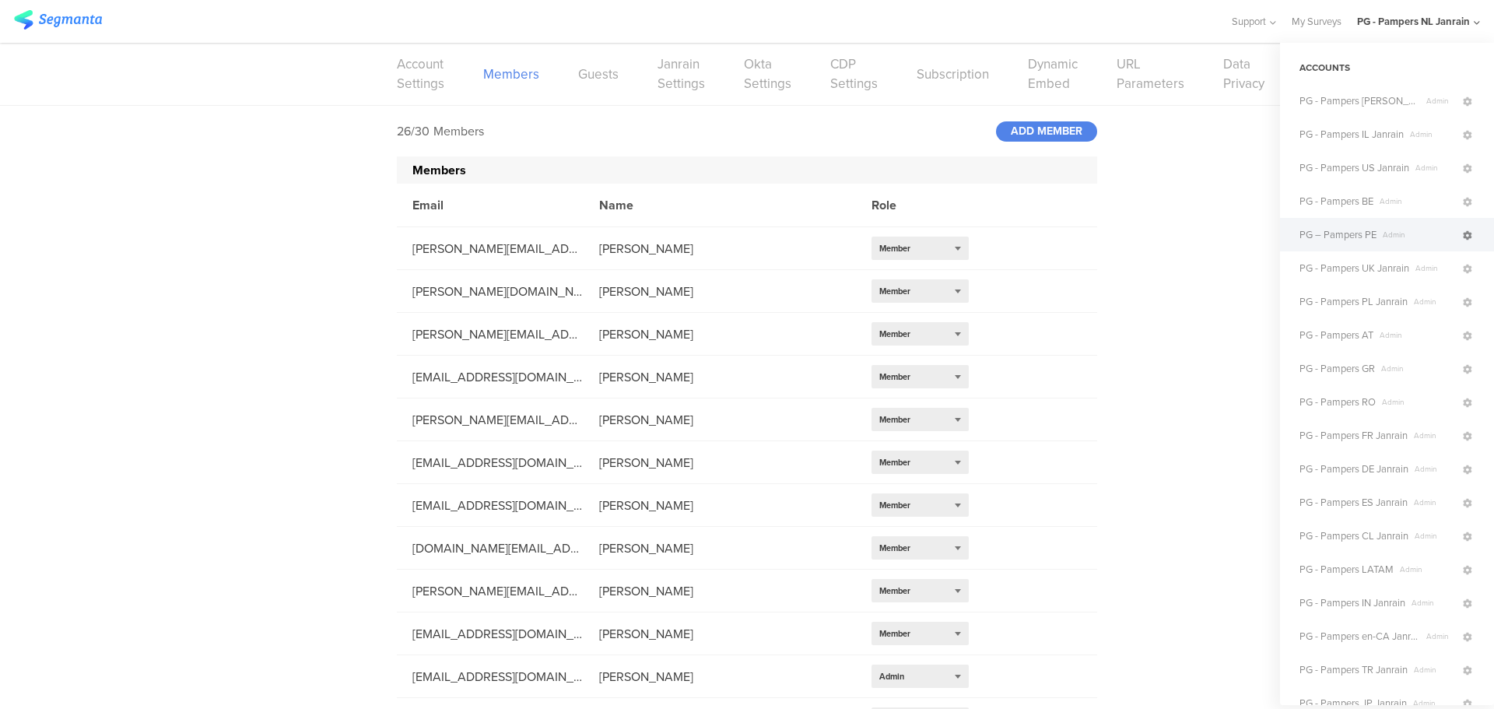
click at [1463, 235] on icon at bounding box center [1467, 235] width 9 height 9
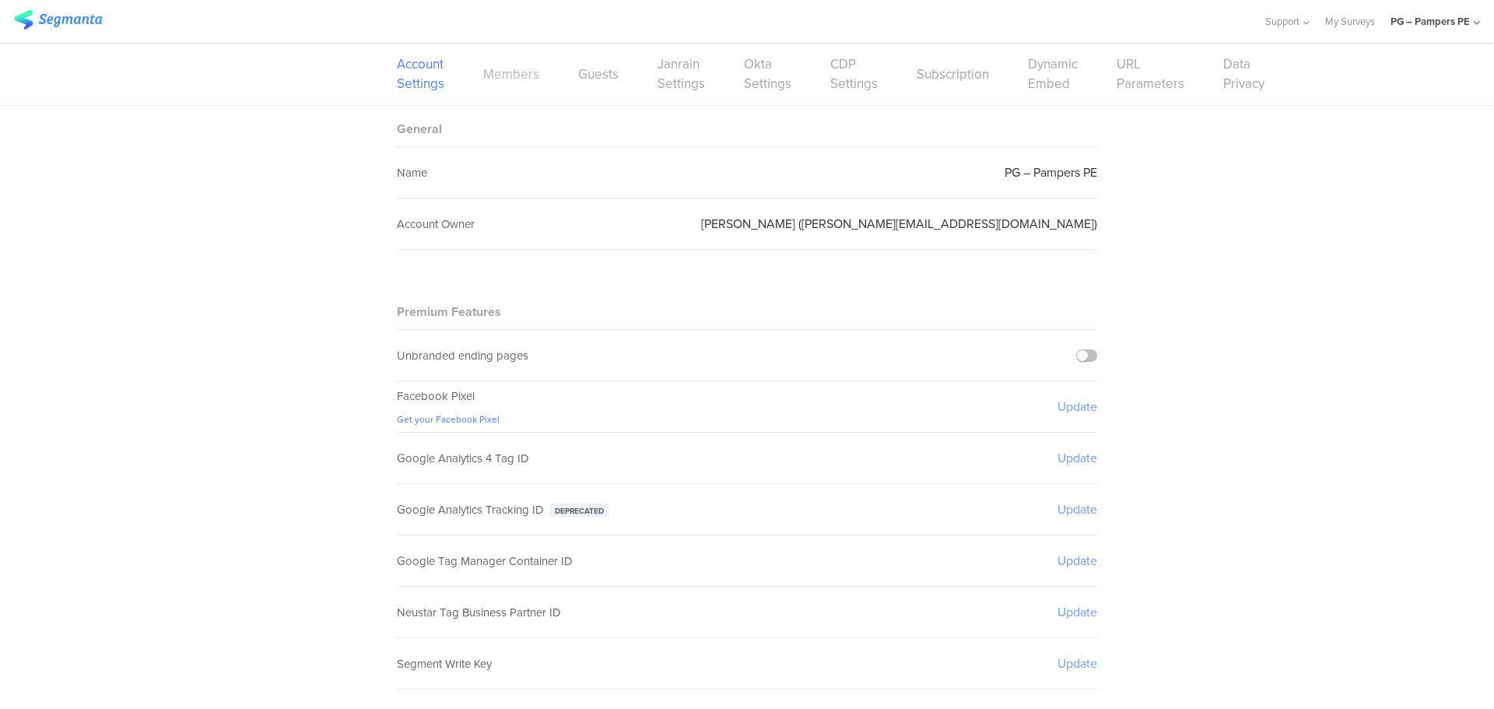
click at [488, 71] on link "Members" at bounding box center [511, 74] width 56 height 19
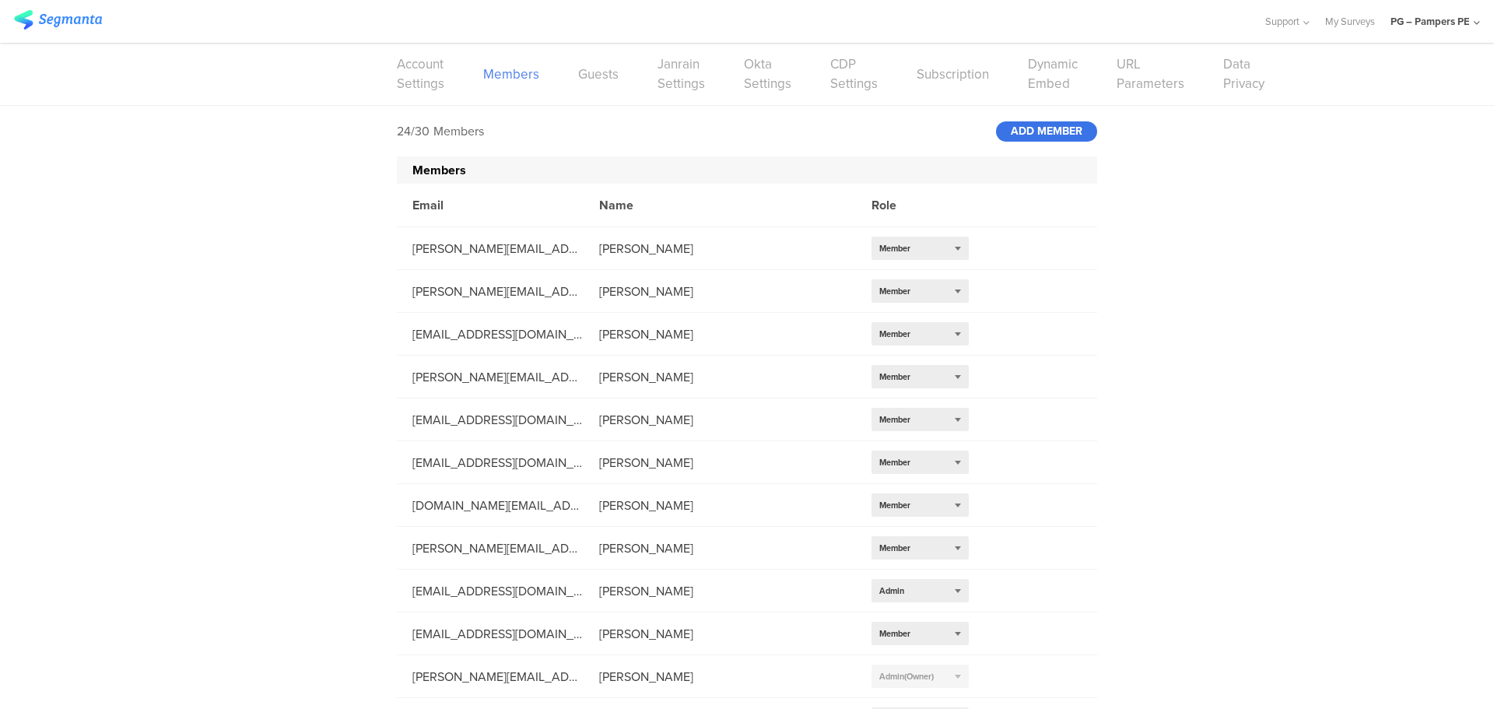
click at [1047, 134] on div "ADD MEMBER" at bounding box center [1046, 131] width 101 height 20
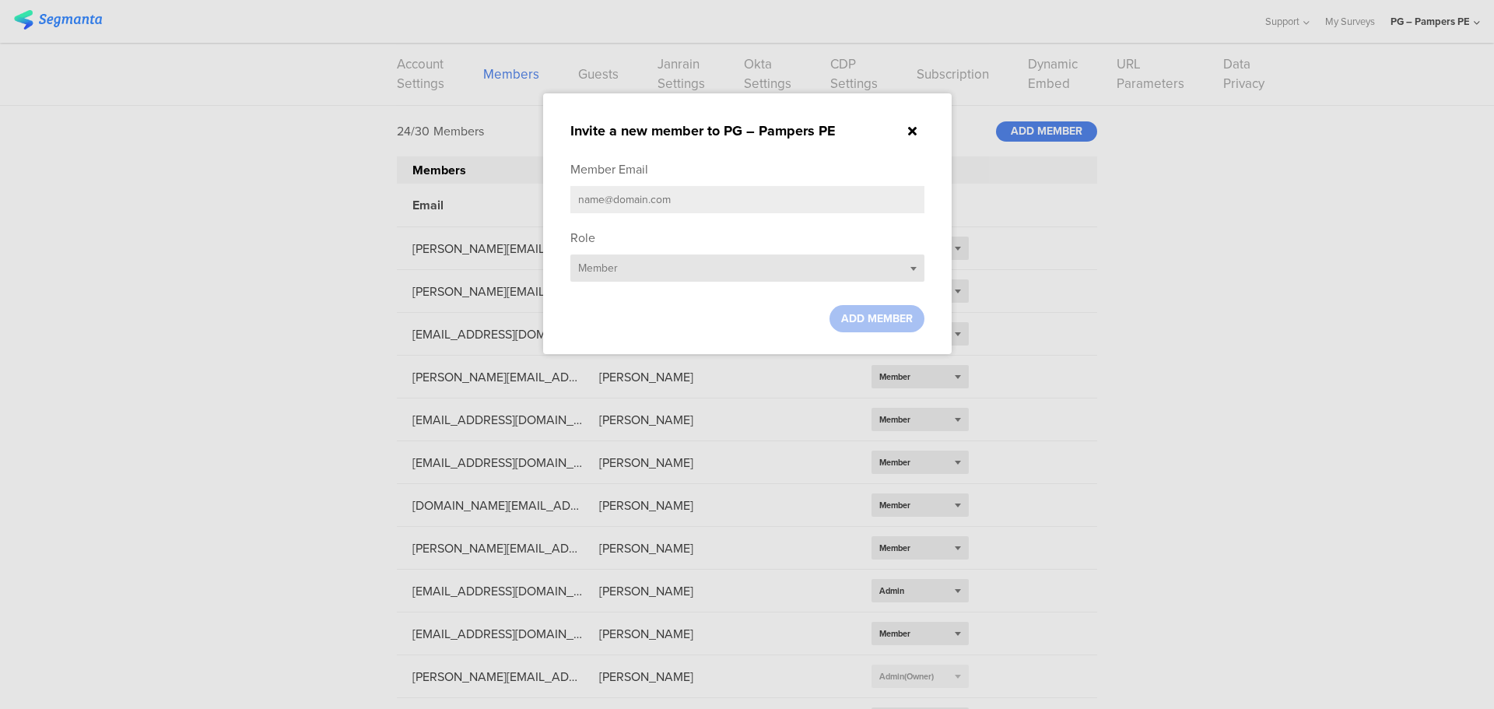
click at [707, 267] on div "Select role... Member" at bounding box center [747, 267] width 354 height 27
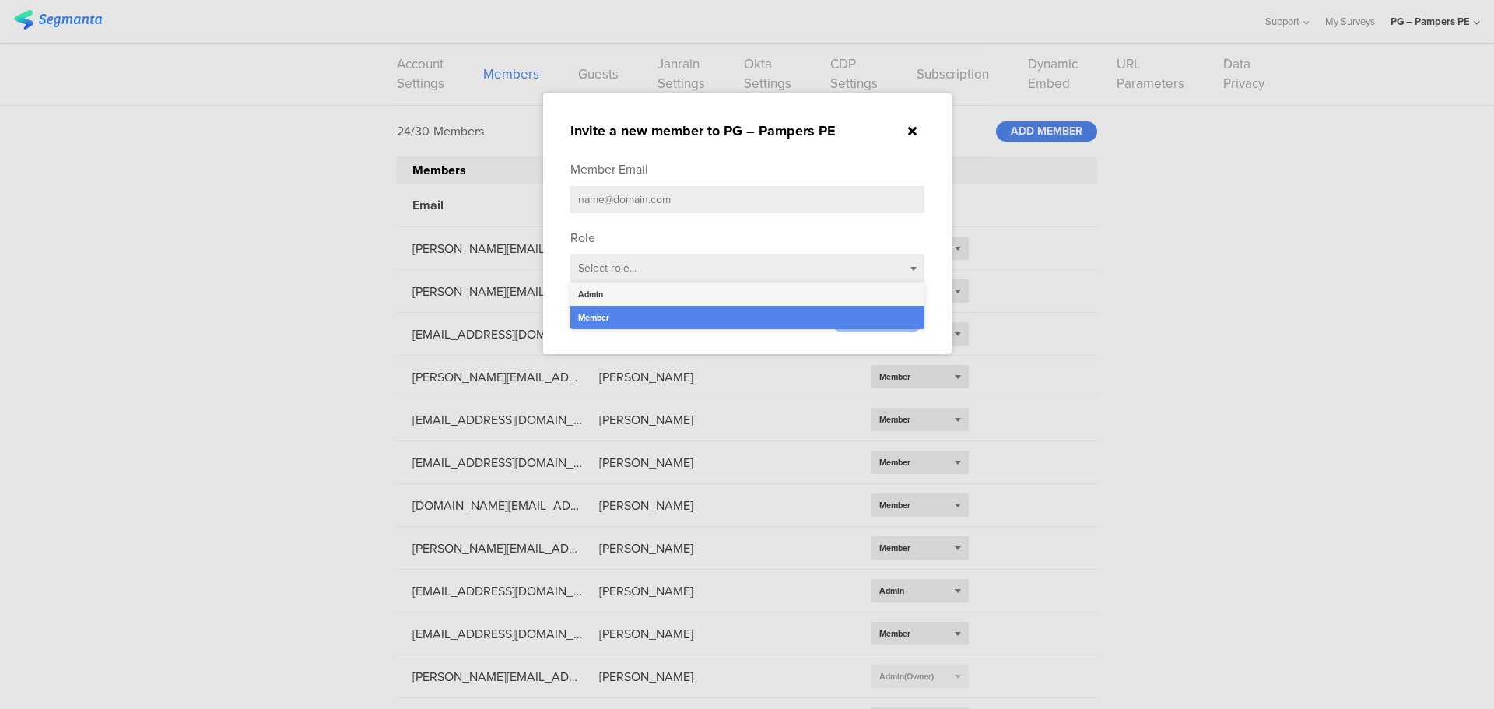
click at [647, 290] on div "Admin" at bounding box center [747, 293] width 354 height 23
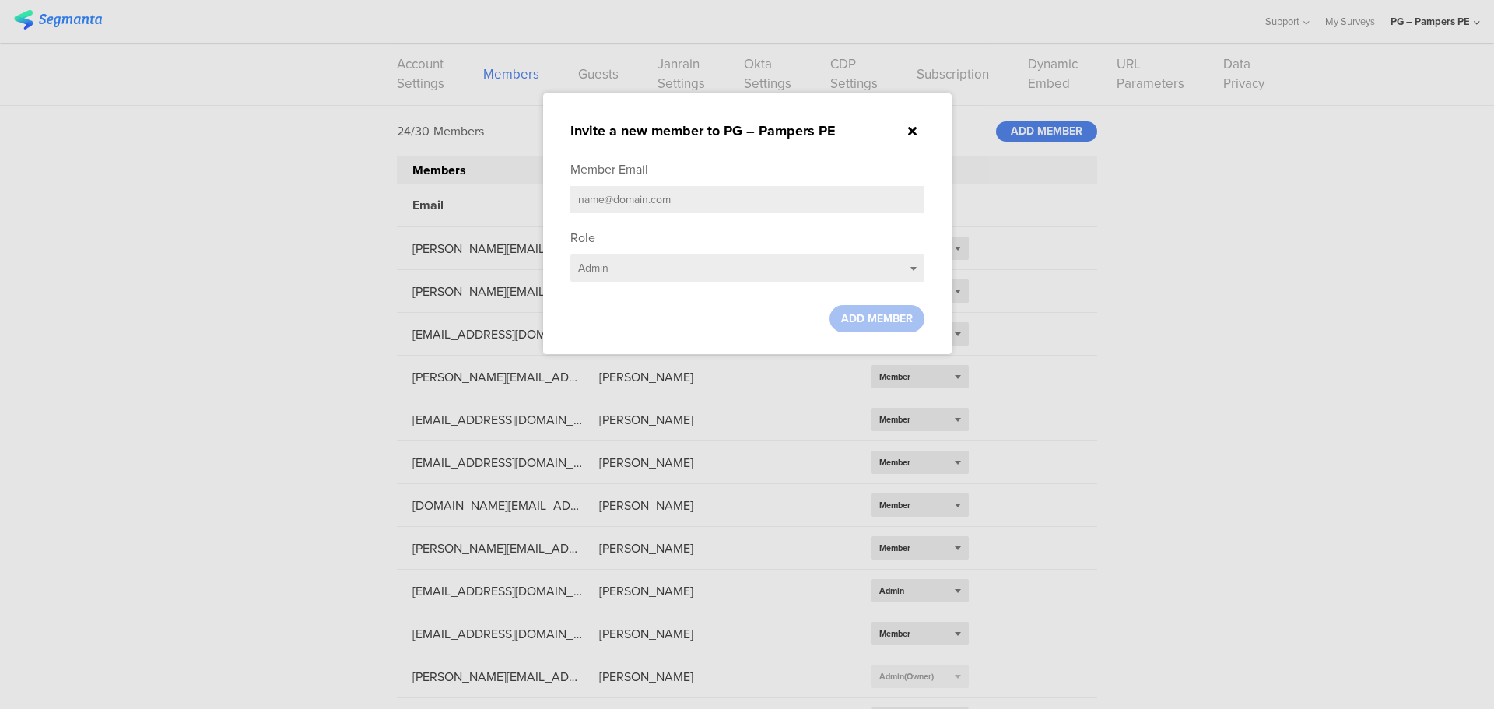
click at [643, 212] on input "text" at bounding box center [747, 199] width 354 height 27
paste input "[EMAIL_ADDRESS][DOMAIN_NAME]"
type input "[EMAIL_ADDRESS][DOMAIN_NAME]"
click at [903, 321] on span "ADD MEMBER" at bounding box center [877, 318] width 72 height 16
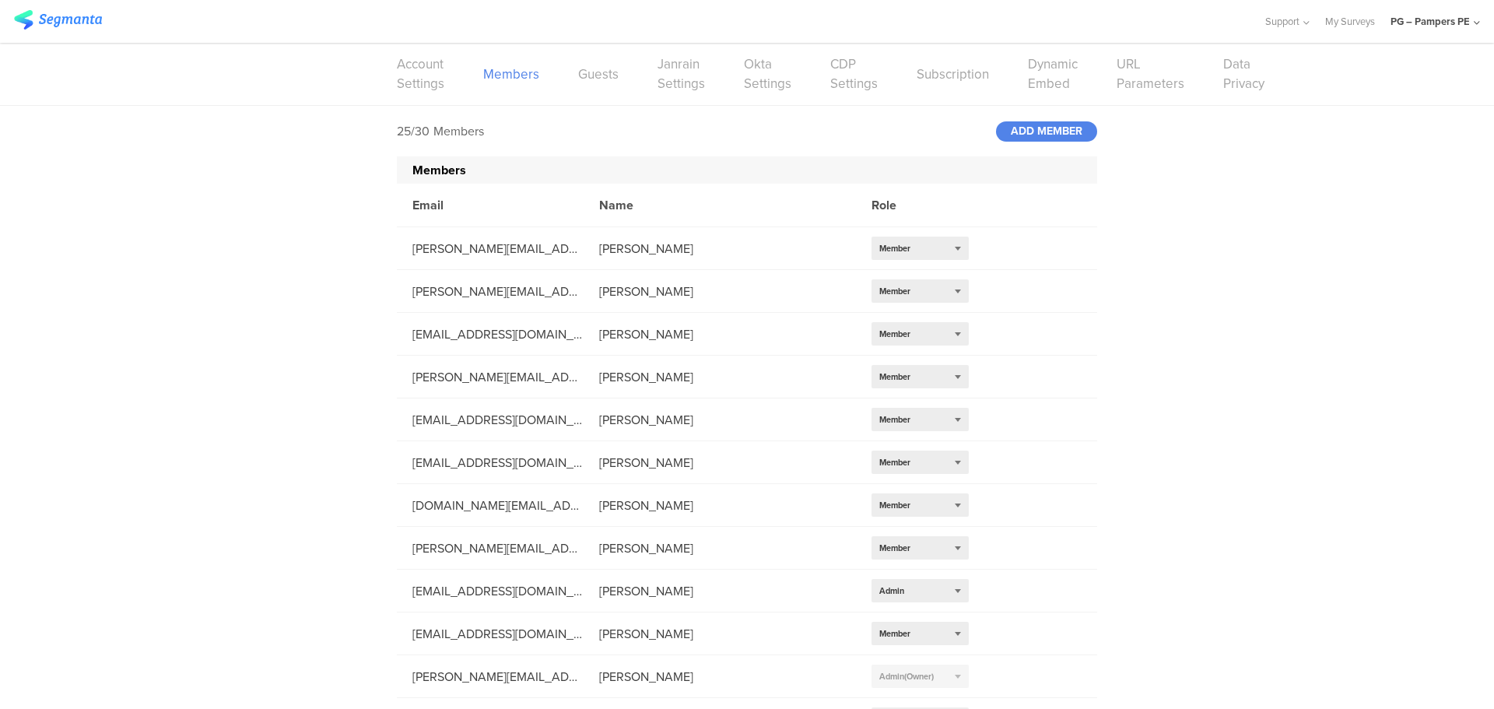
scroll to position [588, 0]
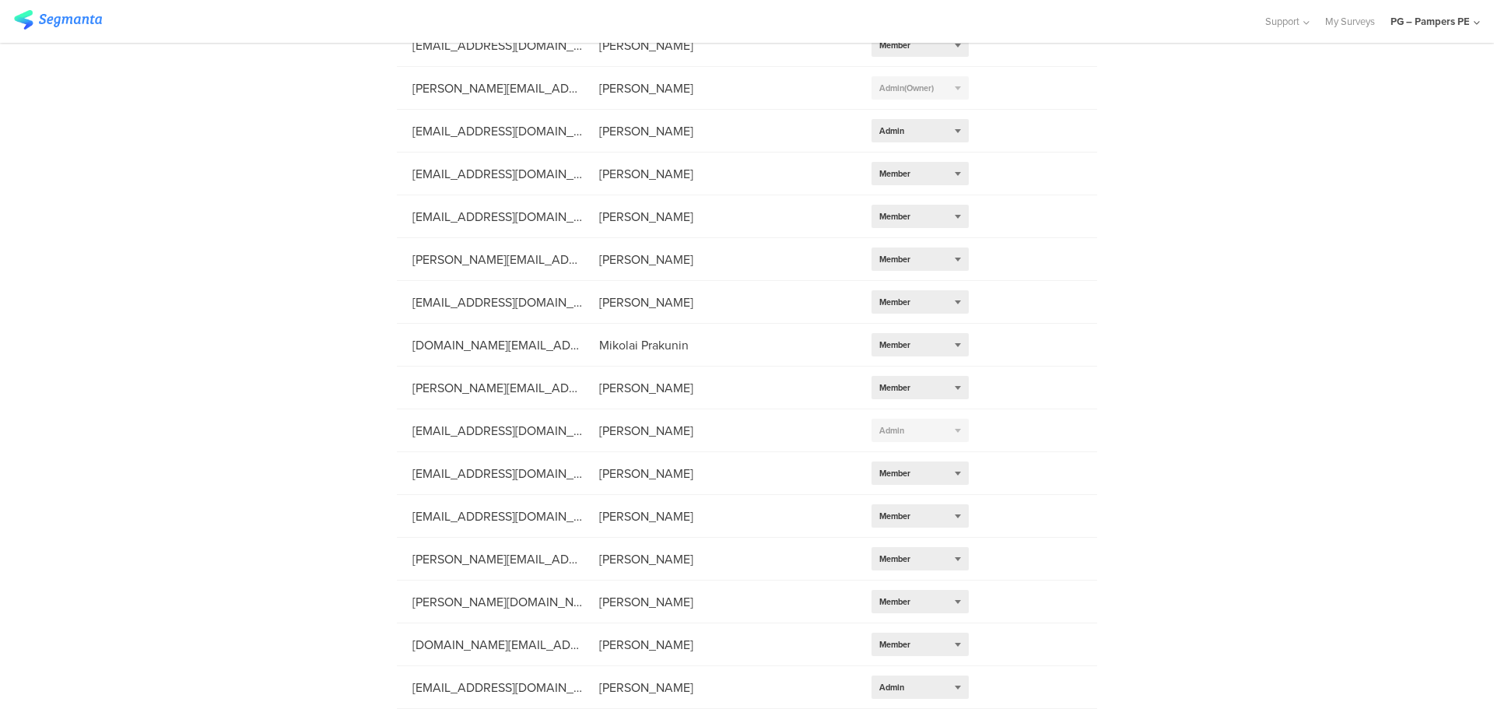
click at [1446, 26] on div "PG – Pampers PE" at bounding box center [1430, 21] width 79 height 15
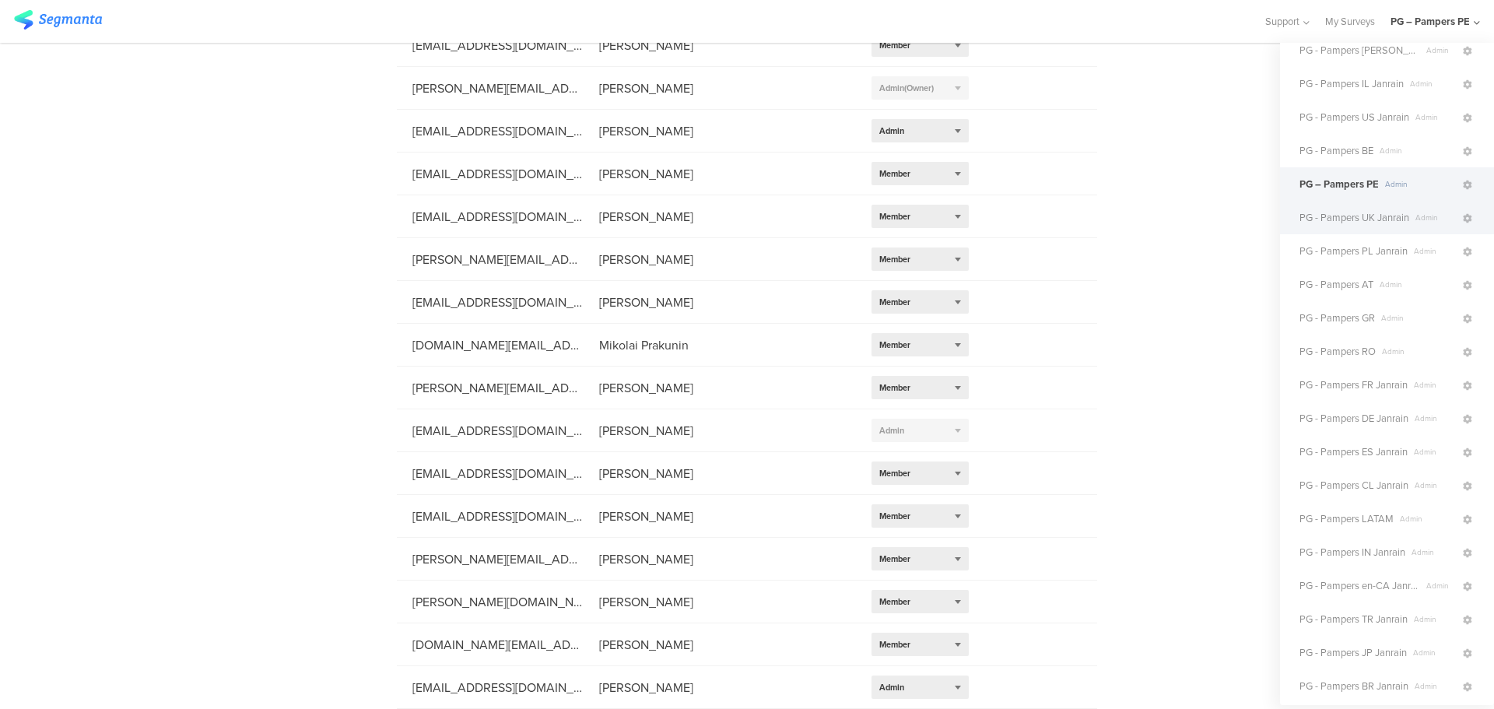
scroll to position [78, 0]
click at [1463, 224] on icon at bounding box center [1467, 224] width 9 height 9
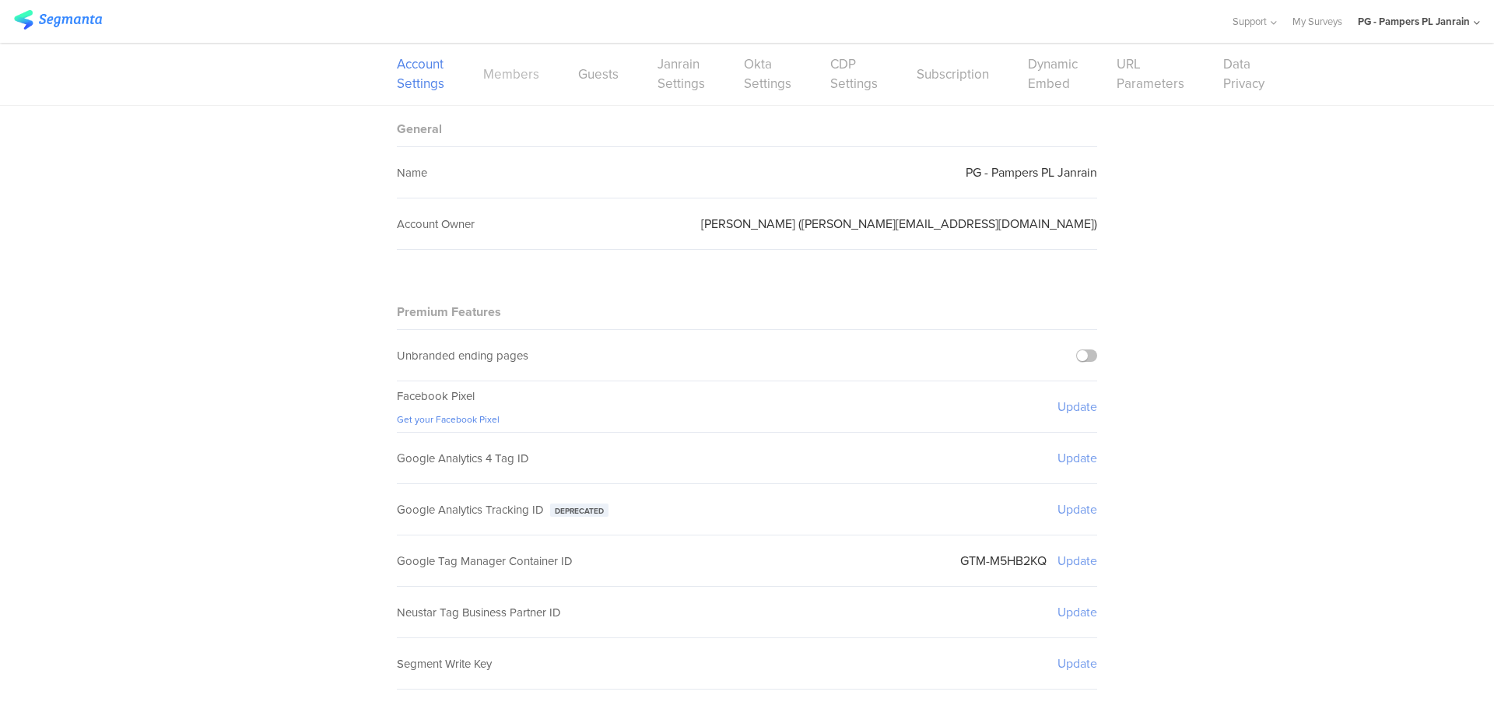
click at [507, 76] on link "Members" at bounding box center [511, 74] width 56 height 19
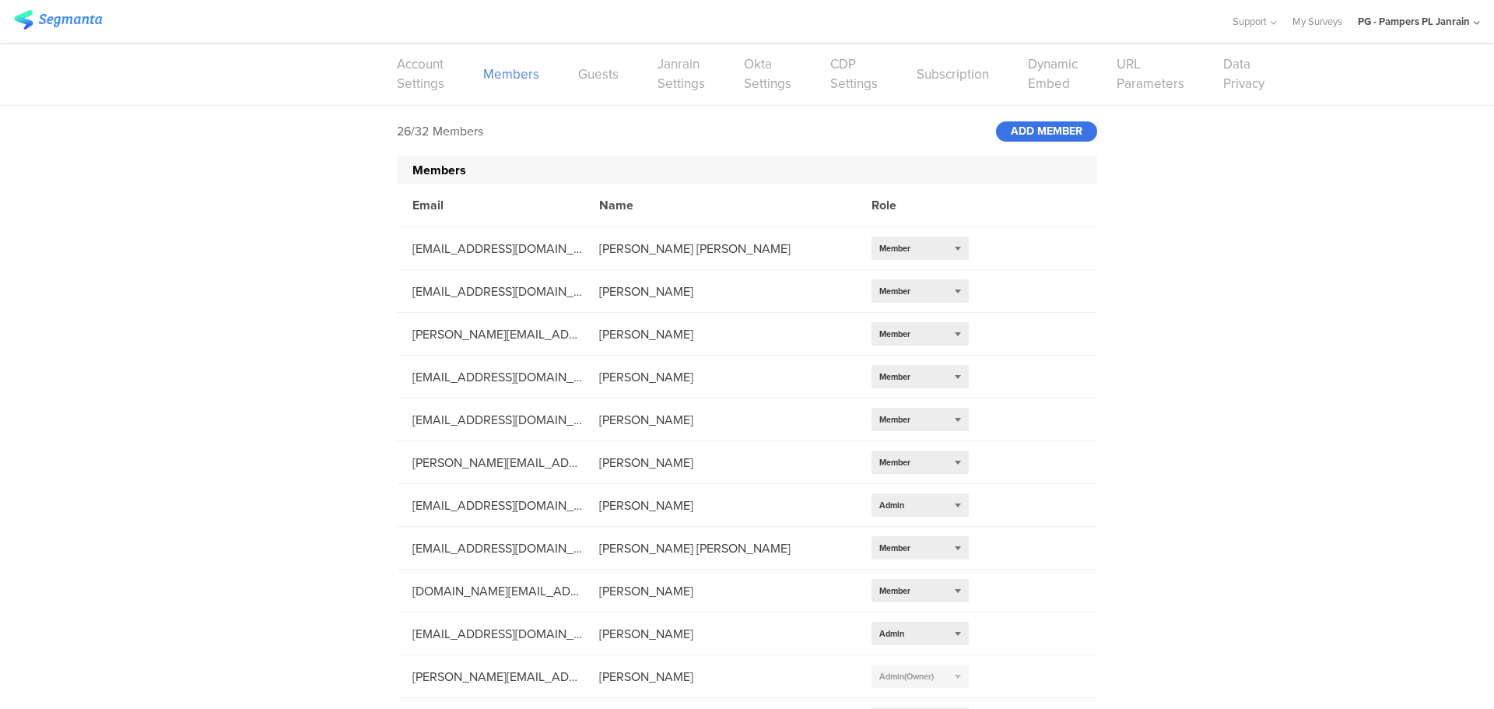
click at [1039, 136] on div "ADD MEMBER" at bounding box center [1046, 131] width 101 height 20
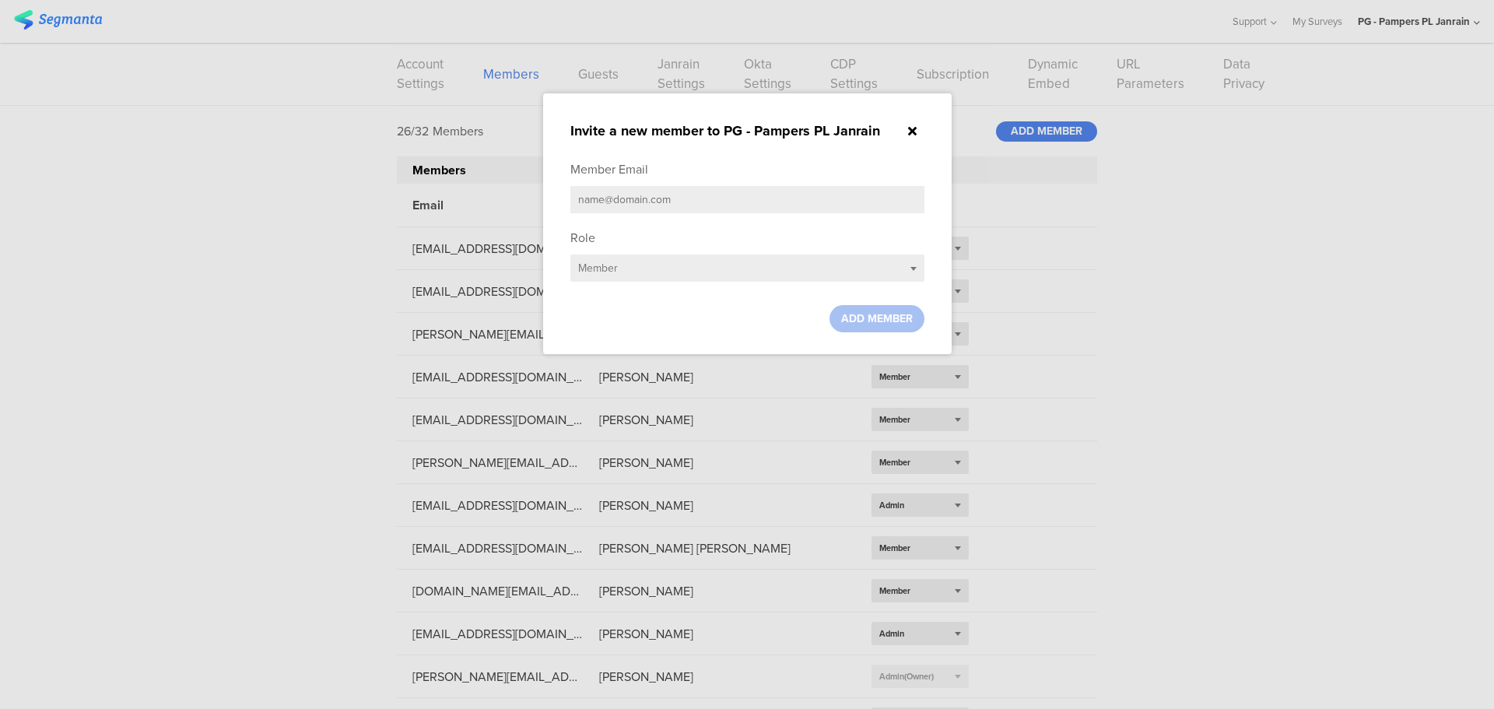
click at [640, 208] on input "text" at bounding box center [747, 199] width 354 height 27
paste input "[EMAIL_ADDRESS][DOMAIN_NAME]"
type input "[EMAIL_ADDRESS][DOMAIN_NAME]"
click at [643, 260] on div "Select role... Member" at bounding box center [747, 267] width 354 height 27
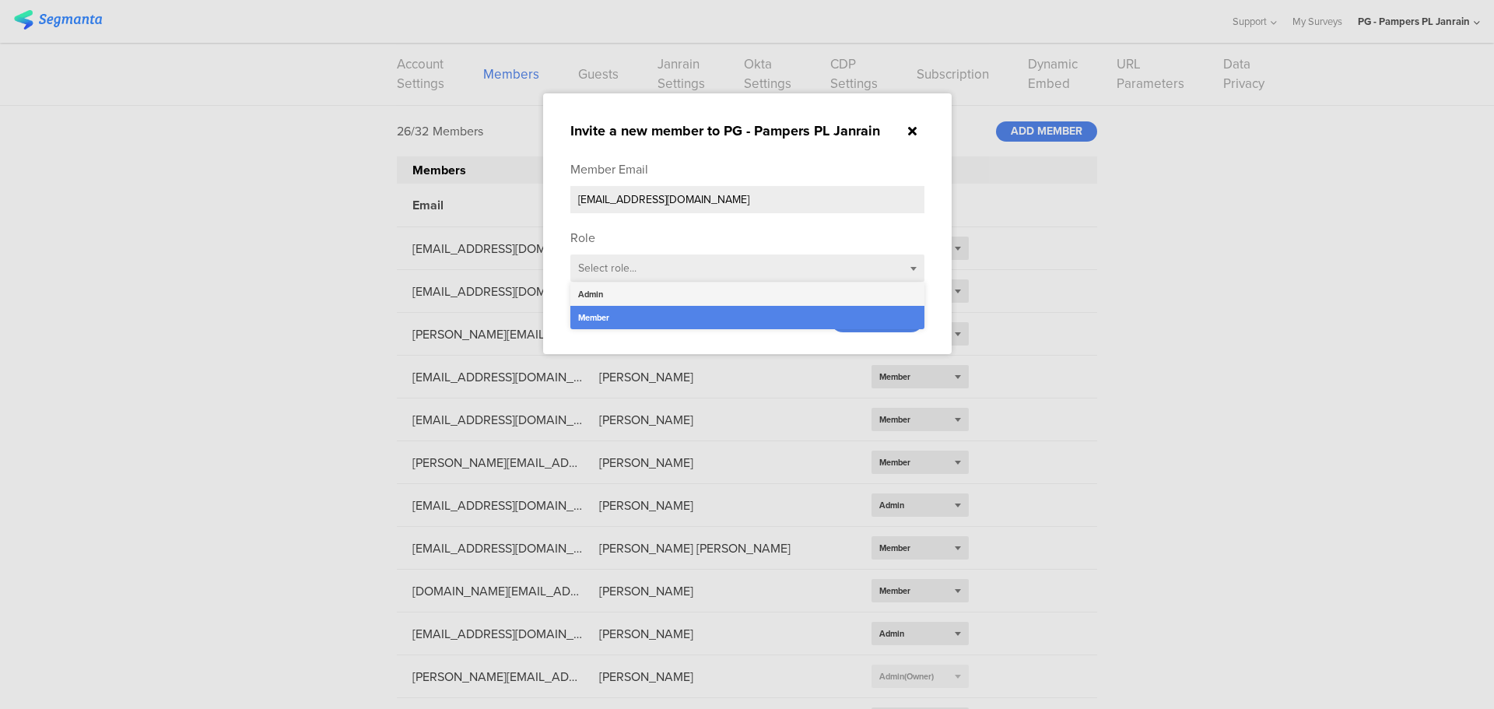
click at [623, 295] on div "Admin" at bounding box center [747, 293] width 354 height 23
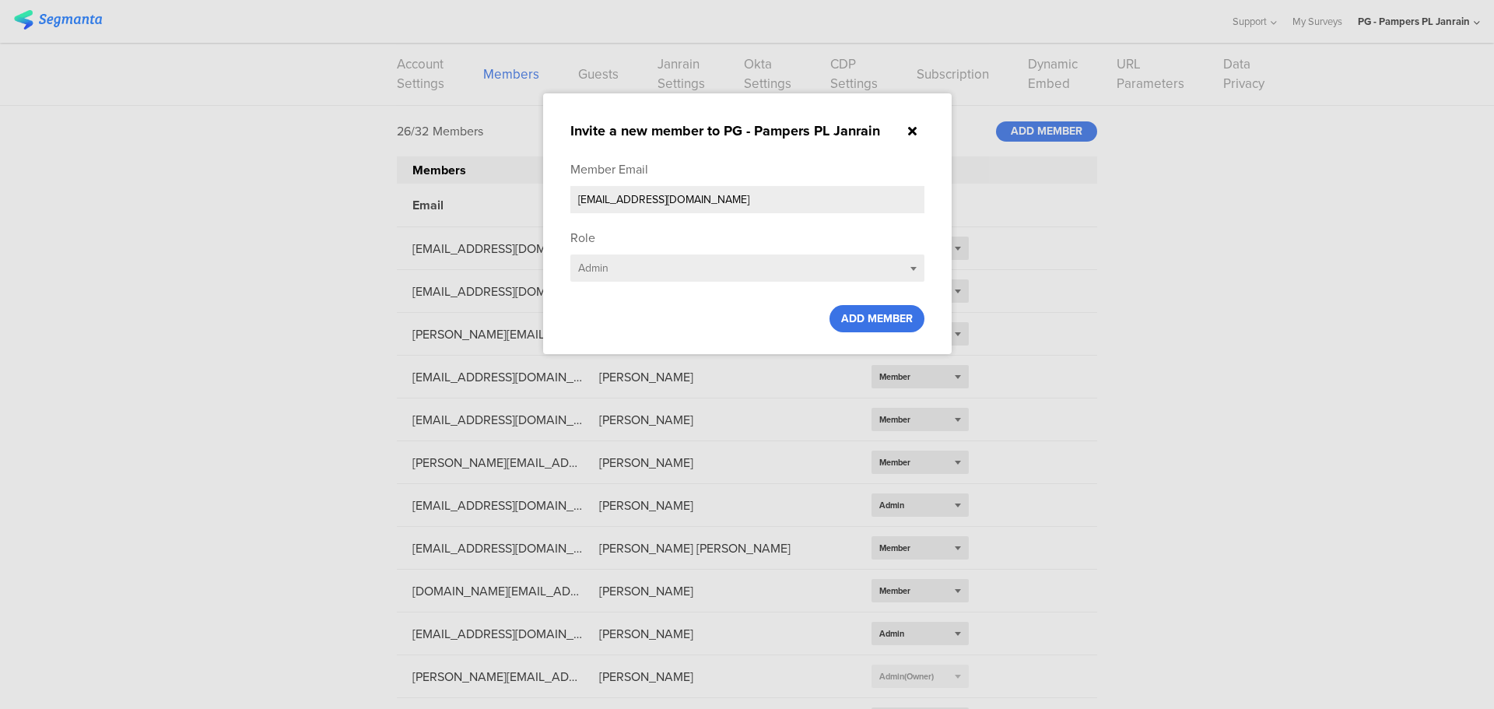
click at [907, 314] on span "ADD MEMBER" at bounding box center [877, 318] width 72 height 16
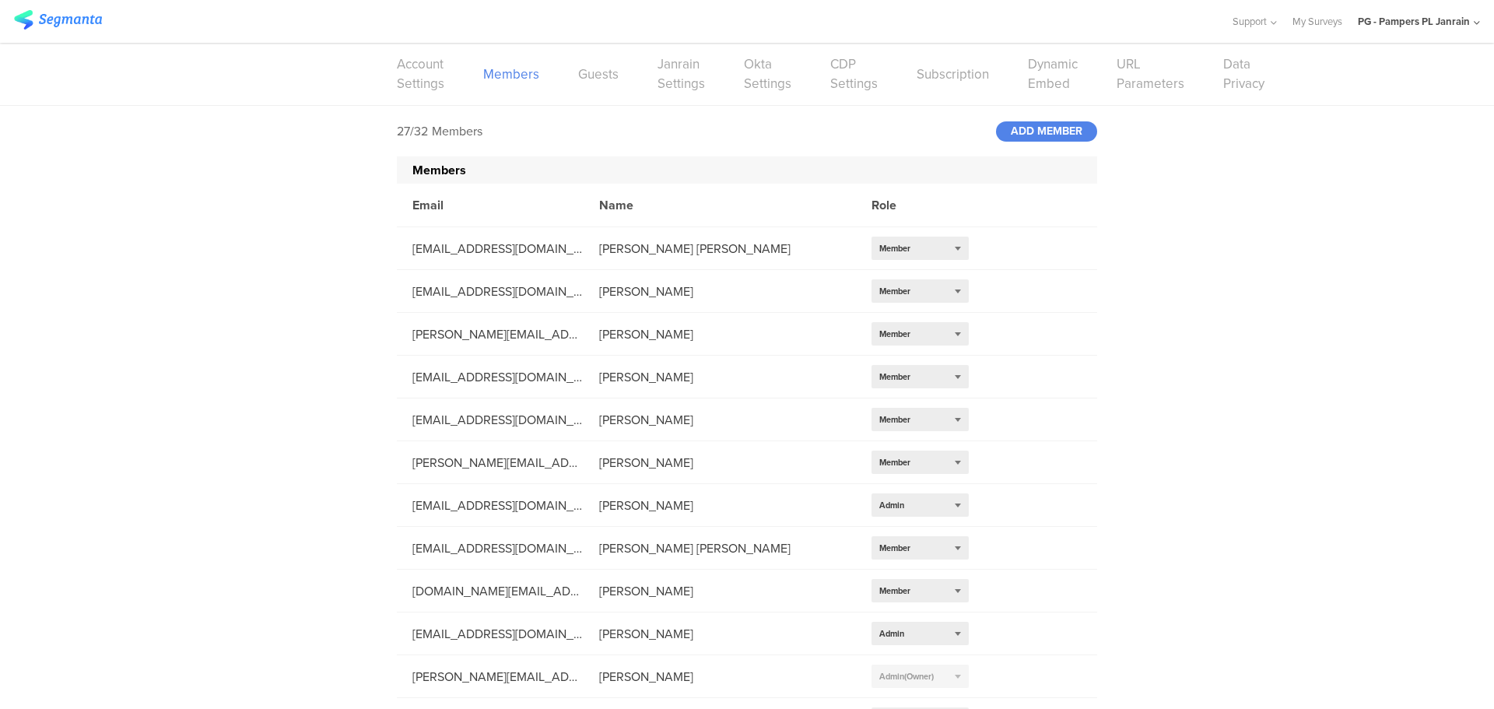
click at [1452, 24] on div "PG - Pampers PL Janrain" at bounding box center [1414, 21] width 112 height 15
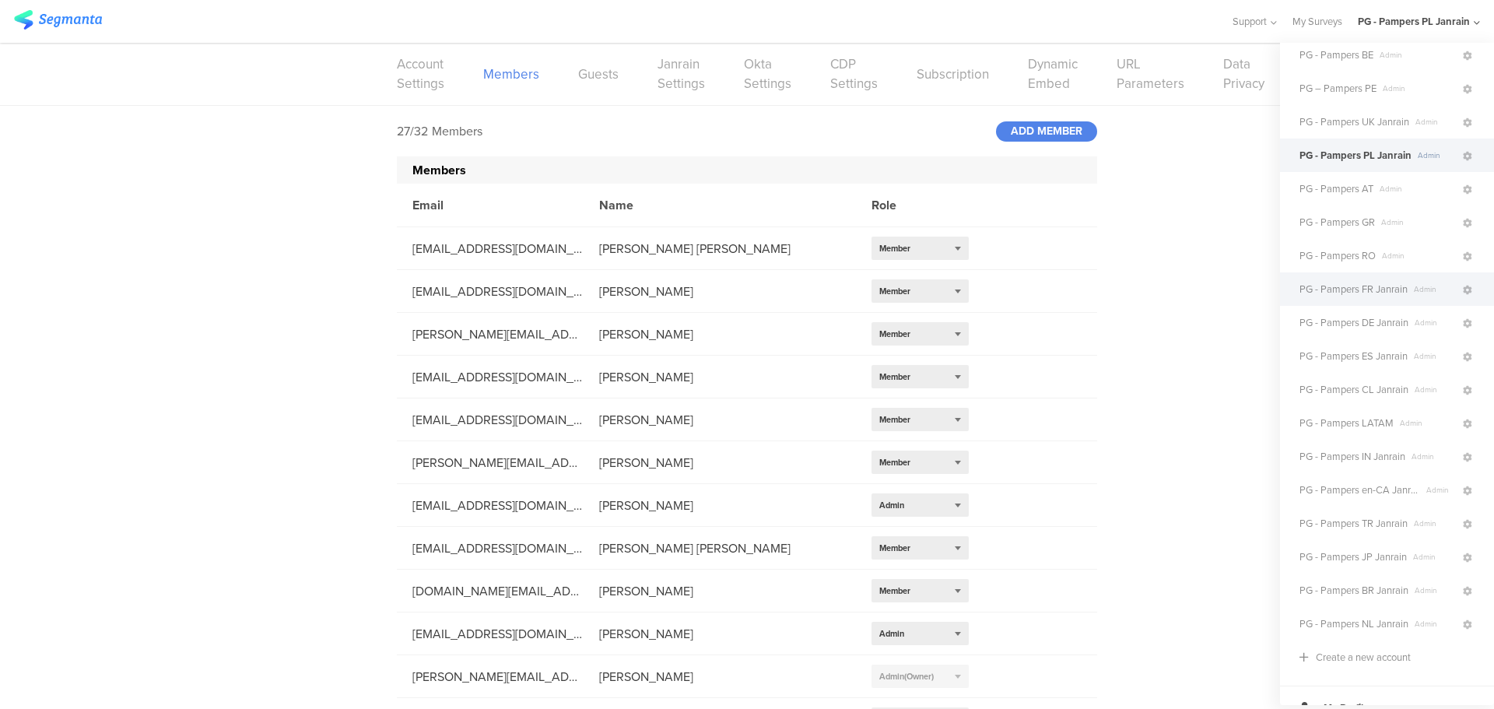
scroll to position [68, 0]
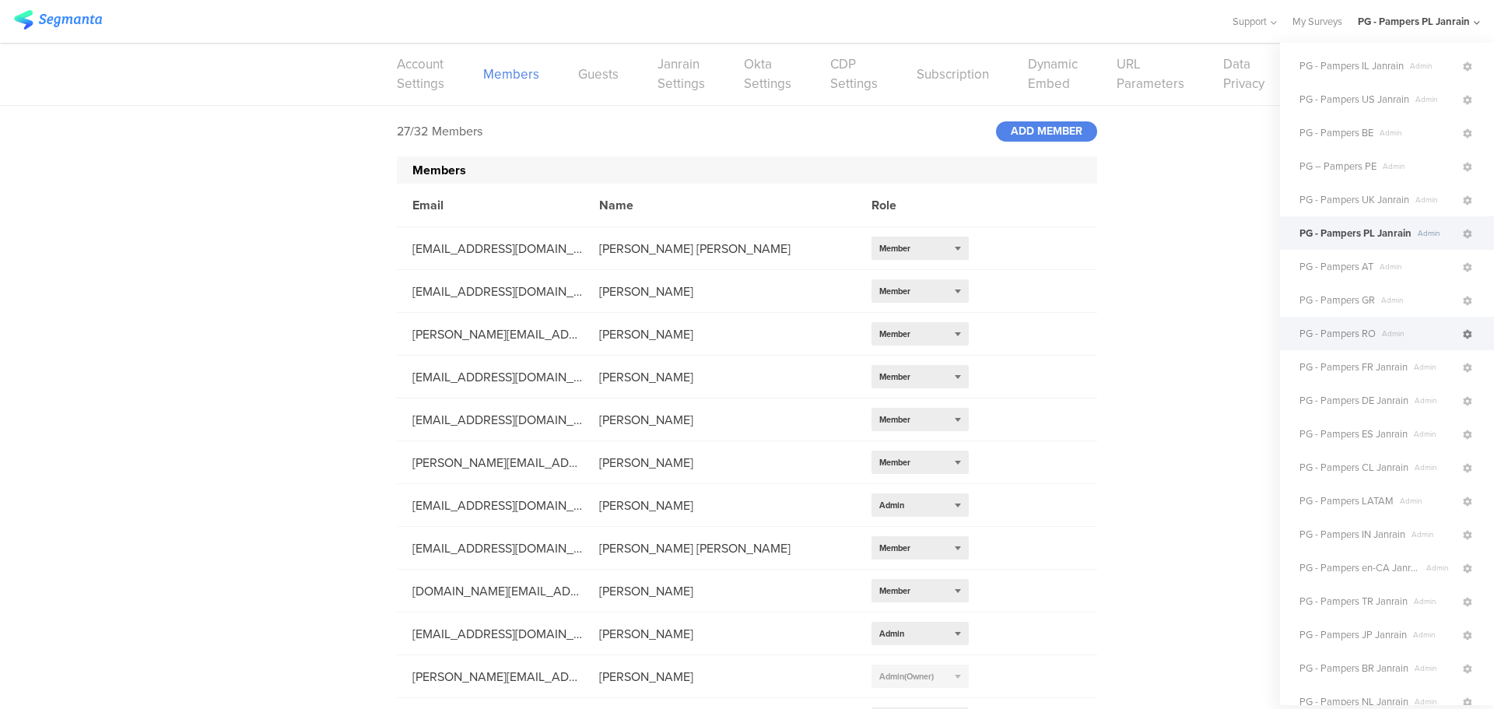
click at [1463, 337] on icon at bounding box center [1467, 334] width 9 height 9
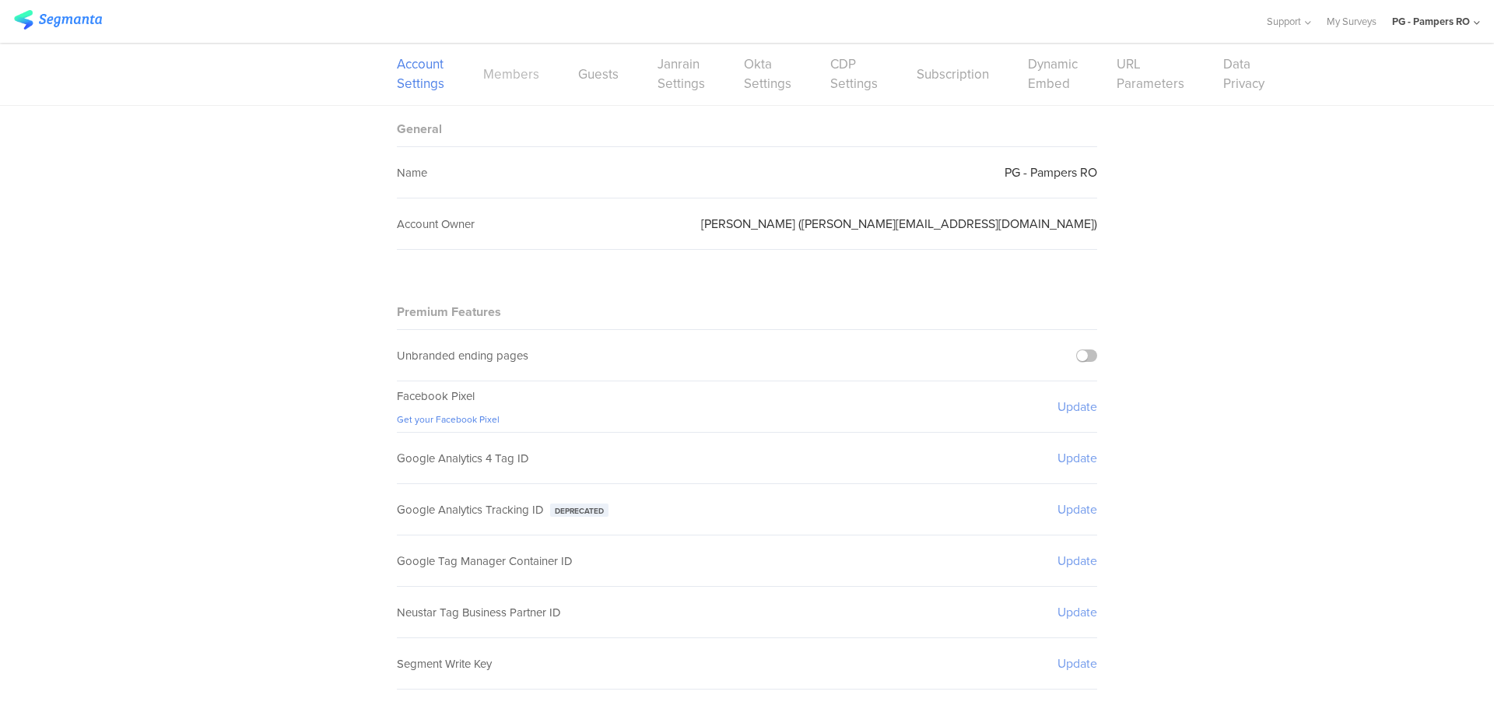
click at [500, 81] on link "Members" at bounding box center [511, 74] width 56 height 19
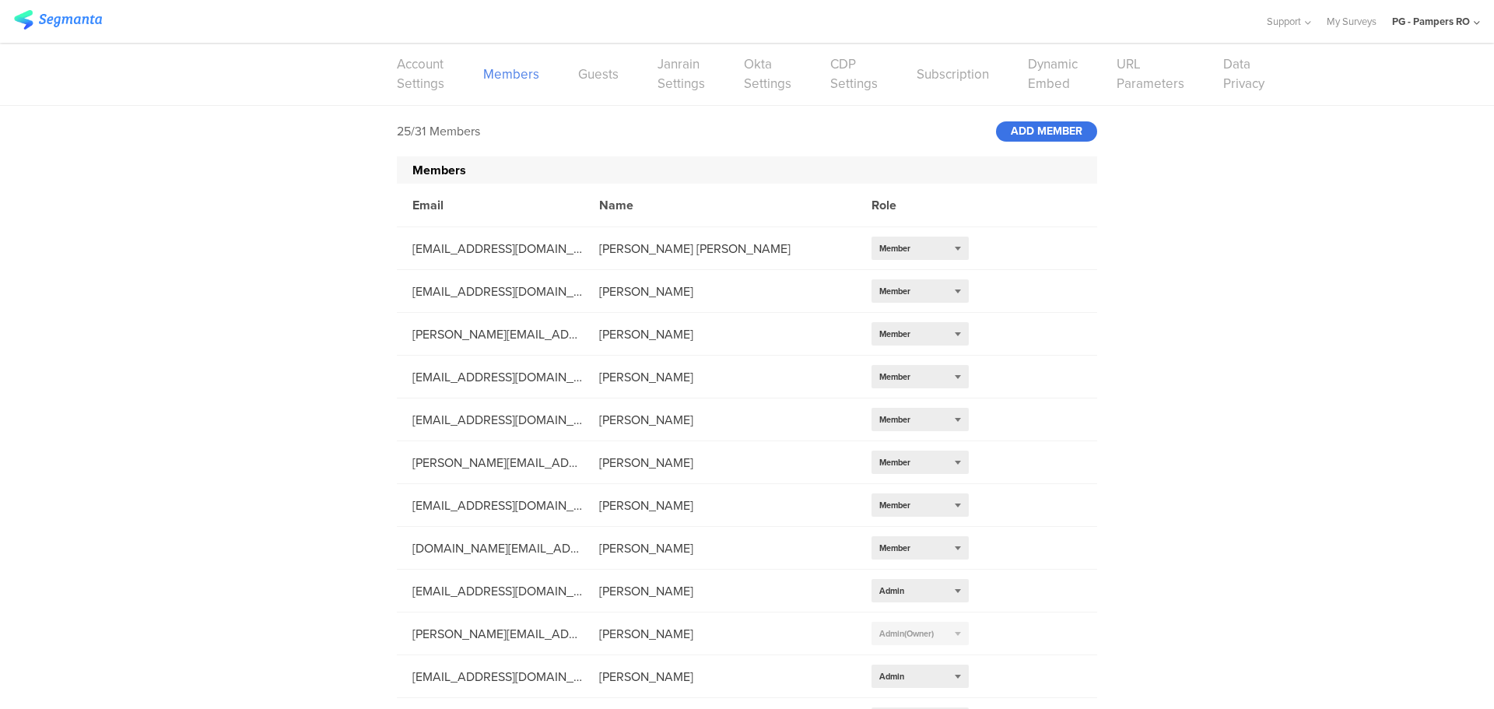
click at [1034, 132] on div "ADD MEMBER" at bounding box center [1046, 131] width 101 height 20
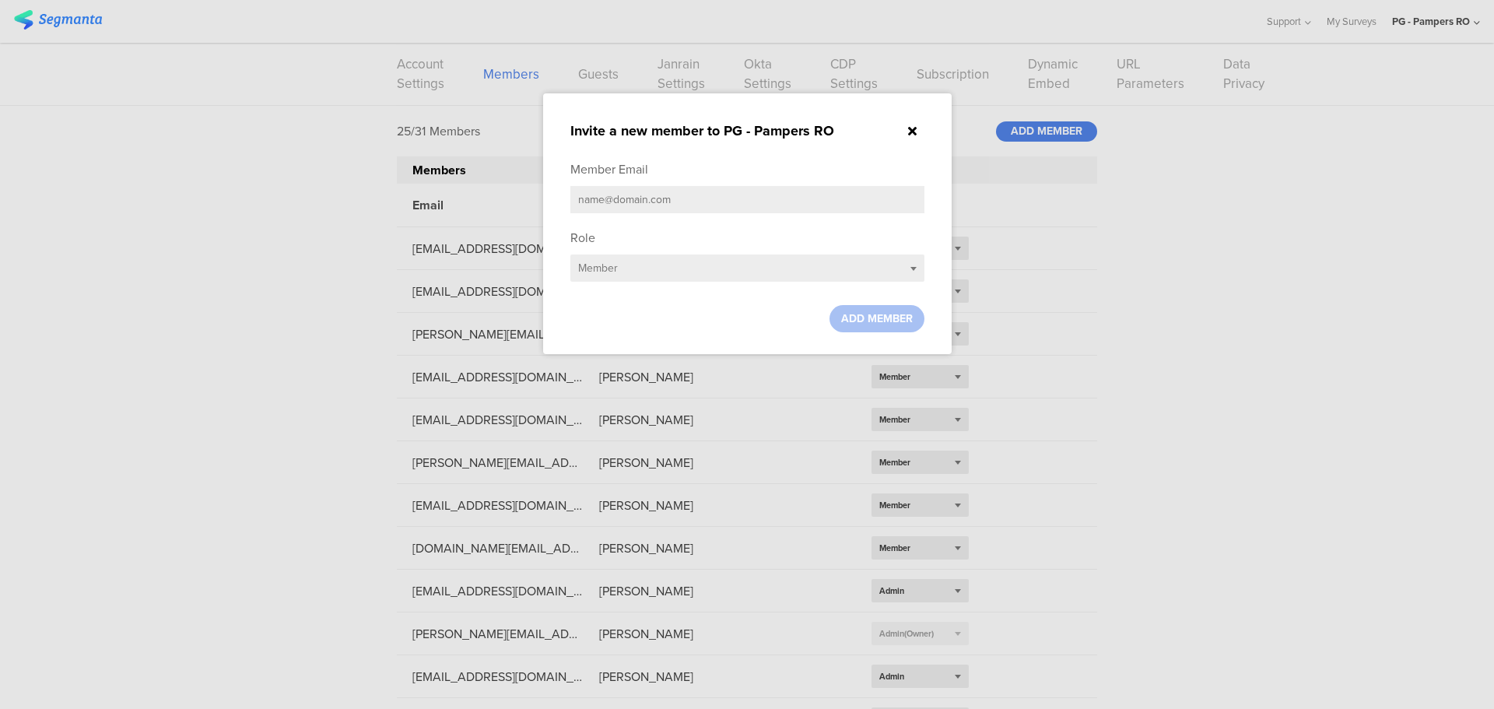
click at [706, 251] on div "Role Select role... Member" at bounding box center [747, 259] width 354 height 61
click at [703, 267] on div "Select role... Member" at bounding box center [747, 267] width 354 height 27
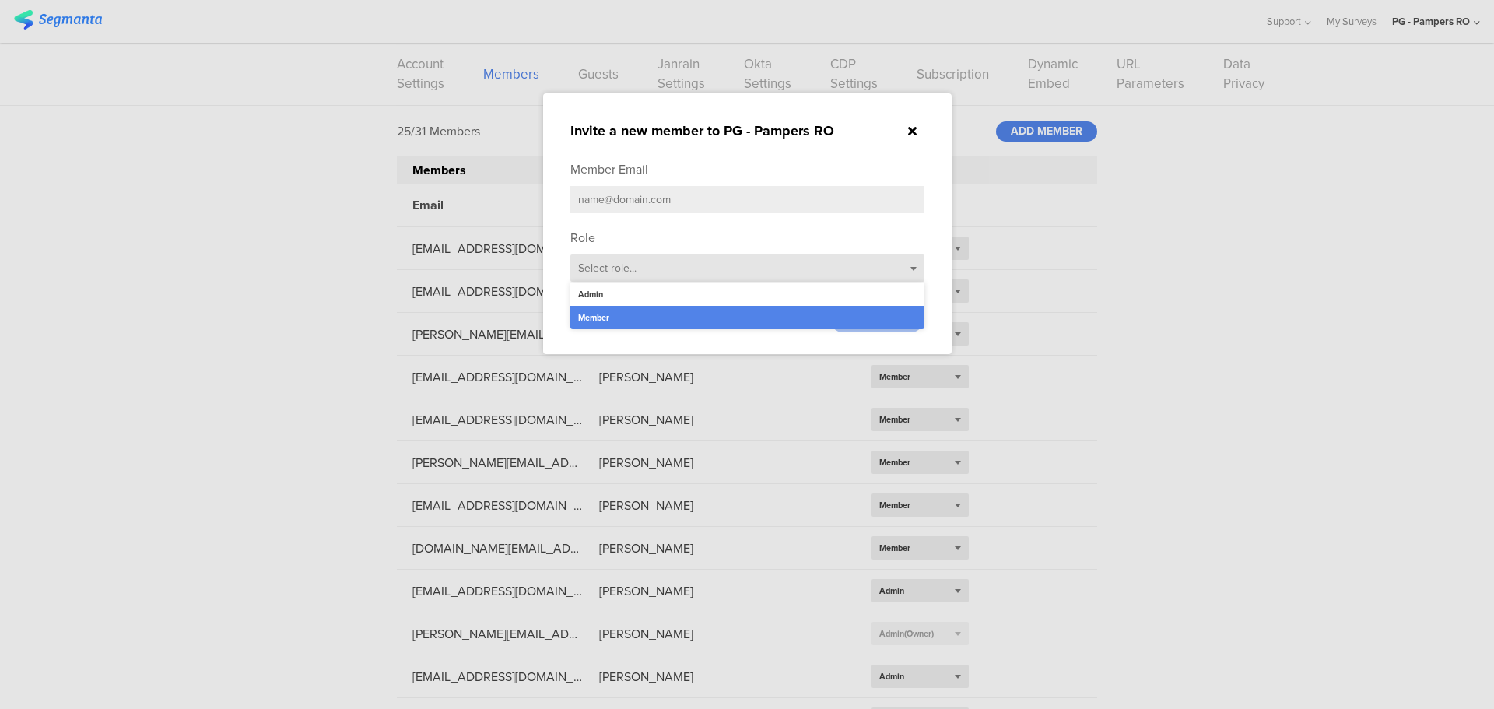
click at [668, 276] on div "Select role... Member" at bounding box center [747, 267] width 354 height 27
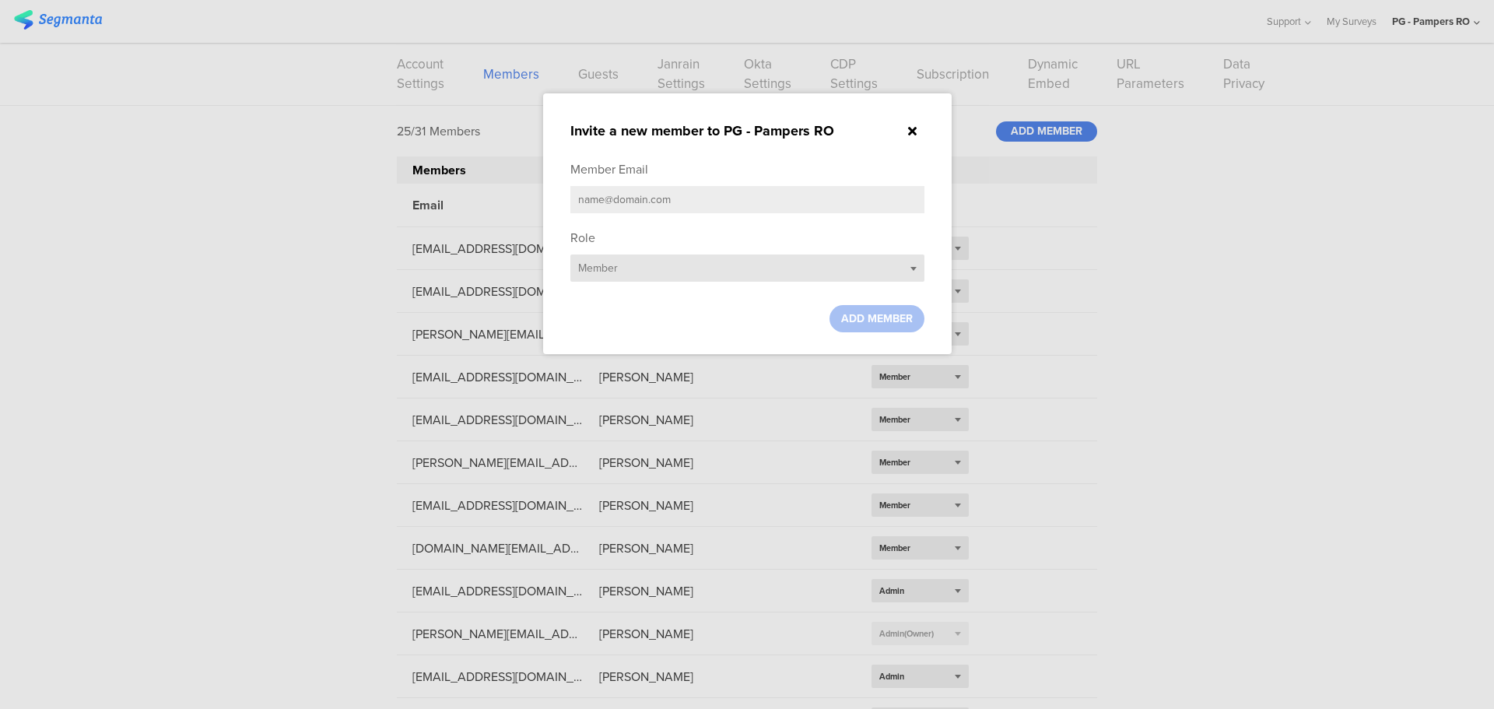
click at [666, 270] on div "Select role... Member" at bounding box center [747, 267] width 354 height 27
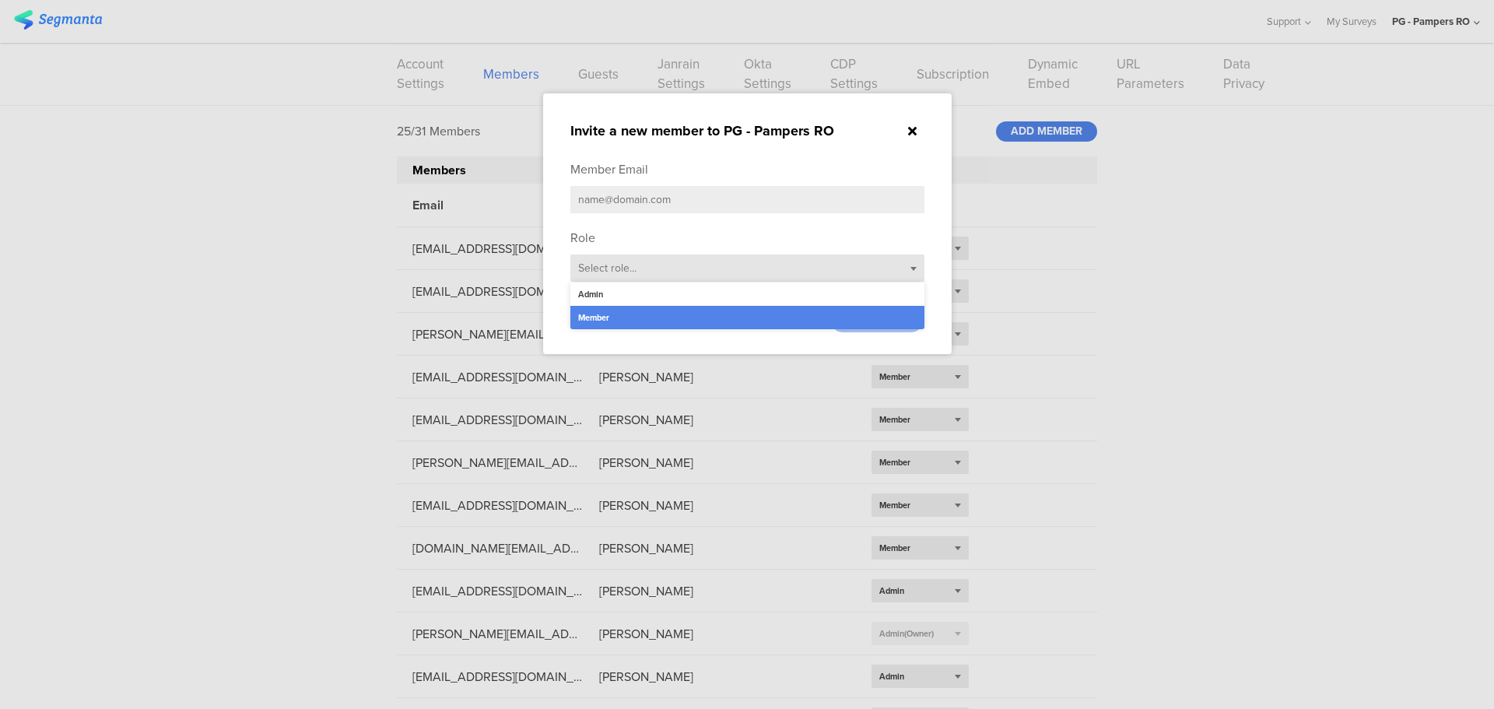
click at [650, 296] on div "Admin" at bounding box center [747, 293] width 354 height 23
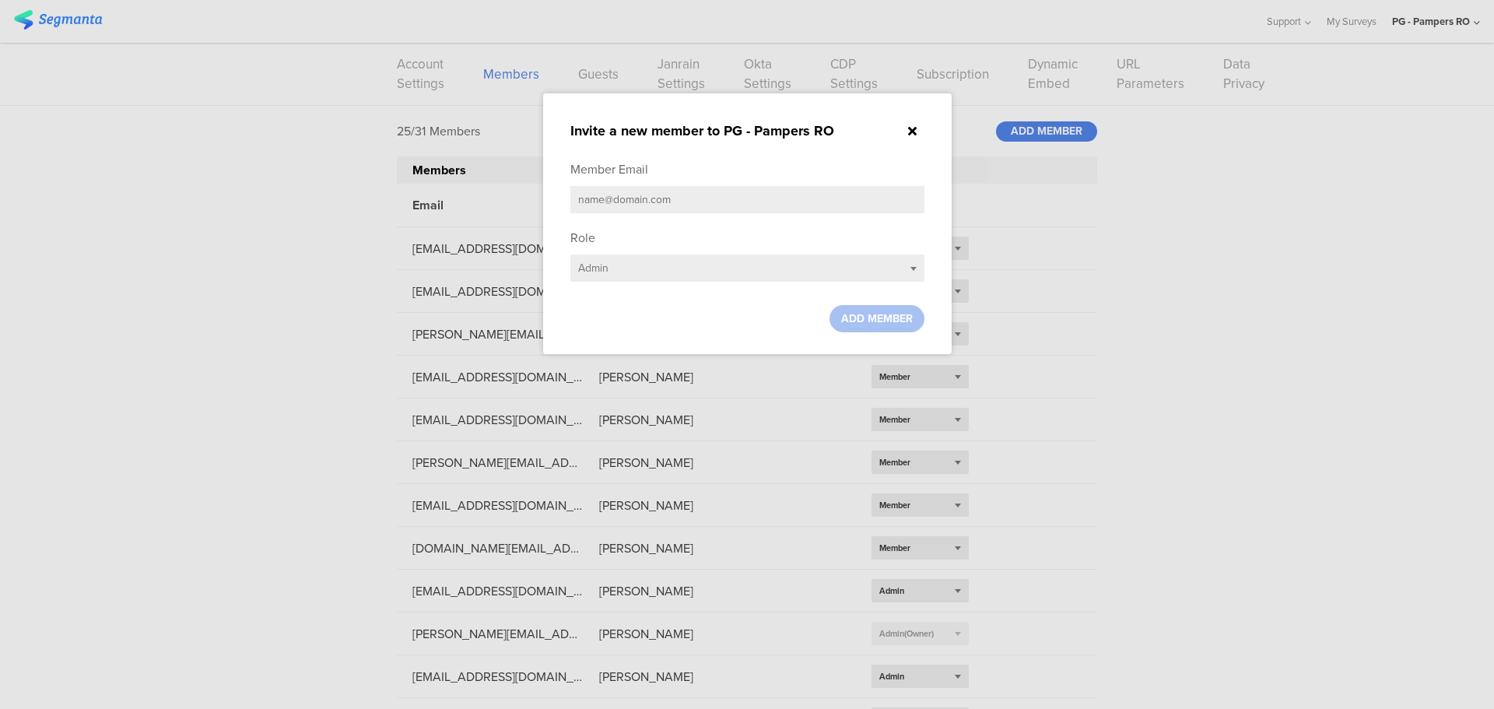
click at [651, 191] on input "text" at bounding box center [747, 199] width 354 height 27
paste input "[EMAIL_ADDRESS][DOMAIN_NAME]"
type input "[EMAIL_ADDRESS][DOMAIN_NAME]"
click at [853, 310] on span "ADD MEMBER" at bounding box center [877, 318] width 72 height 16
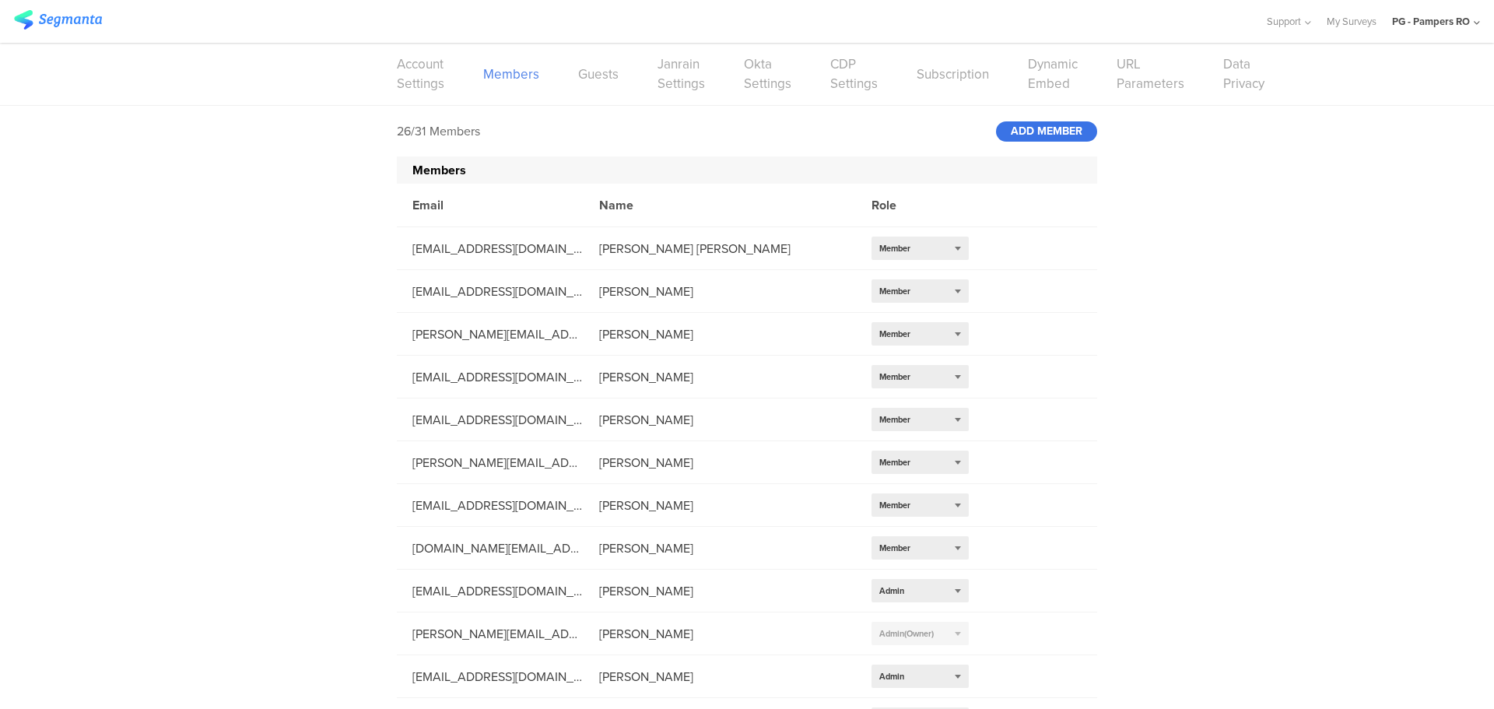
click at [1035, 138] on div "ADD MEMBER" at bounding box center [1046, 131] width 101 height 20
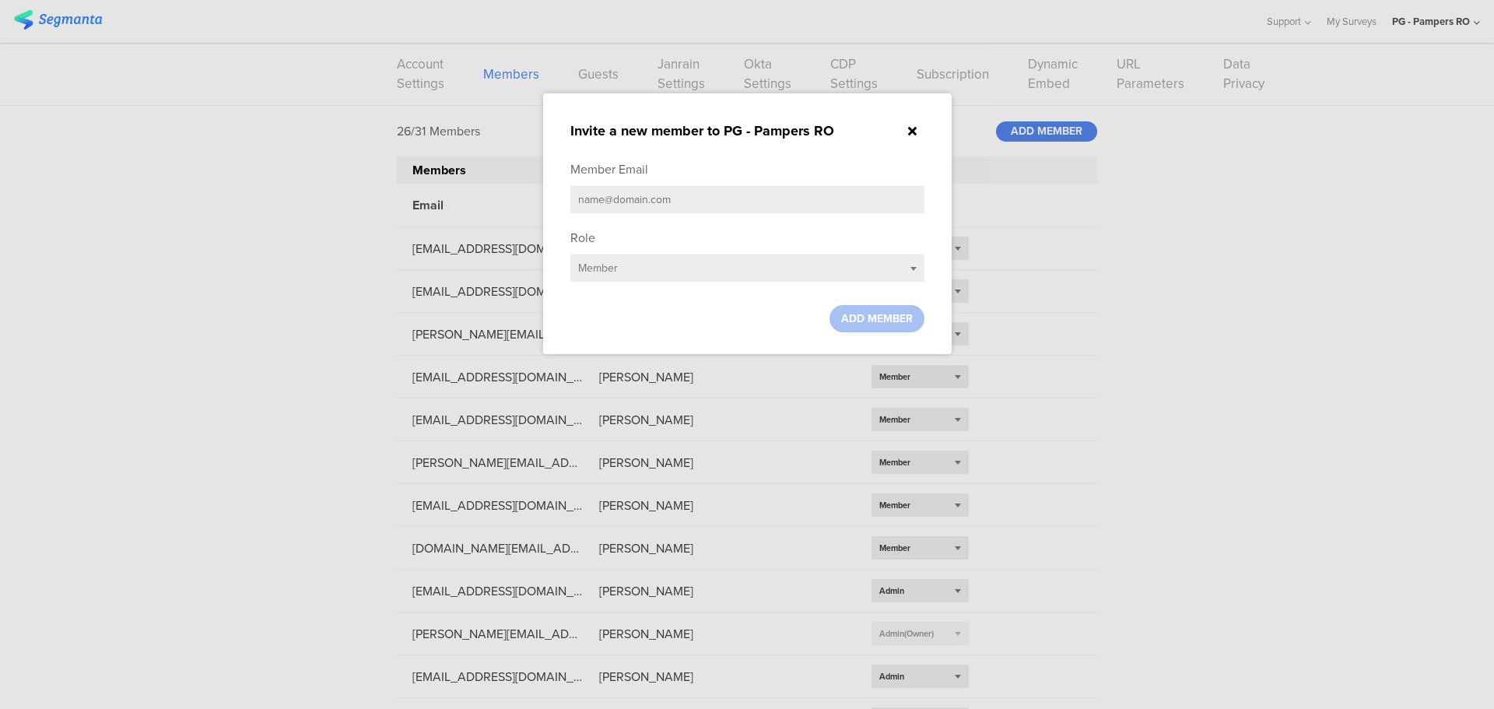
click at [910, 132] on icon at bounding box center [912, 131] width 9 height 12
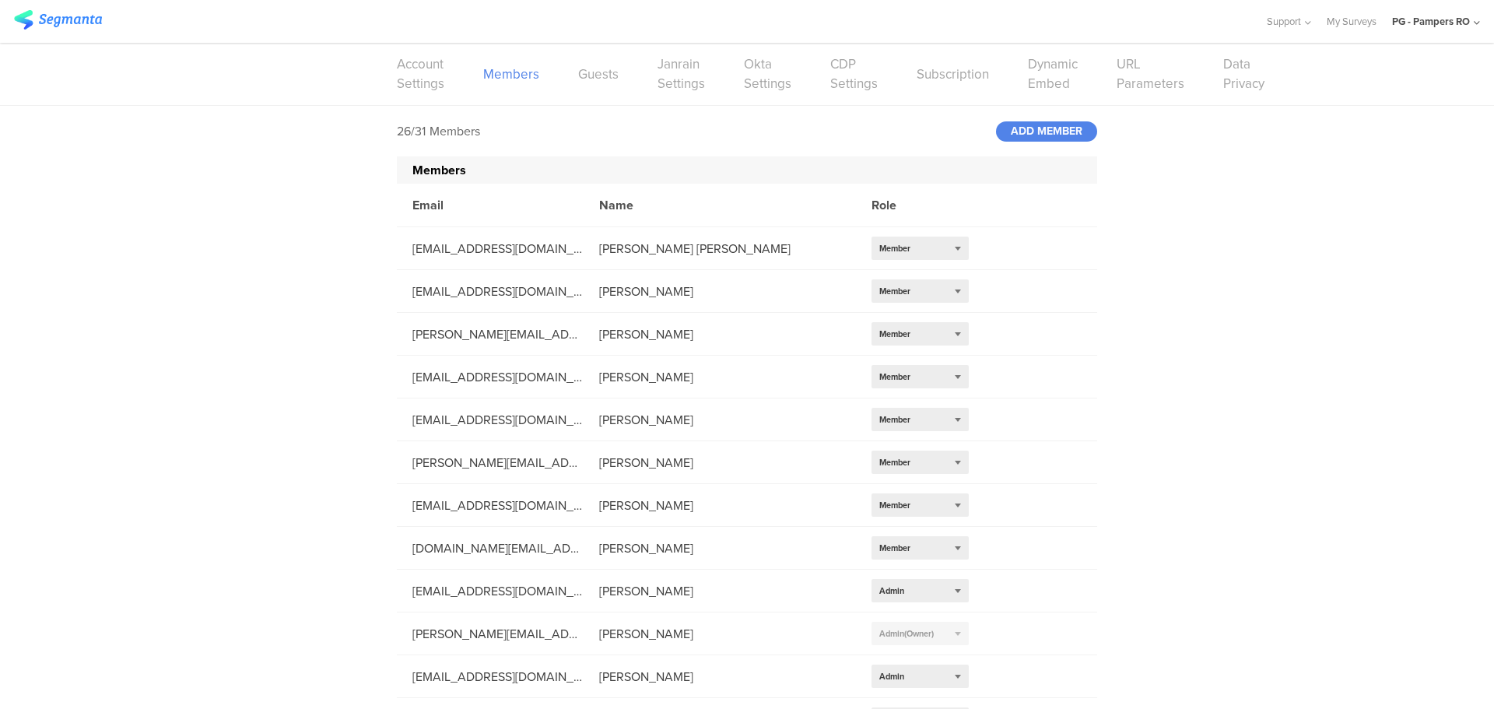
click at [1451, 19] on div "PG - Pampers RO" at bounding box center [1431, 21] width 78 height 15
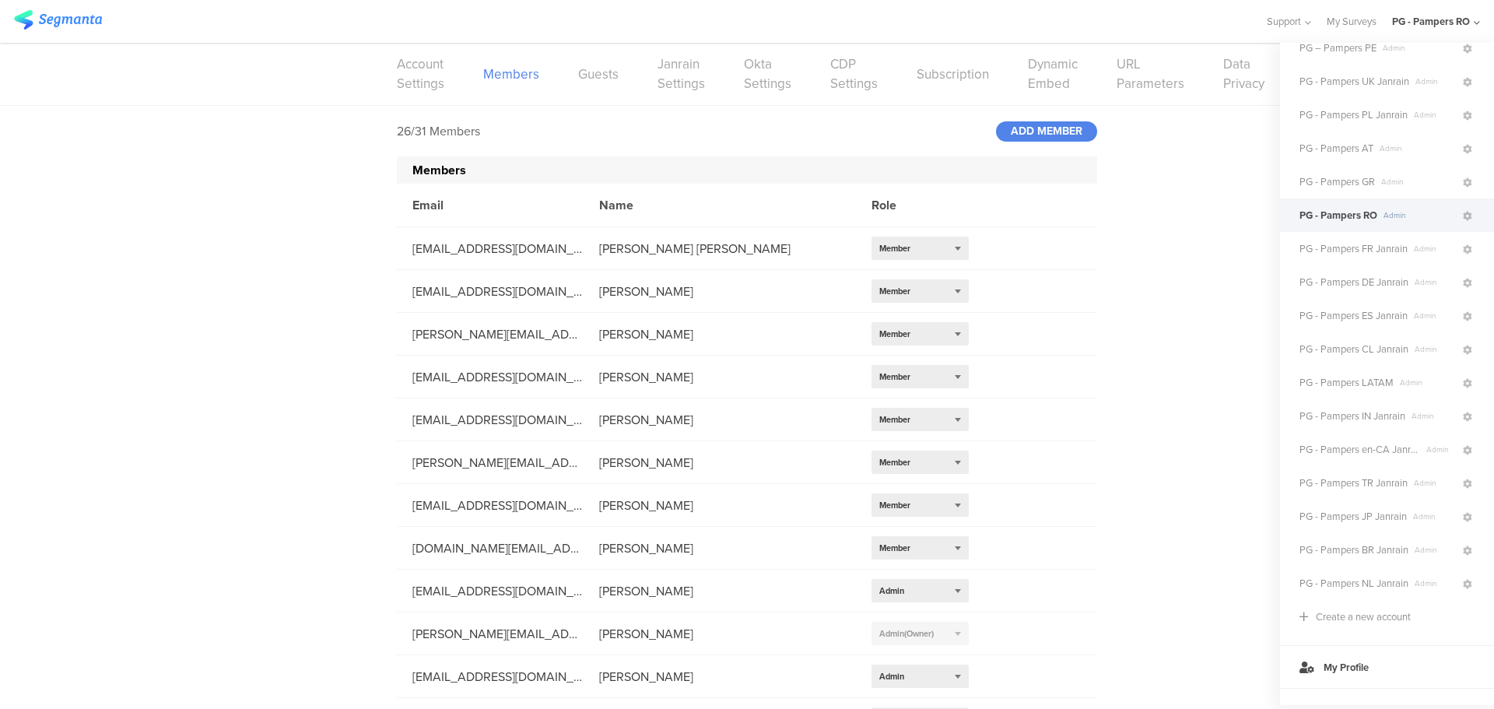
scroll to position [224, 0]
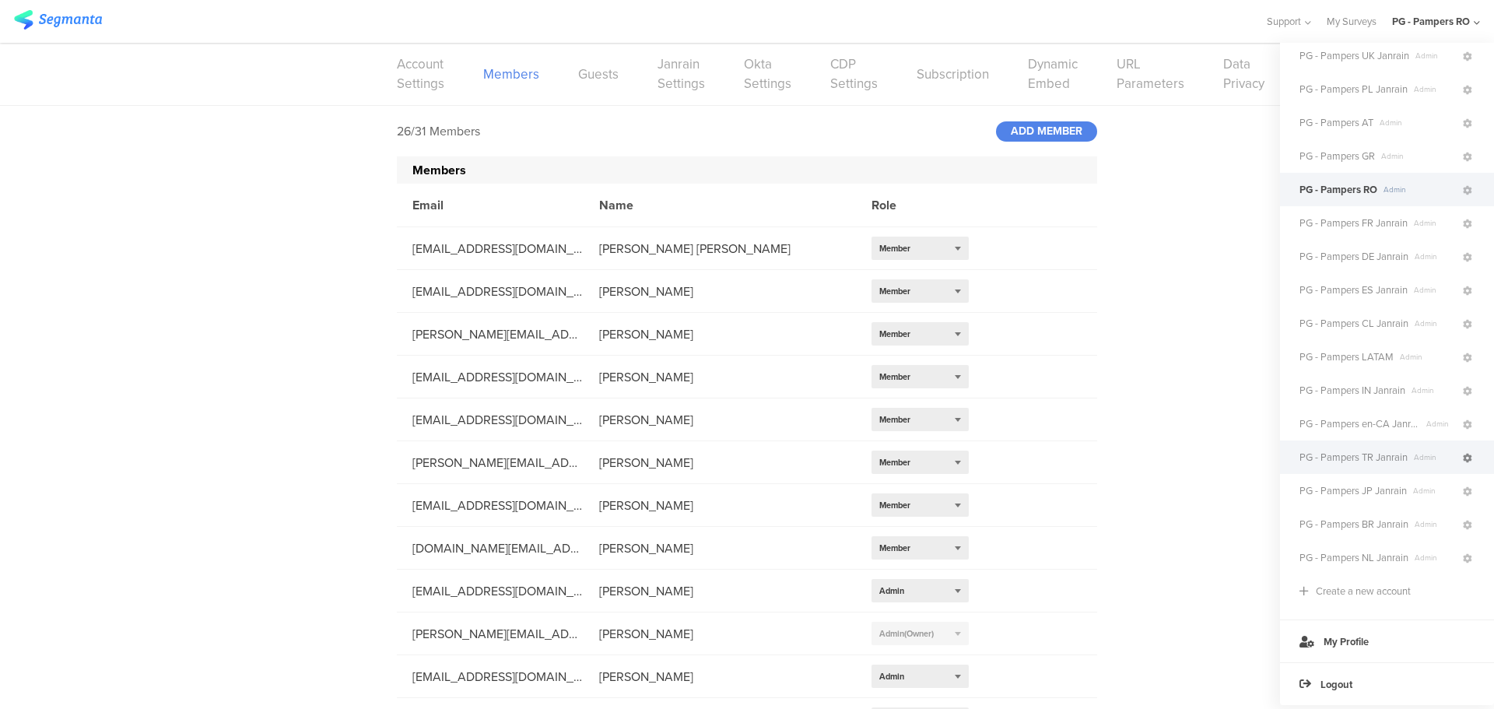
click at [1463, 454] on icon at bounding box center [1467, 458] width 9 height 9
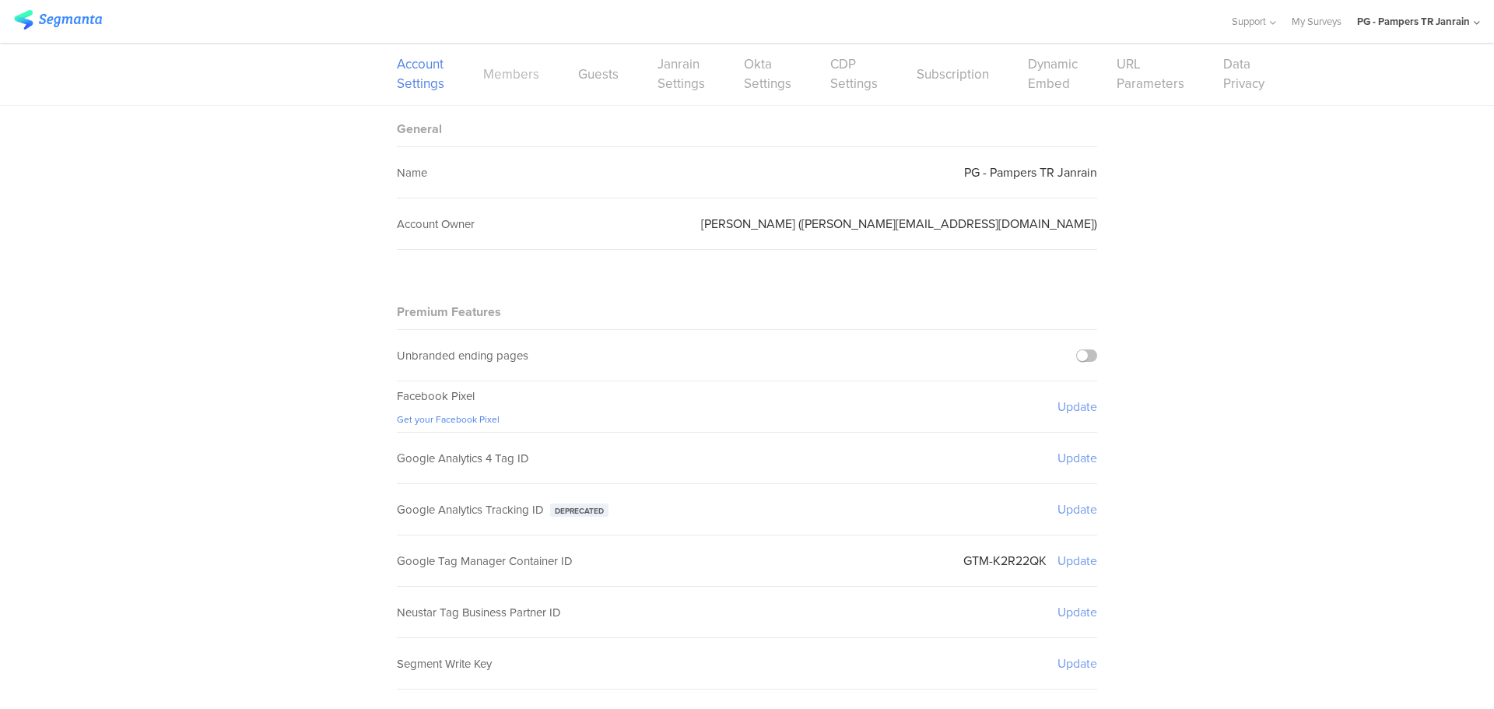
click at [506, 66] on link "Members" at bounding box center [511, 74] width 56 height 19
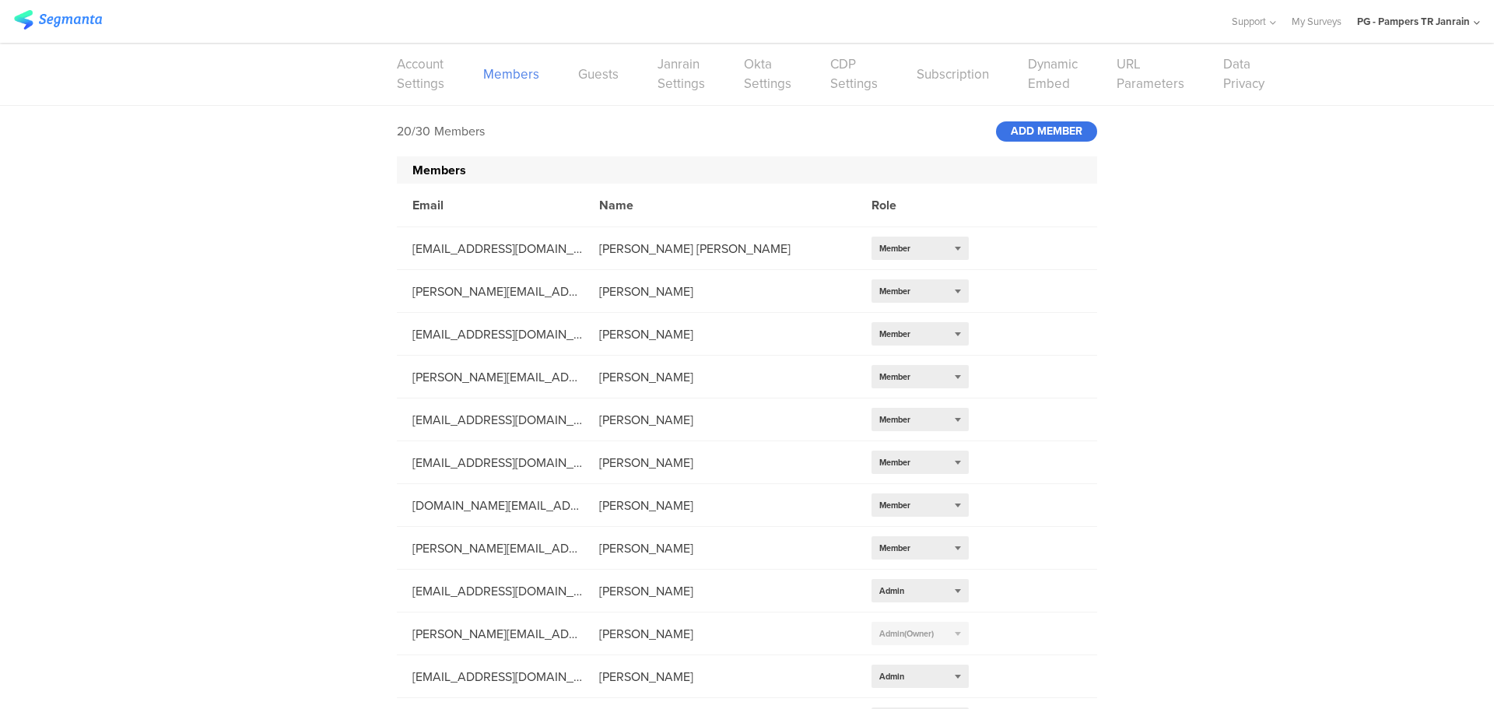
click at [1071, 135] on div "ADD MEMBER" at bounding box center [1046, 131] width 101 height 20
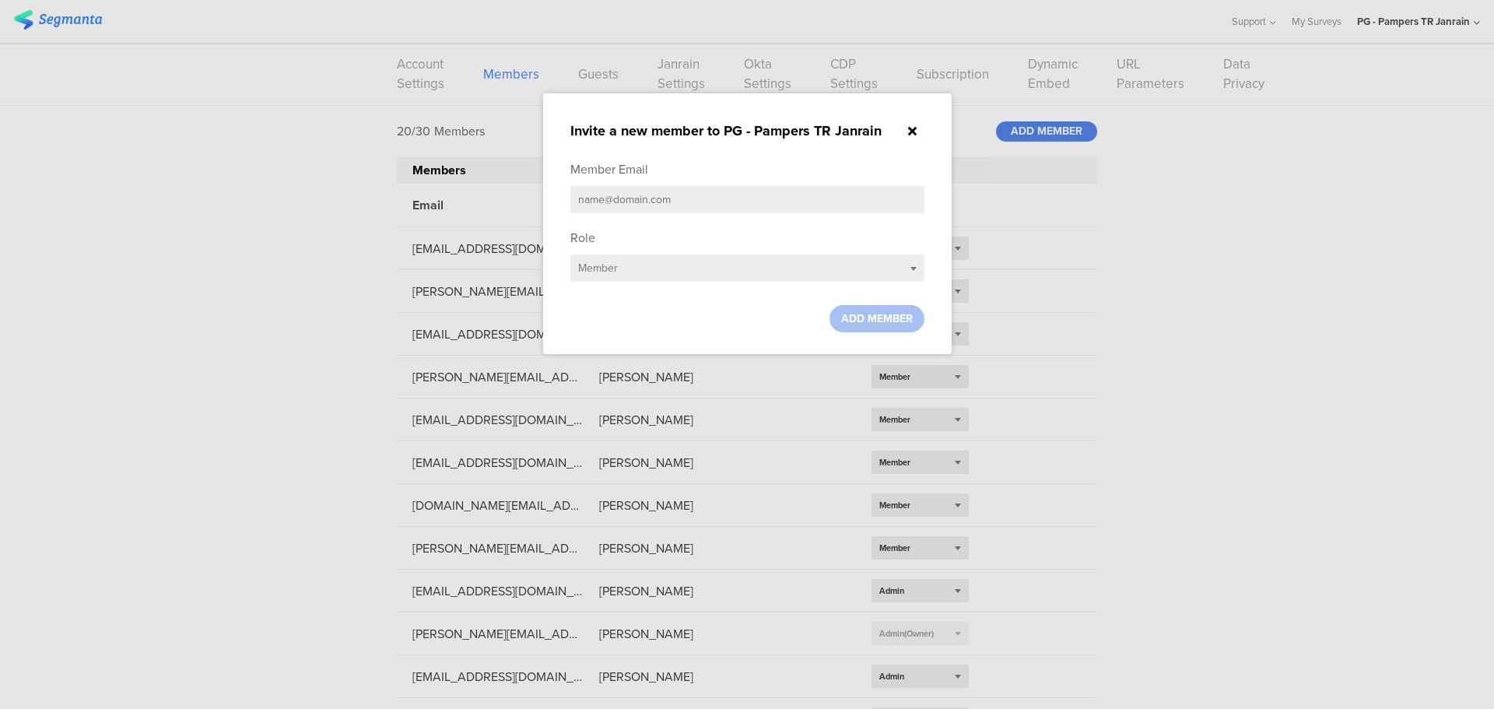
click at [784, 206] on input "text" at bounding box center [747, 199] width 354 height 27
paste input "[EMAIL_ADDRESS][DOMAIN_NAME]"
type input "[EMAIL_ADDRESS][DOMAIN_NAME]"
click at [681, 256] on div "Select role... Member" at bounding box center [747, 267] width 354 height 27
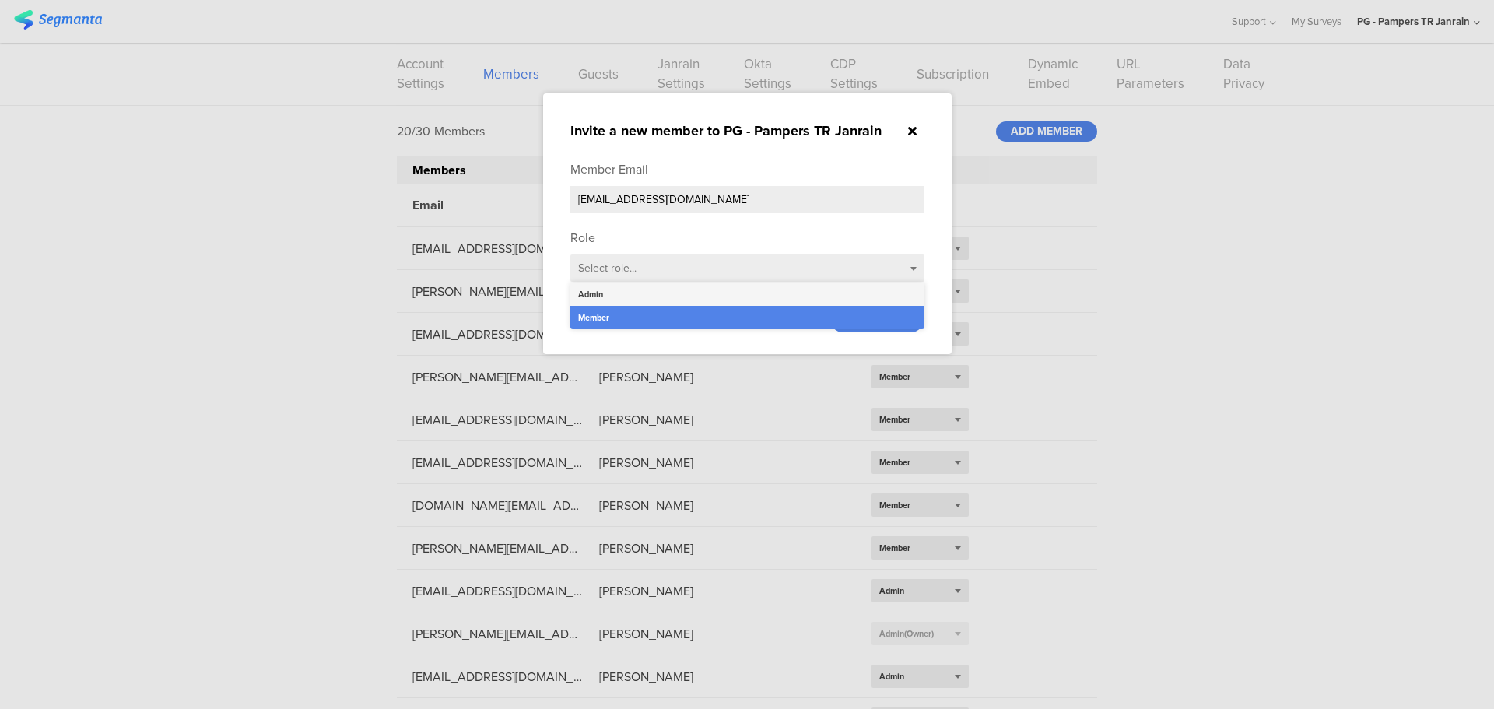
click at [628, 286] on div "Admin" at bounding box center [747, 293] width 354 height 23
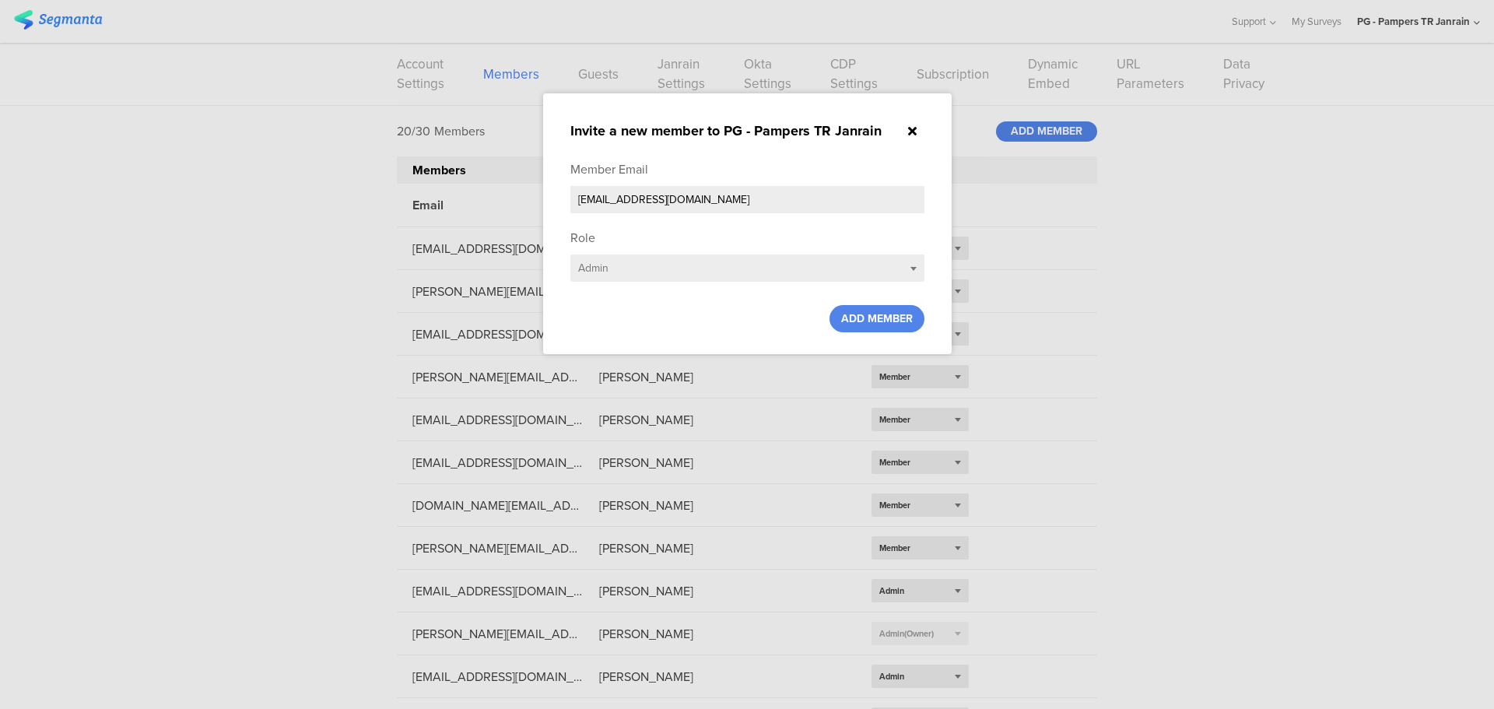
click at [868, 337] on sg-small-dialog "Invite a new member to PG - Pampers TR Janrain Member Email gupta.a.49@pg.com R…" at bounding box center [747, 223] width 409 height 261
click at [869, 331] on sg-small-dialog "Invite a new member to PG - Pampers TR Janrain Member Email gupta.a.49@pg.com R…" at bounding box center [747, 223] width 409 height 261
click at [869, 325] on div "ADD MEMBER" at bounding box center [876, 318] width 95 height 27
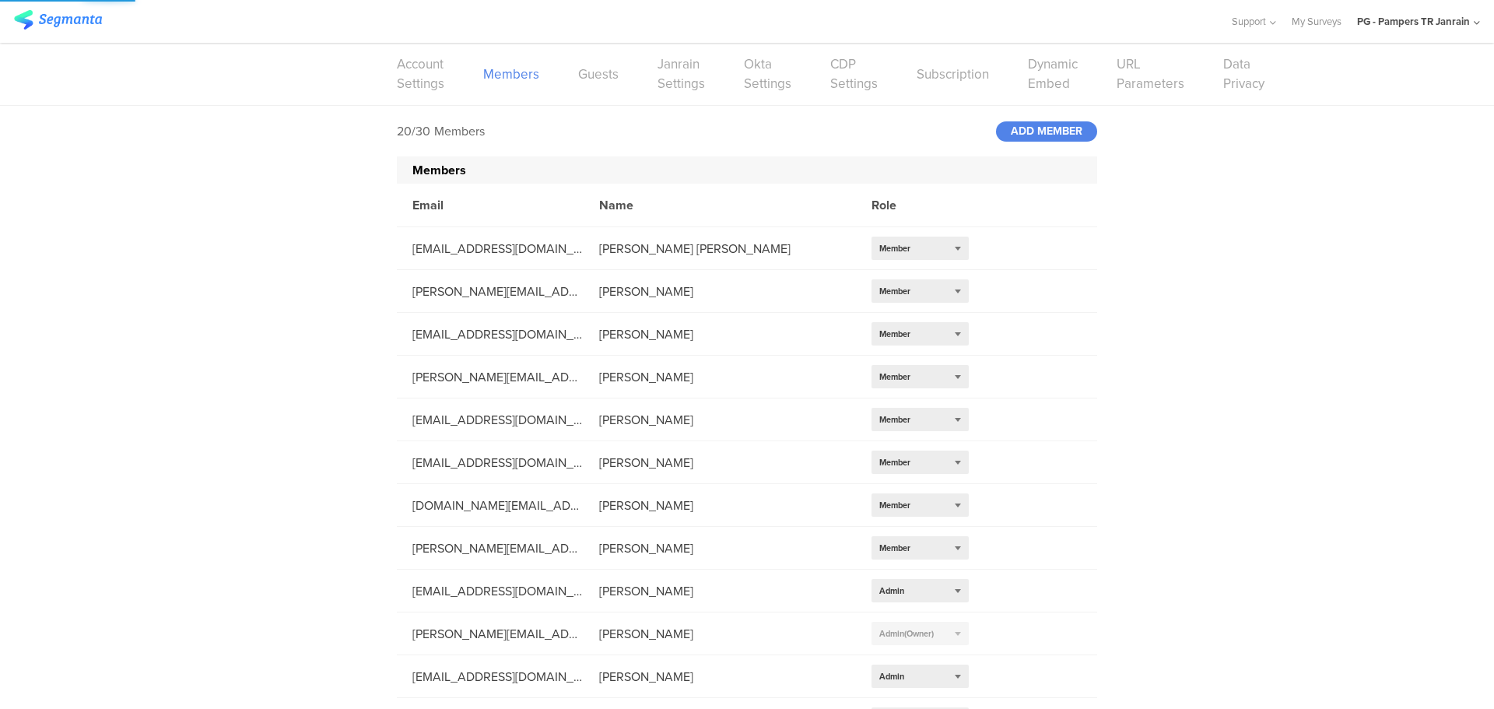
click at [1441, 20] on div "PG - Pampers TR Janrain" at bounding box center [1413, 21] width 113 height 15
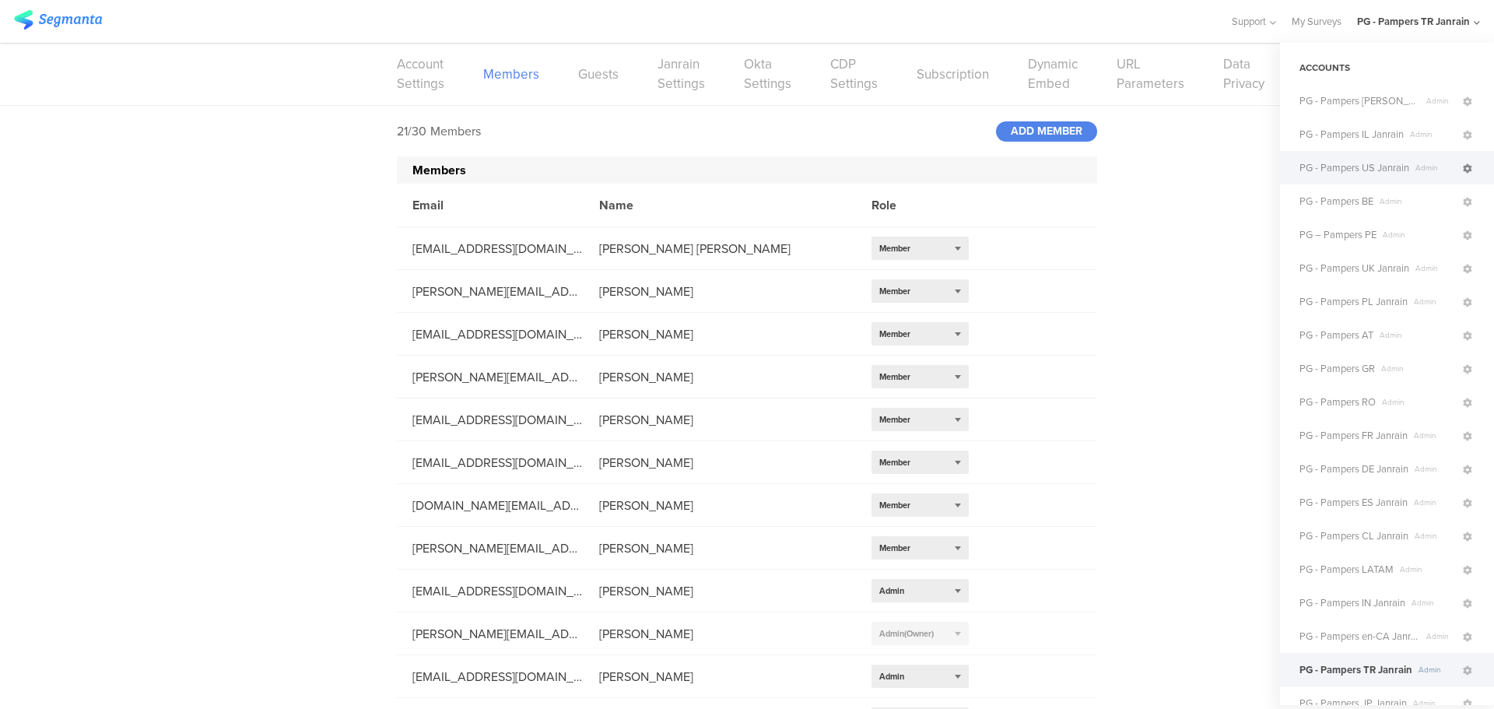
click at [1463, 172] on icon at bounding box center [1467, 168] width 9 height 9
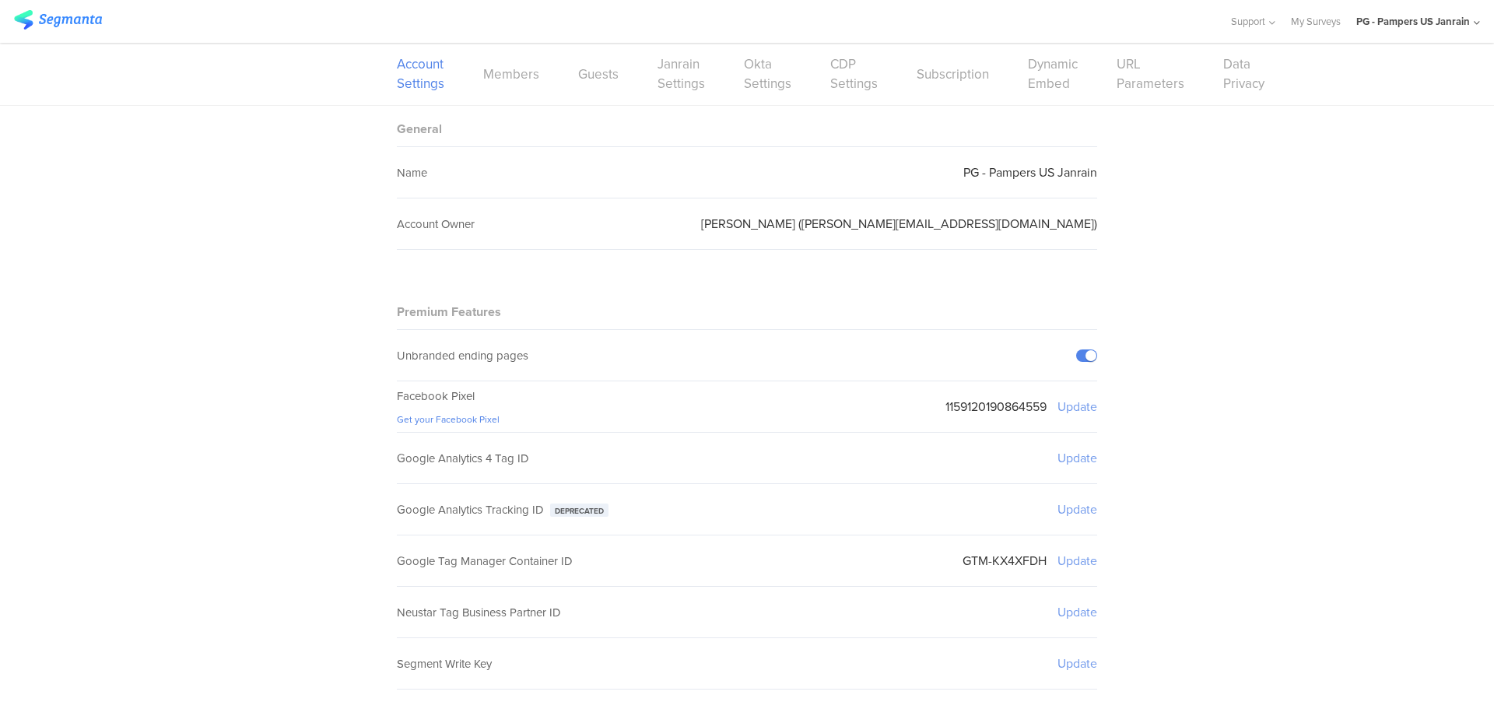
click at [501, 85] on div "Account Settings Members Guests Janrain Settings Okta Settings CDP Settings Sub…" at bounding box center [747, 74] width 700 height 62
click at [502, 73] on link "Members" at bounding box center [511, 74] width 56 height 19
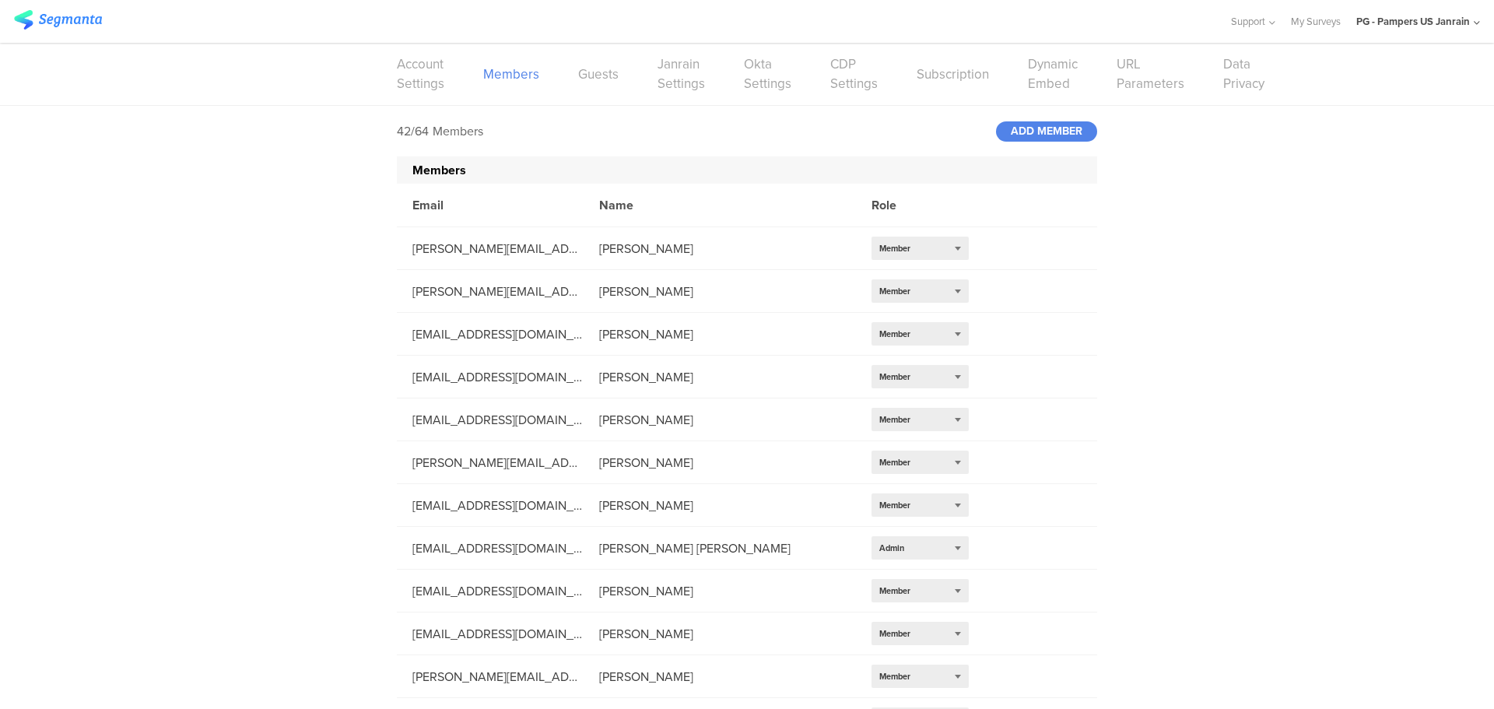
click at [1051, 170] on div "Members" at bounding box center [747, 169] width 700 height 27
click at [1029, 128] on div "ADD MEMBER" at bounding box center [1046, 131] width 101 height 20
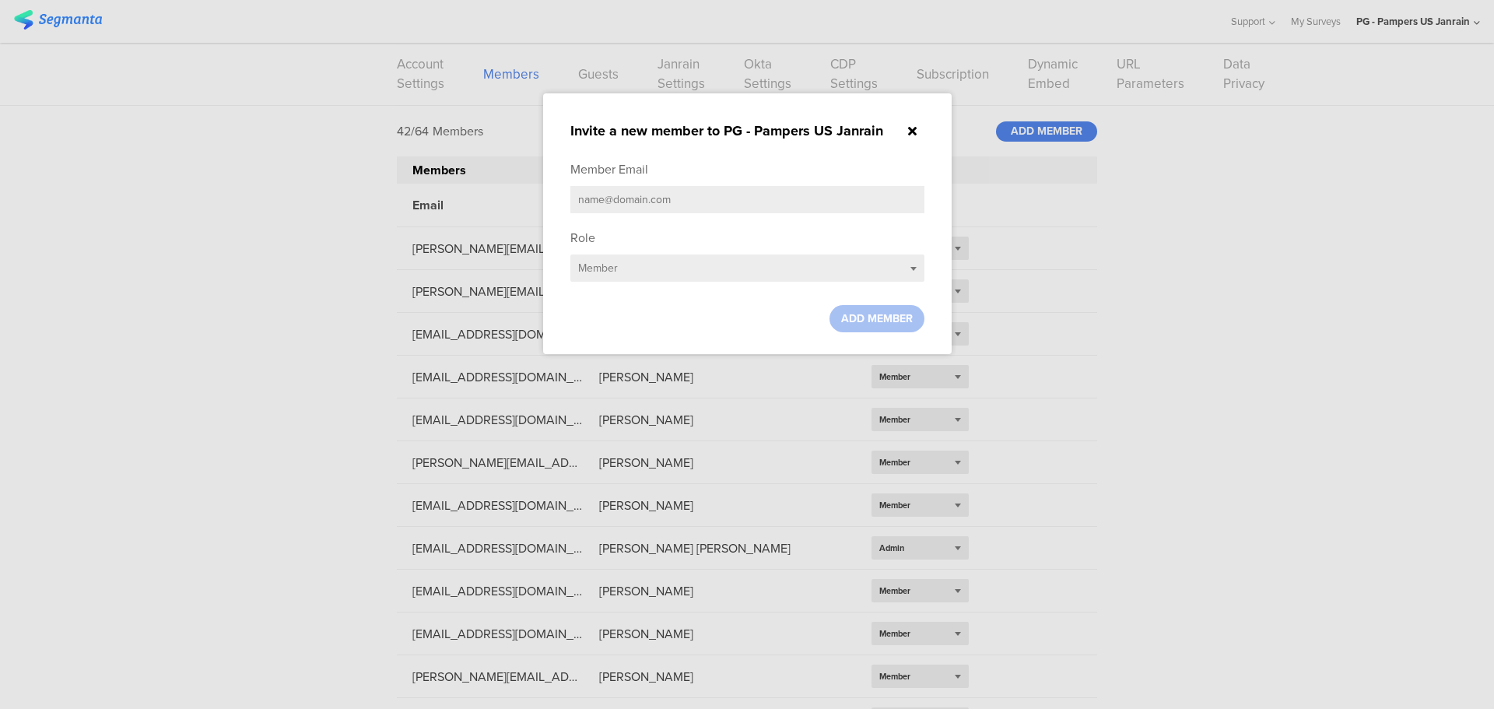
click at [759, 212] on input "text" at bounding box center [747, 199] width 354 height 27
paste input "[EMAIL_ADDRESS][DOMAIN_NAME]"
type input "[EMAIL_ADDRESS][DOMAIN_NAME]"
click at [668, 279] on div "Select role... Member" at bounding box center [747, 267] width 354 height 27
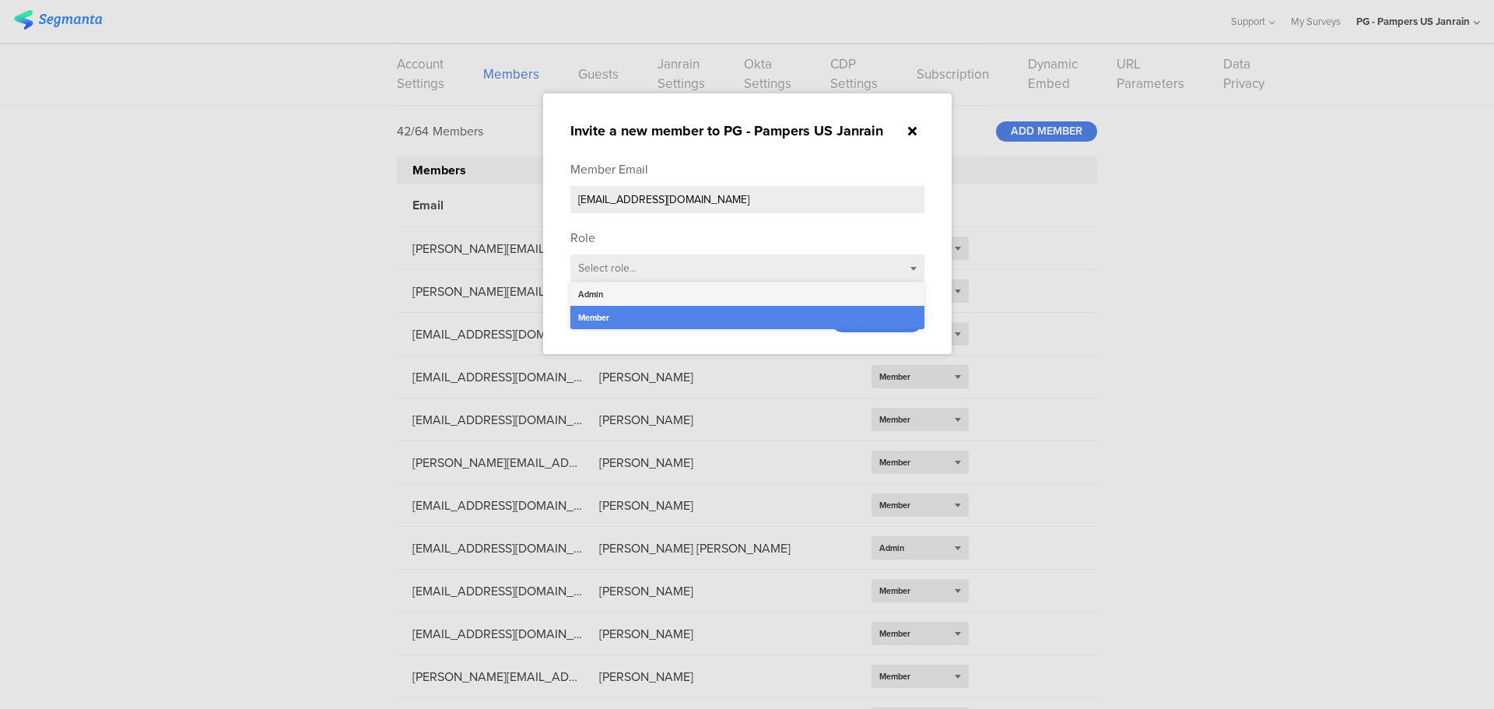
click at [651, 294] on div "Admin" at bounding box center [747, 293] width 354 height 23
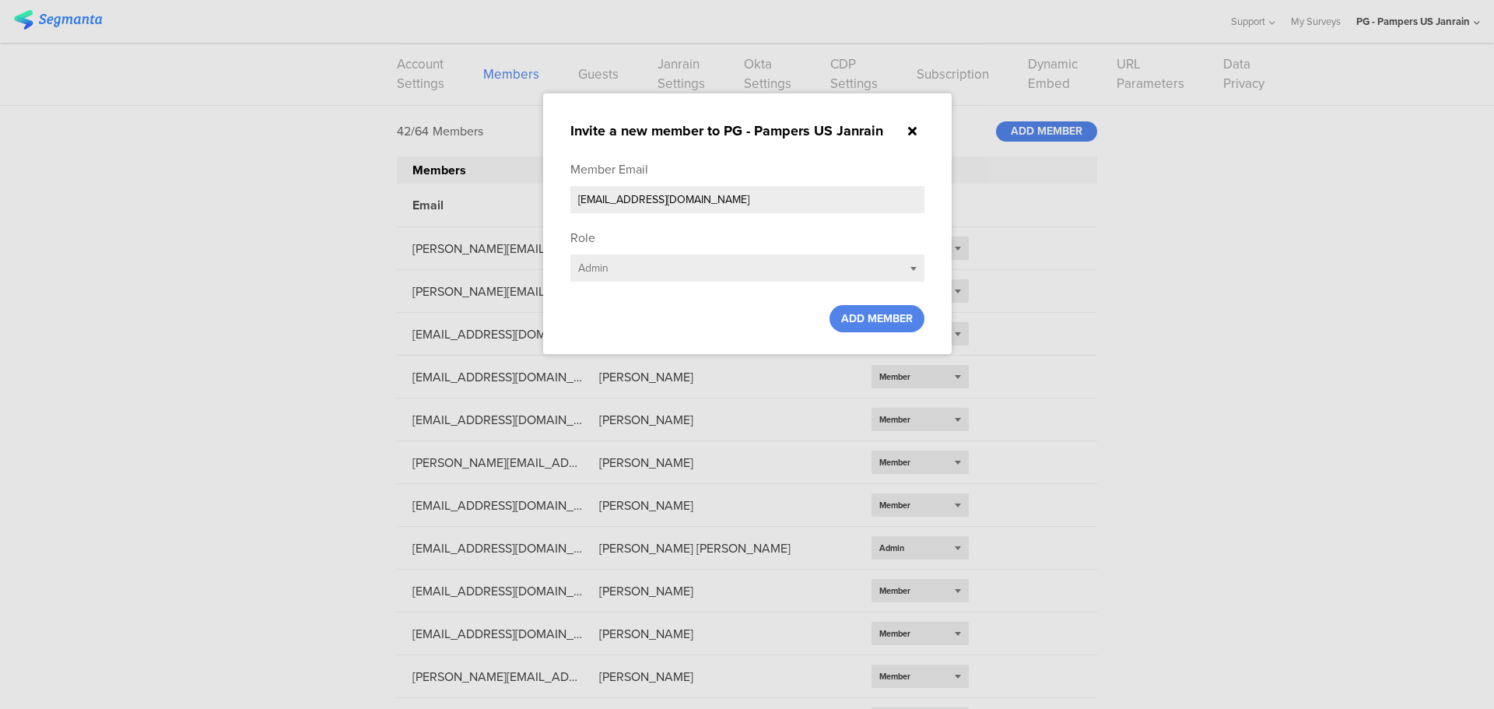
click at [887, 331] on sg-small-dialog "Invite a new member to PG - Pampers US Janrain Member Email gupta.a.49@pg.com R…" at bounding box center [747, 223] width 409 height 261
click at [888, 314] on span "ADD MEMBER" at bounding box center [877, 318] width 72 height 16
click at [1450, 26] on div at bounding box center [747, 354] width 1494 height 709
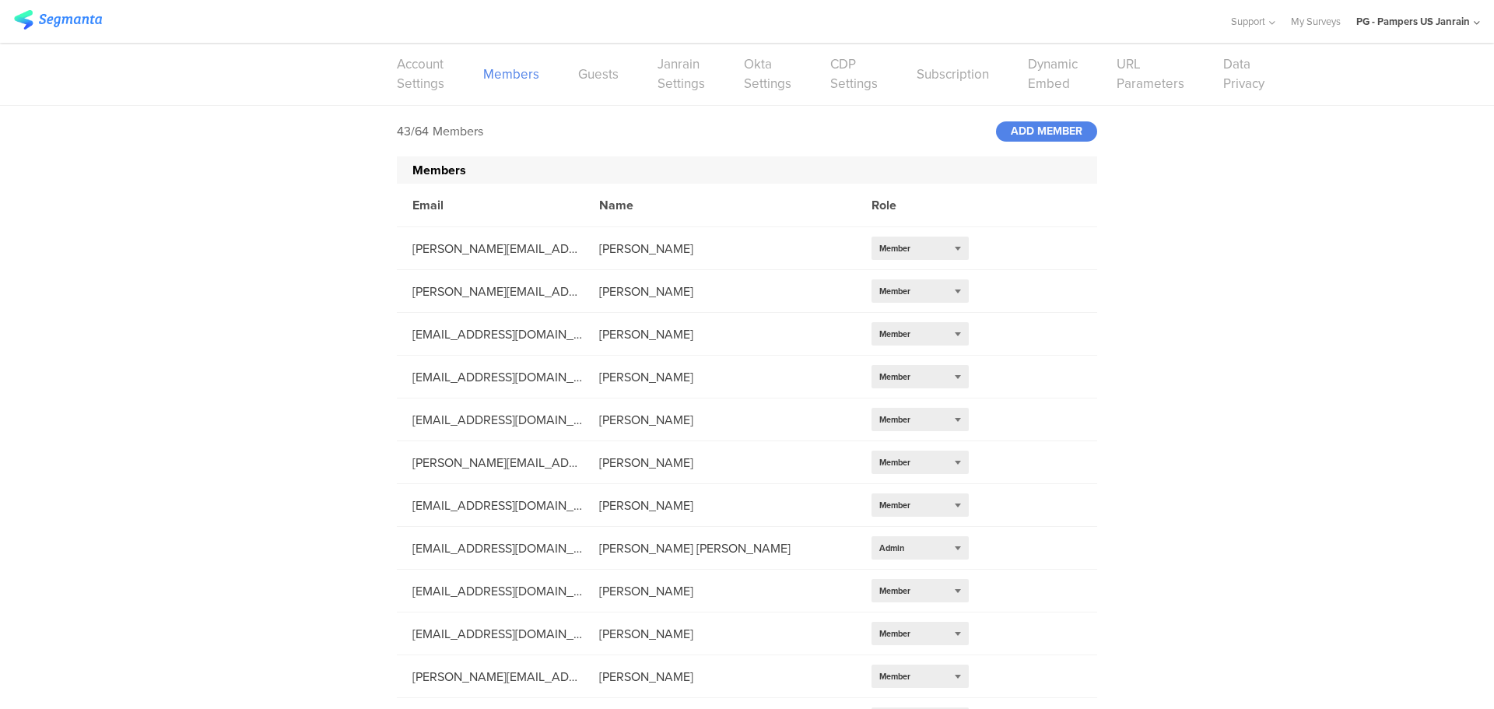
click at [1470, 19] on div "PG - Pampers US Janrain" at bounding box center [1413, 21] width 114 height 15
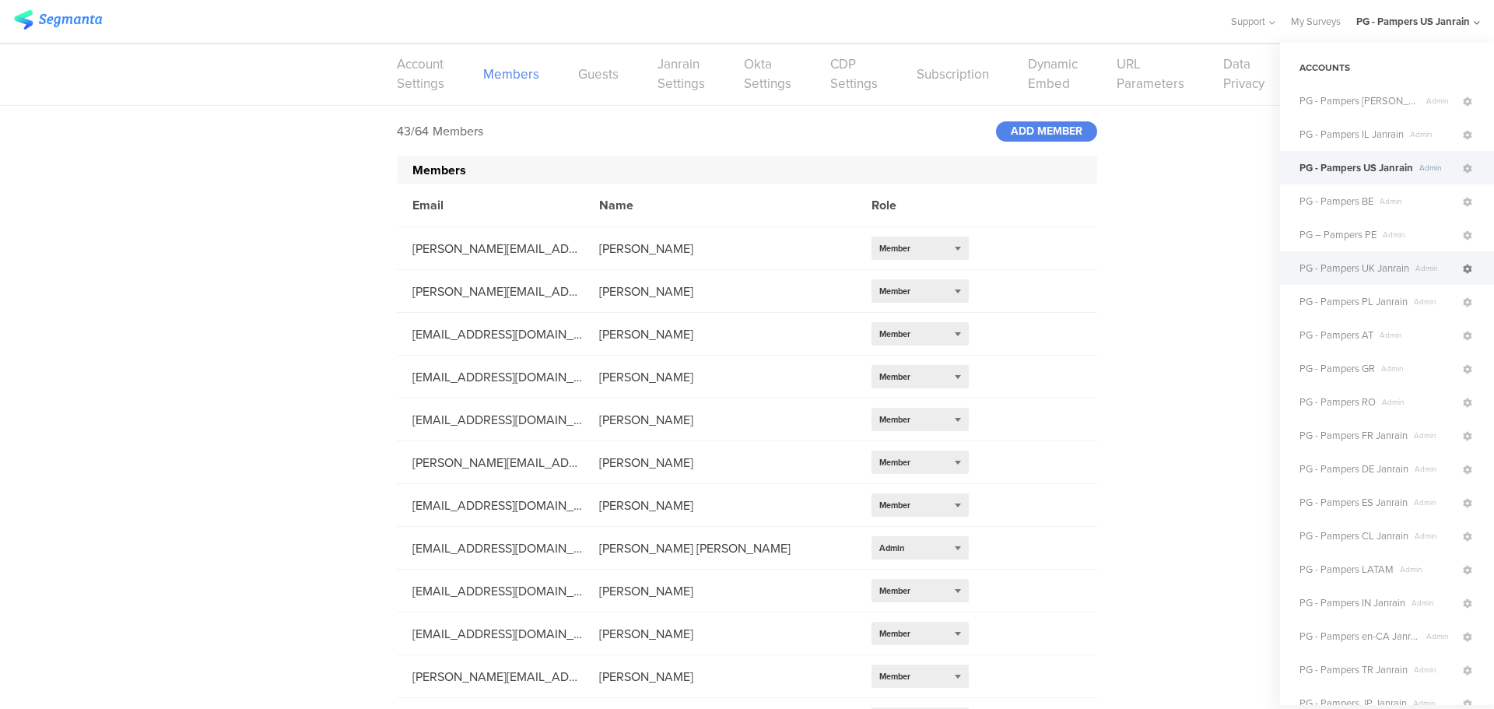
click at [1463, 270] on icon at bounding box center [1467, 269] width 9 height 9
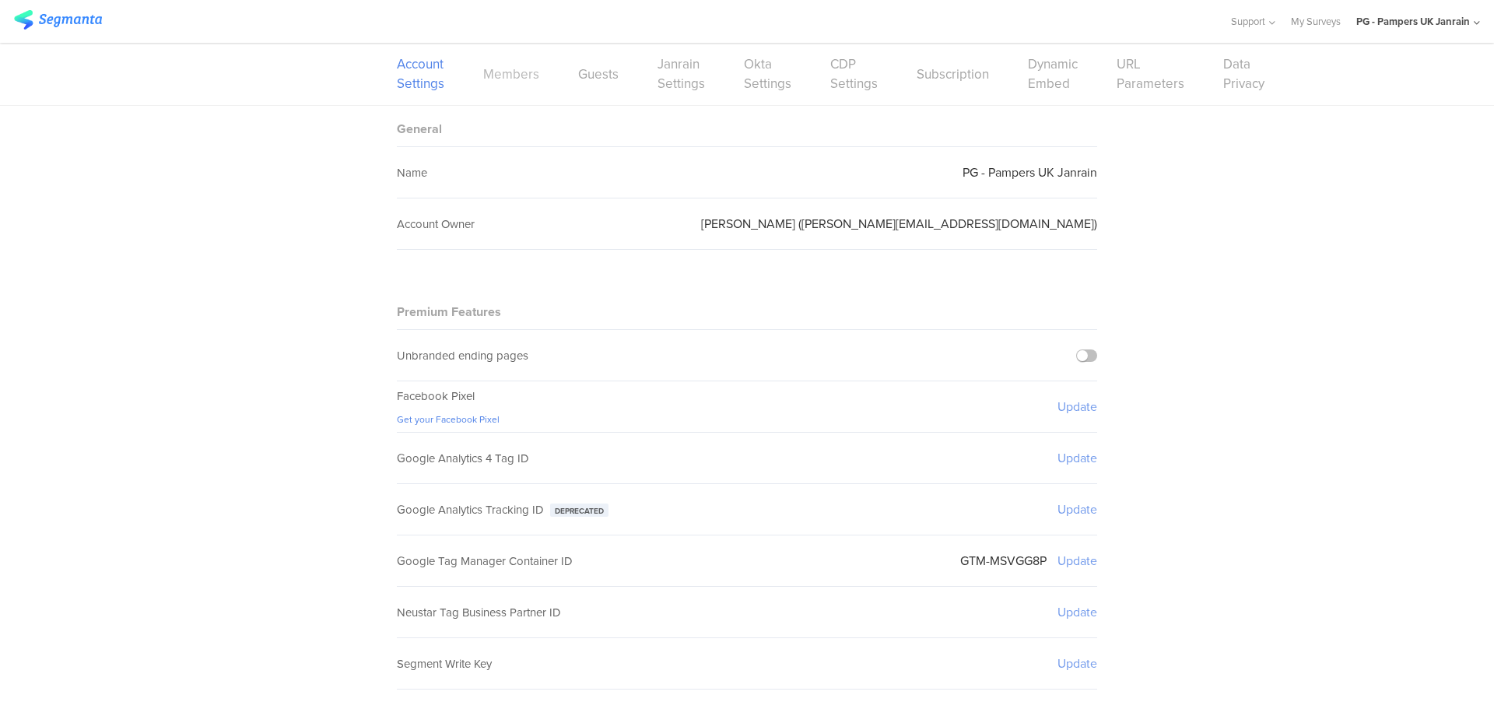
click at [496, 74] on link "Members" at bounding box center [511, 74] width 56 height 19
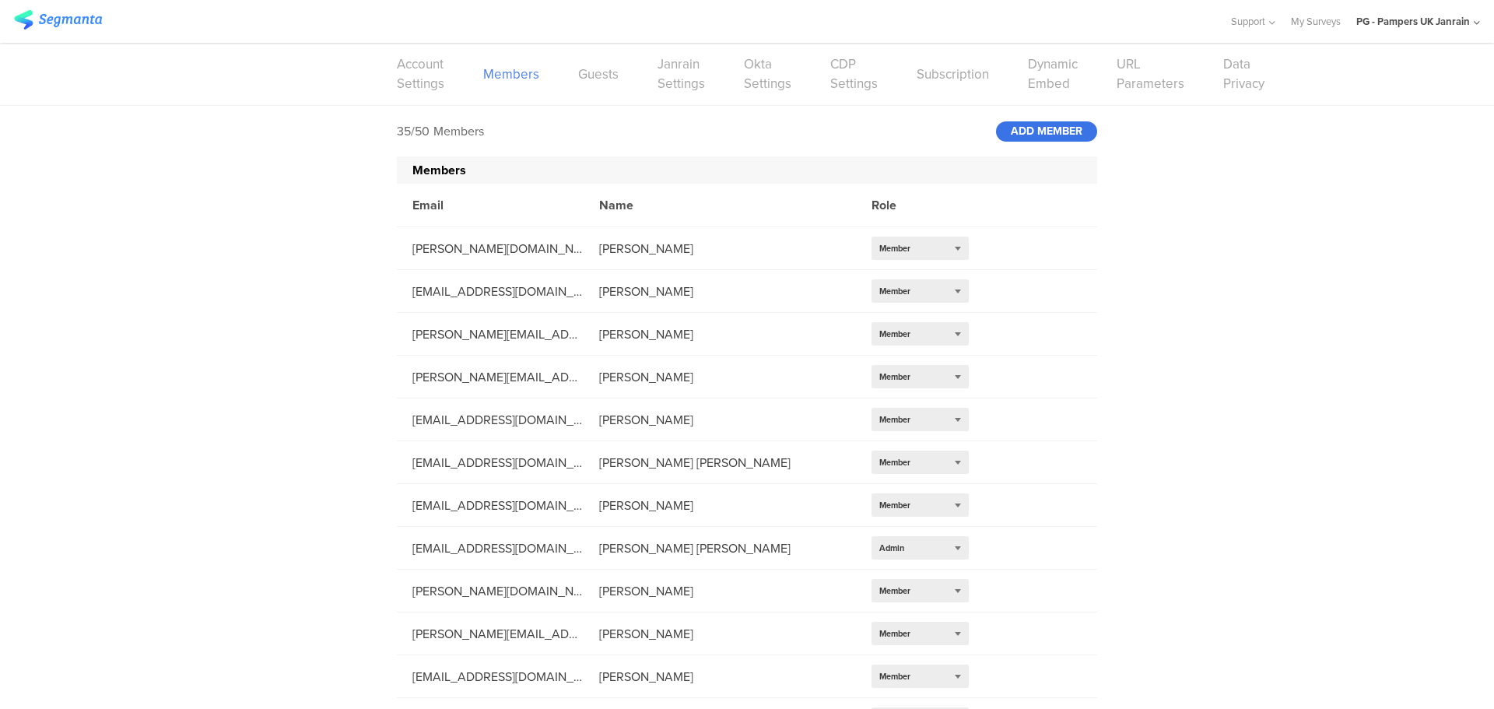
click at [1034, 133] on div "ADD MEMBER" at bounding box center [1046, 131] width 101 height 20
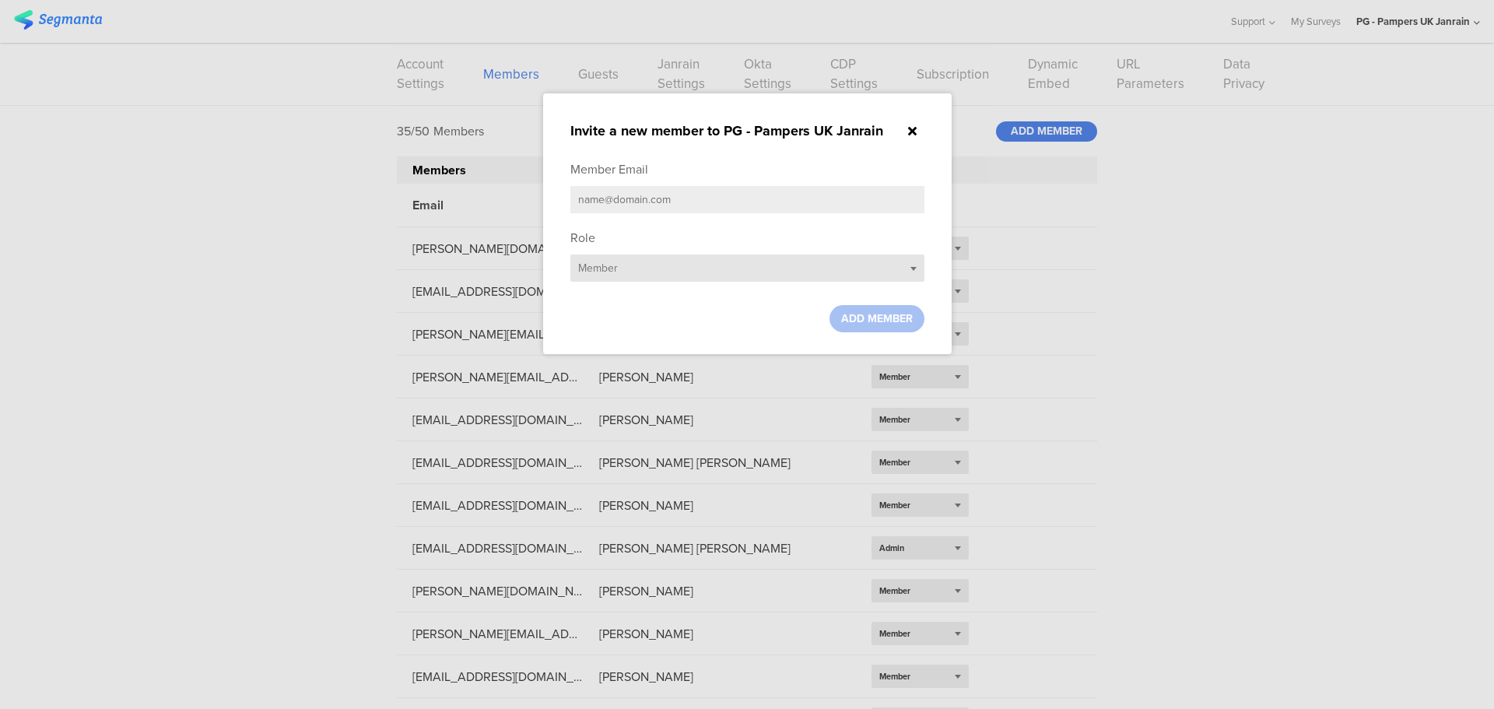
click at [745, 256] on div "Select role... Member" at bounding box center [747, 267] width 354 height 27
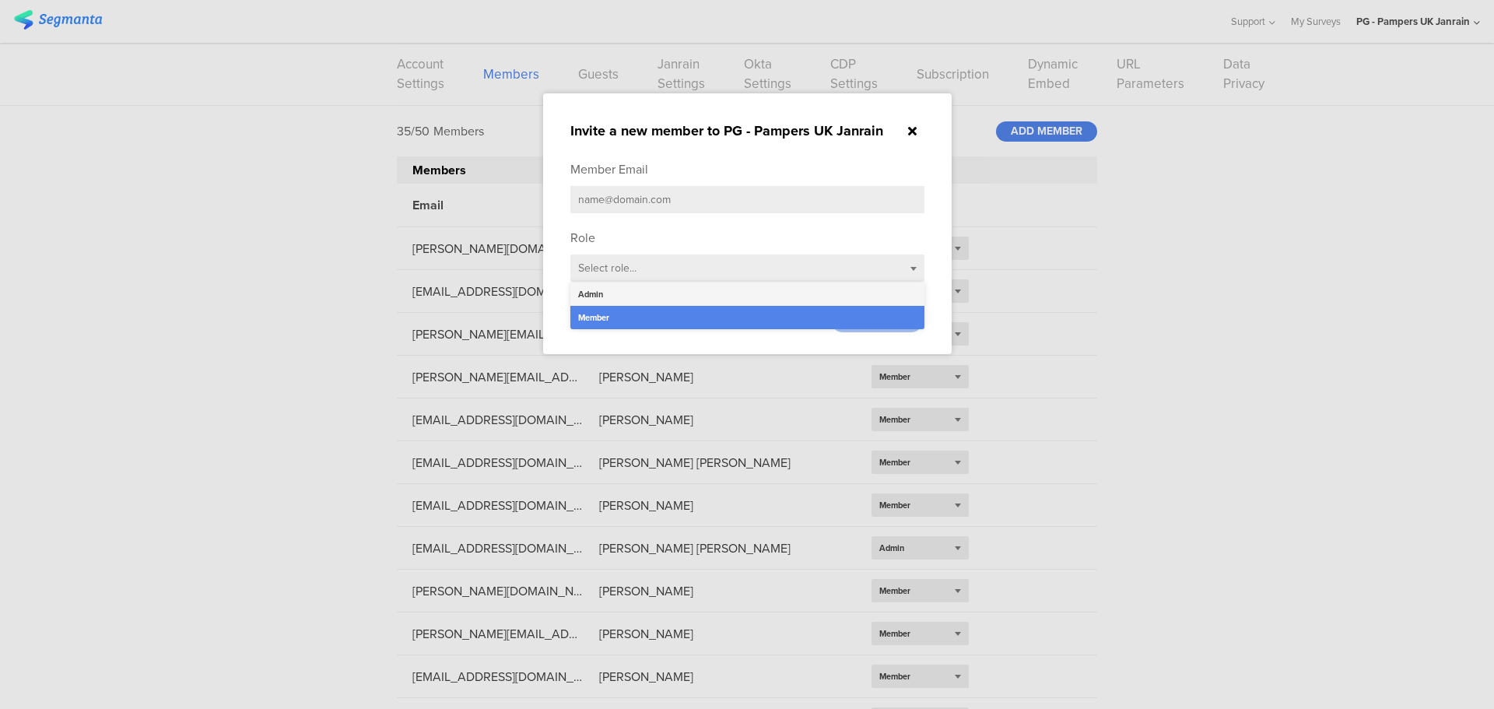
click at [635, 288] on div "Admin" at bounding box center [747, 293] width 354 height 23
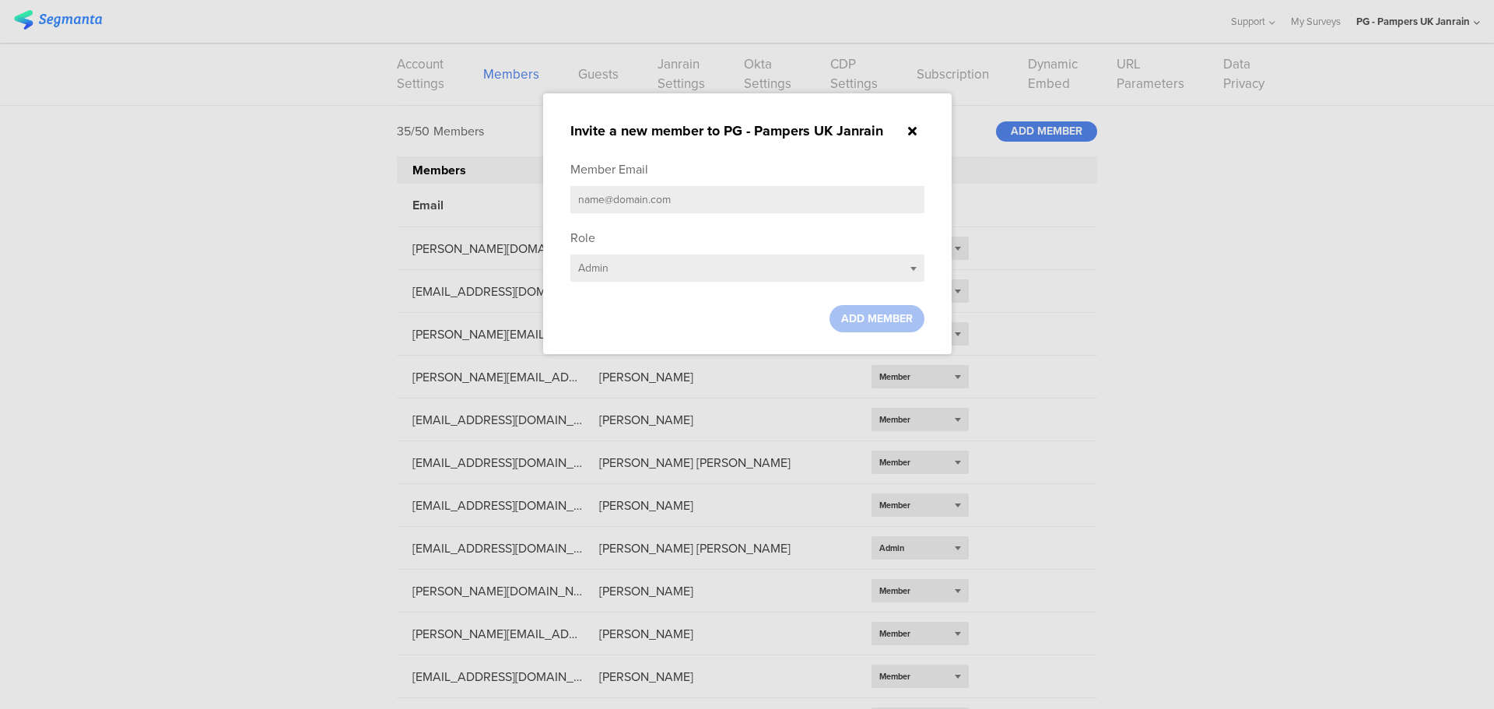
click at [617, 207] on input "text" at bounding box center [747, 199] width 354 height 27
paste input "[EMAIL_ADDRESS][DOMAIN_NAME]"
type input "[EMAIL_ADDRESS][DOMAIN_NAME]"
click at [862, 310] on span "ADD MEMBER" at bounding box center [877, 318] width 72 height 16
